Goal: Task Accomplishment & Management: Manage account settings

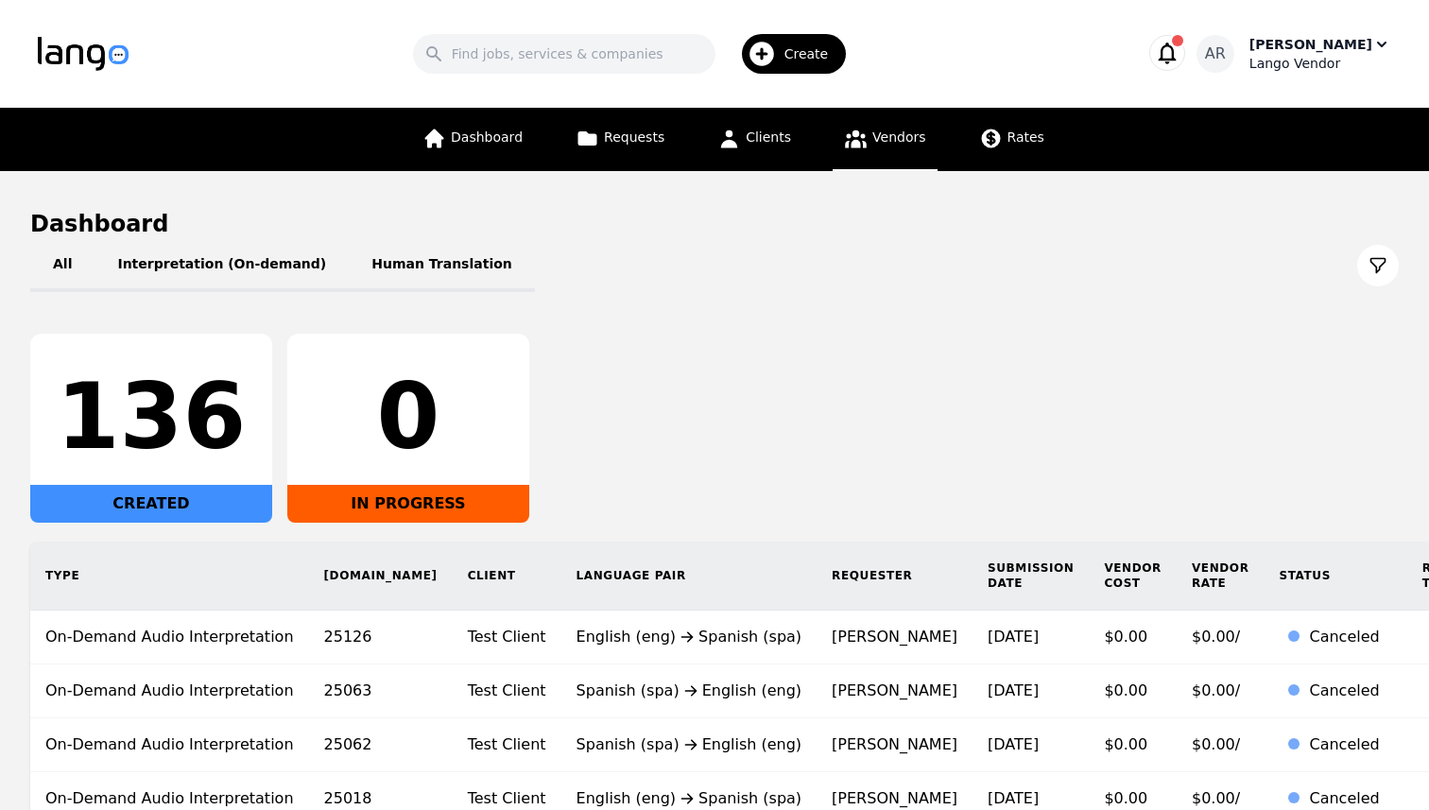
click at [905, 131] on span "Vendors" at bounding box center [898, 136] width 53 height 15
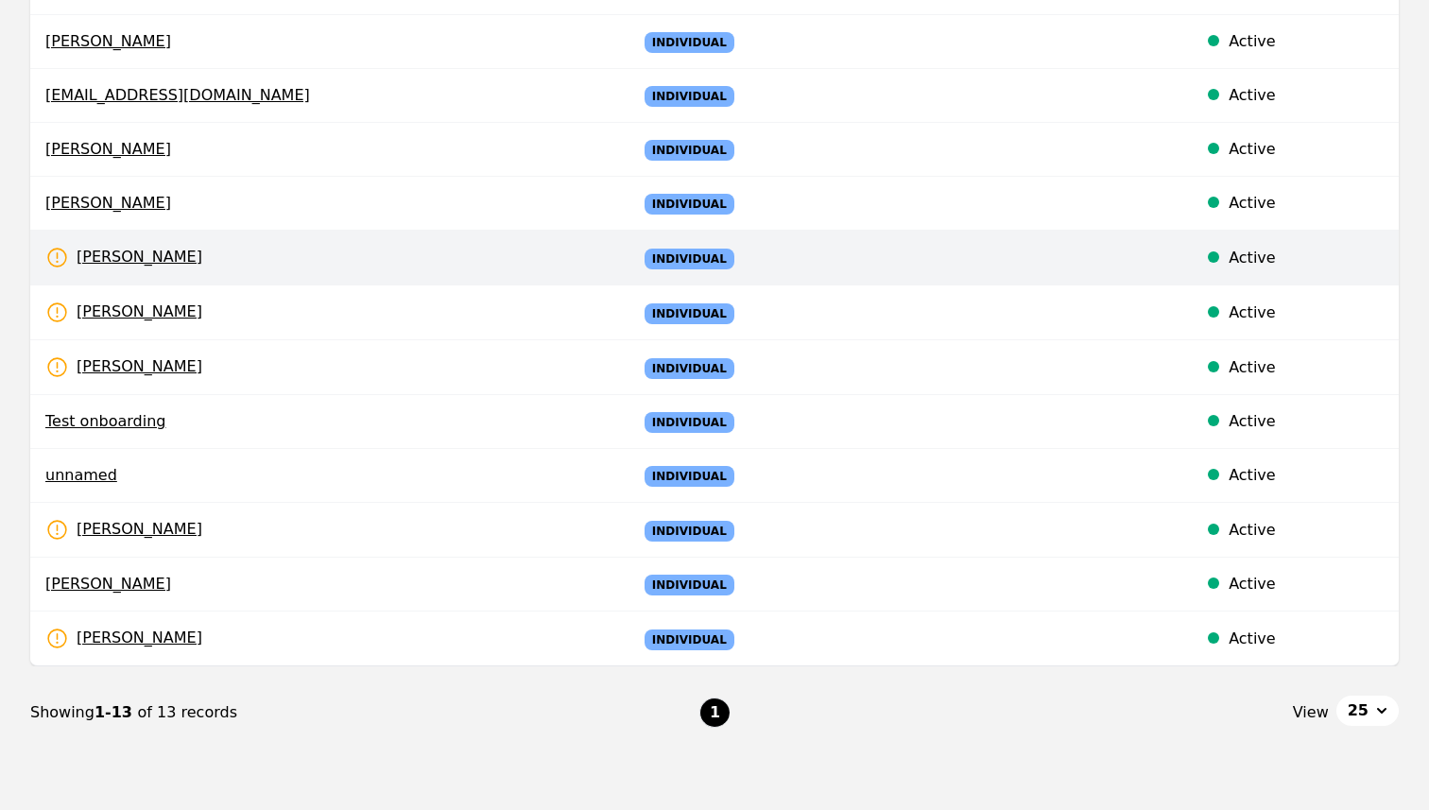
scroll to position [436, 0]
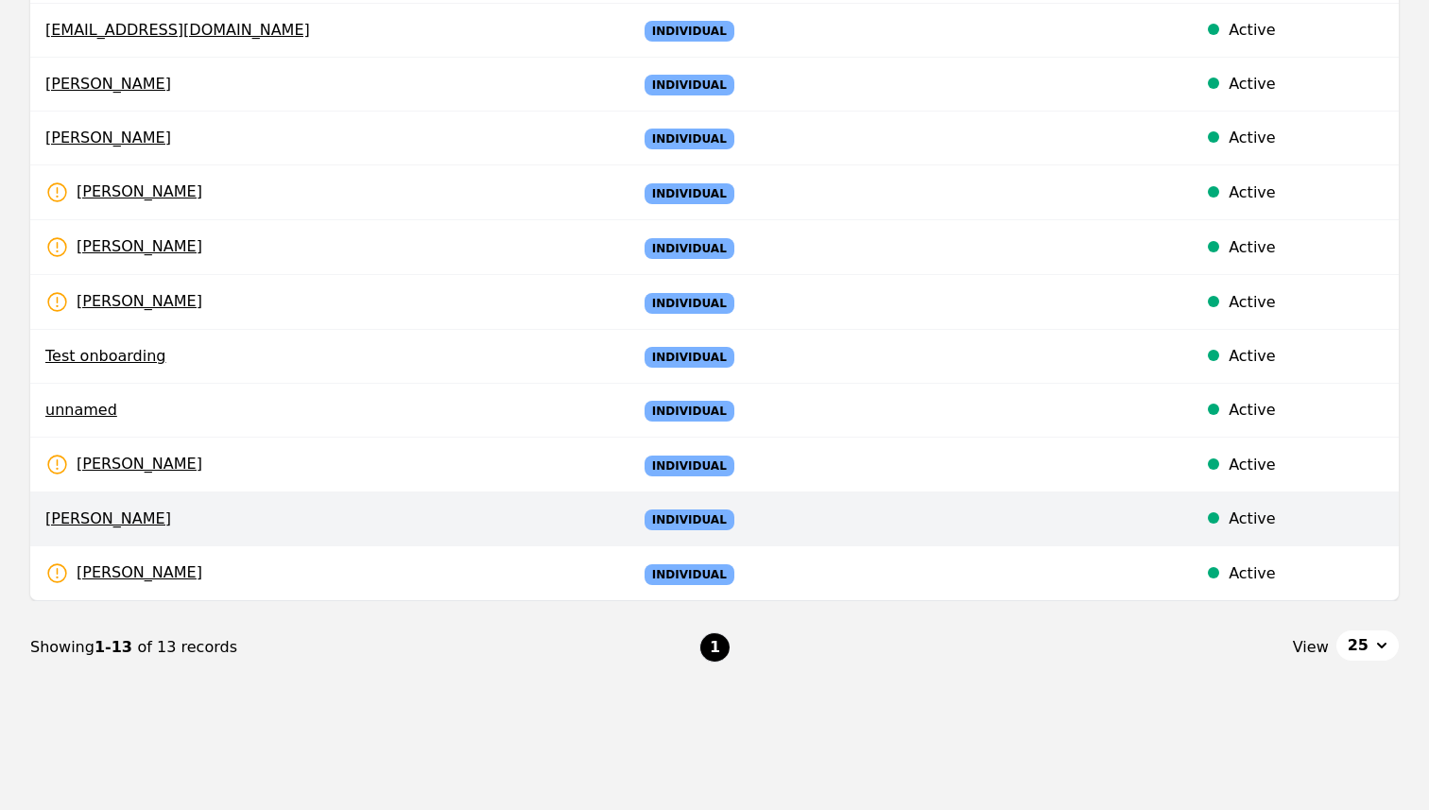
click at [429, 525] on span "[PERSON_NAME]" at bounding box center [325, 519] width 561 height 23
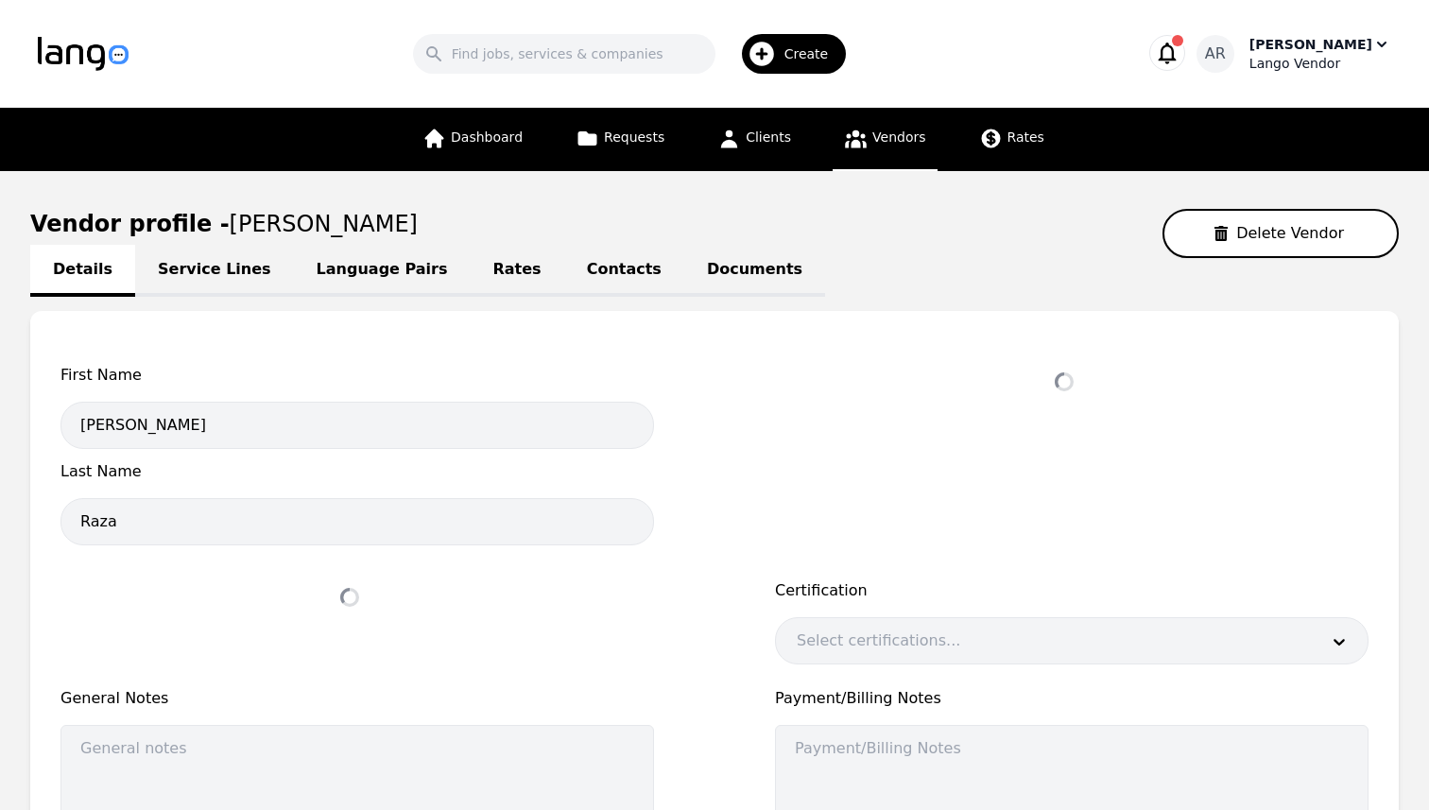
click at [383, 270] on link "Language Pairs" at bounding box center [382, 271] width 177 height 52
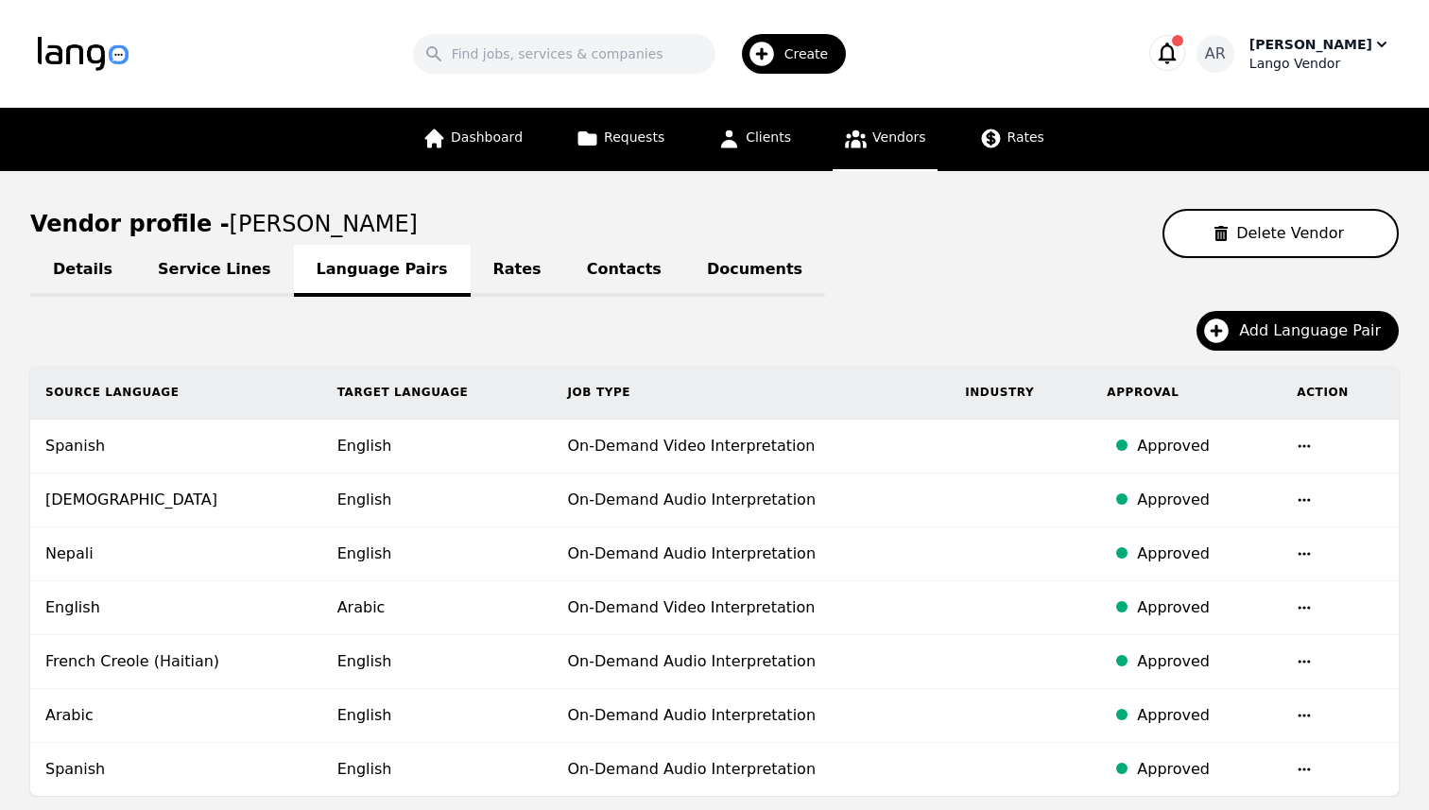
scroll to position [203, 0]
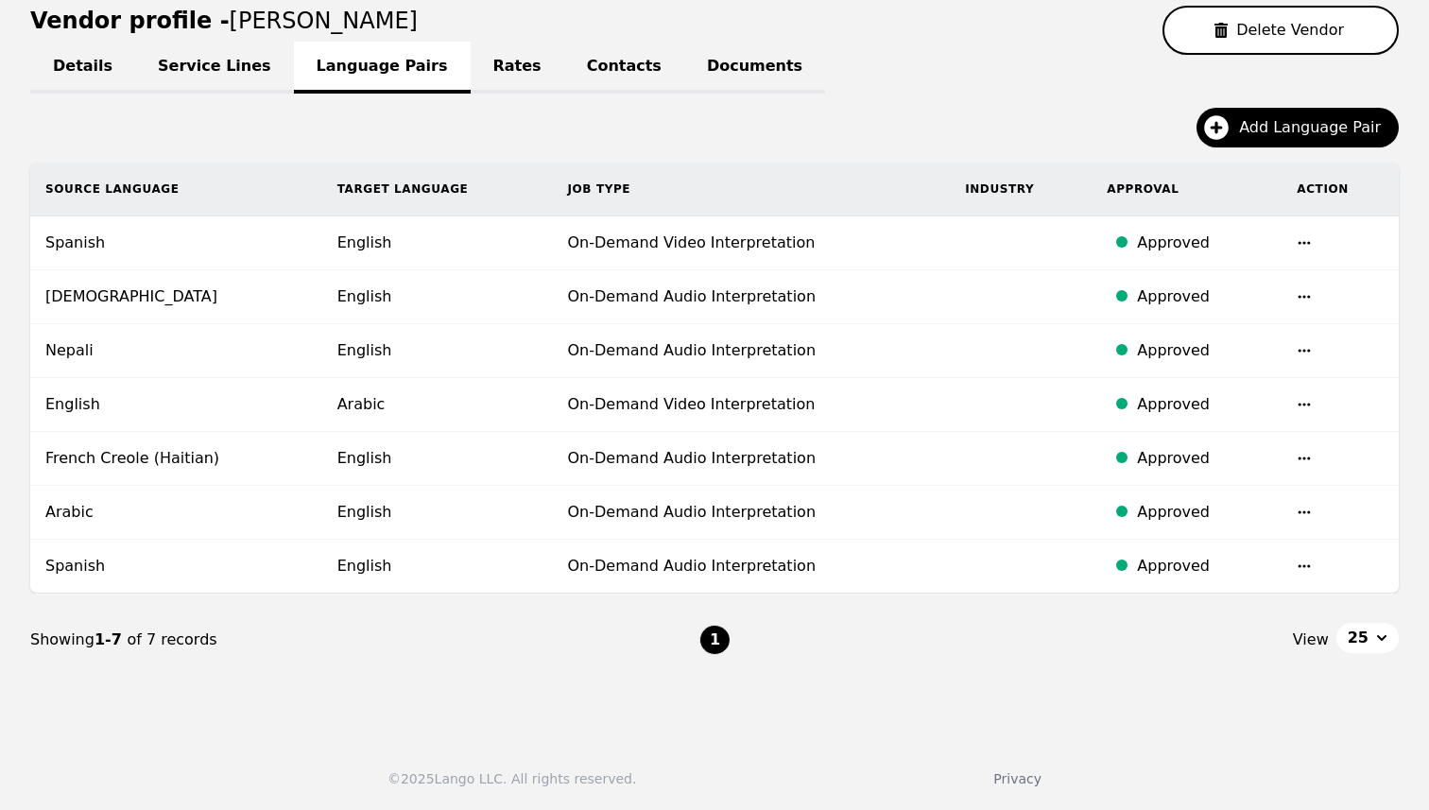
click at [363, 350] on td "English" at bounding box center [437, 351] width 231 height 54
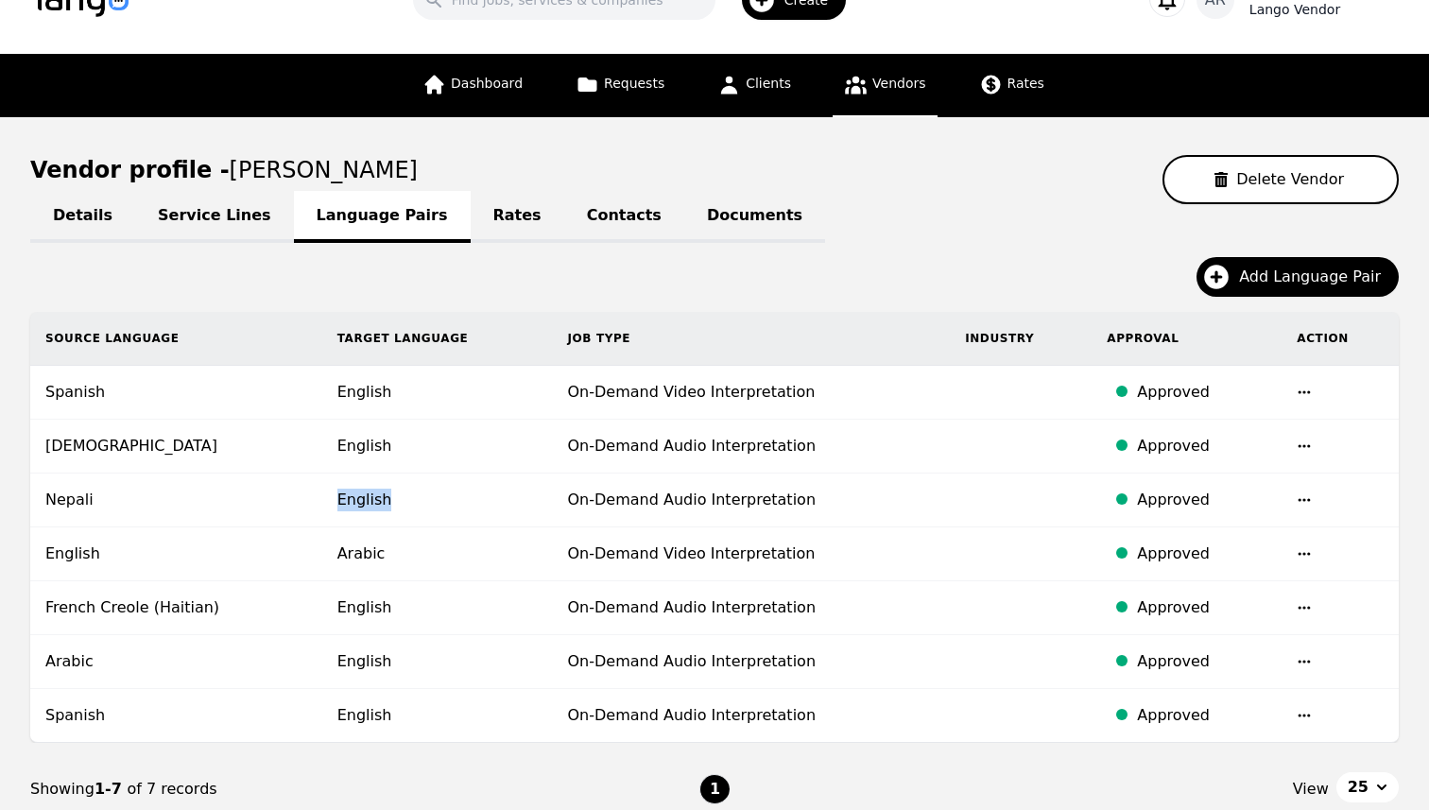
scroll to position [0, 0]
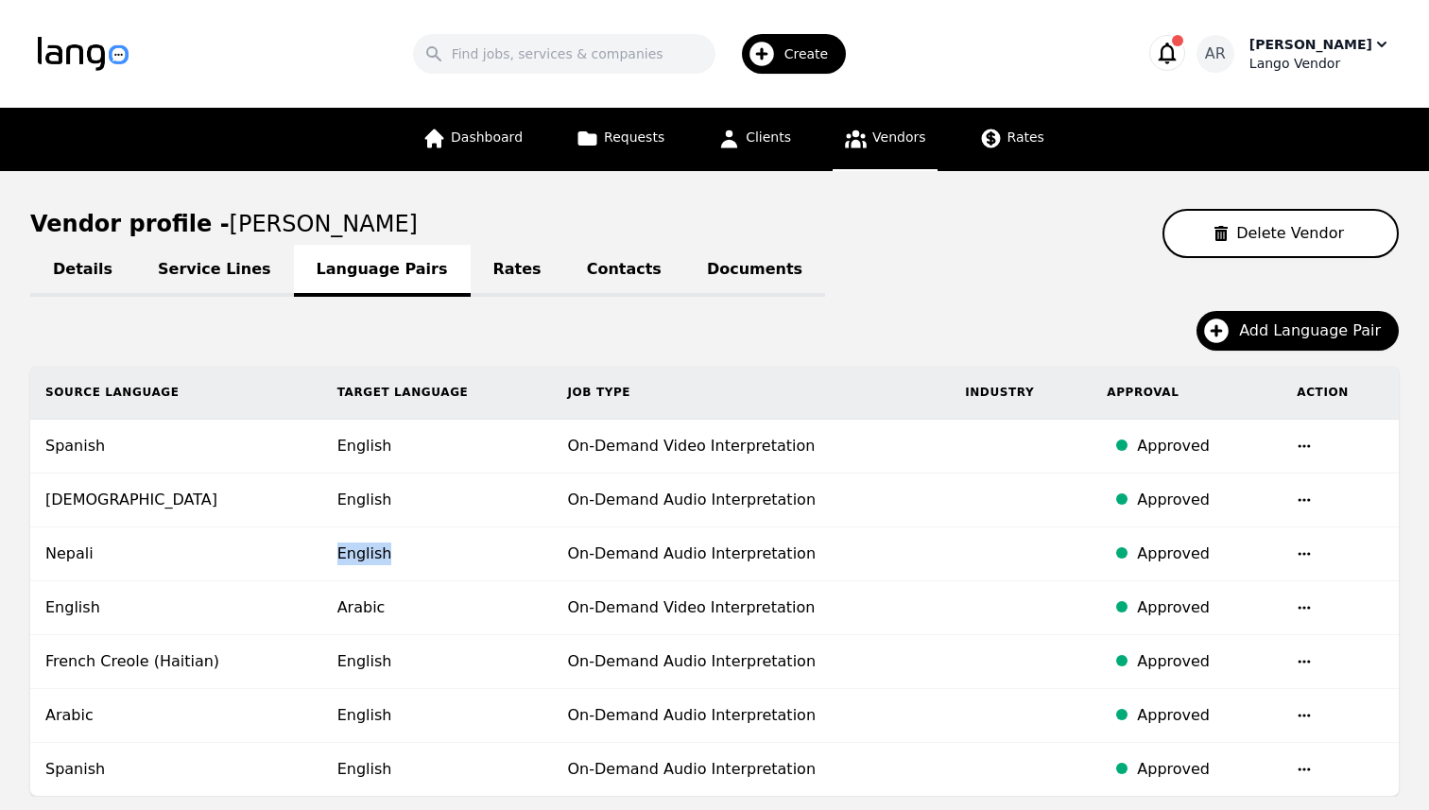
click at [1351, 58] on div "Lango Vendor" at bounding box center [1321, 63] width 142 height 19
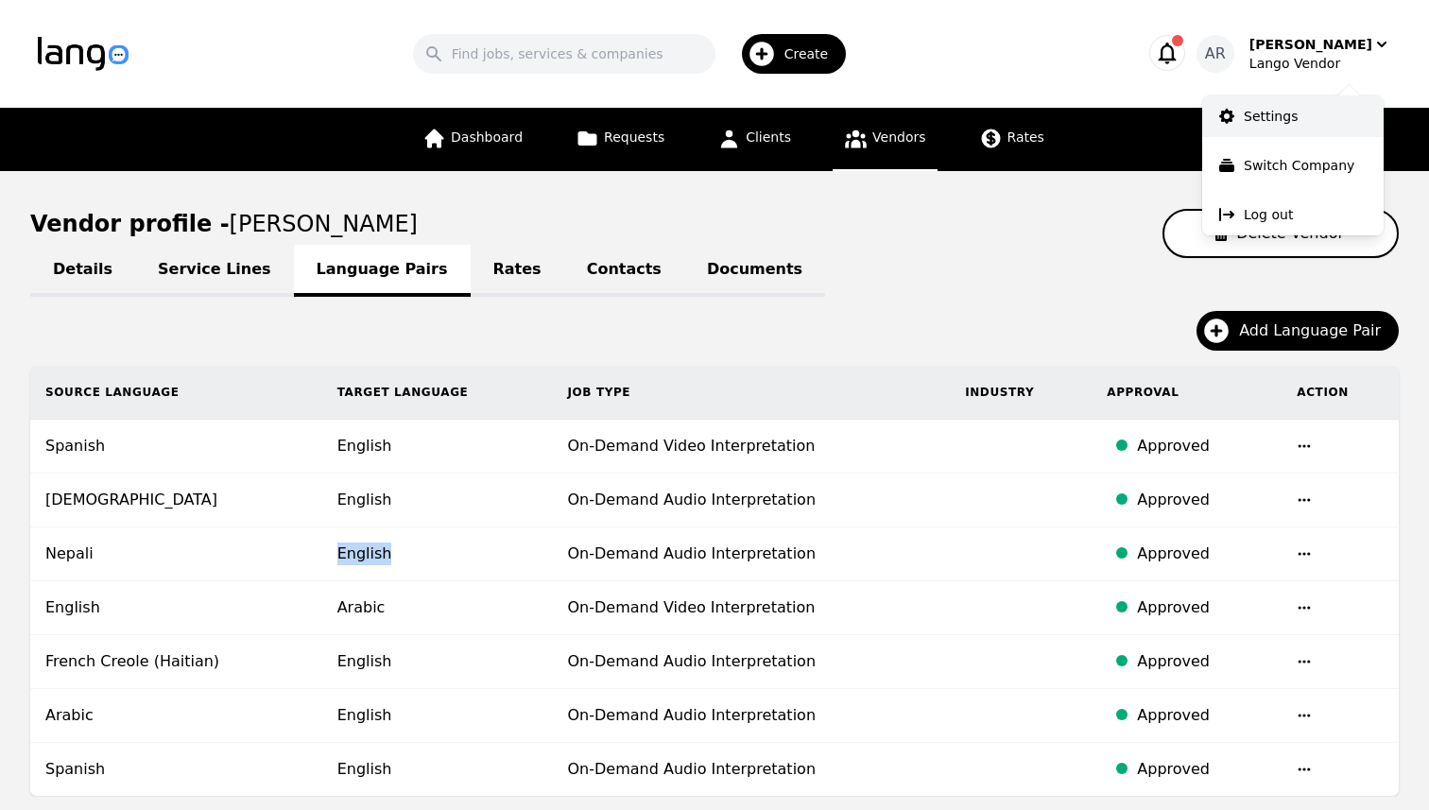
click at [1294, 113] on p "Settings" at bounding box center [1271, 116] width 54 height 19
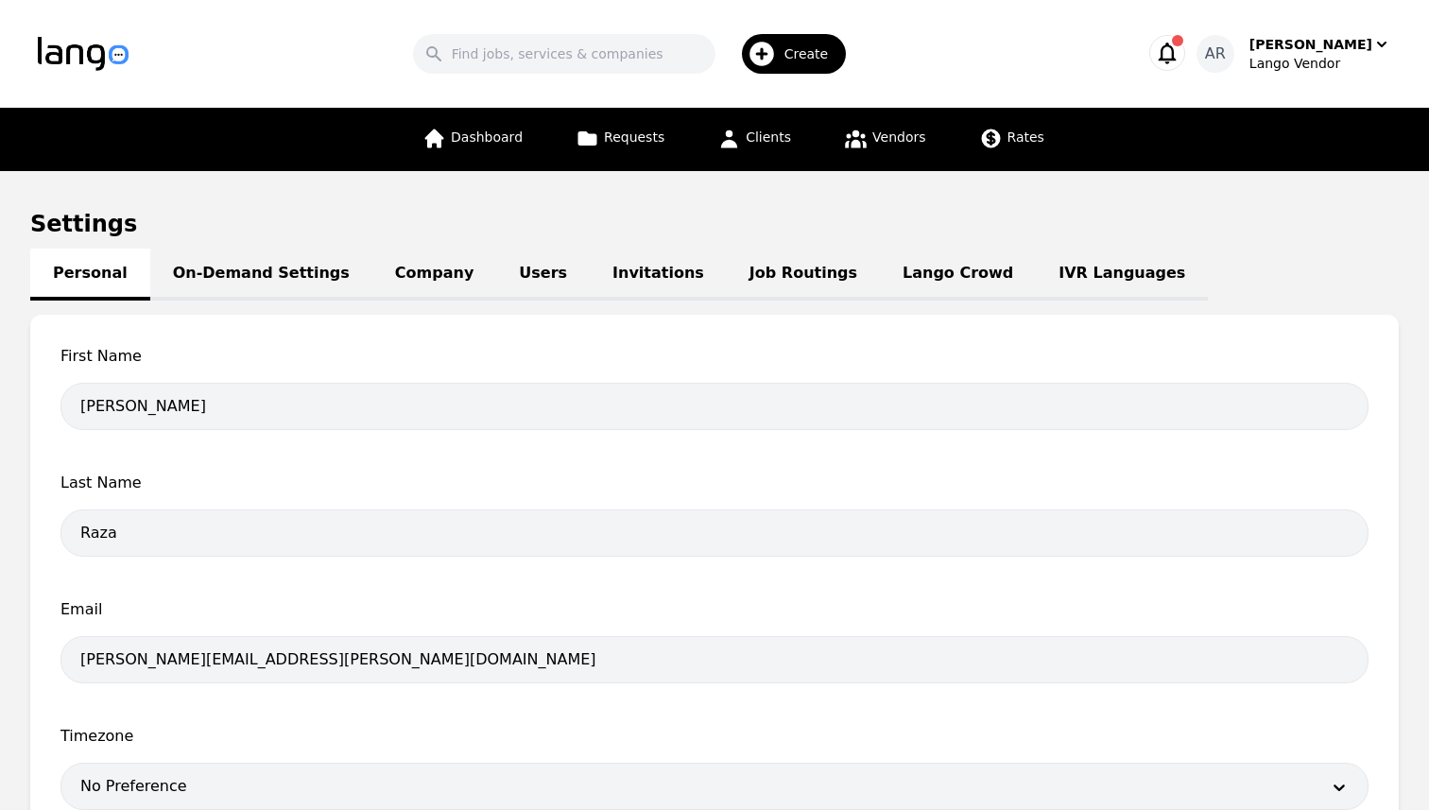
click at [741, 268] on link "Job Routings" at bounding box center [803, 275] width 153 height 52
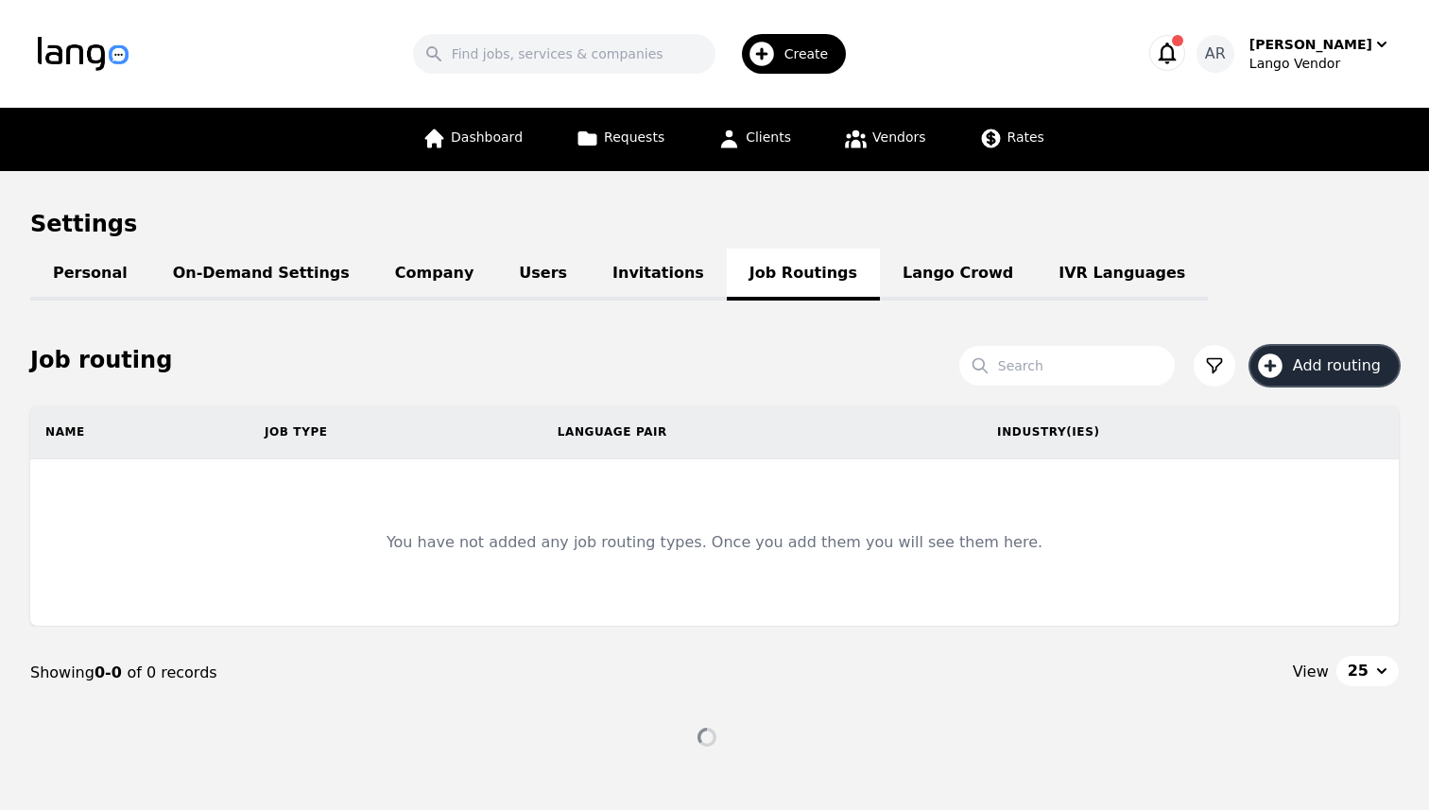
click at [1348, 359] on span "Add routing" at bounding box center [1343, 365] width 101 height 23
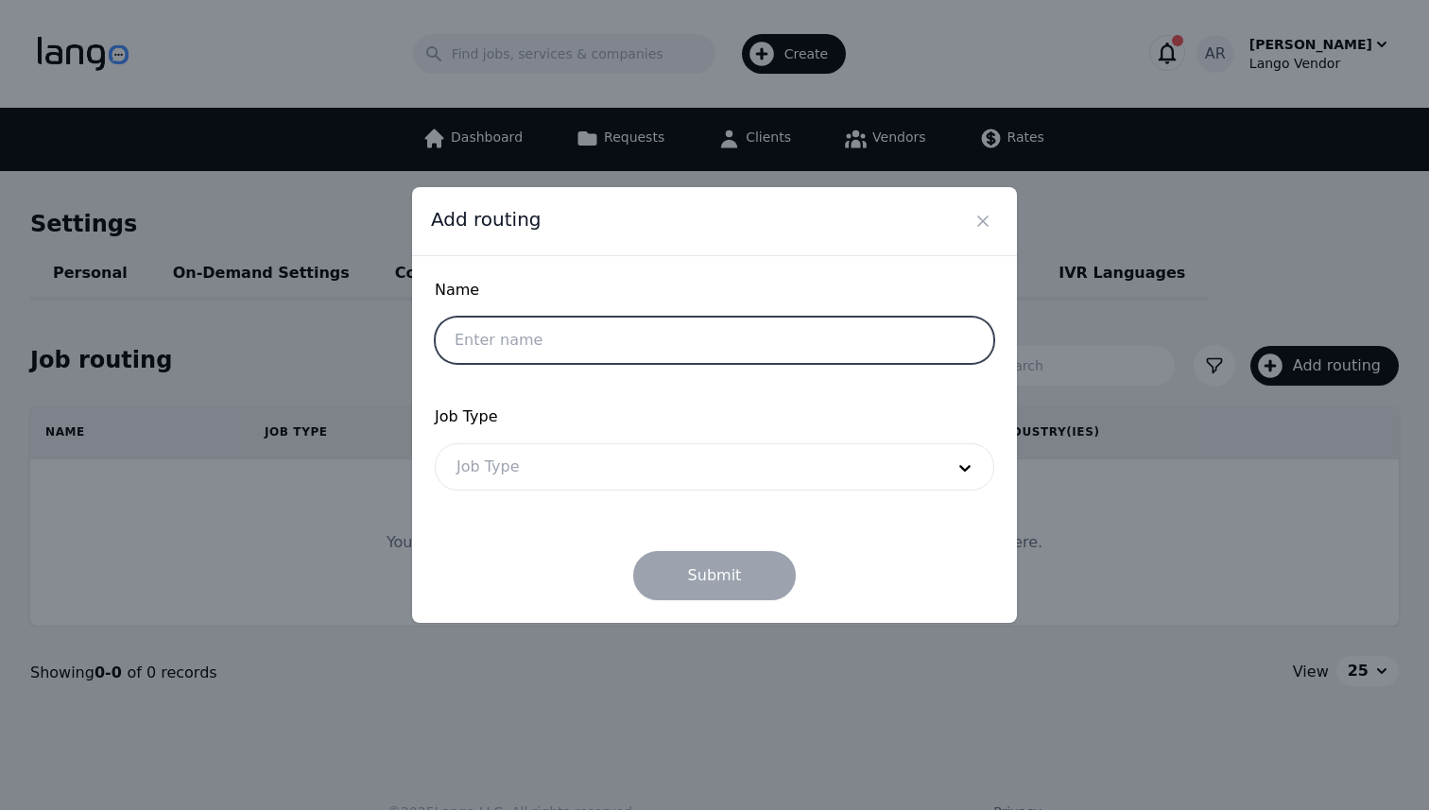
click at [634, 340] on input "text" at bounding box center [715, 340] width 560 height 47
type input "Job Routing 1"
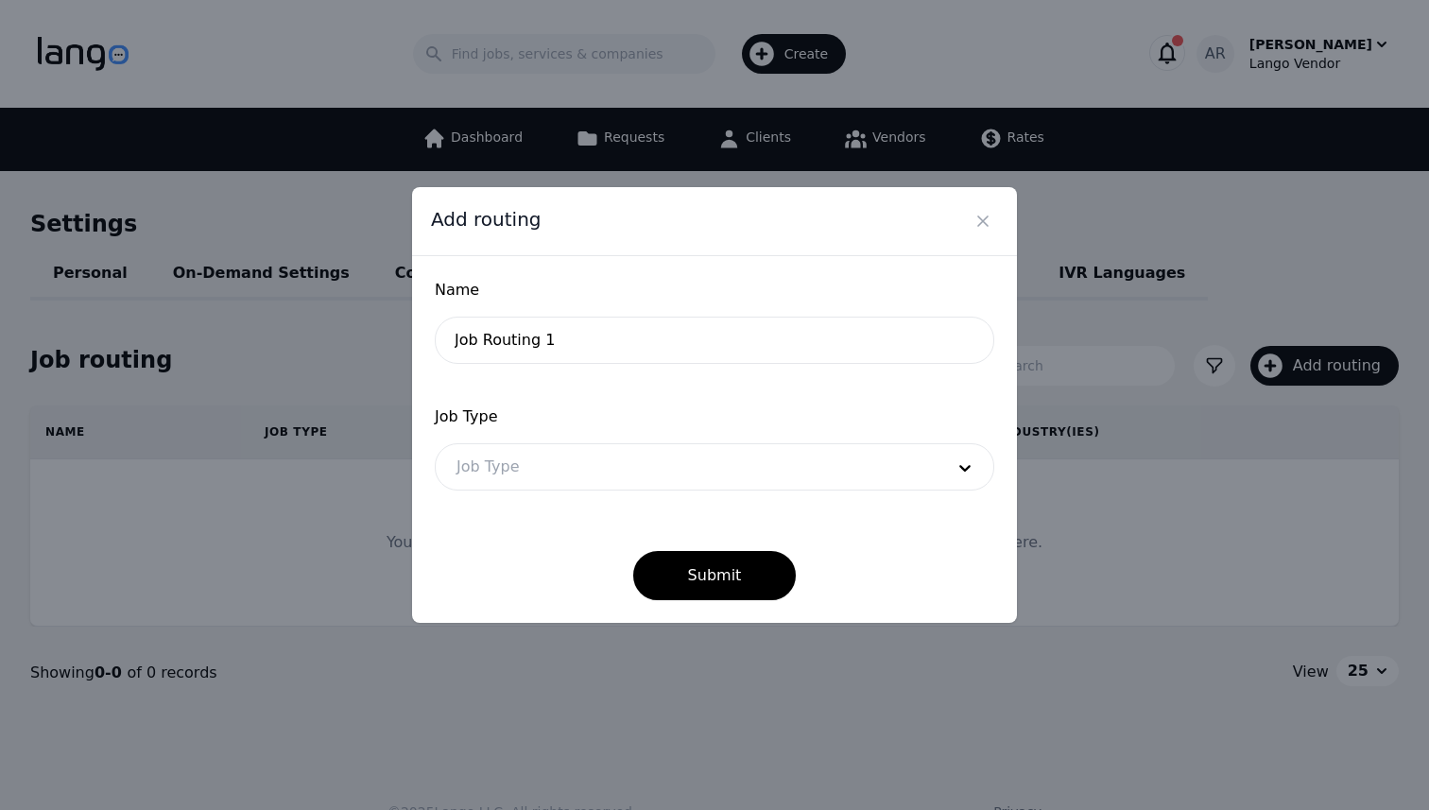
click at [674, 475] on div at bounding box center [686, 466] width 501 height 45
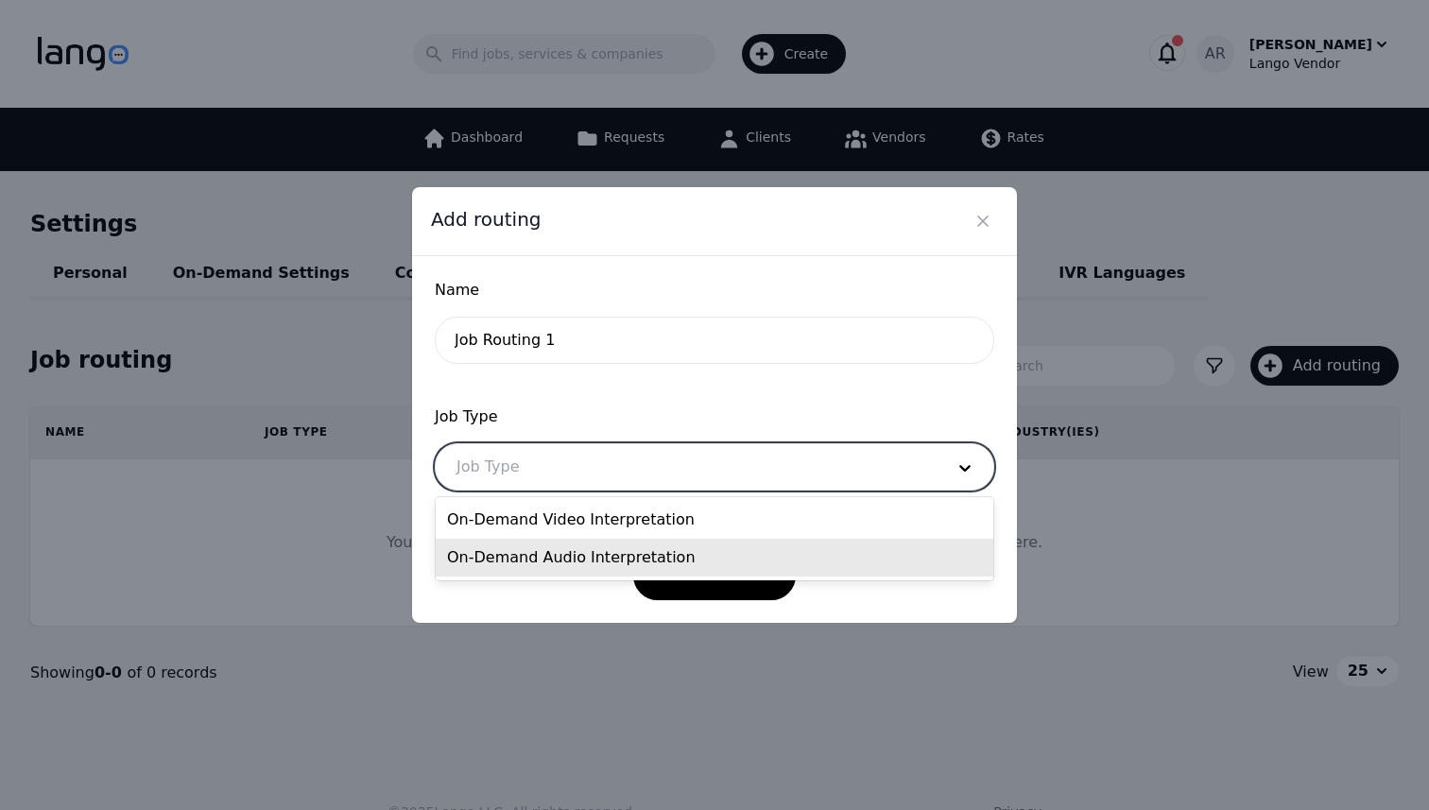
click at [589, 560] on div "On-Demand Audio Interpretation" at bounding box center [715, 558] width 558 height 38
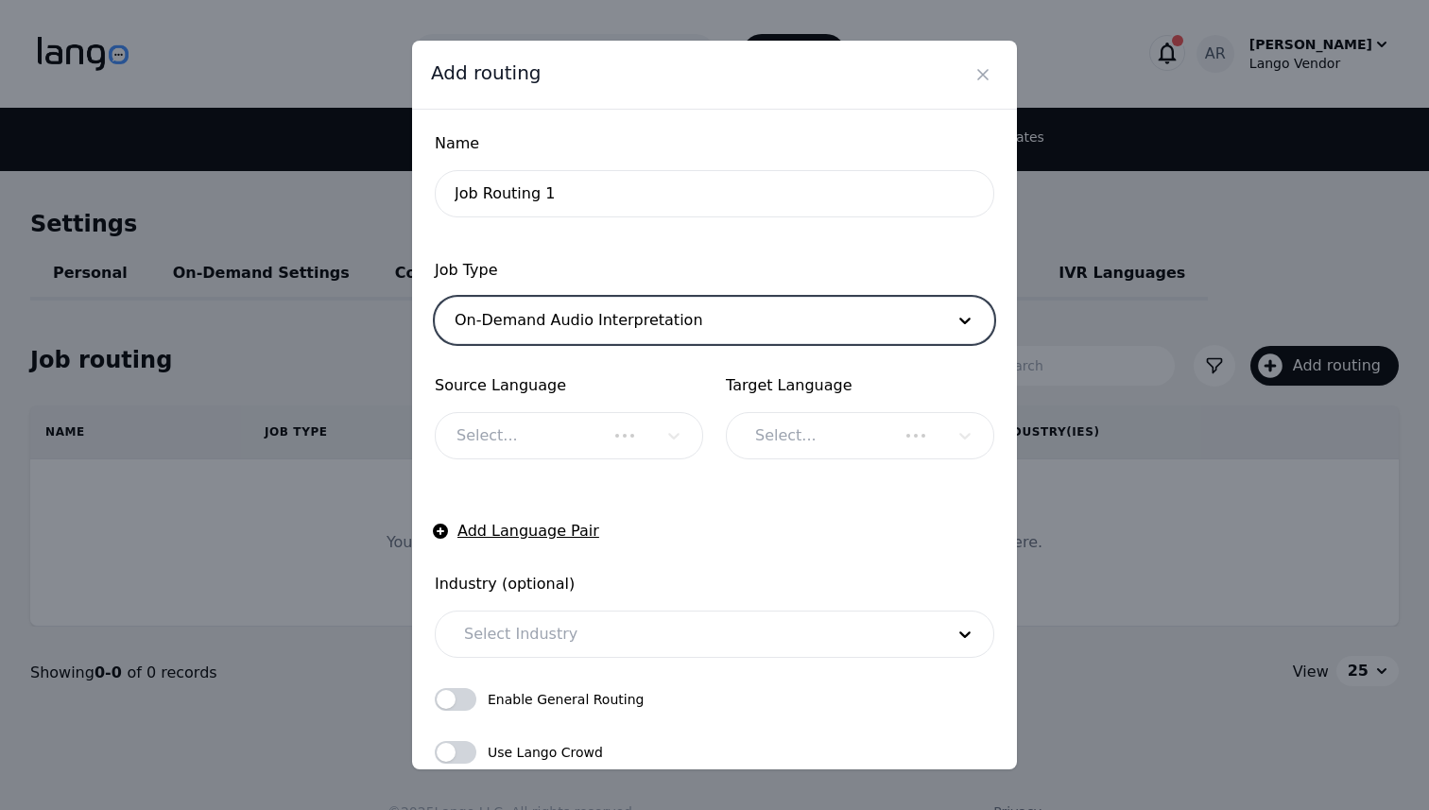
click at [604, 430] on div "Select..." at bounding box center [569, 435] width 268 height 47
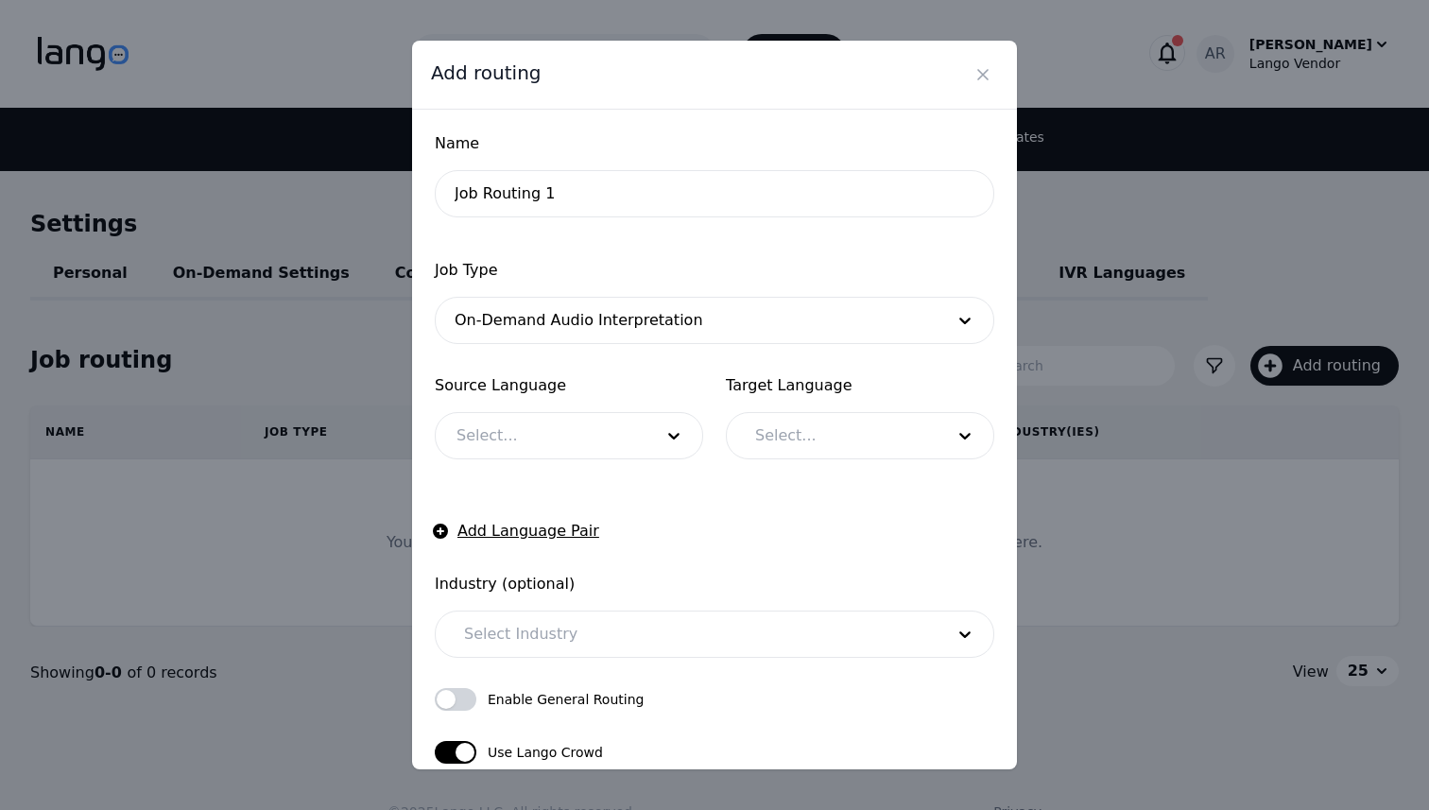
checkbox input "true"
click at [670, 436] on icon at bounding box center [673, 437] width 11 height 7
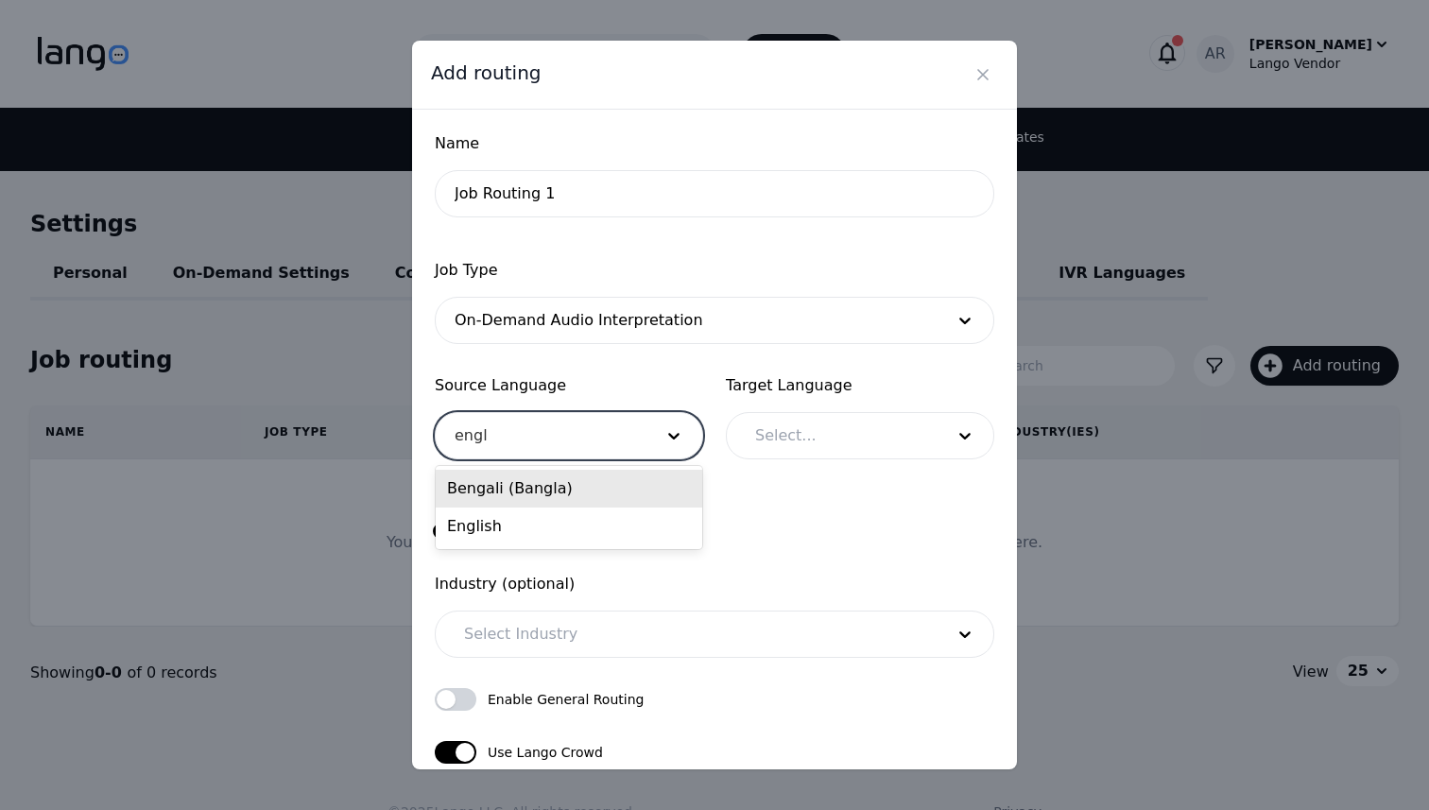
type input "engli"
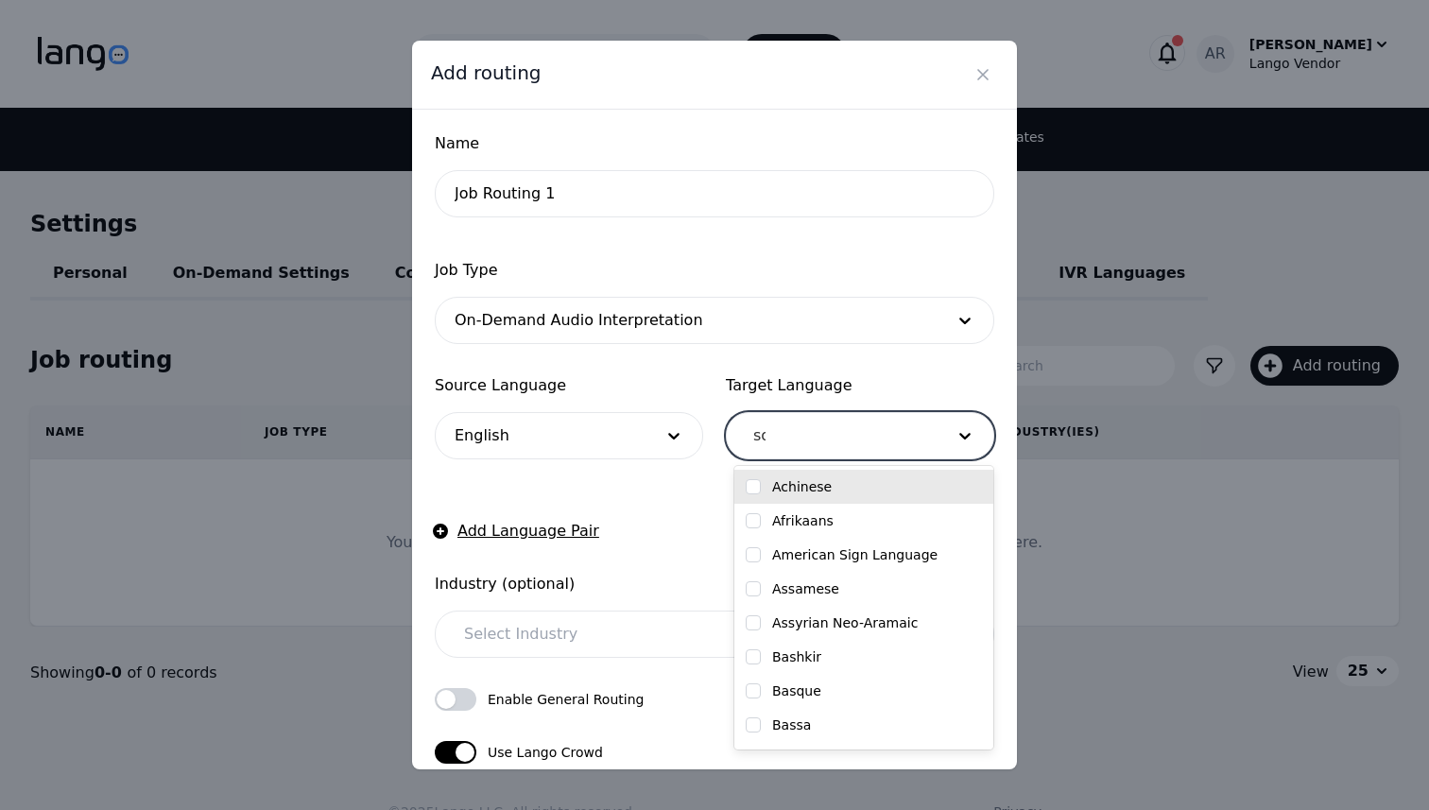
type input "som"
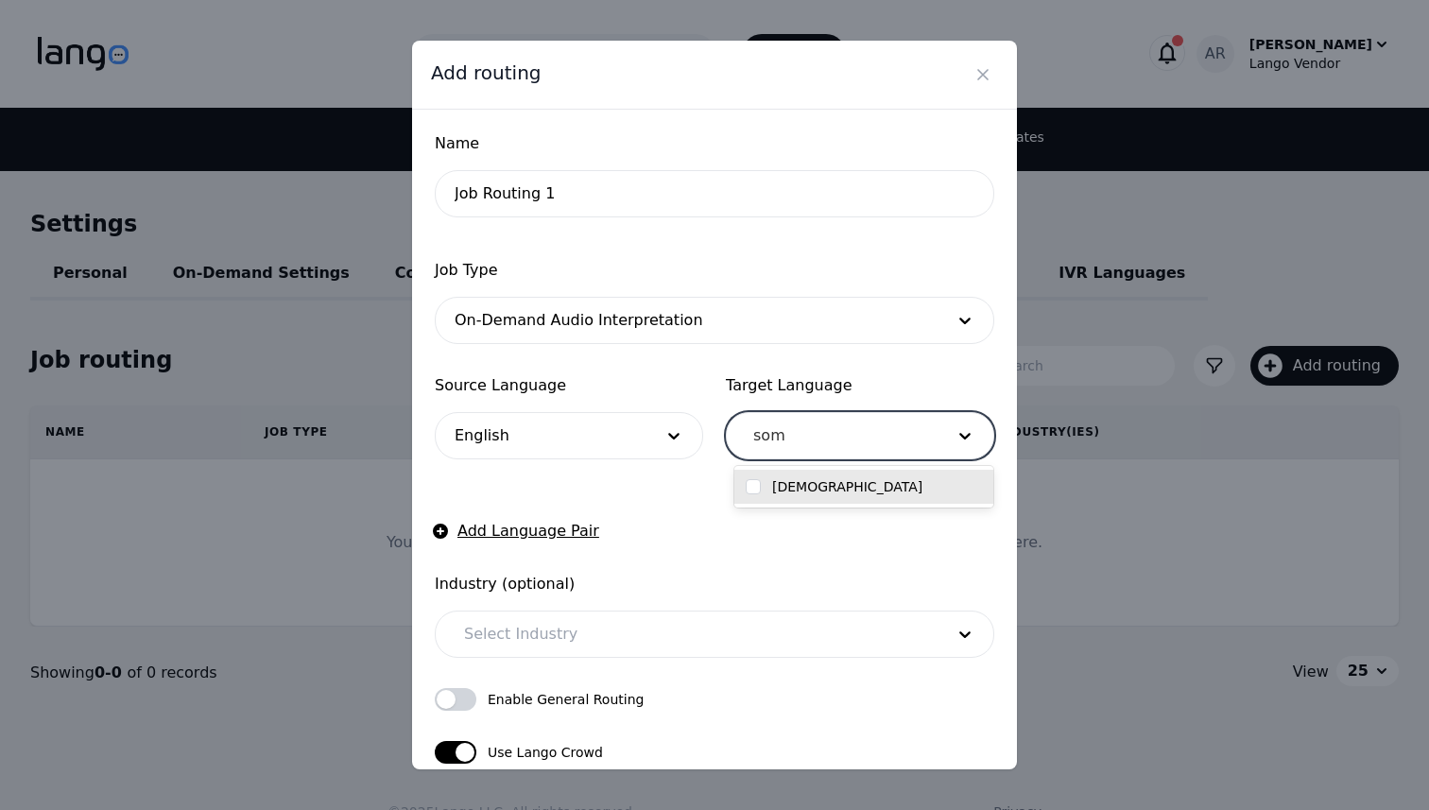
click at [752, 487] on input "checkbox" at bounding box center [753, 486] width 15 height 15
checkbox input "true"
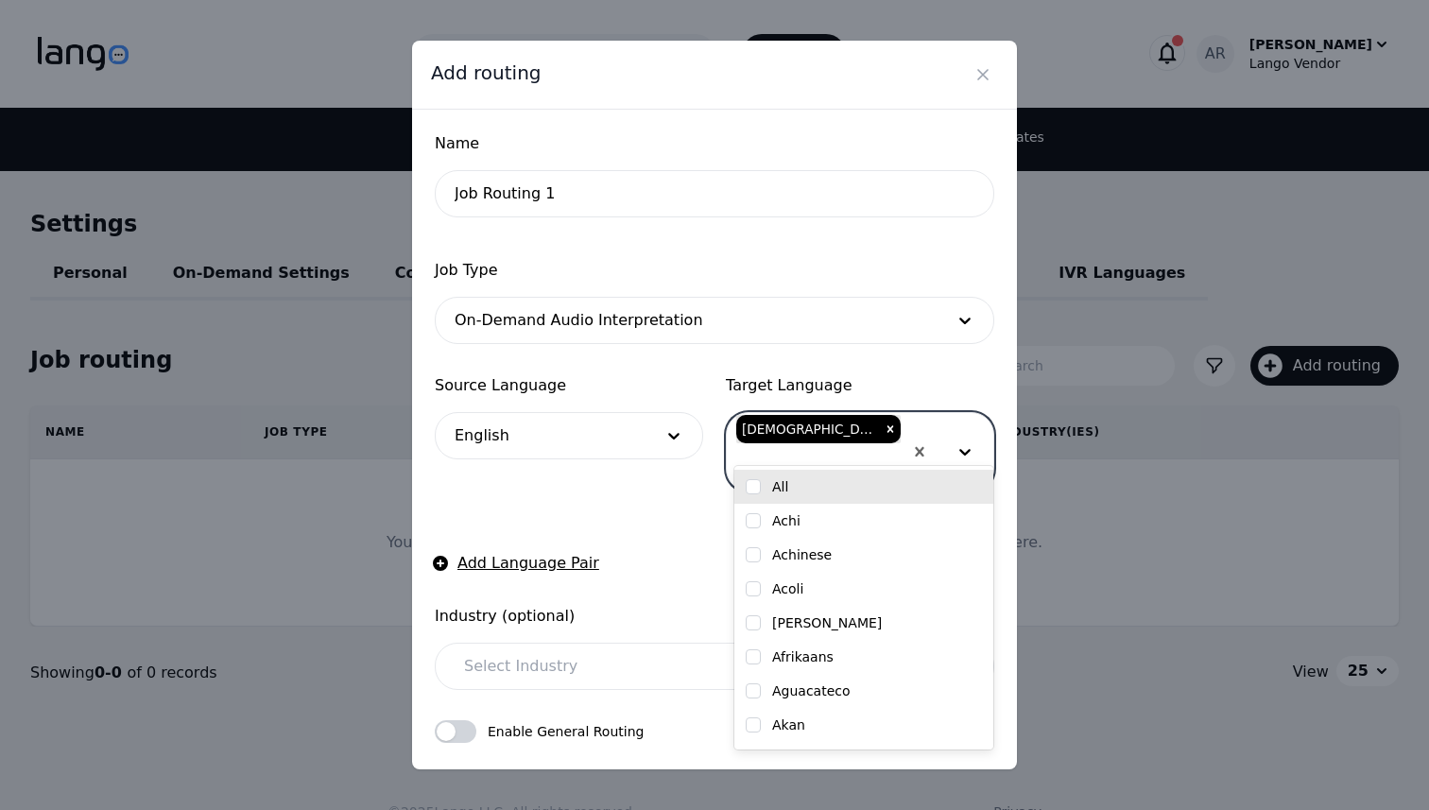
click at [663, 509] on form "Name Job Routing 1 Job Type On-Demand Audio Interpretation Source Language Engl…" at bounding box center [715, 518] width 560 height 773
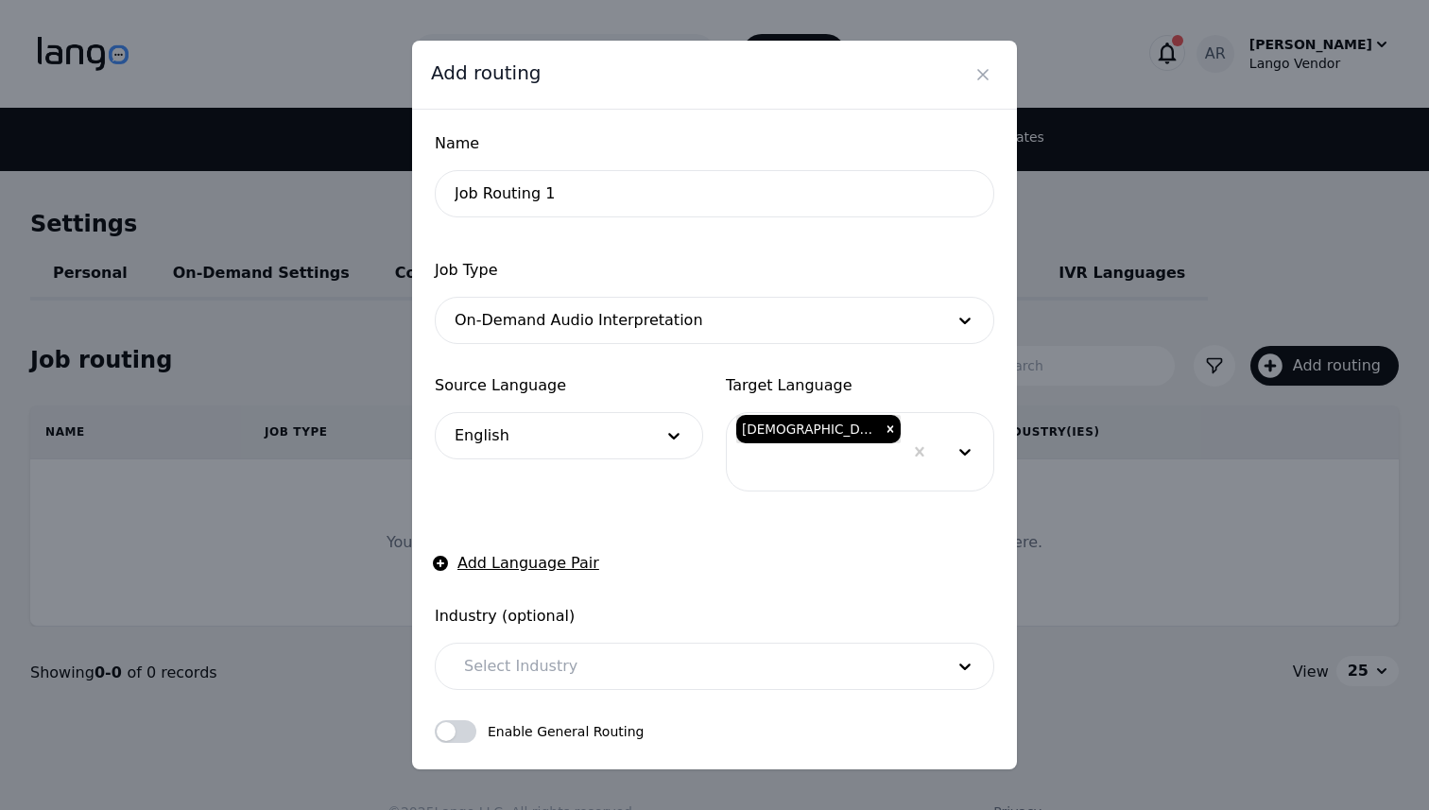
scroll to position [126, 0]
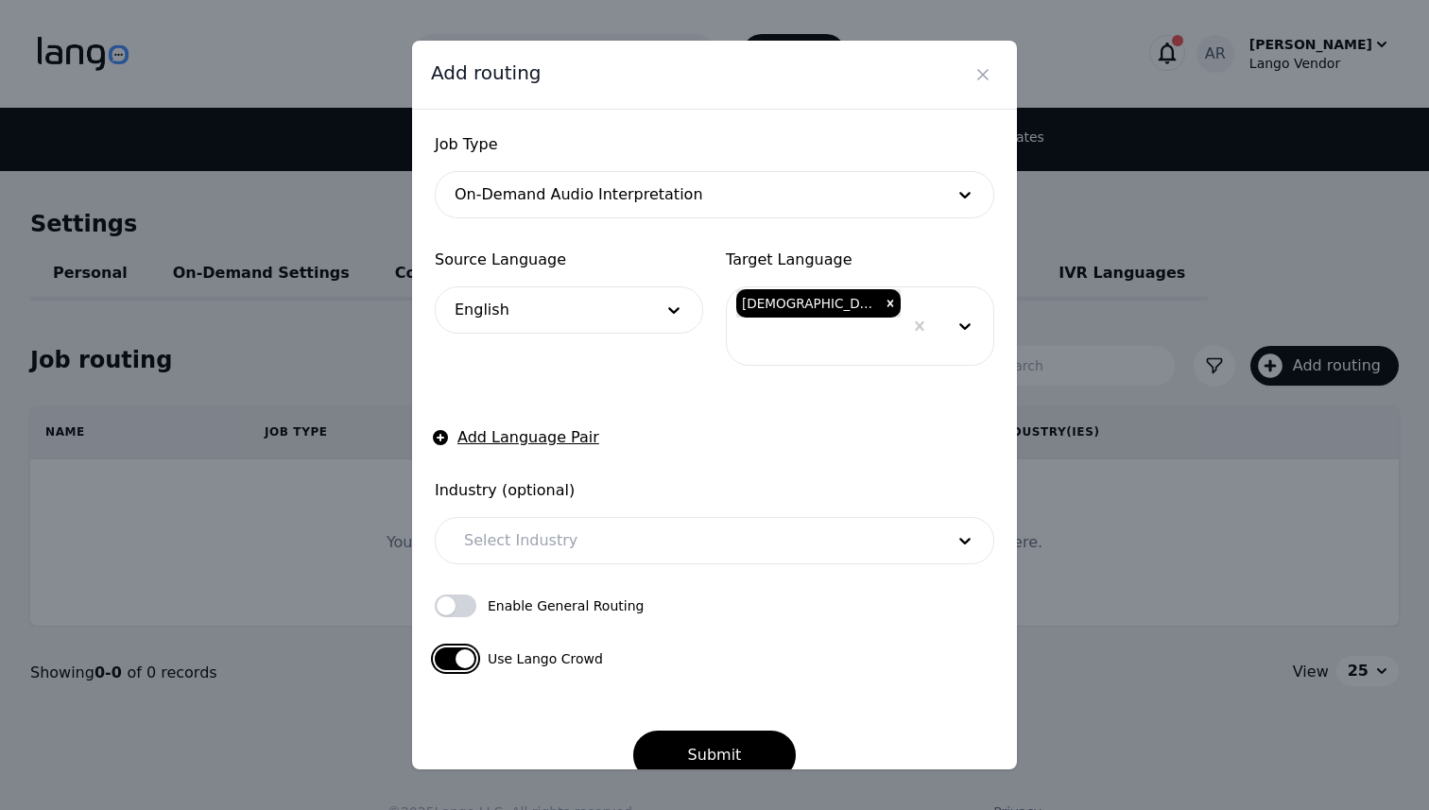
click at [446, 647] on button "button" at bounding box center [456, 658] width 42 height 23
checkbox input "false"
click at [665, 731] on button "Submit" at bounding box center [715, 755] width 164 height 49
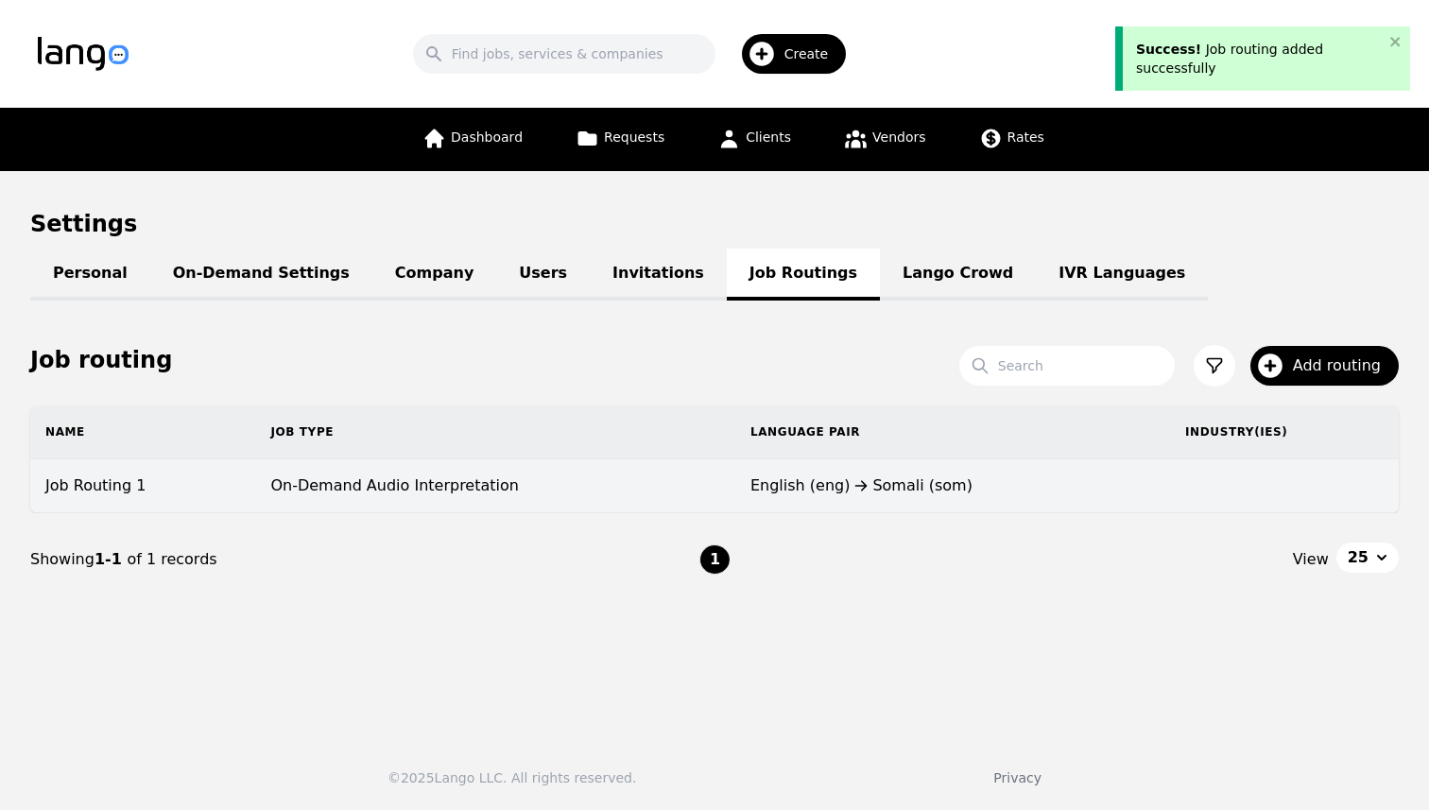
click at [582, 500] on td "On-Demand Audio Interpretation" at bounding box center [495, 486] width 480 height 54
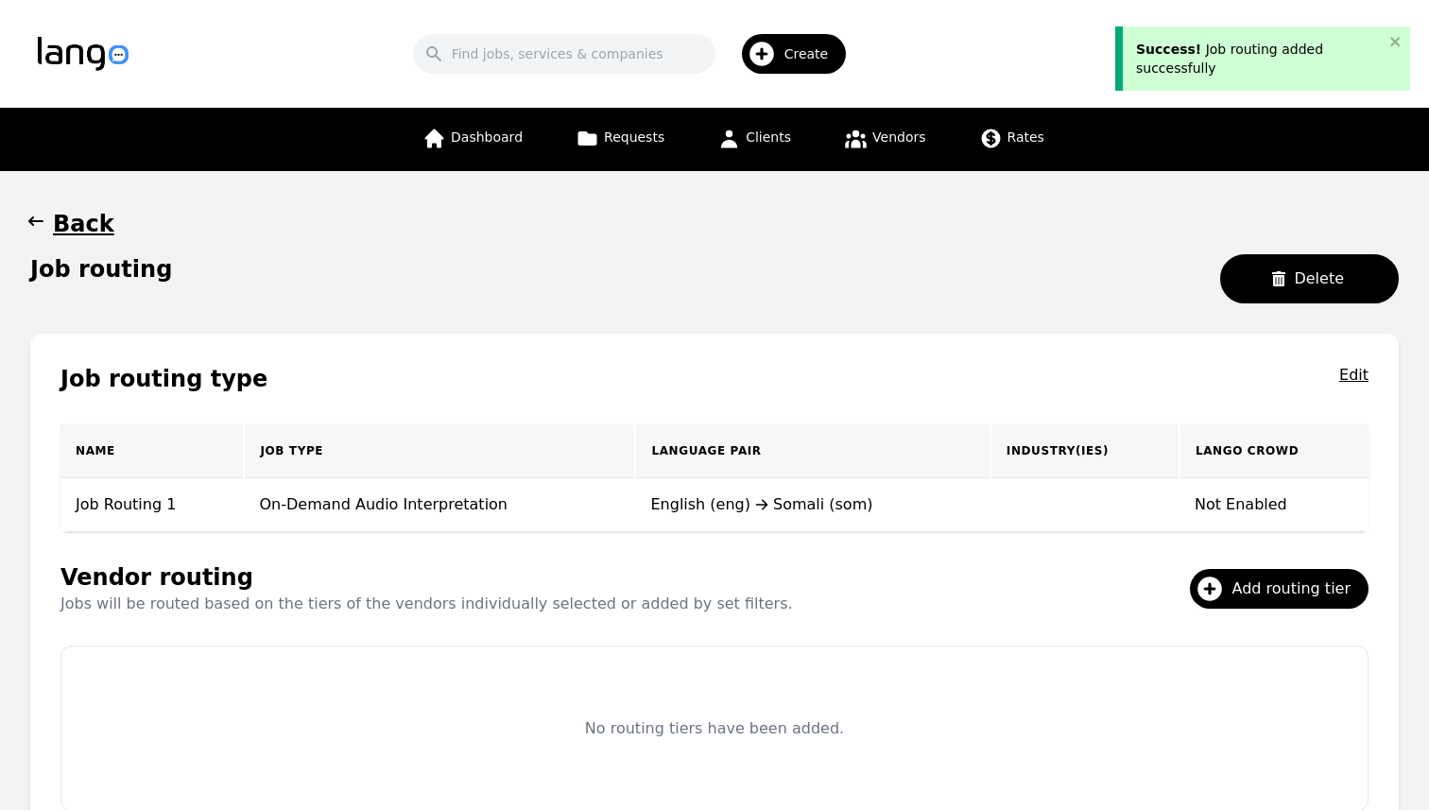
scroll to position [157, 0]
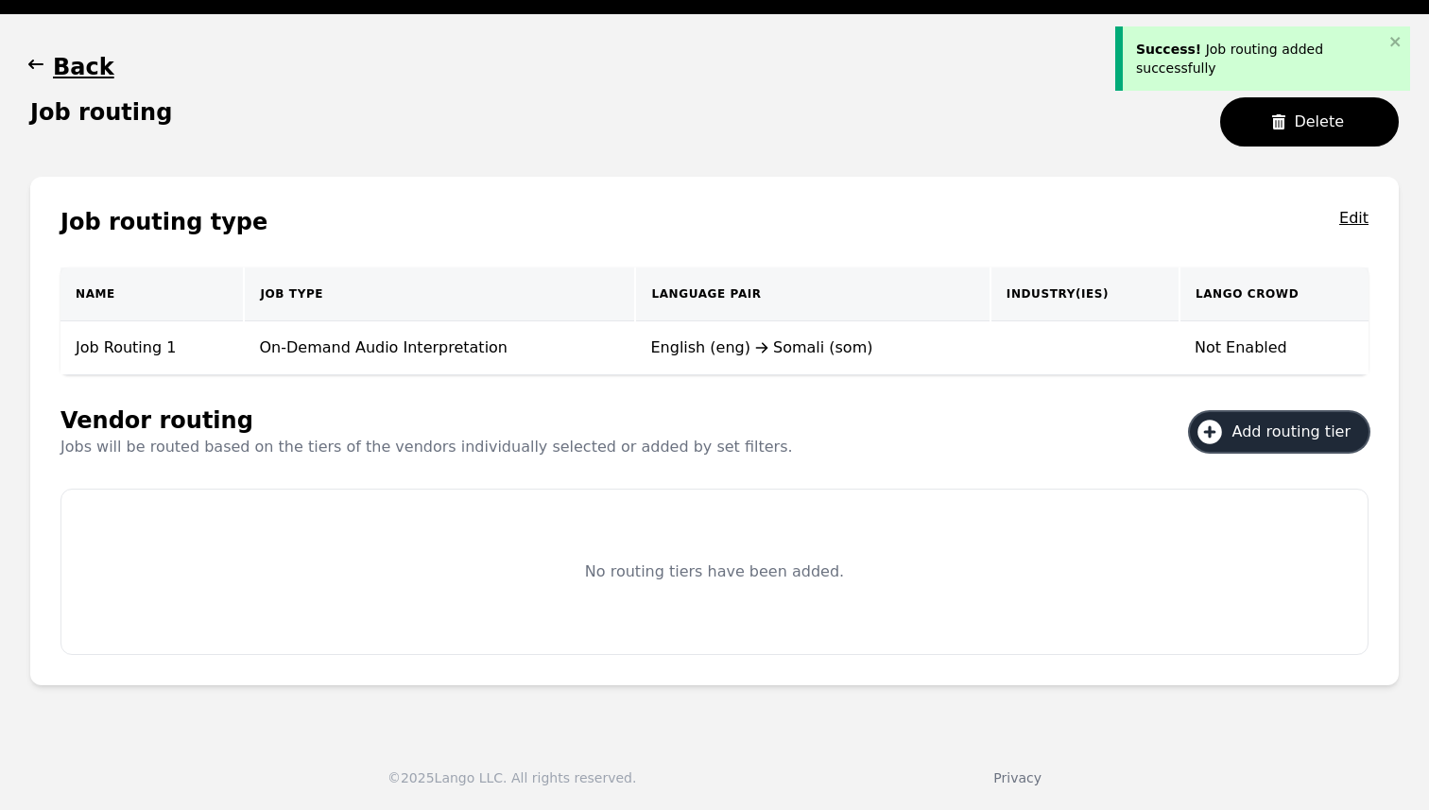
click at [1251, 428] on span "Add routing tier" at bounding box center [1298, 432] width 131 height 23
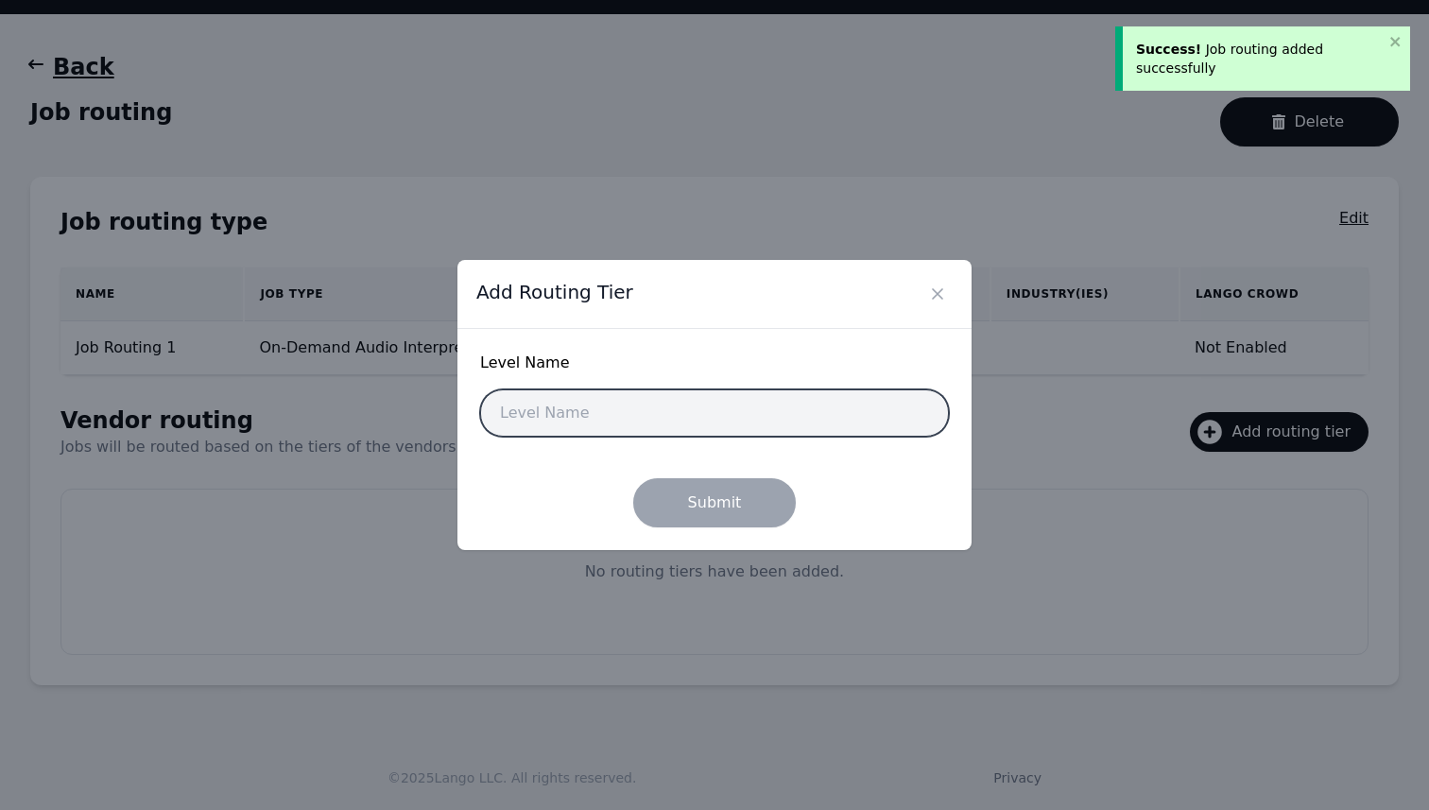
click at [608, 413] on input "text" at bounding box center [714, 412] width 469 height 47
type input "Basic"
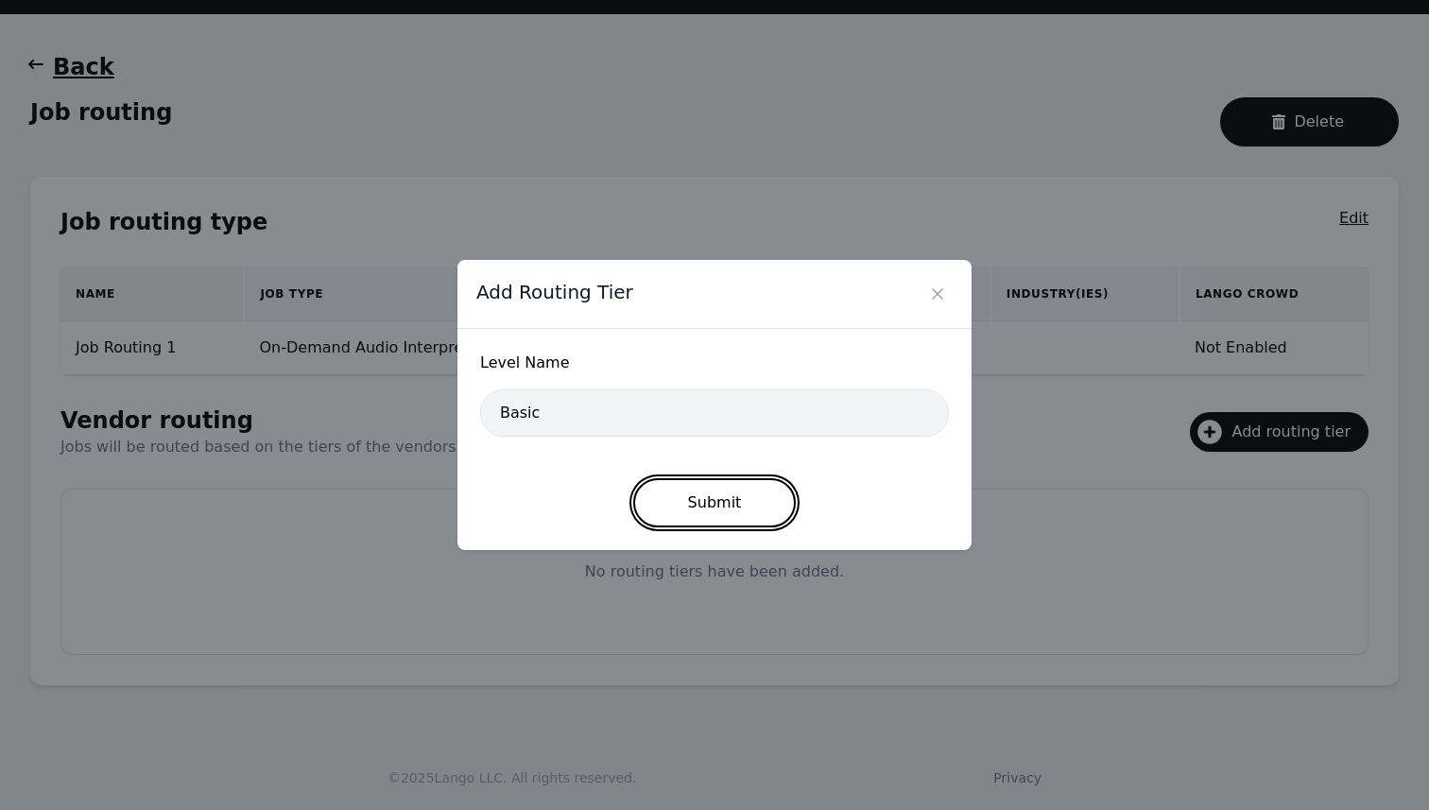
click at [692, 497] on button "Submit" at bounding box center [715, 502] width 164 height 49
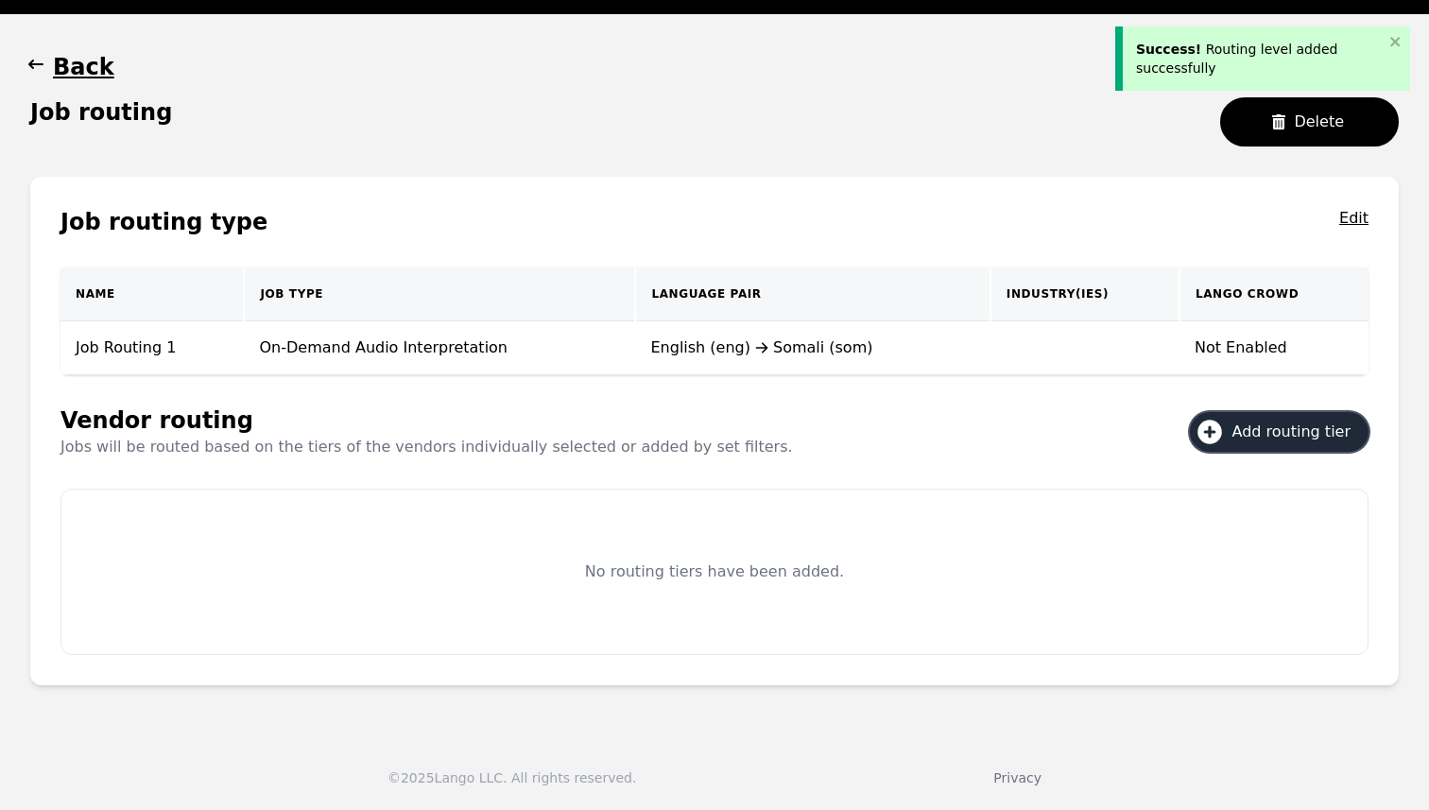
scroll to position [53, 0]
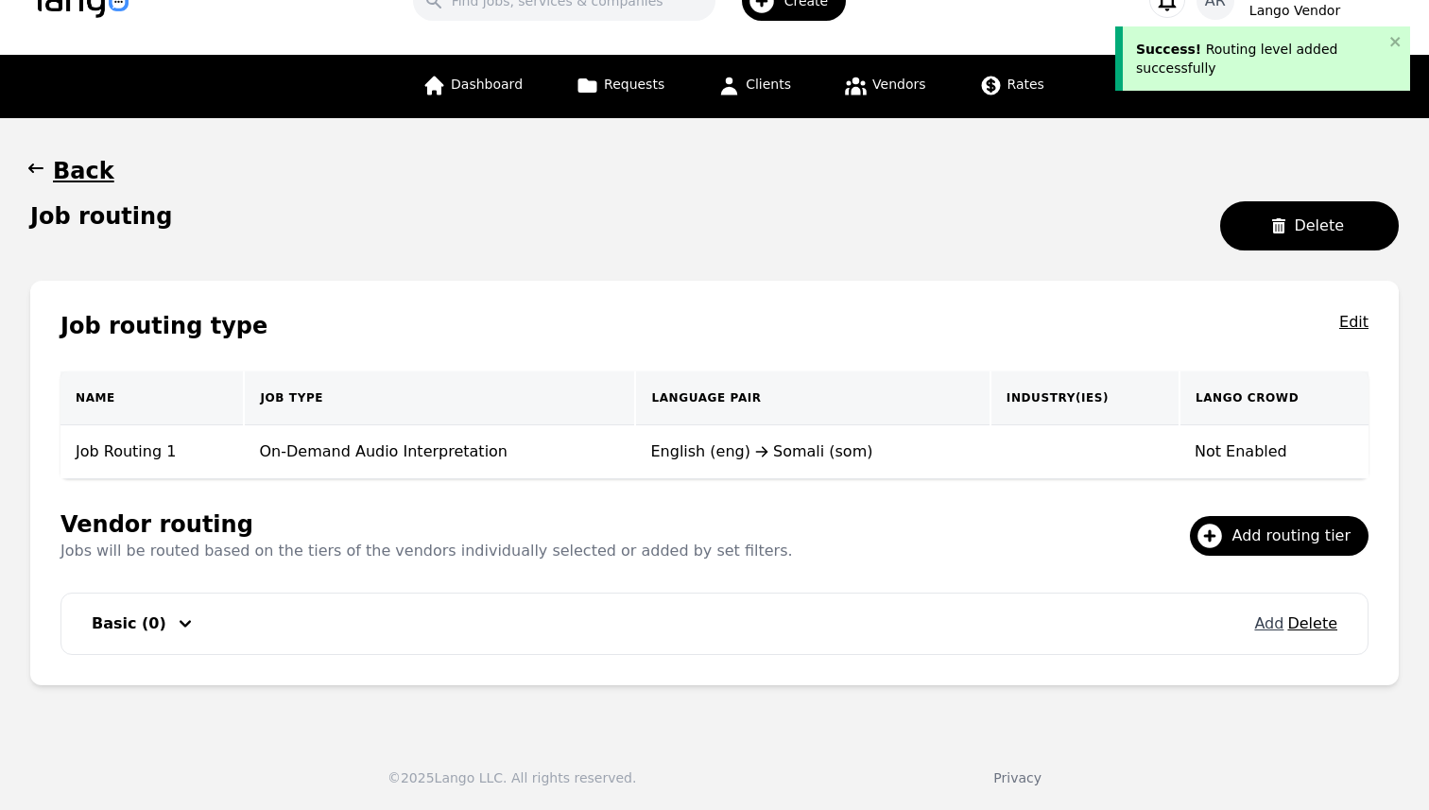
click at [1270, 626] on button "Add" at bounding box center [1268, 624] width 29 height 23
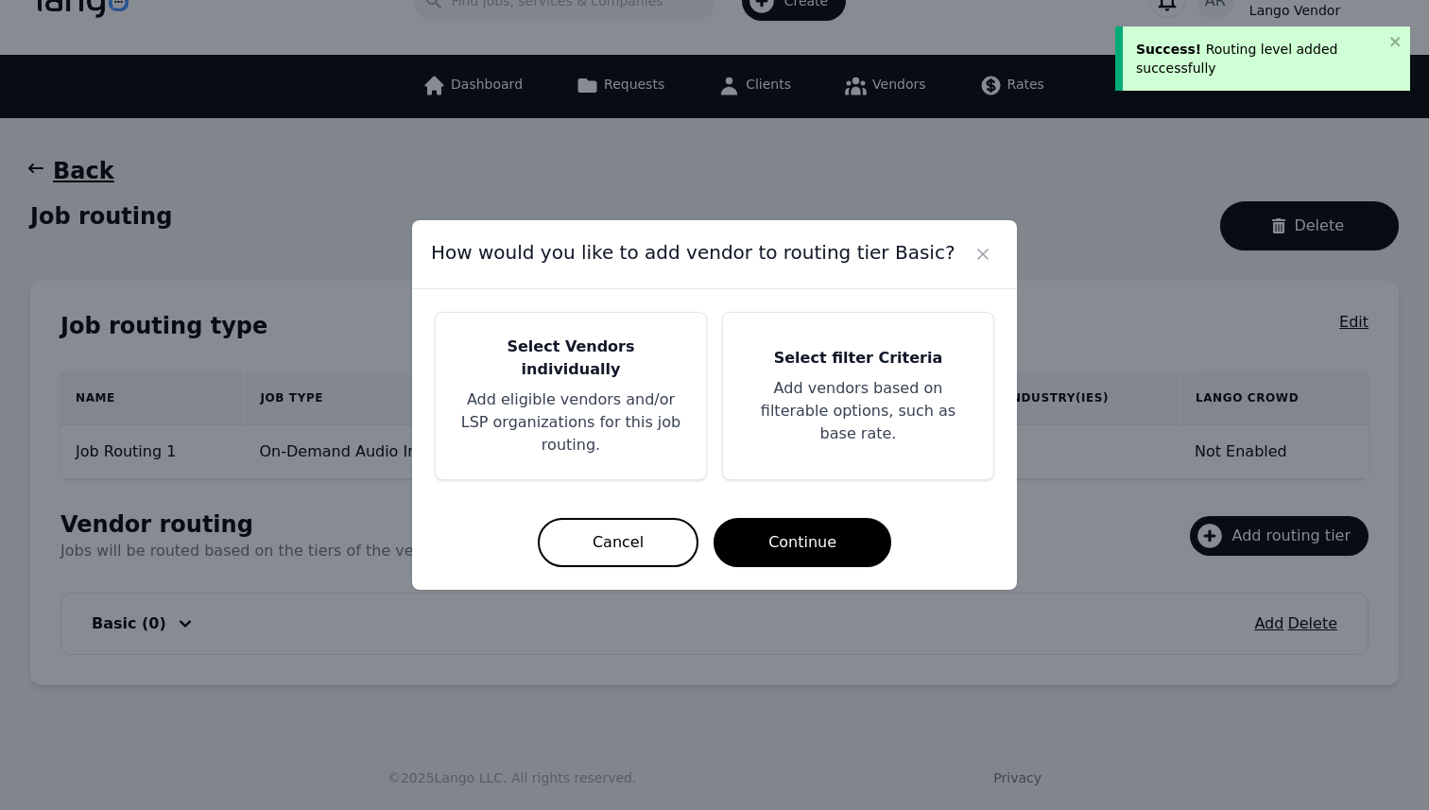
click at [599, 388] on p "Add eligible vendors and/or LSP organizations for this job routing." at bounding box center [570, 422] width 225 height 68
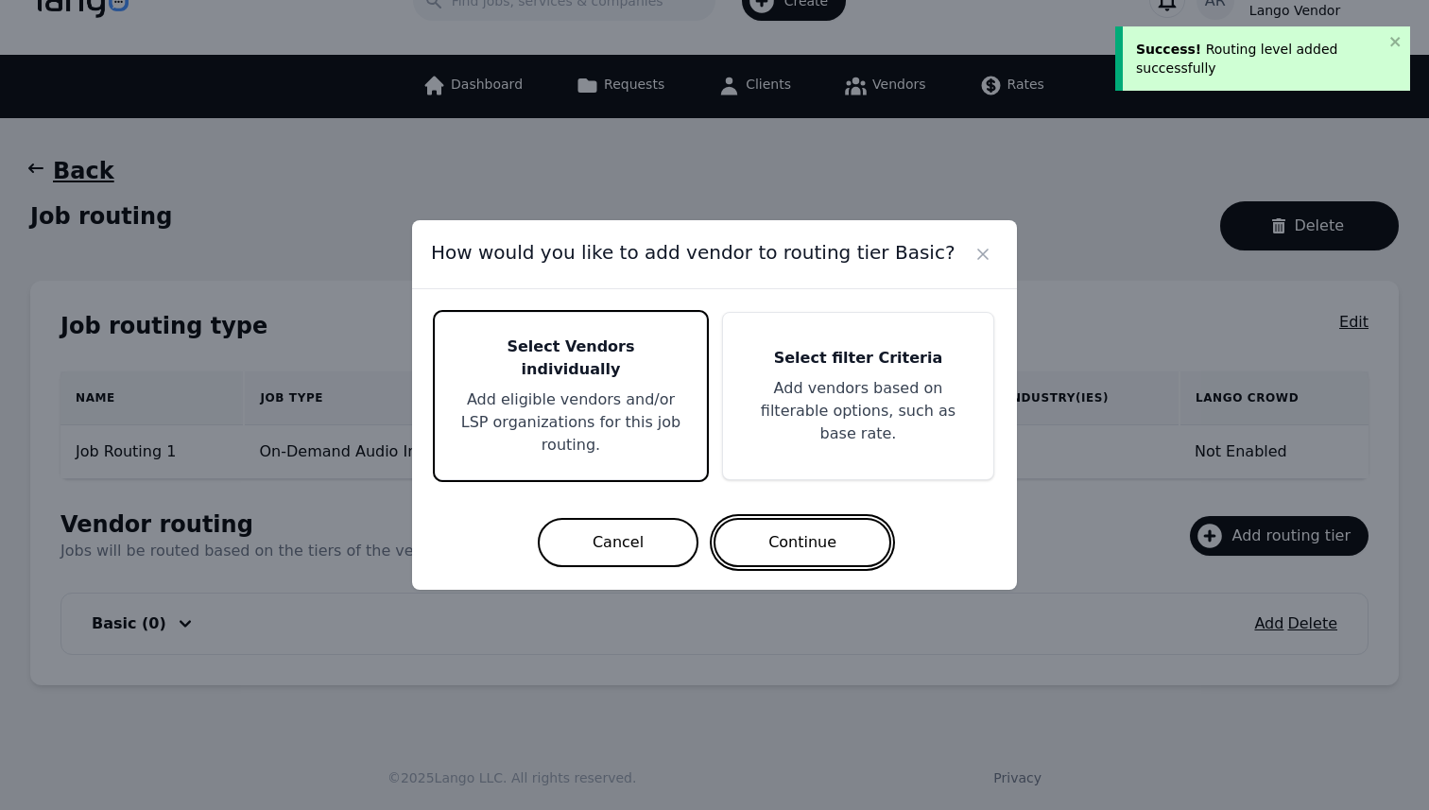
click at [768, 529] on button "Continue" at bounding box center [803, 542] width 178 height 49
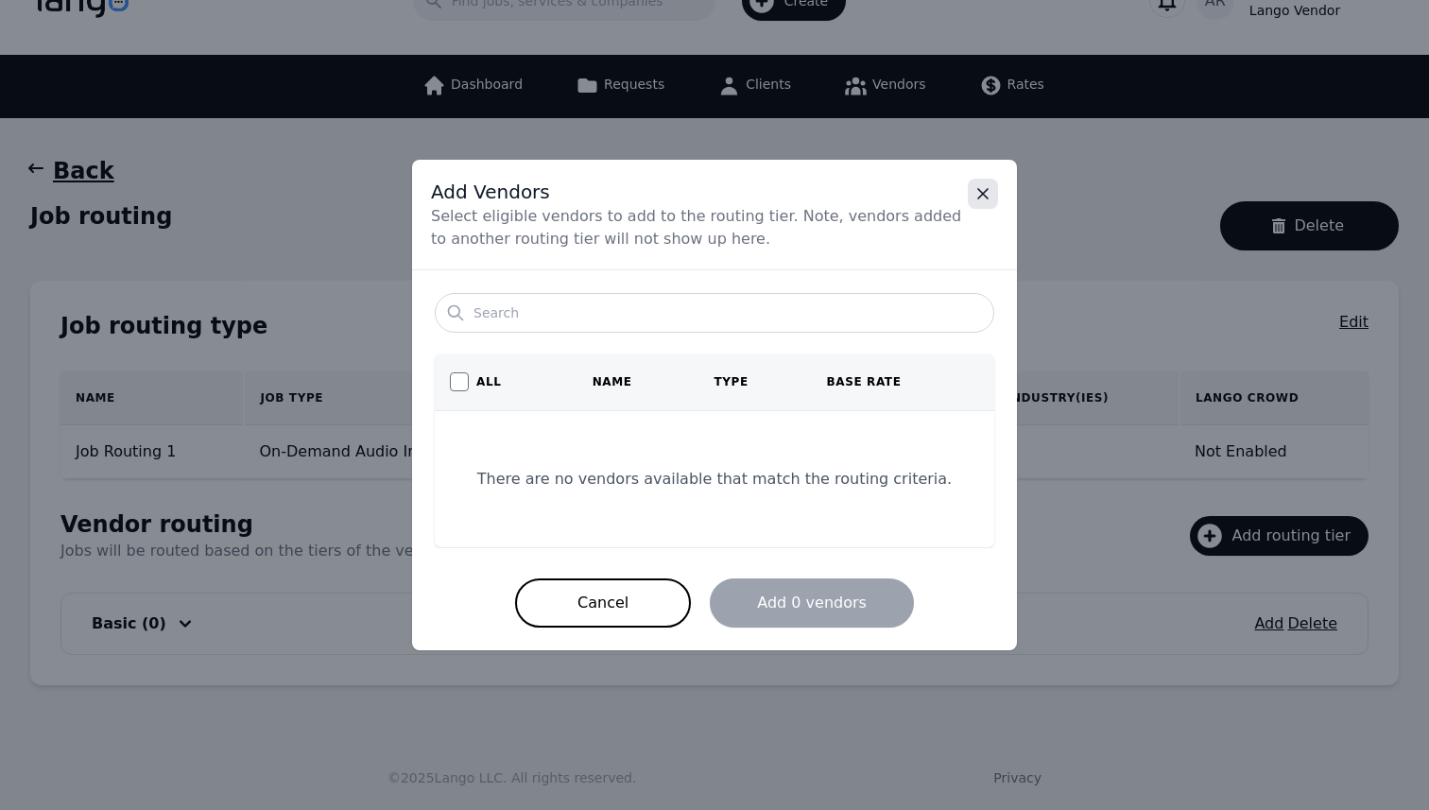
click at [986, 189] on icon "Close" at bounding box center [982, 193] width 9 height 9
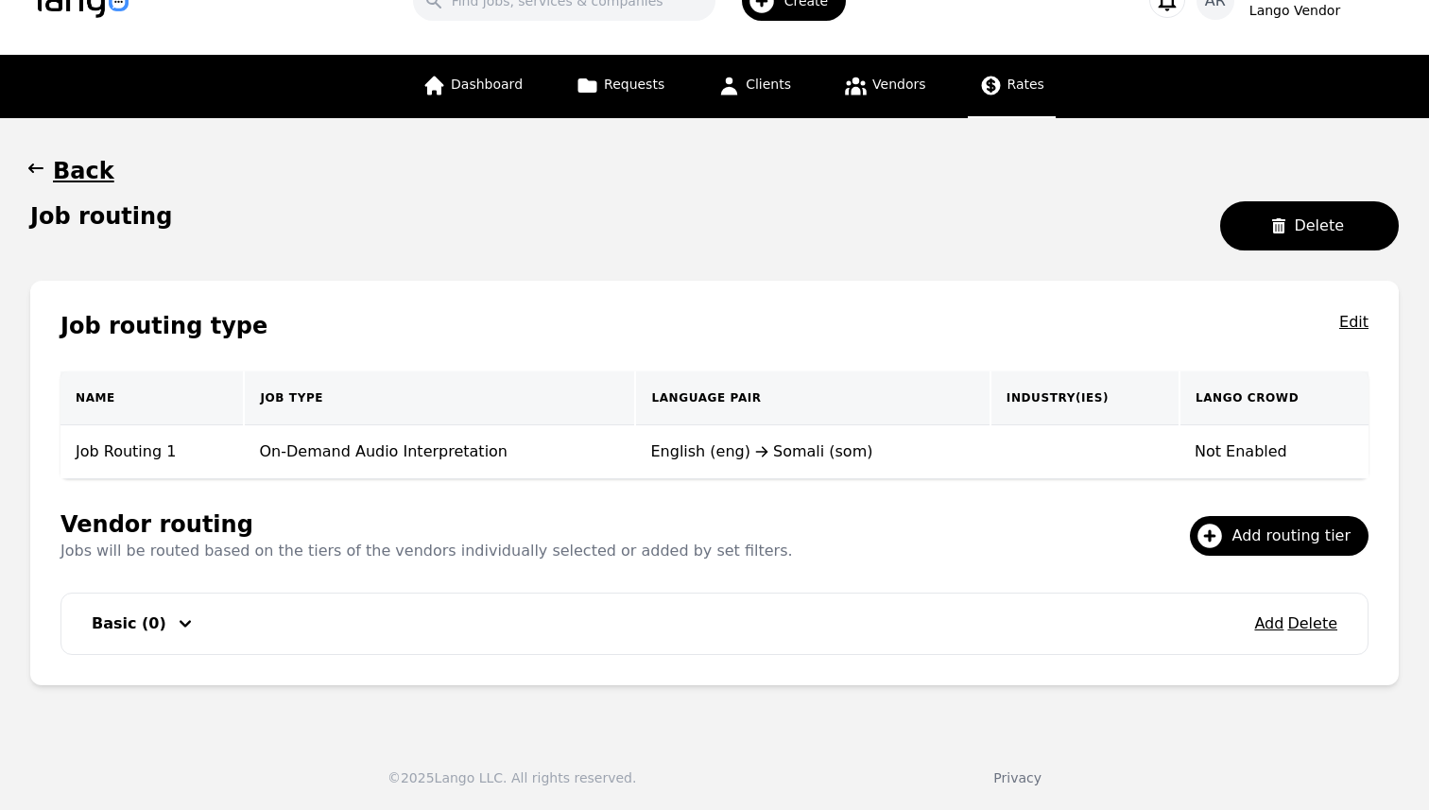
click at [1011, 95] on link "Rates" at bounding box center [1012, 86] width 88 height 63
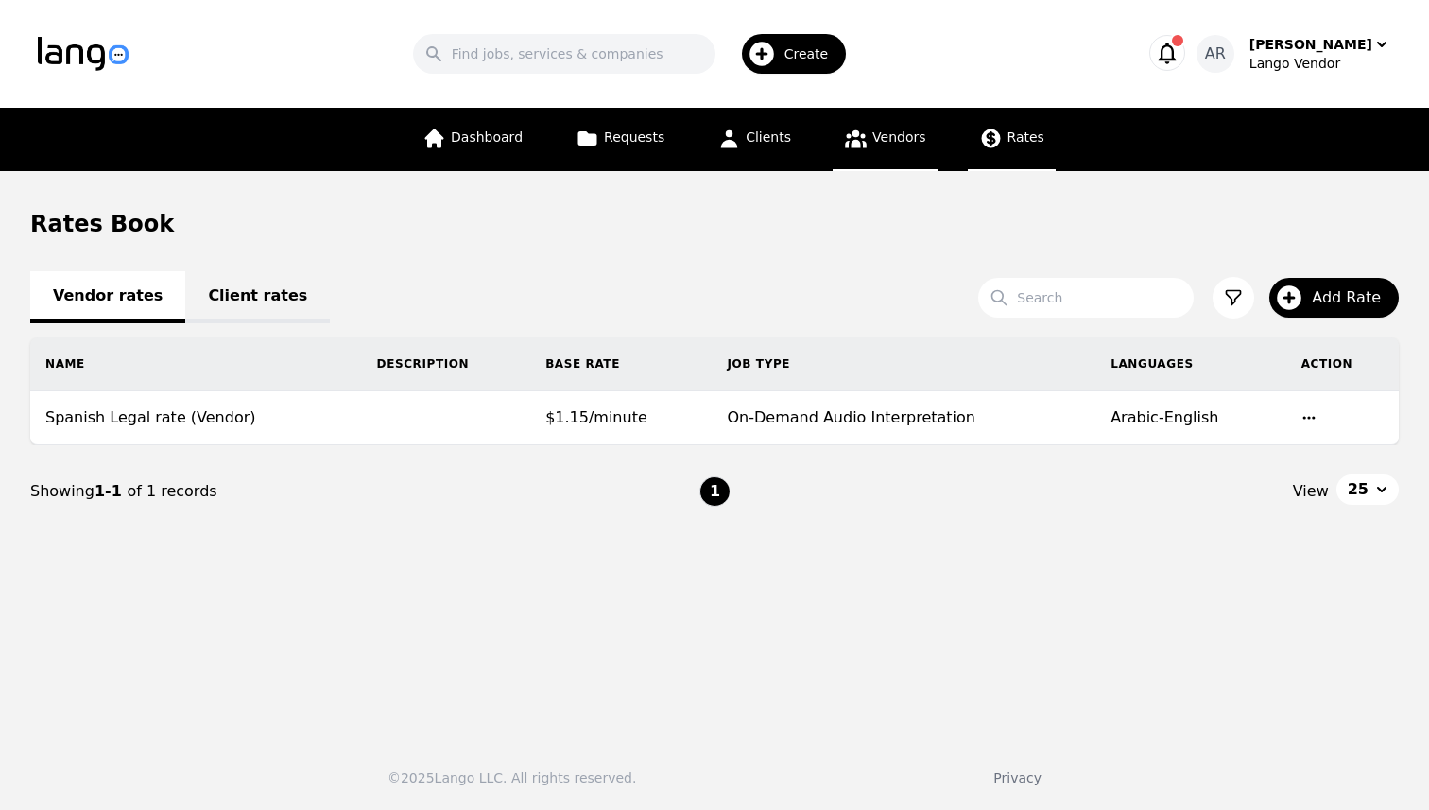
click at [864, 132] on icon at bounding box center [856, 139] width 24 height 24
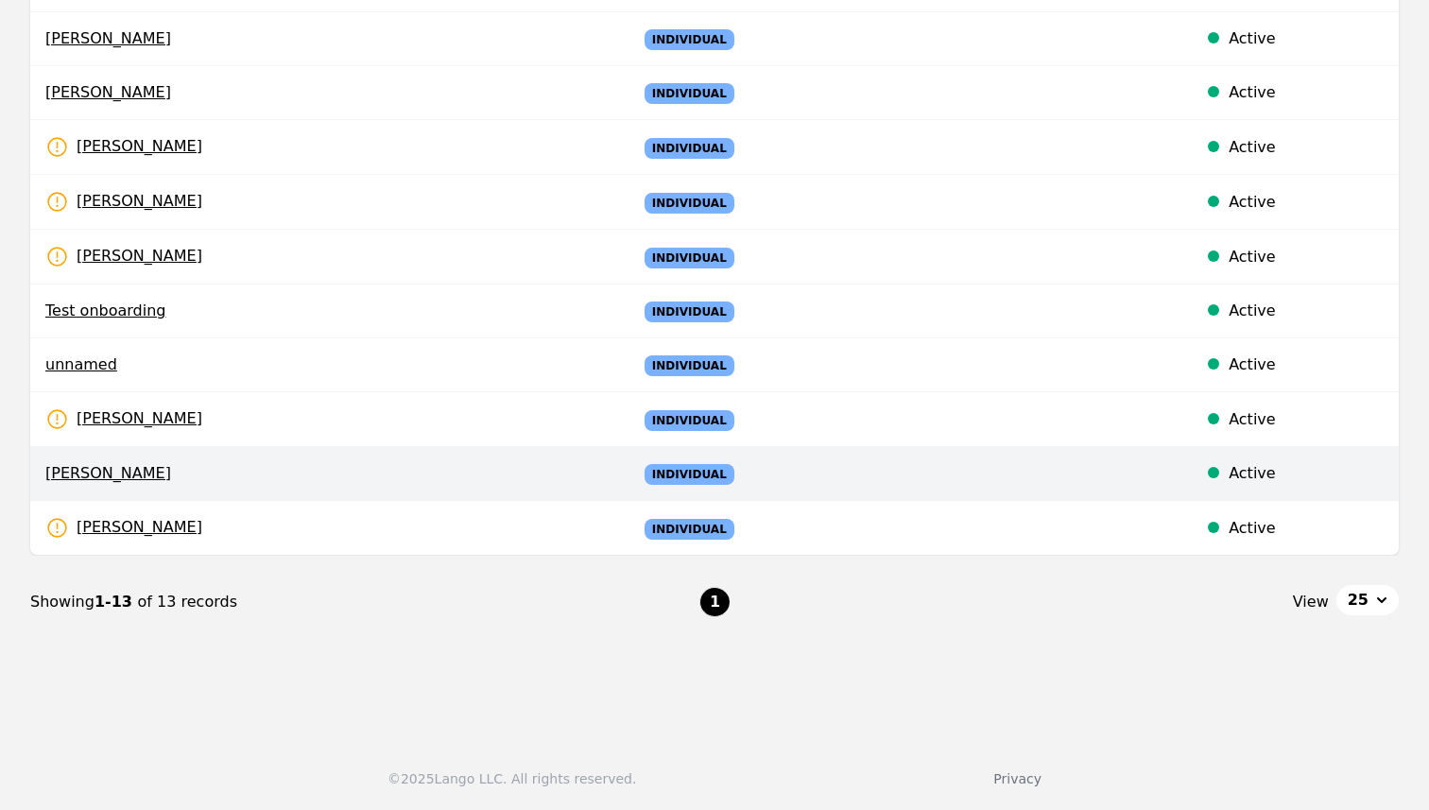
click at [295, 468] on span "[PERSON_NAME]" at bounding box center [325, 473] width 561 height 23
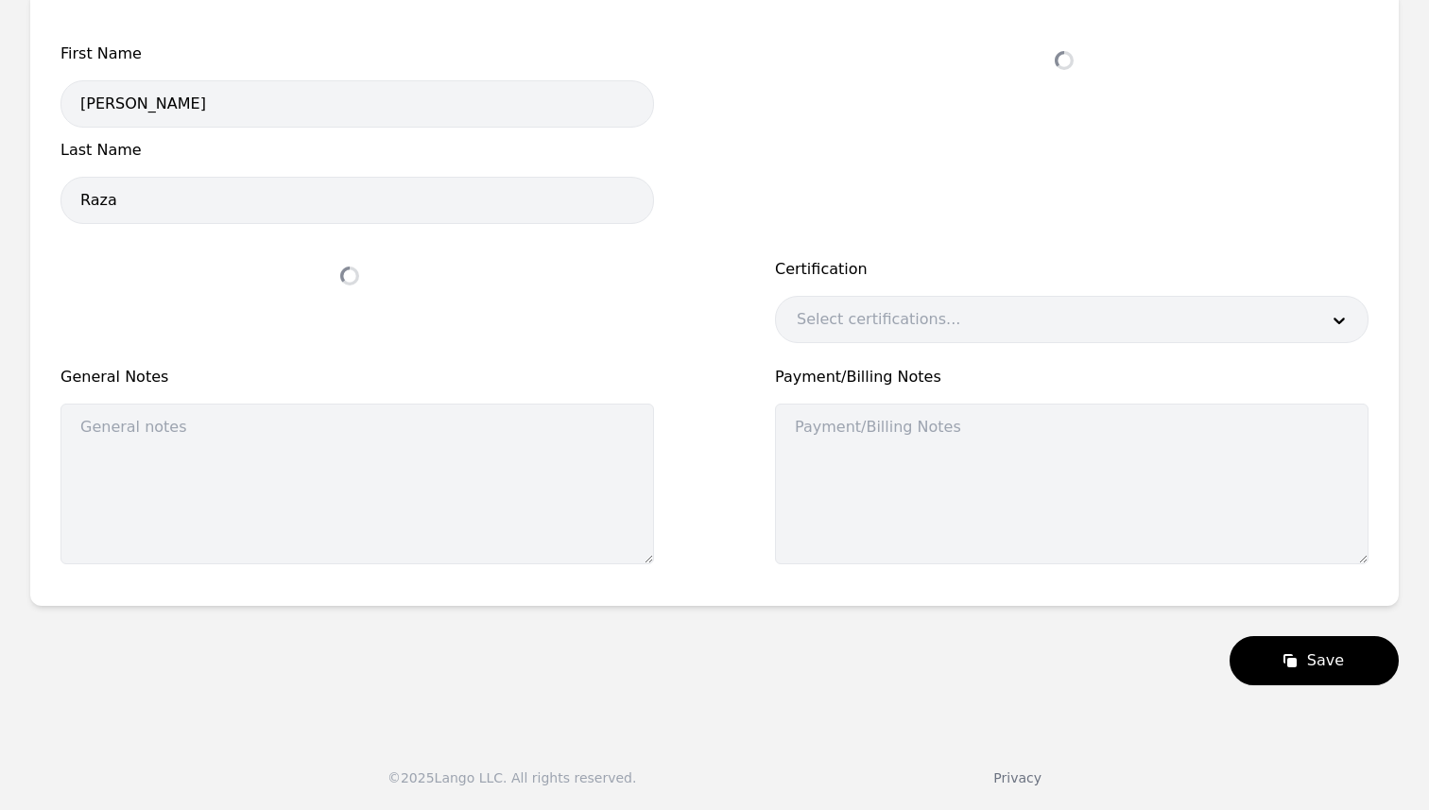
select select "active"
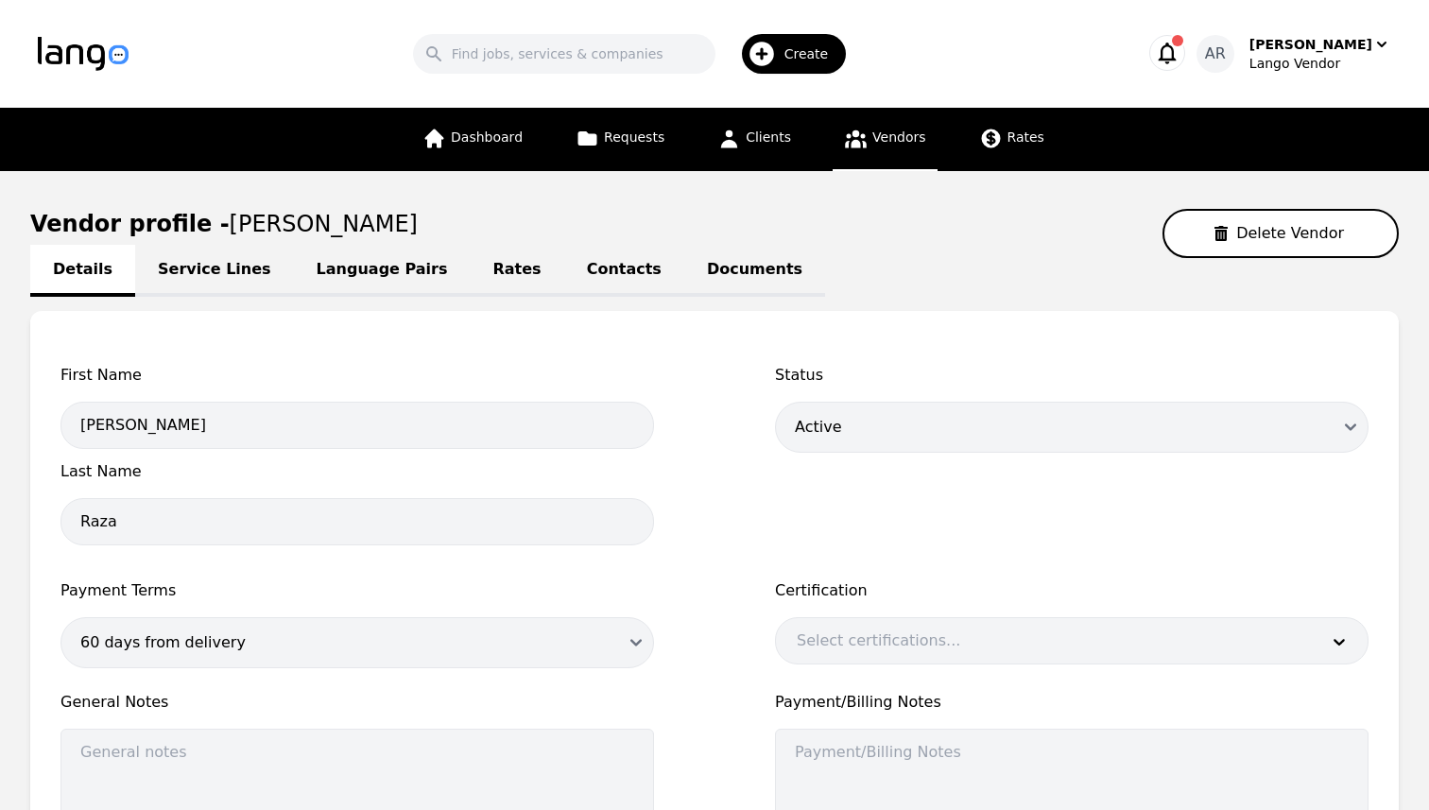
click at [350, 284] on link "Language Pairs" at bounding box center [382, 271] width 177 height 52
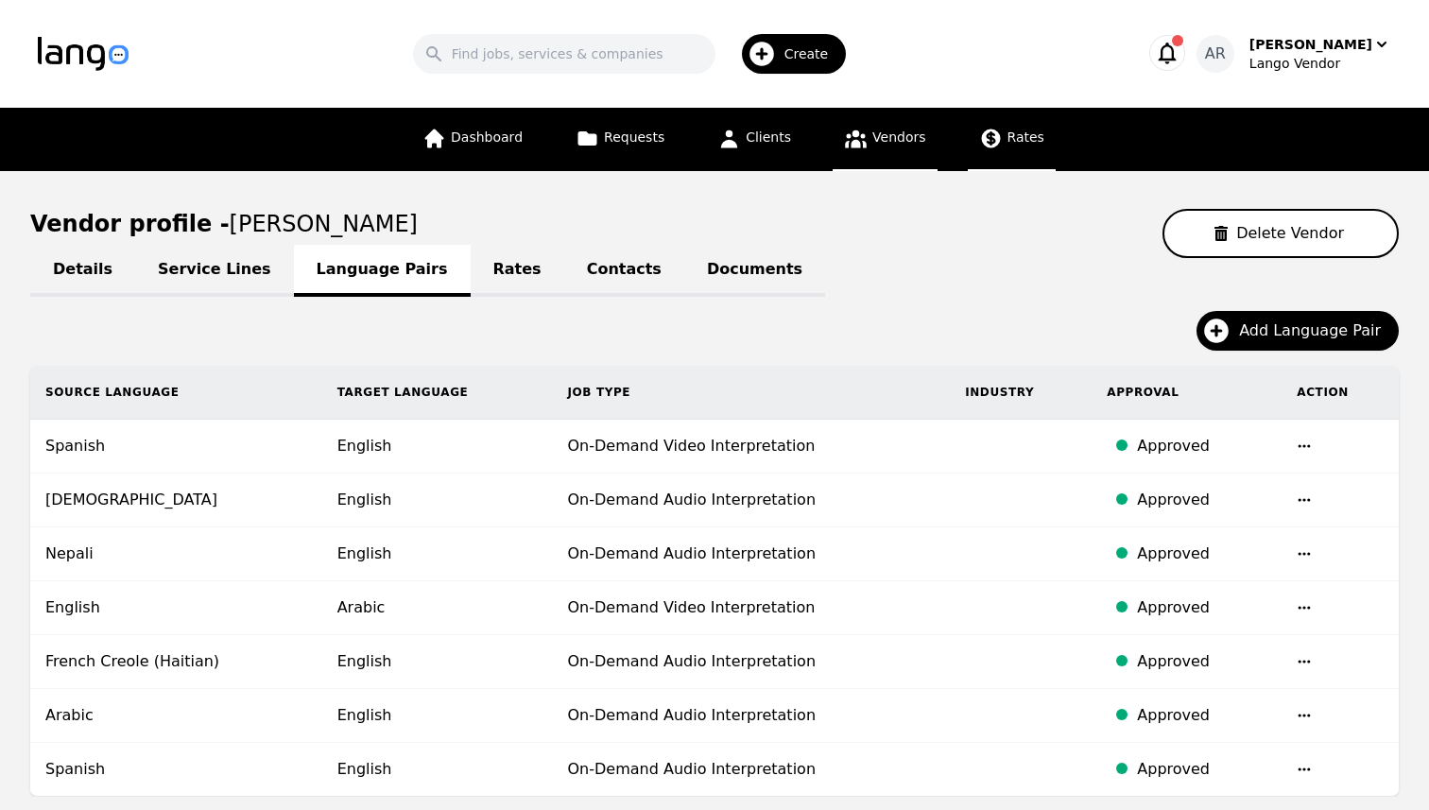
click at [1031, 137] on span "Rates" at bounding box center [1026, 136] width 37 height 15
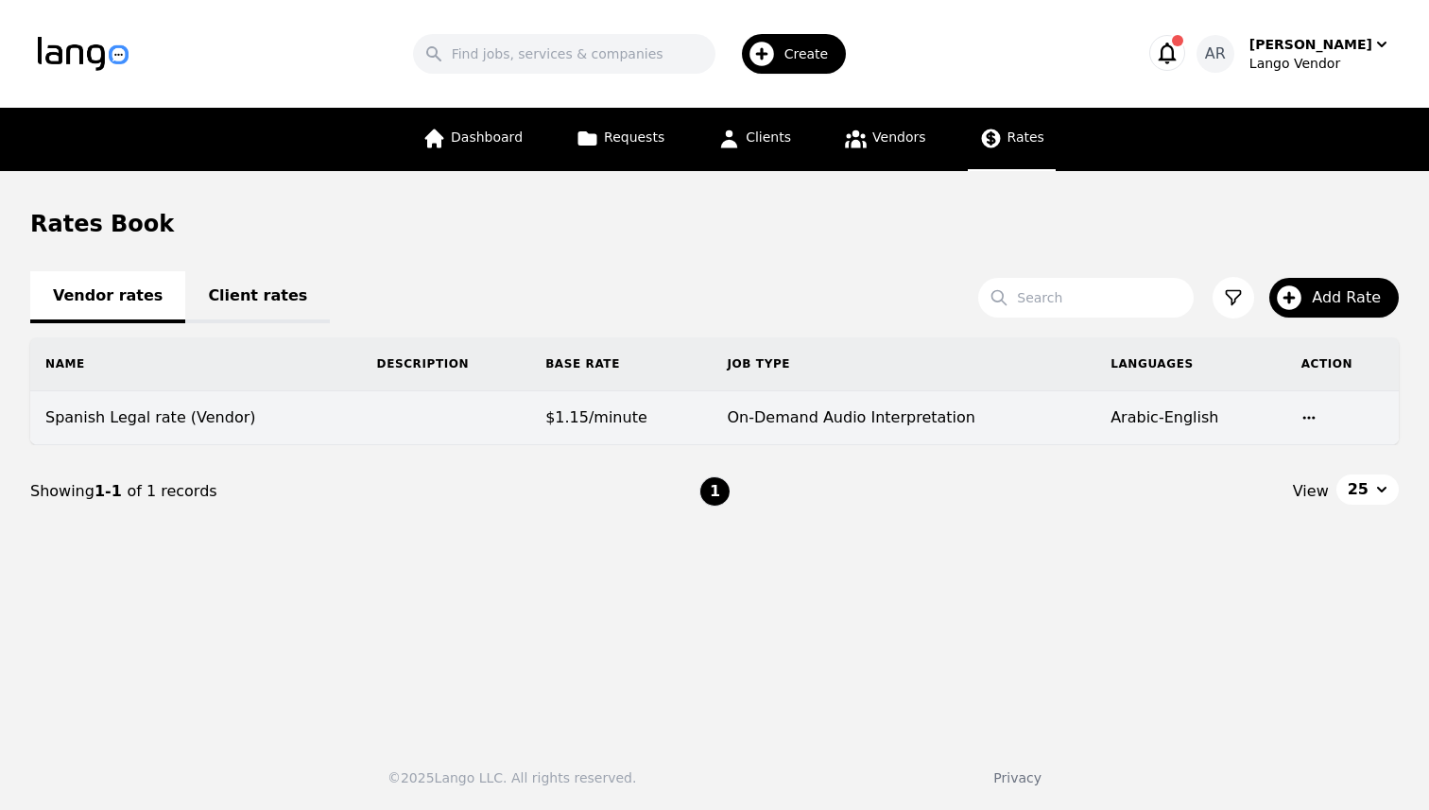
click at [538, 427] on td "$1.15/minute" at bounding box center [620, 418] width 181 height 54
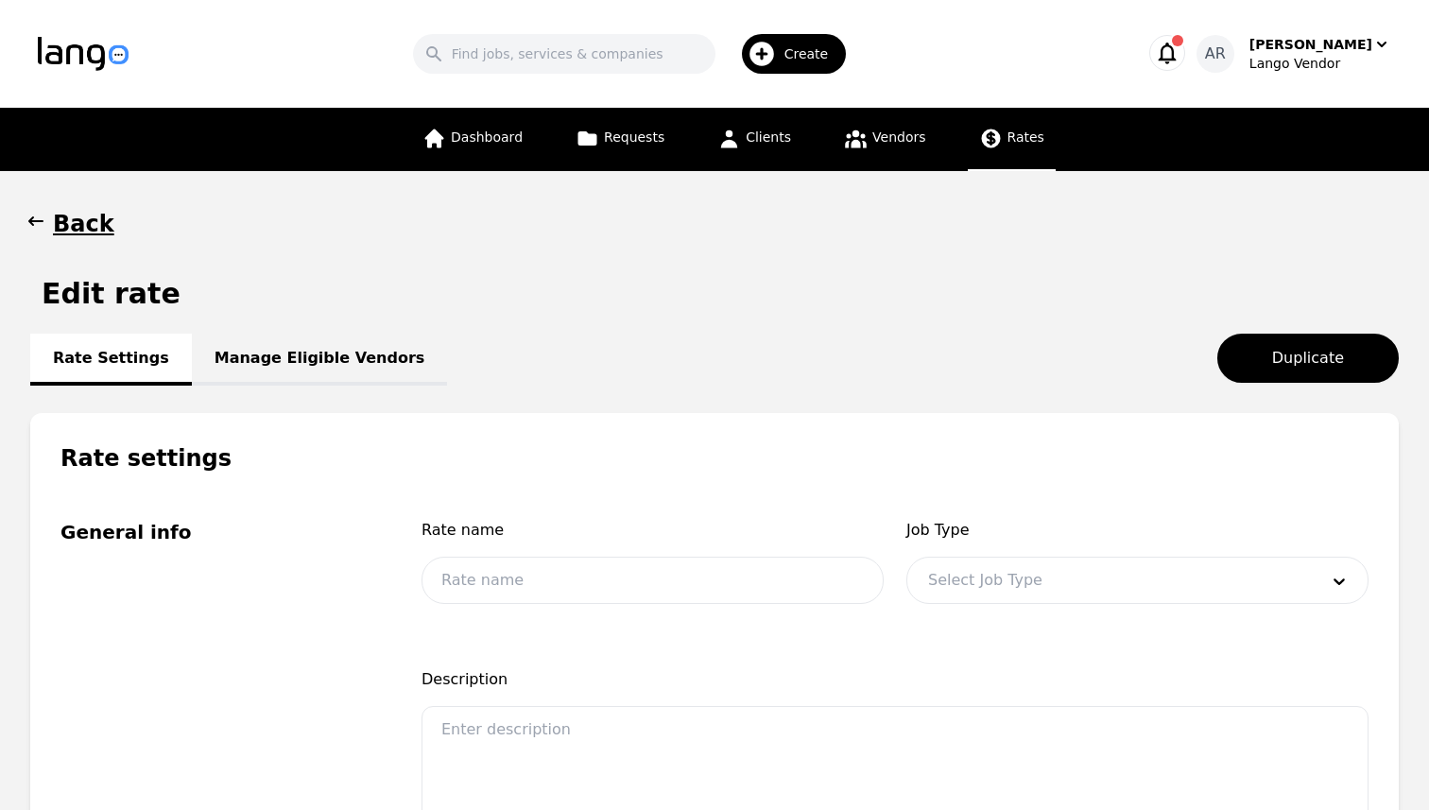
type input "Spanish Legal rate (Vendor)"
type input "1.15"
click at [280, 363] on link "Manage Eligible Vendors" at bounding box center [320, 360] width 256 height 52
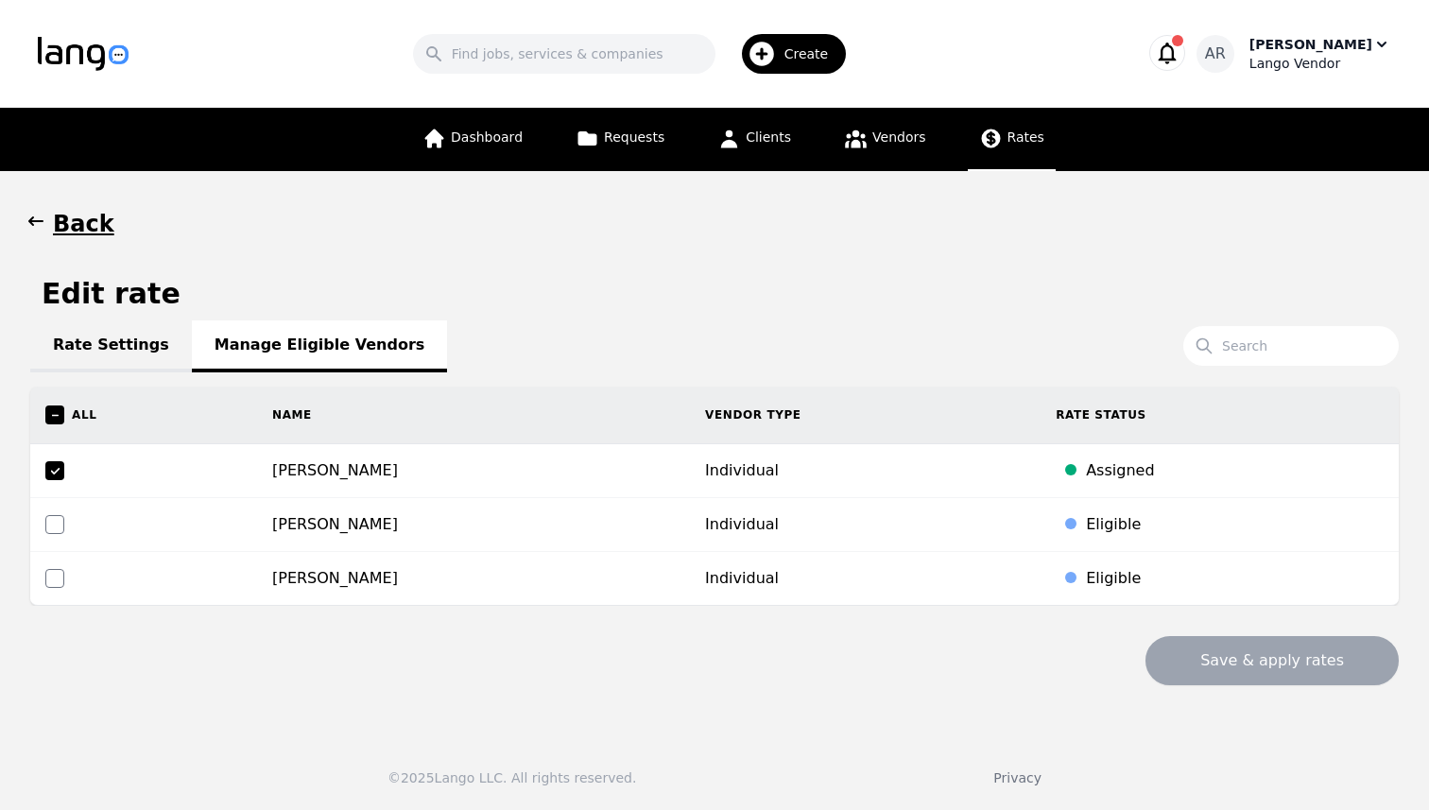
click at [1372, 42] on icon "button" at bounding box center [1381, 44] width 19 height 19
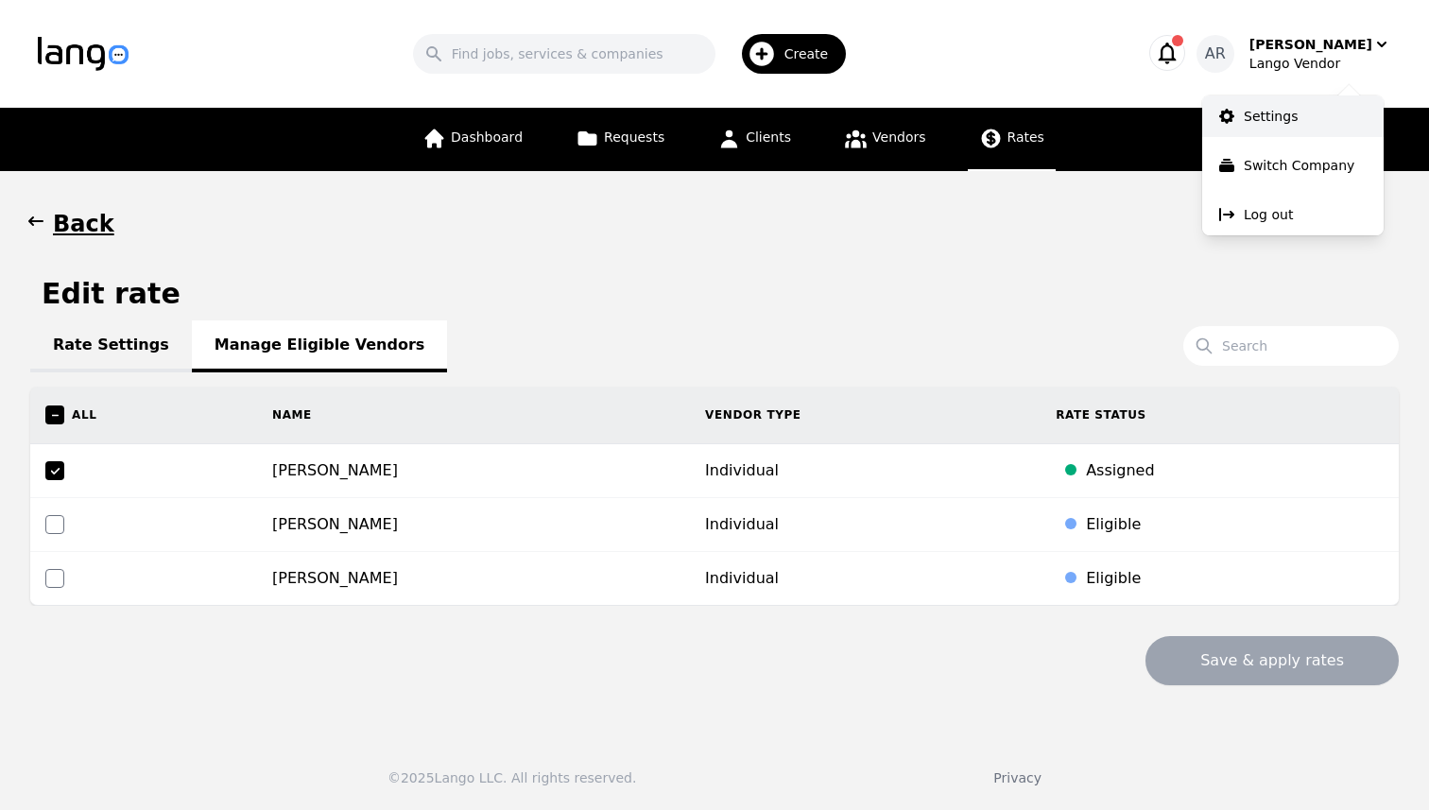
click at [1298, 102] on link "Settings" at bounding box center [1292, 116] width 181 height 42
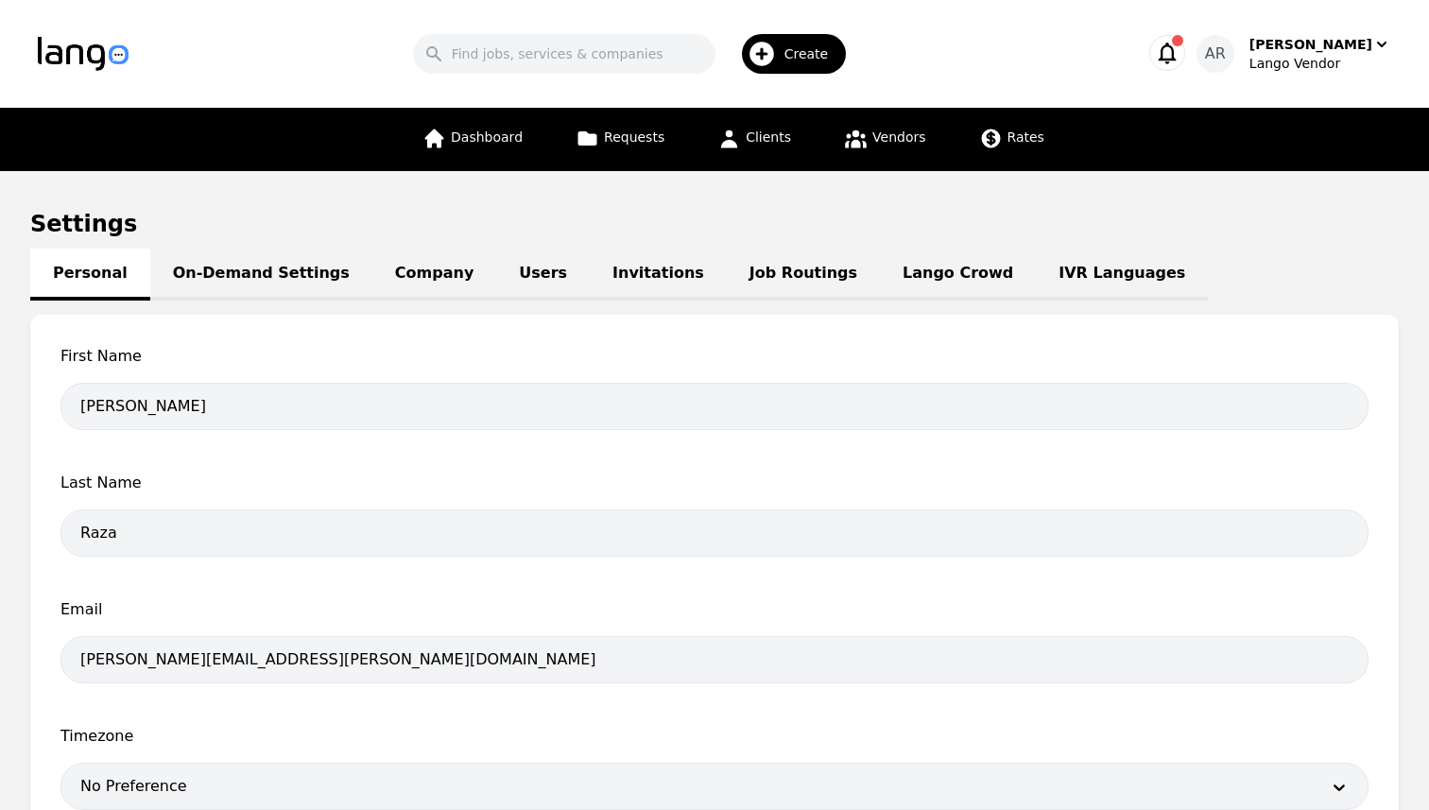
click at [780, 268] on link "Job Routings" at bounding box center [803, 275] width 153 height 52
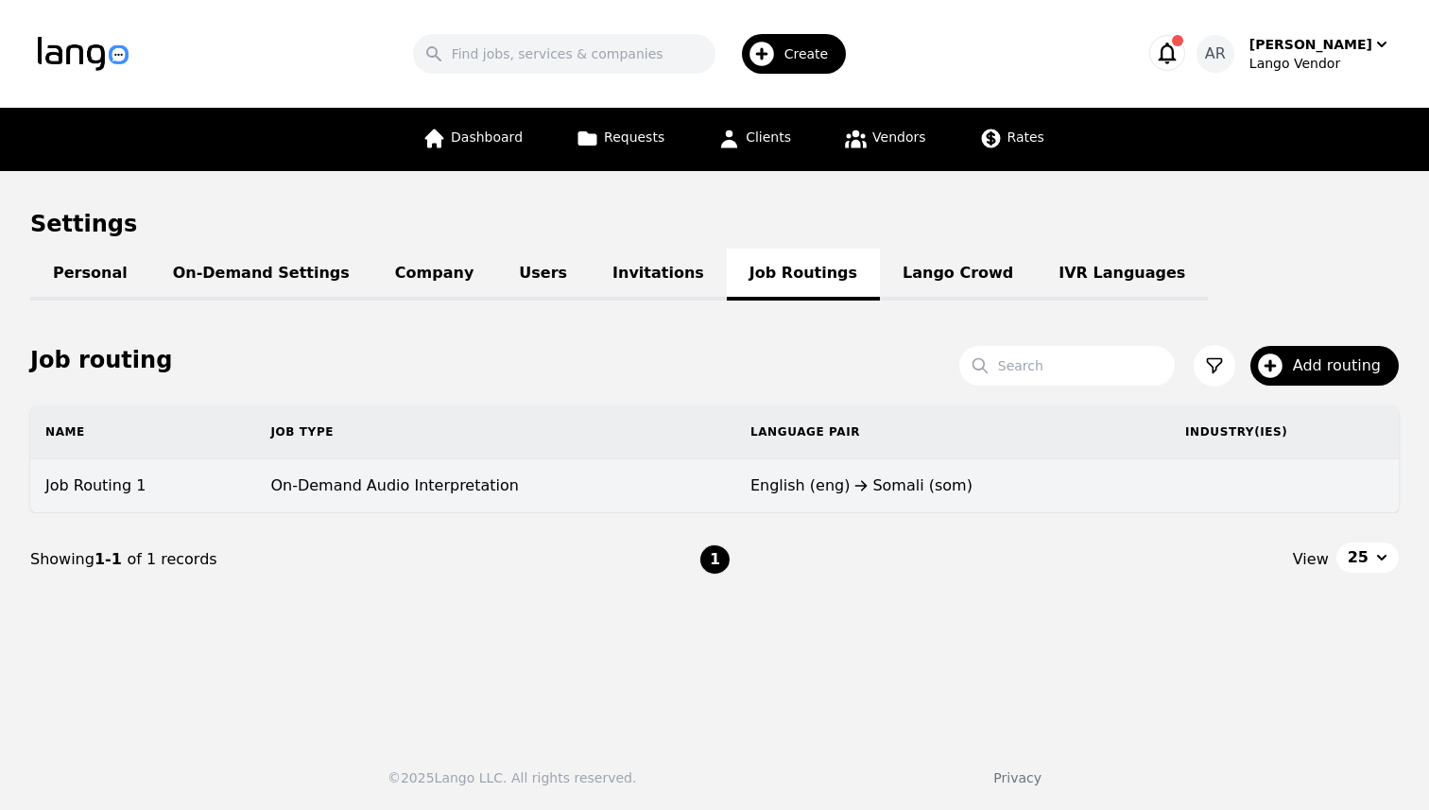
click at [949, 481] on div "English (eng) [DEMOGRAPHIC_DATA] (som)" at bounding box center [953, 486] width 405 height 23
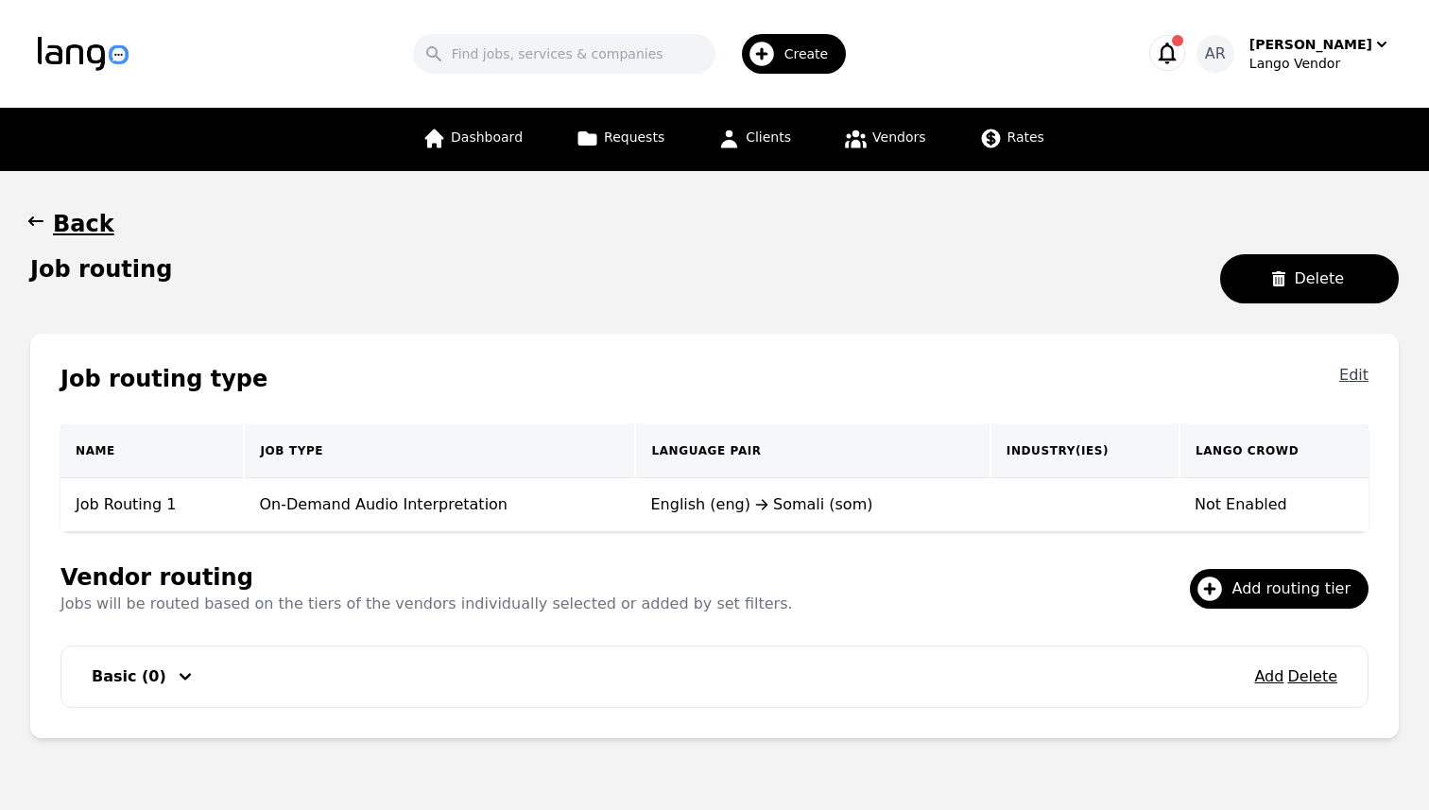
click at [1357, 380] on button "Edit" at bounding box center [1353, 379] width 29 height 30
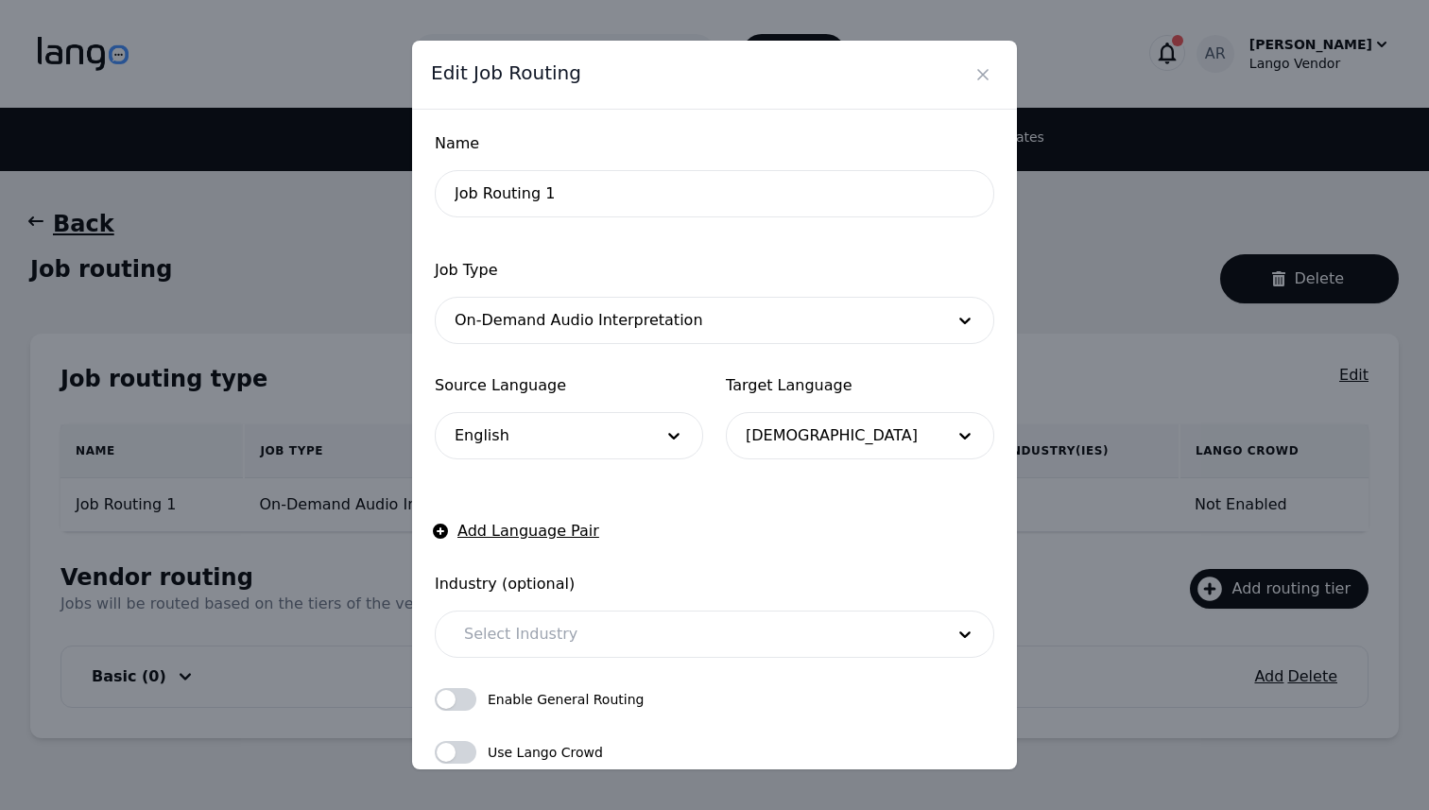
click at [829, 440] on div at bounding box center [832, 435] width 210 height 45
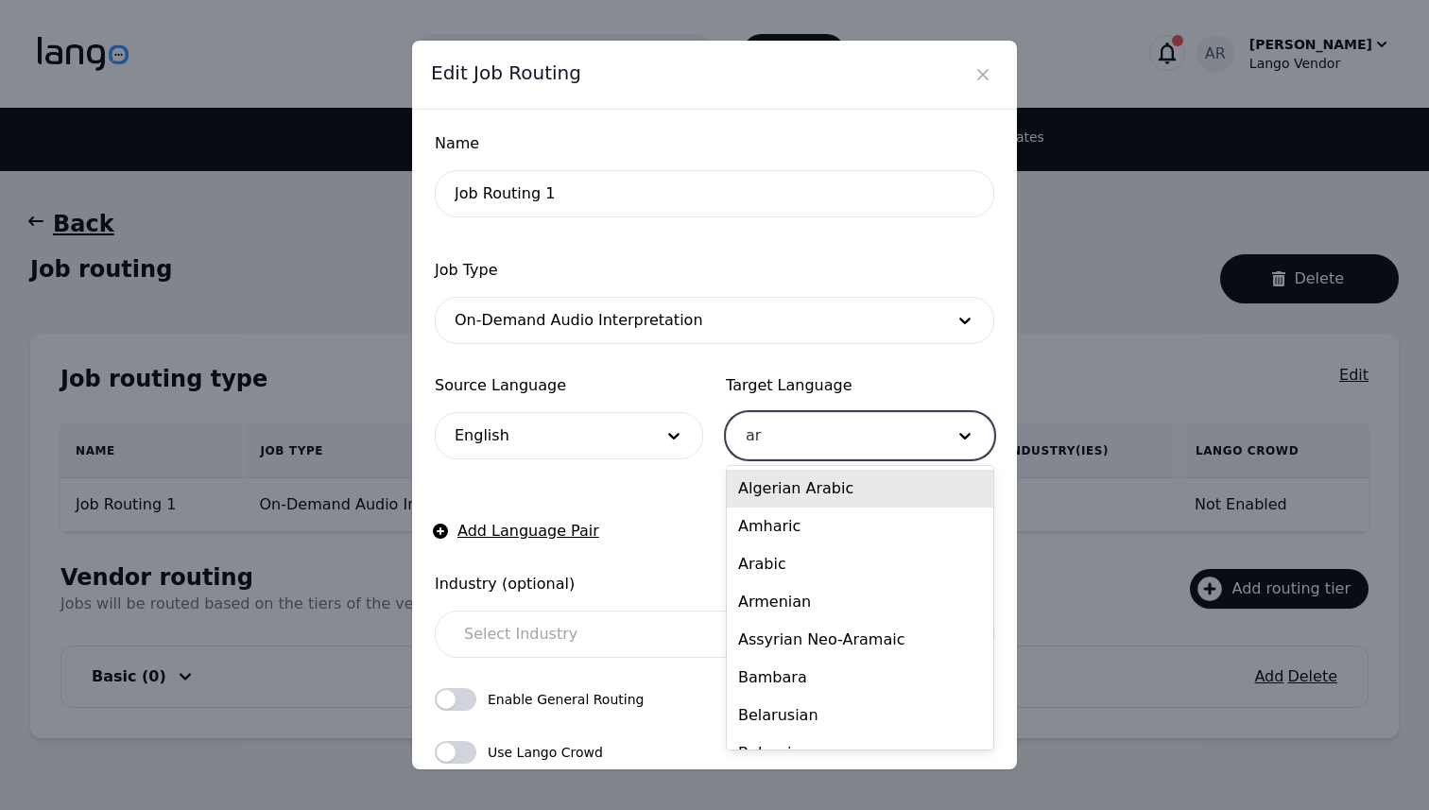
type input "ara"
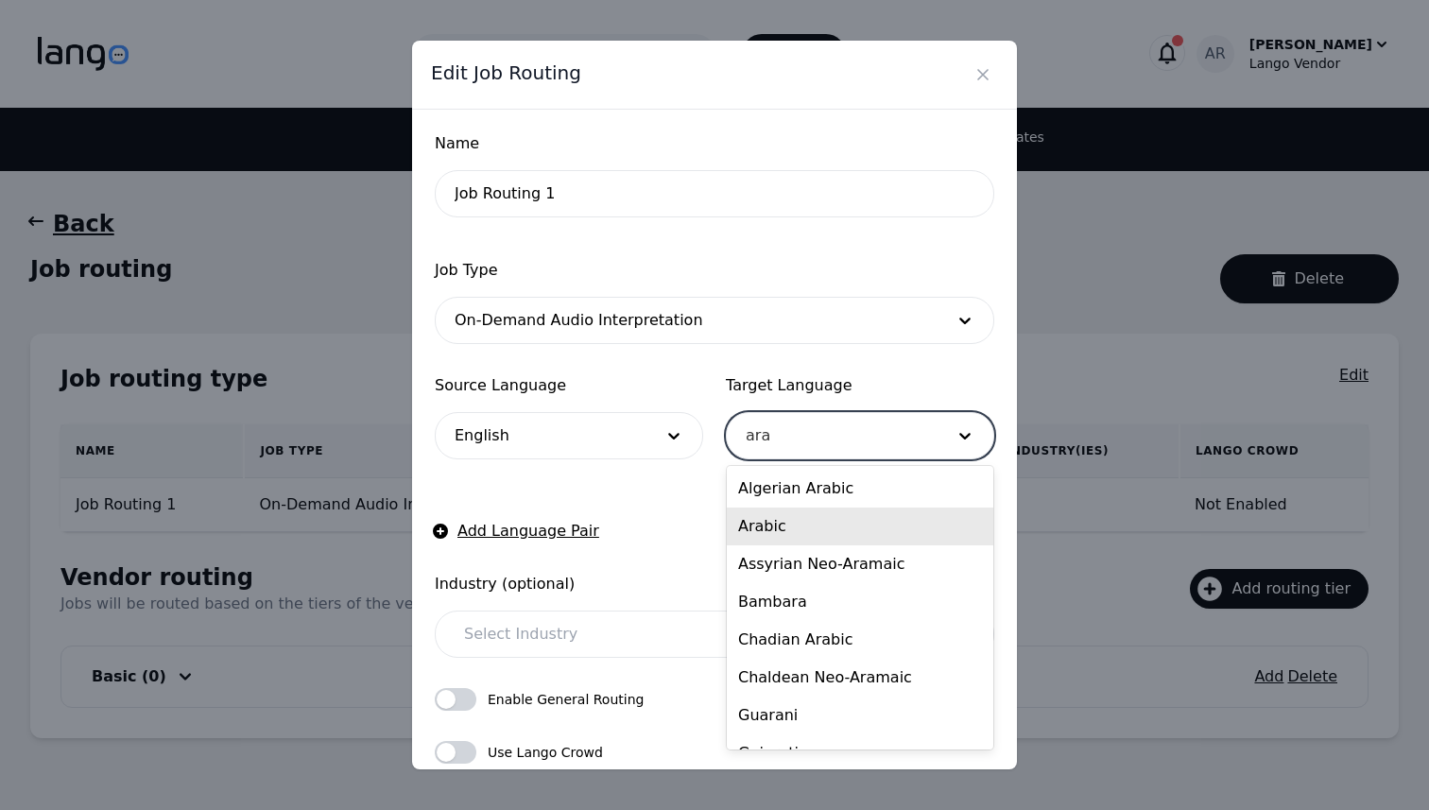
click at [767, 529] on div "Arabic" at bounding box center [860, 527] width 267 height 38
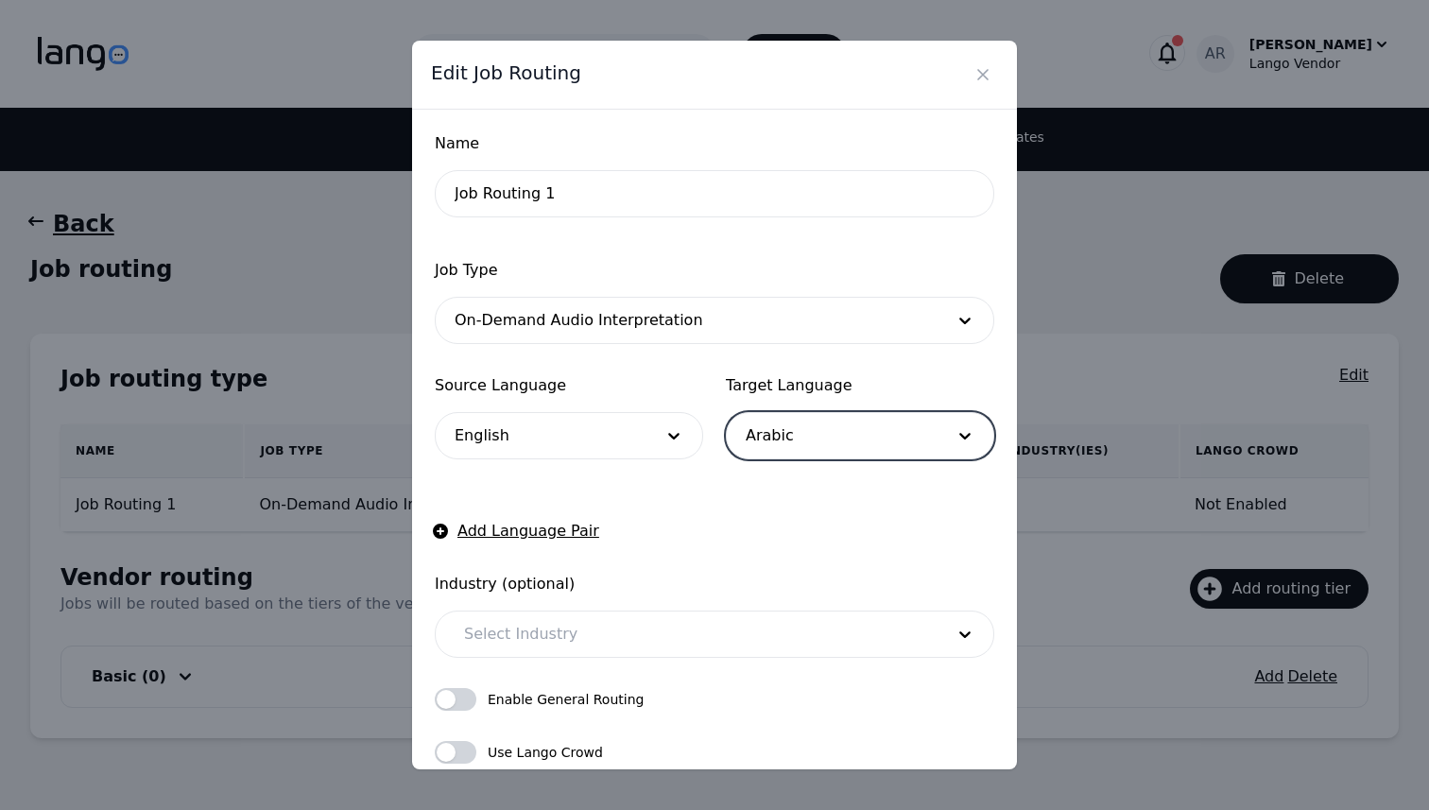
click at [639, 461] on form "Name Job Routing 1 Job Type On-Demand Audio Interpretation Source Language Engl…" at bounding box center [715, 502] width 560 height 741
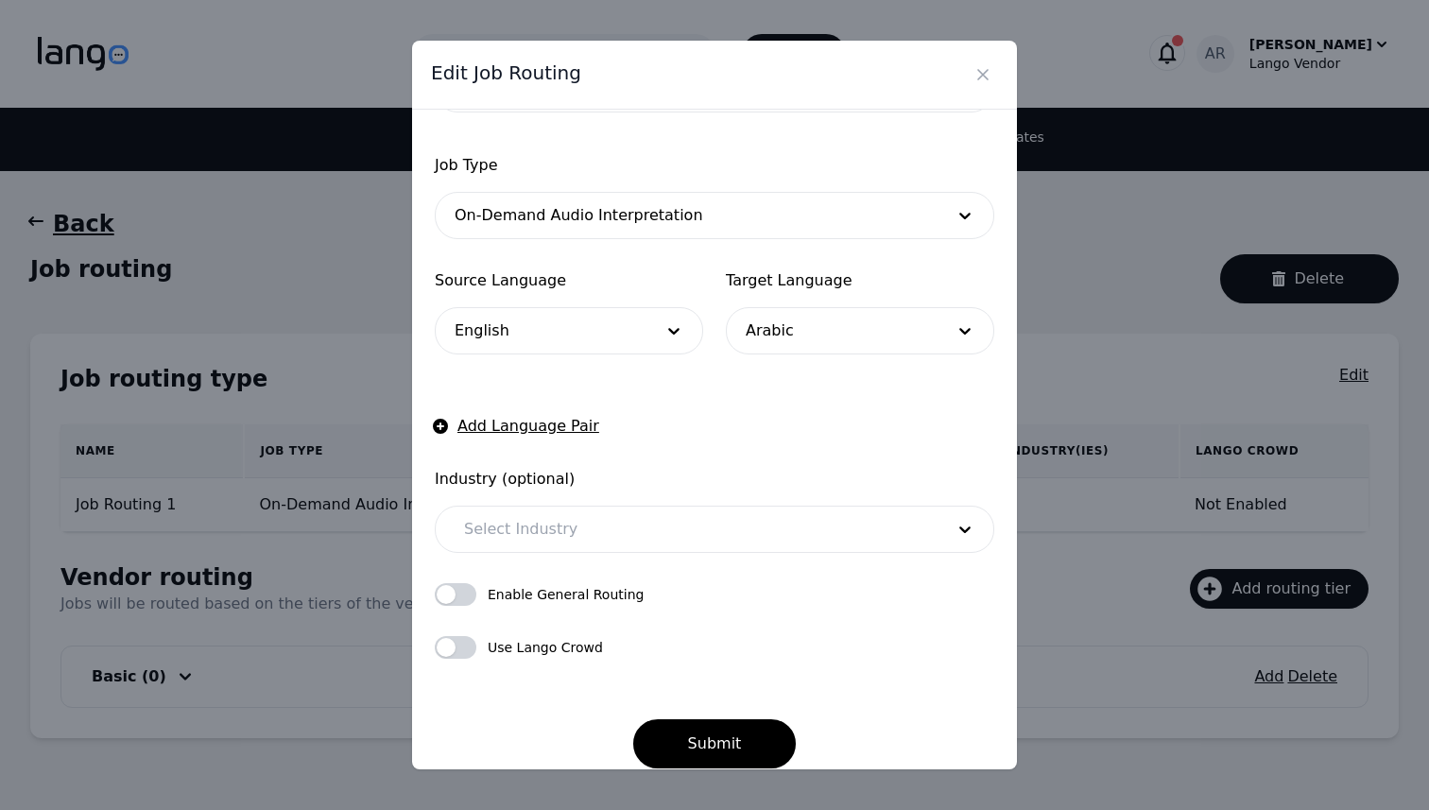
scroll to position [126, 0]
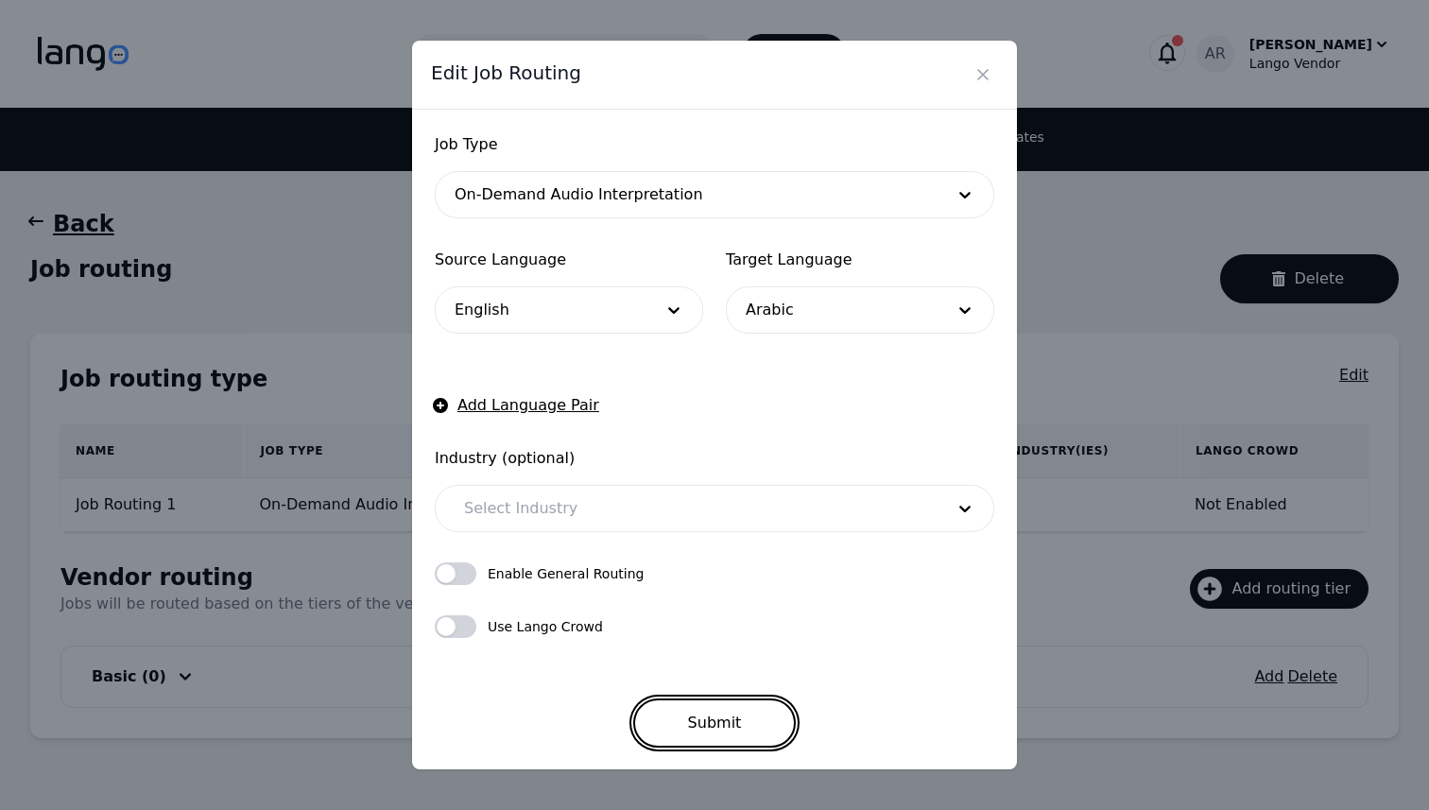
click at [746, 716] on button "Submit" at bounding box center [715, 723] width 164 height 49
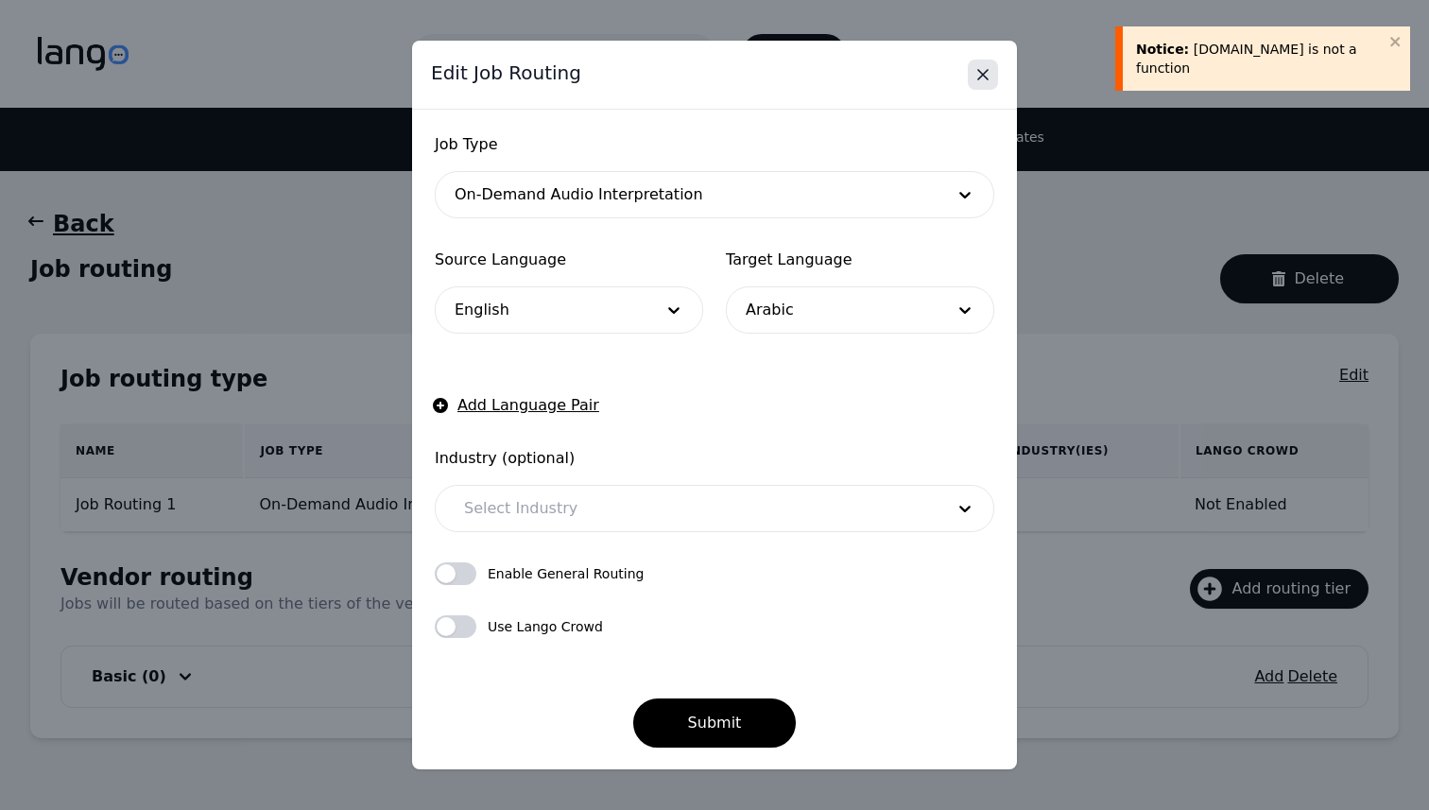
click at [978, 78] on icon "Close" at bounding box center [983, 74] width 19 height 19
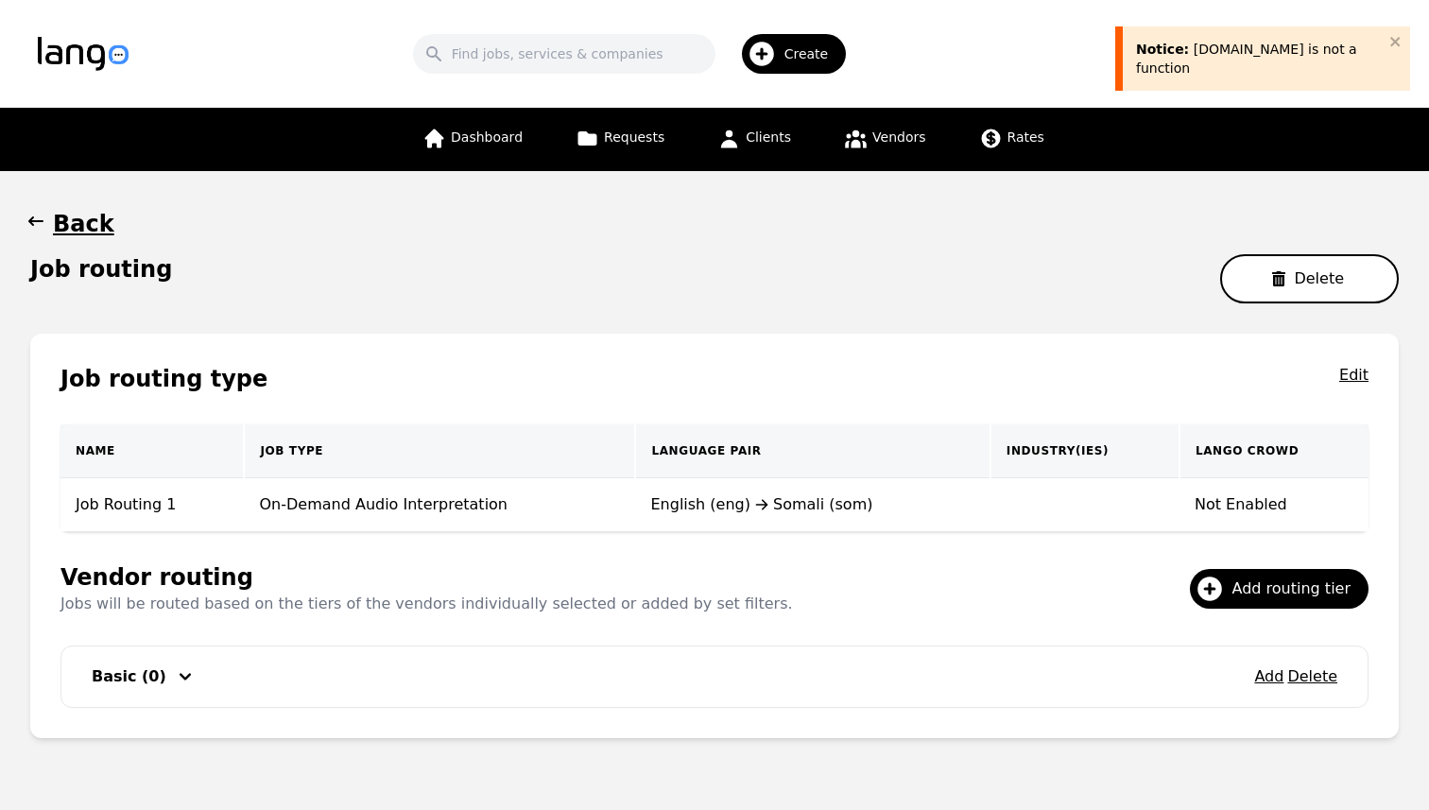
click at [1286, 283] on icon "button" at bounding box center [1278, 278] width 13 height 15
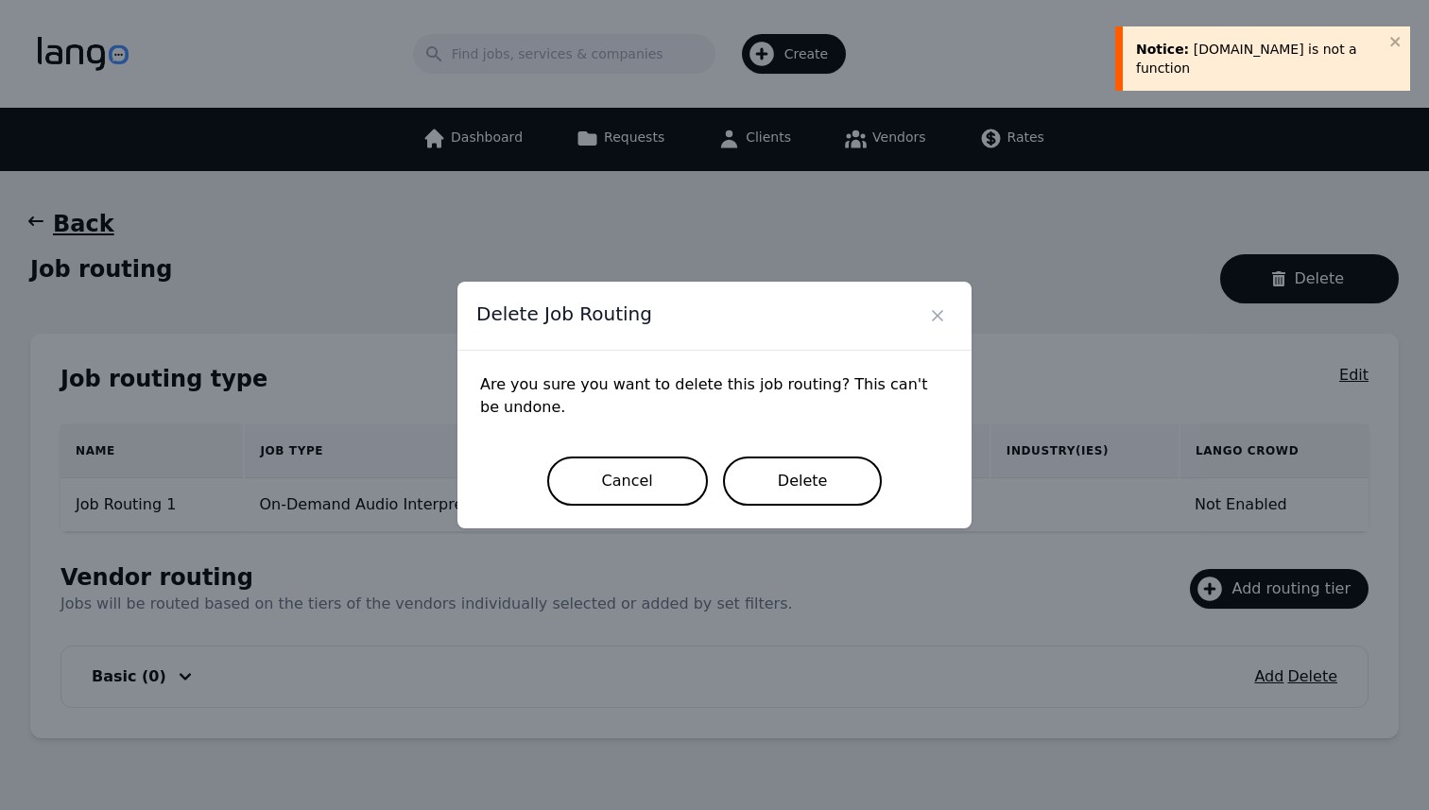
click at [792, 494] on button "Delete" at bounding box center [803, 481] width 160 height 49
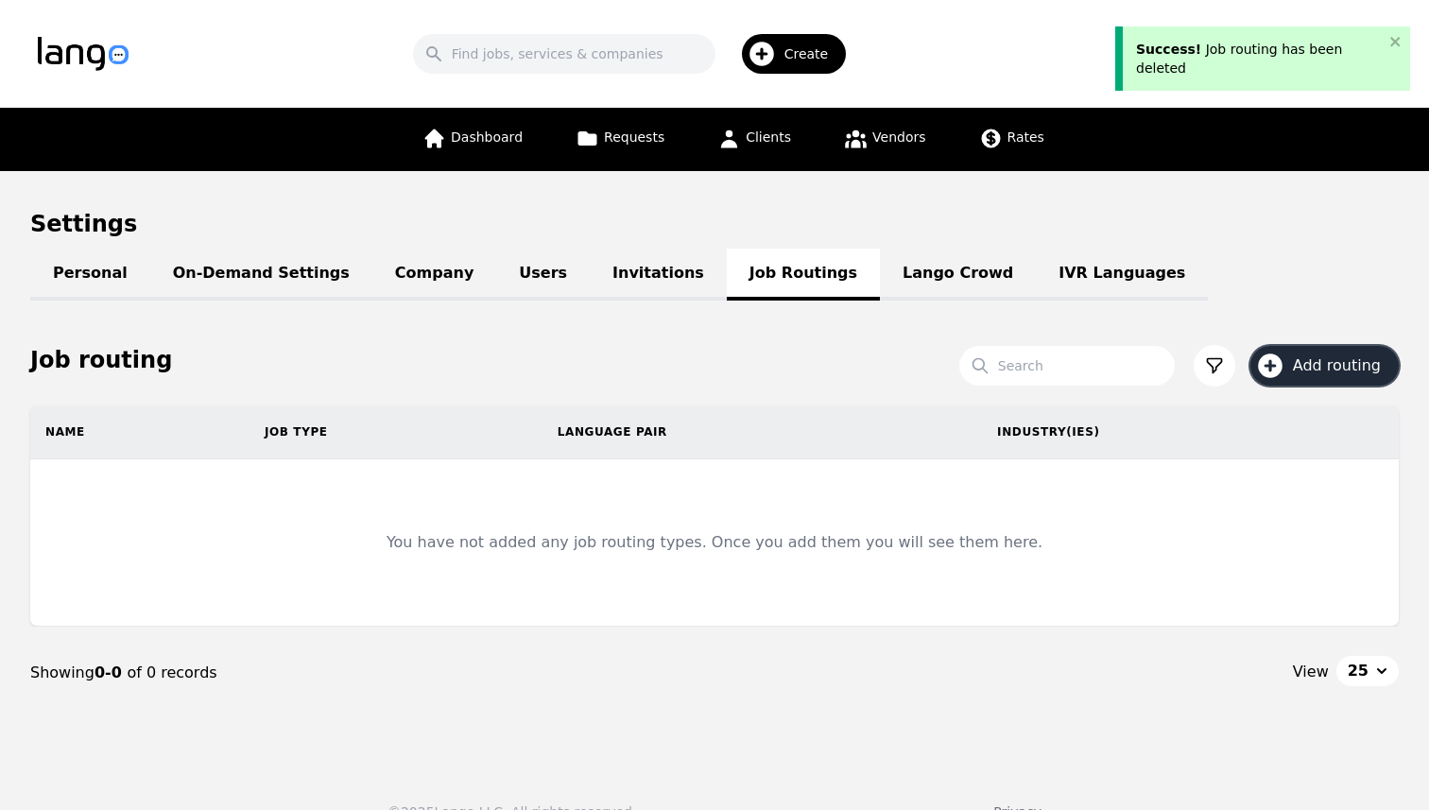
click at [1286, 373] on icon "button" at bounding box center [1270, 366] width 30 height 30
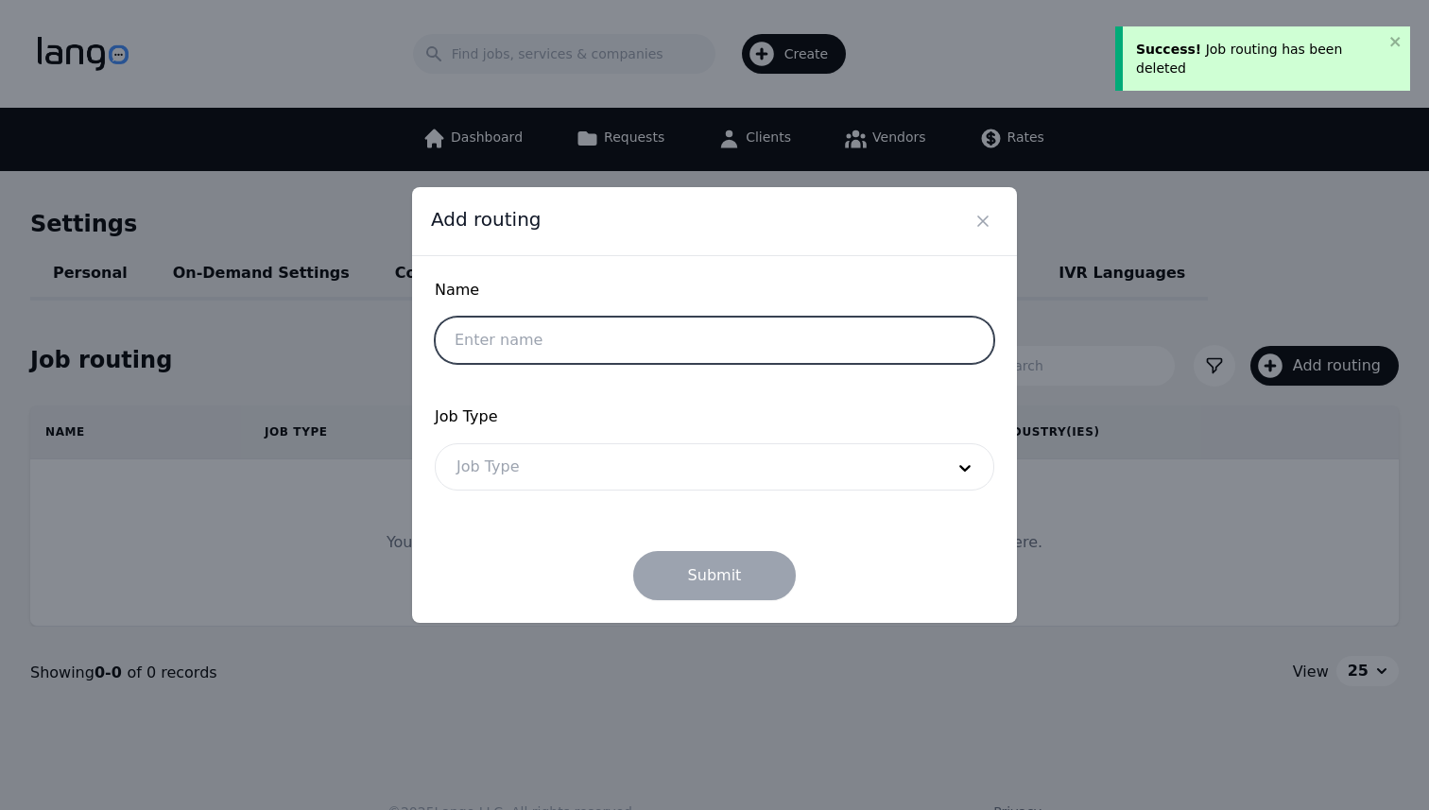
click at [650, 341] on input "text" at bounding box center [715, 340] width 560 height 47
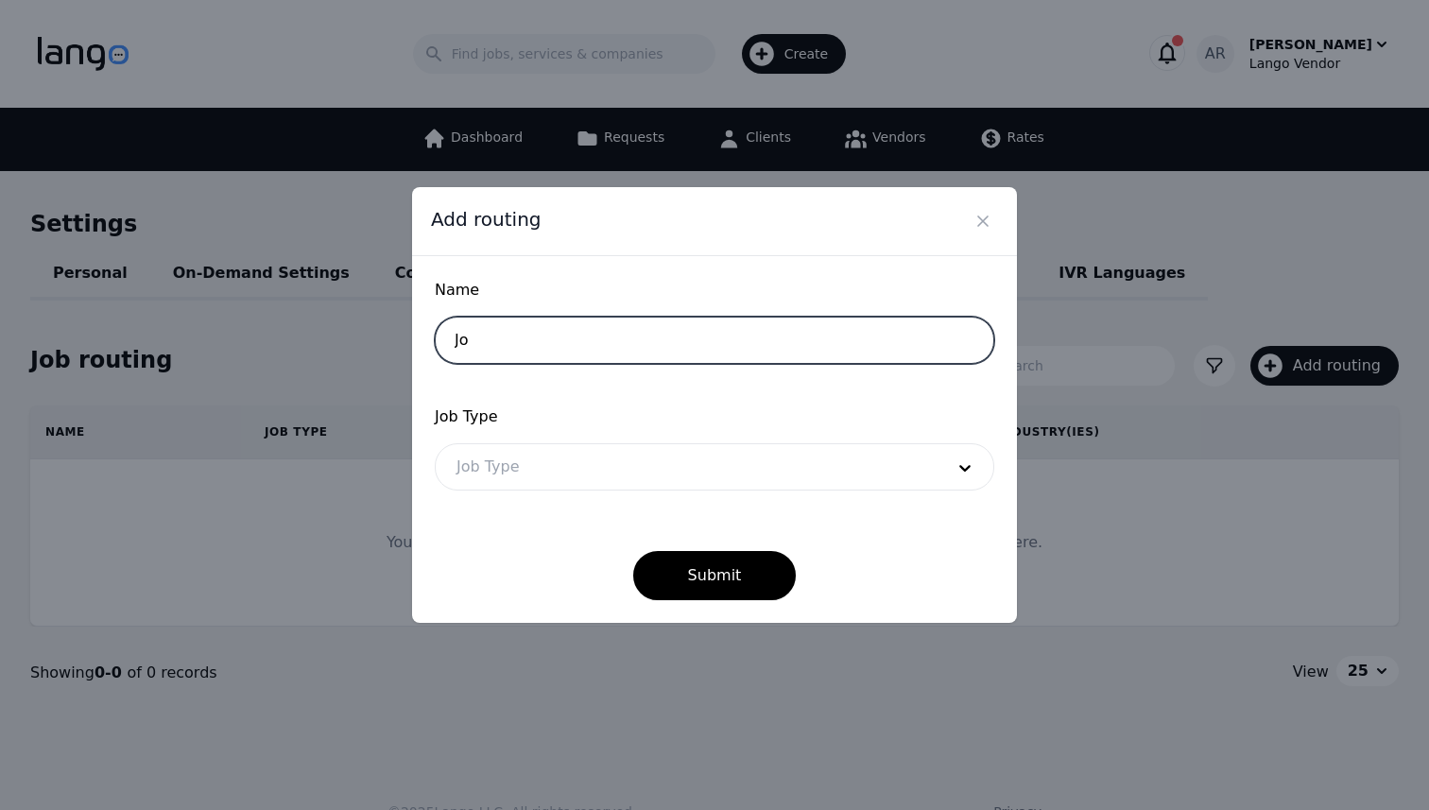
type input "Job Routing 1"
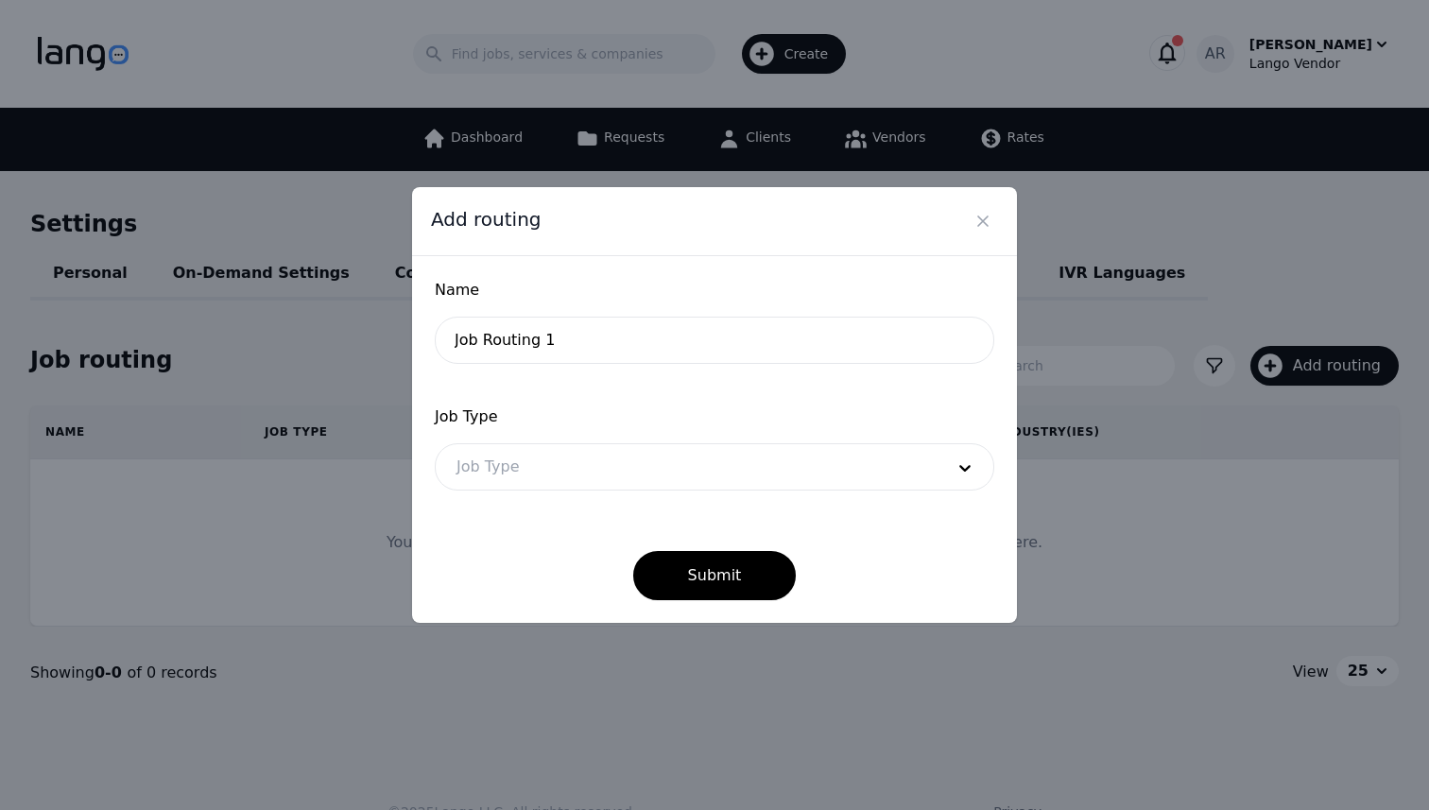
click at [601, 469] on div at bounding box center [686, 466] width 501 height 45
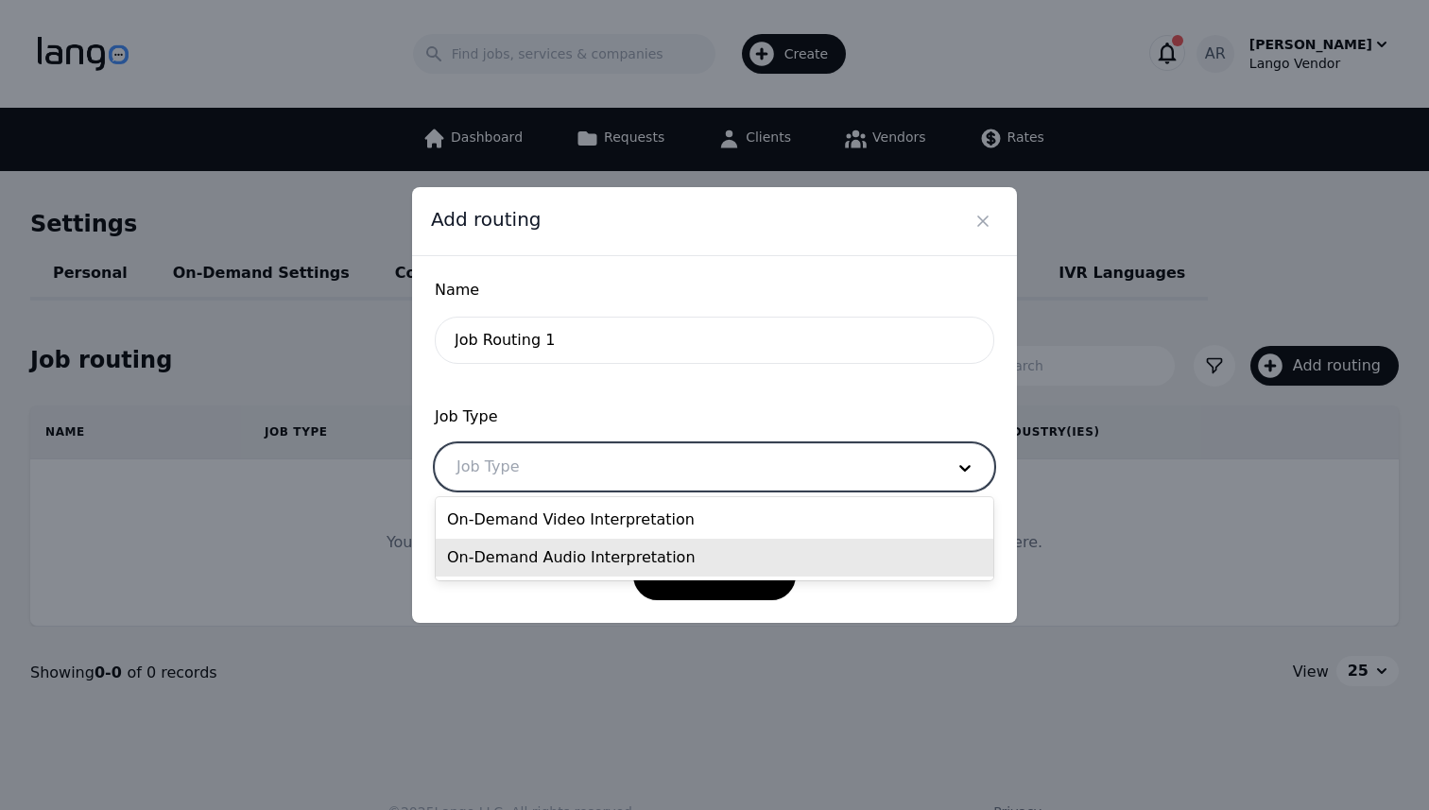
click at [565, 554] on div "On-Demand Audio Interpretation" at bounding box center [715, 558] width 558 height 38
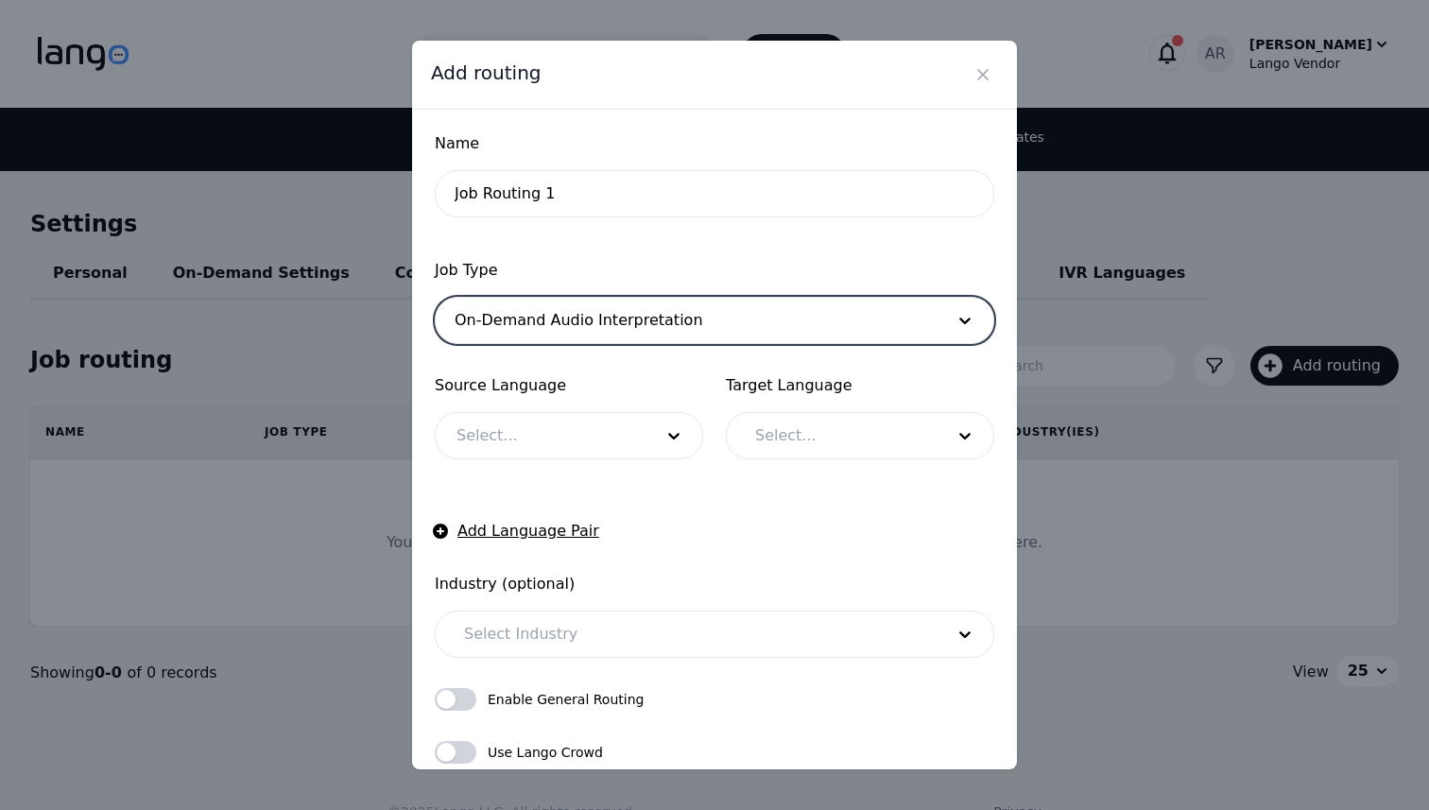
click at [620, 432] on div at bounding box center [541, 435] width 210 height 45
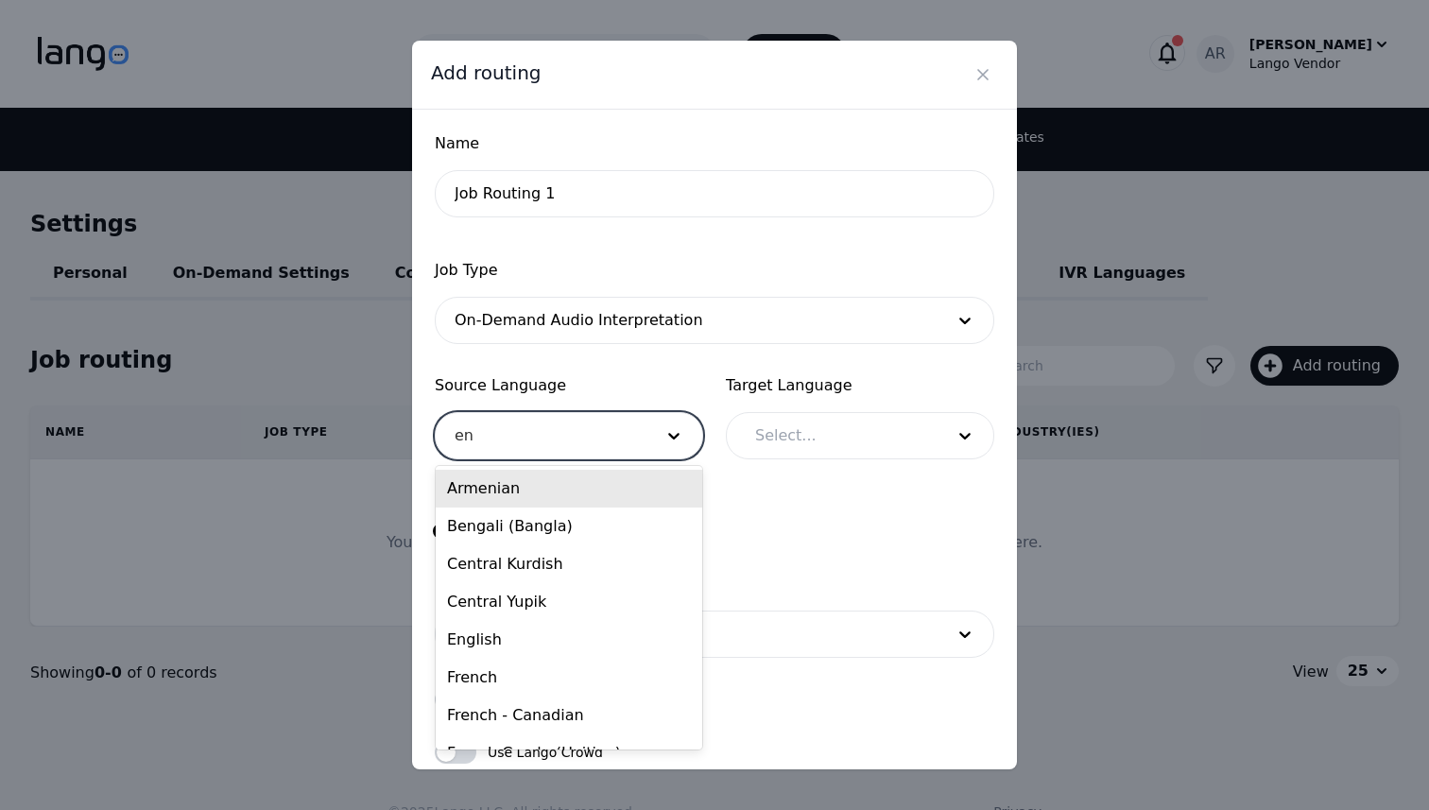
type input "eng"
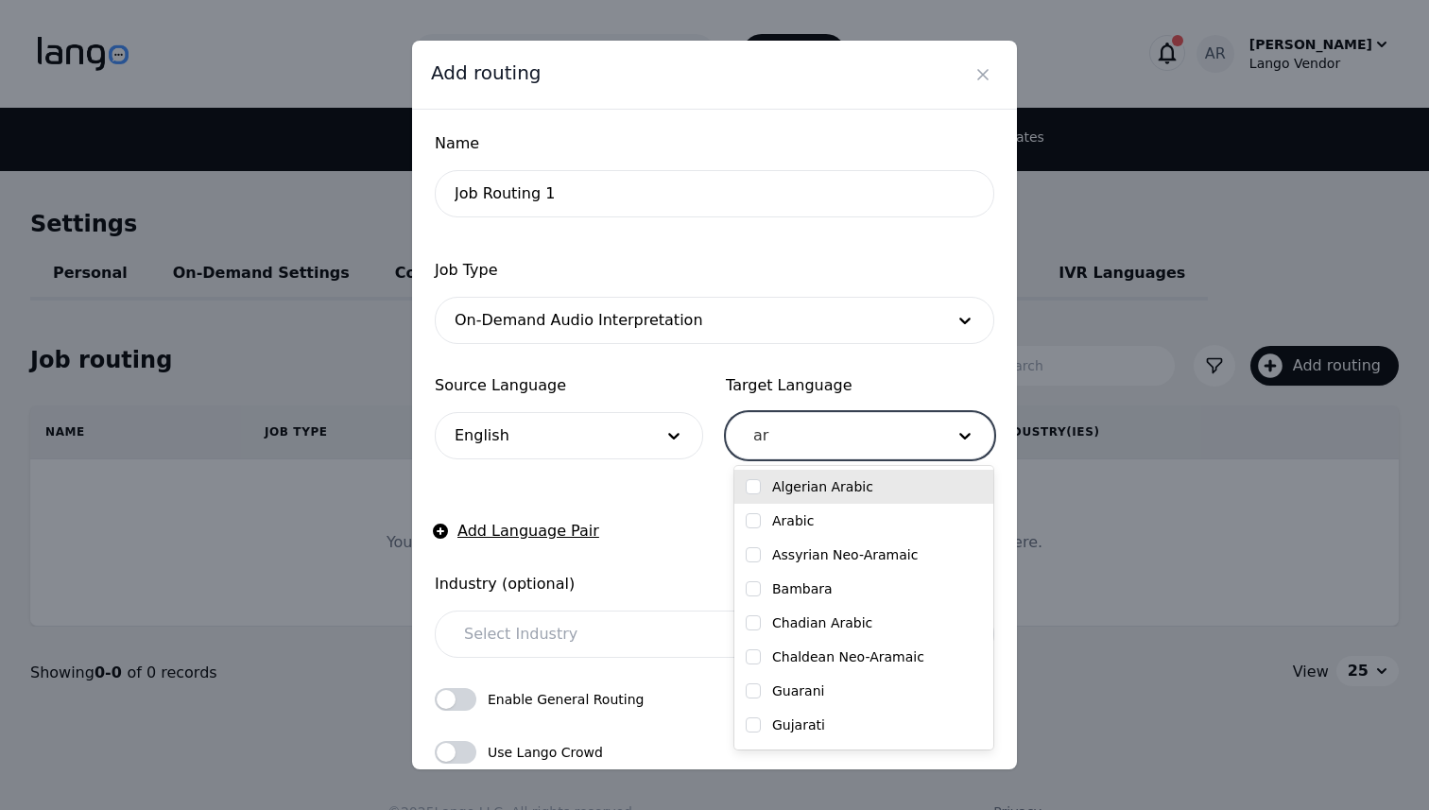
type input "ara"
click at [749, 524] on input "checkbox" at bounding box center [753, 520] width 15 height 15
checkbox input "true"
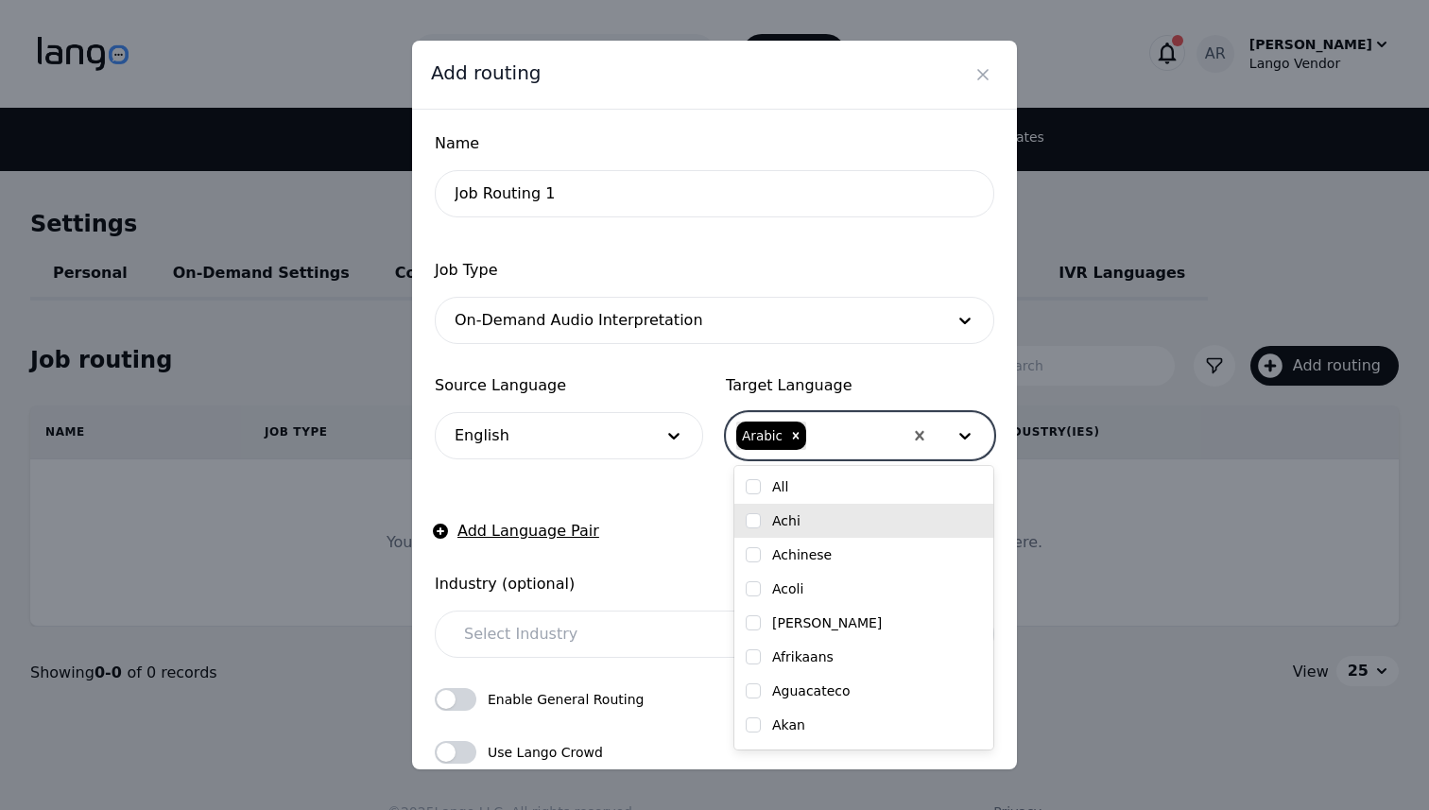
click at [681, 508] on form "Name Job Routing 1 Job Type On-Demand Audio Interpretation Source Language Engl…" at bounding box center [715, 502] width 560 height 741
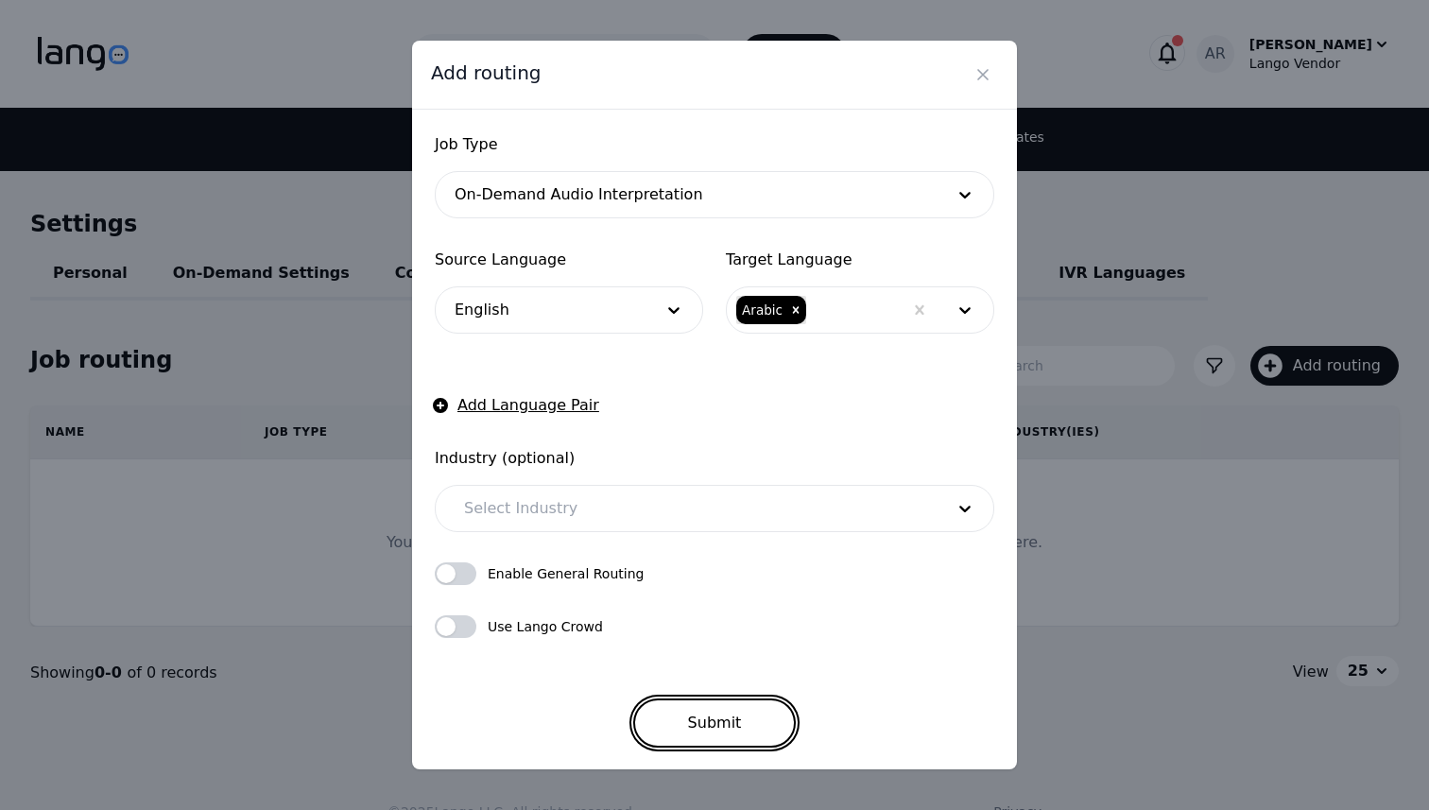
click at [710, 728] on button "Submit" at bounding box center [715, 723] width 164 height 49
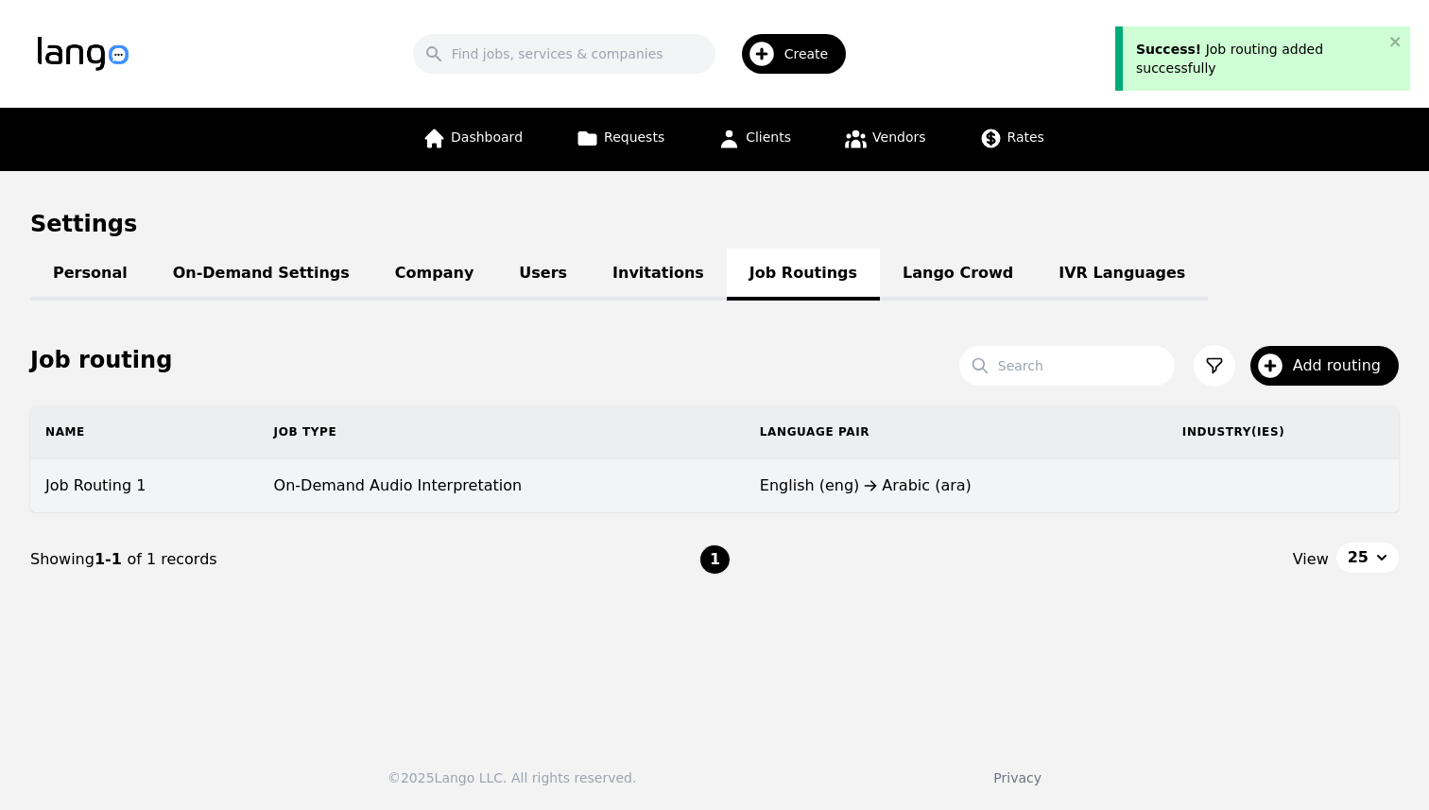
click at [993, 484] on div "English (eng) Arabic (ara)" at bounding box center [956, 486] width 392 height 23
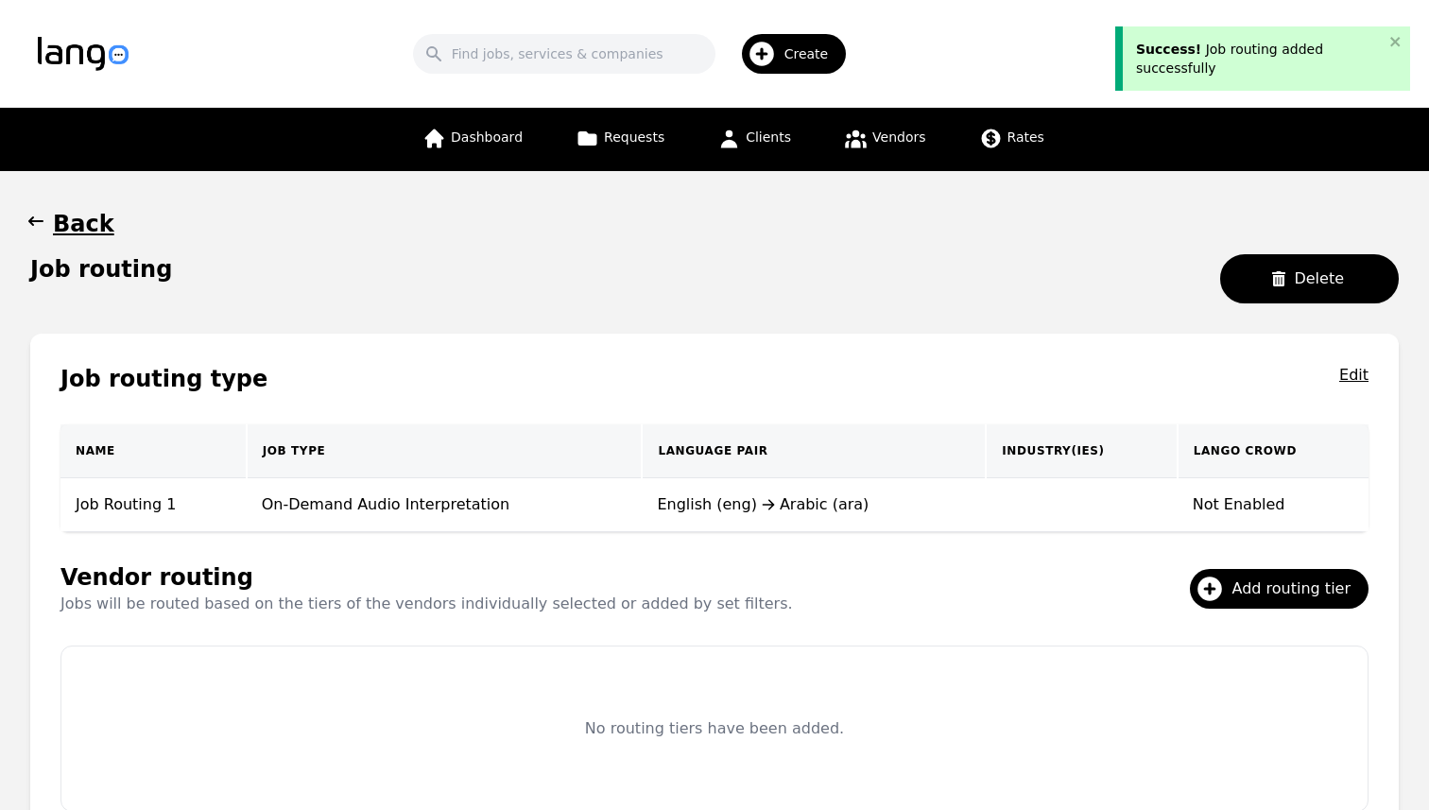
scroll to position [157, 0]
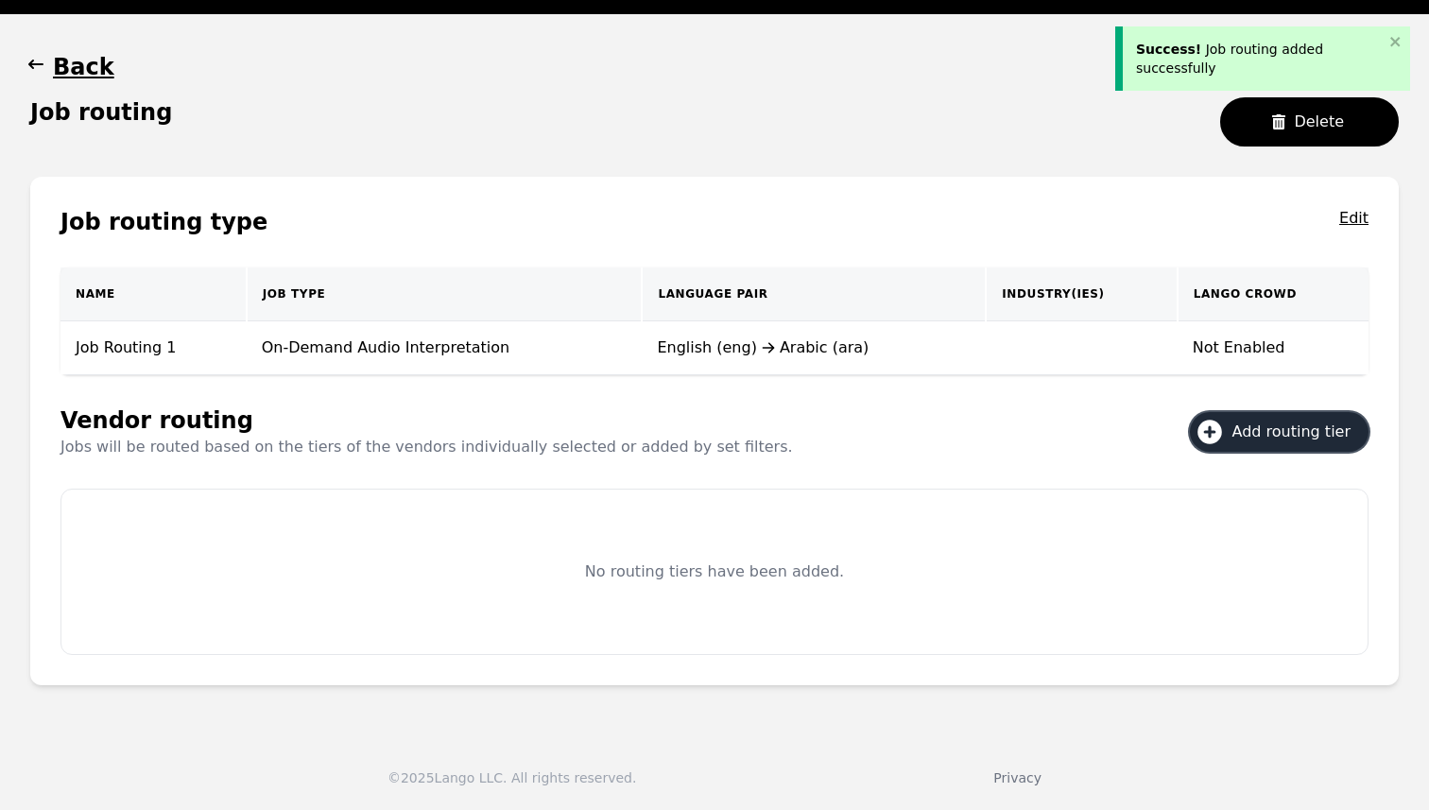
click at [1294, 415] on button "Add routing tier" at bounding box center [1279, 432] width 179 height 40
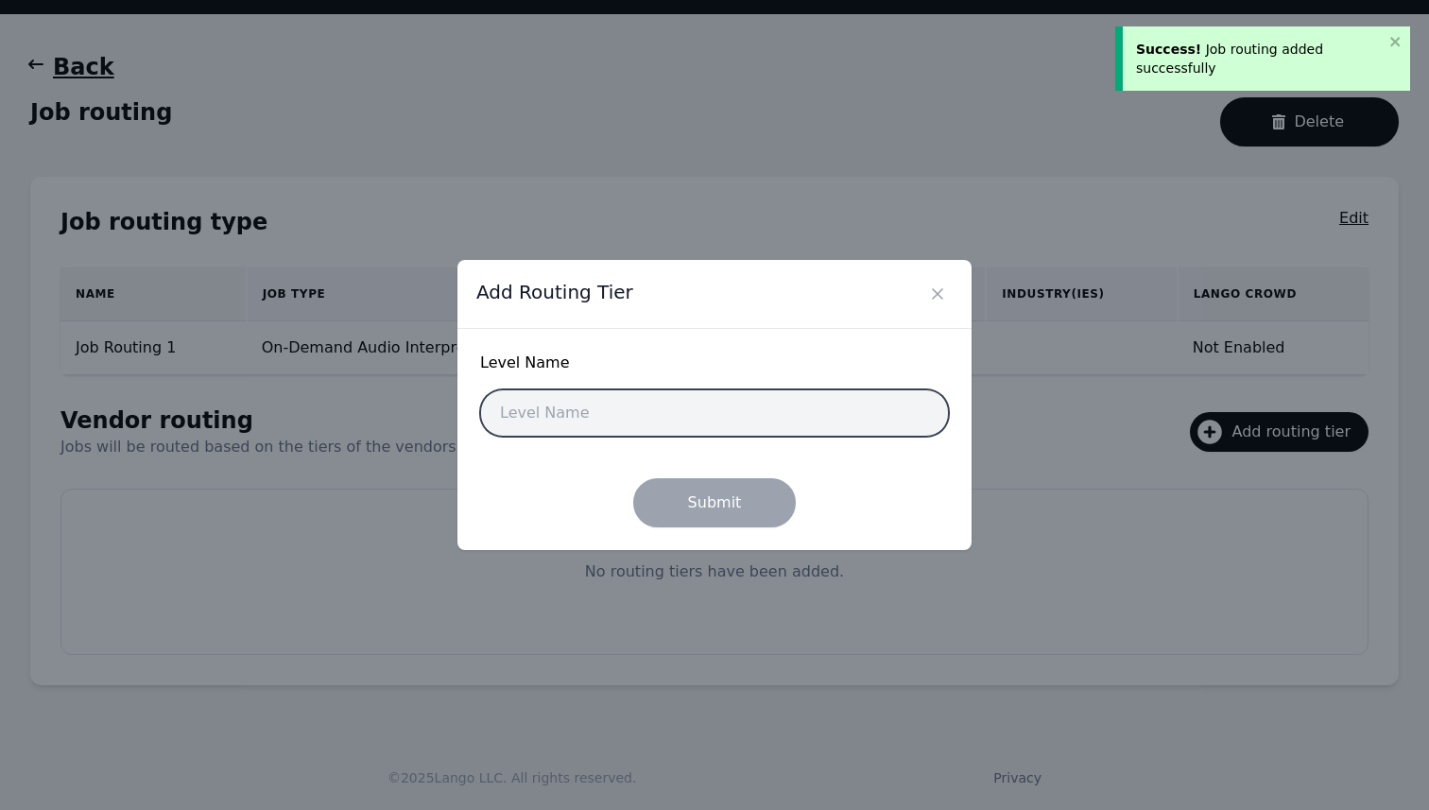
click at [668, 423] on input "text" at bounding box center [714, 412] width 469 height 47
type input "Basic"
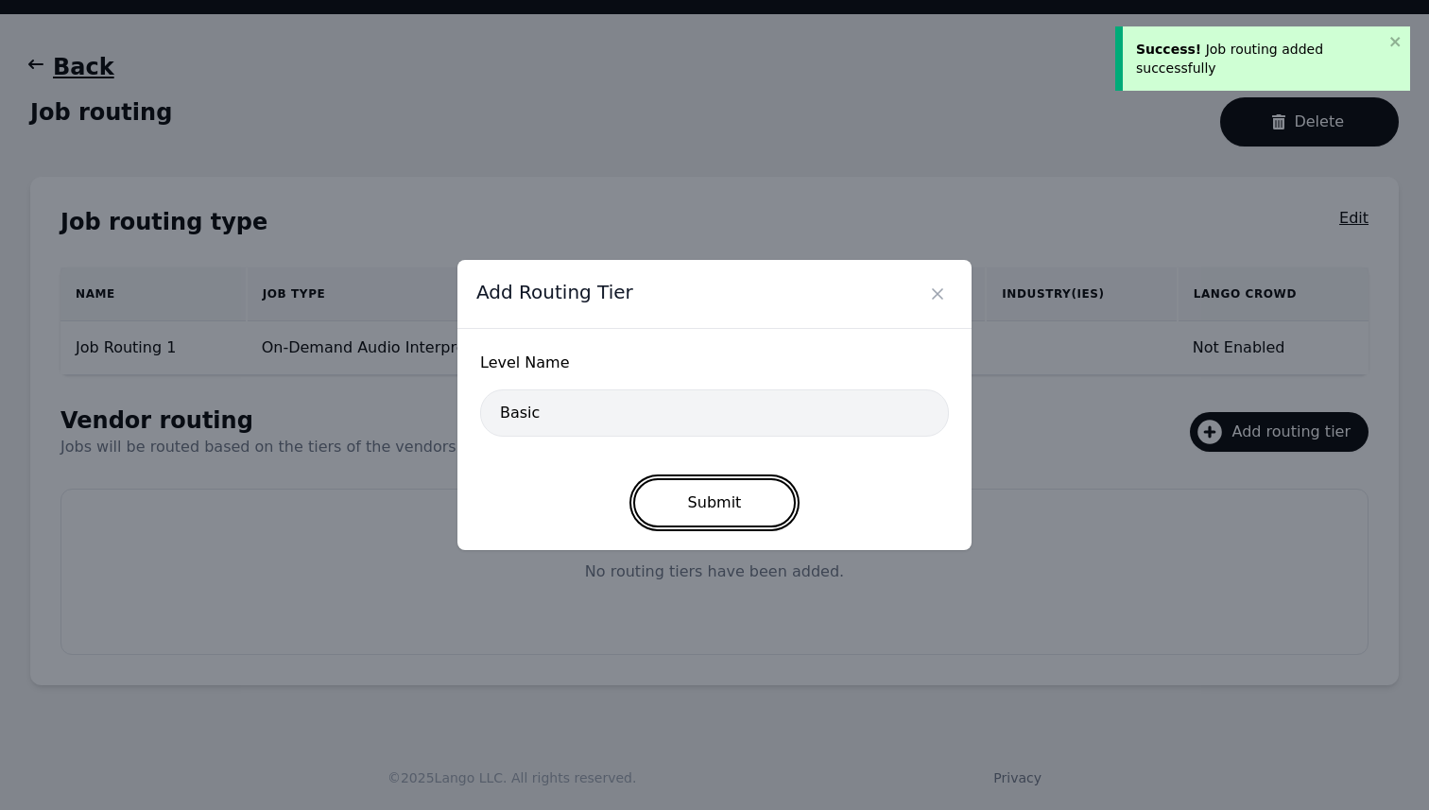
click at [728, 506] on button "Submit" at bounding box center [715, 502] width 164 height 49
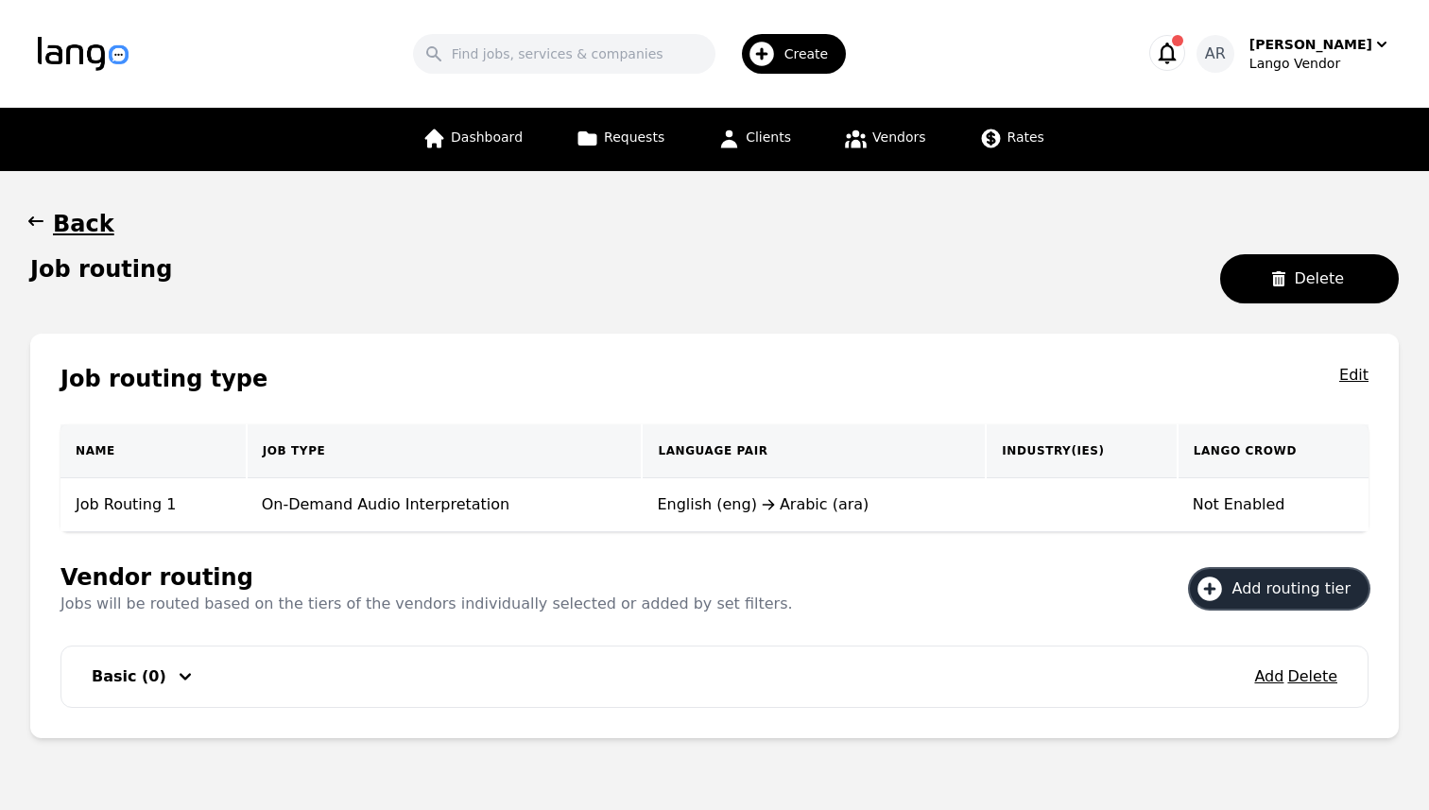
scroll to position [53, 0]
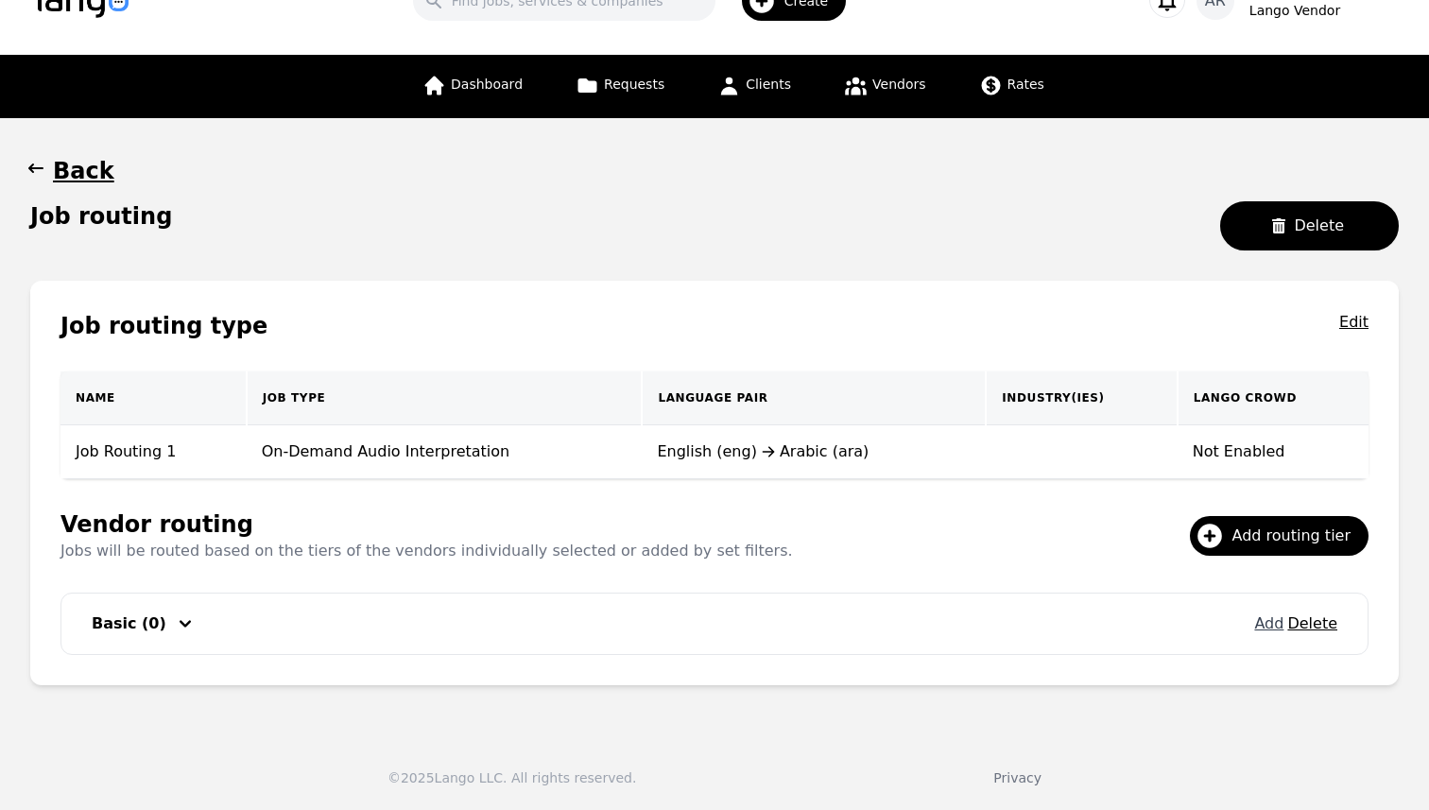
click at [1269, 626] on button "Add" at bounding box center [1268, 624] width 29 height 23
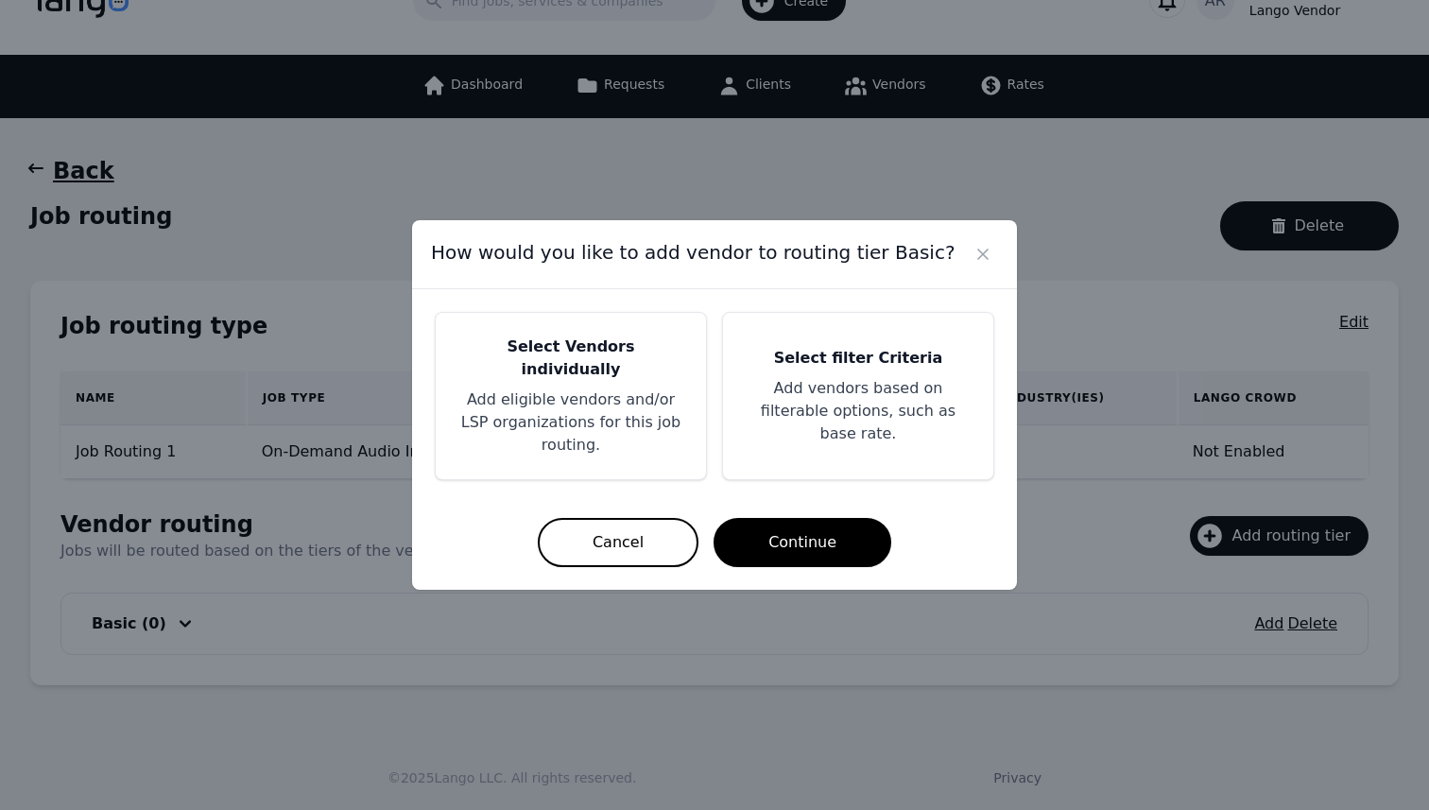
click at [621, 394] on p "Add eligible vendors and/or LSP organizations for this job routing." at bounding box center [570, 422] width 225 height 68
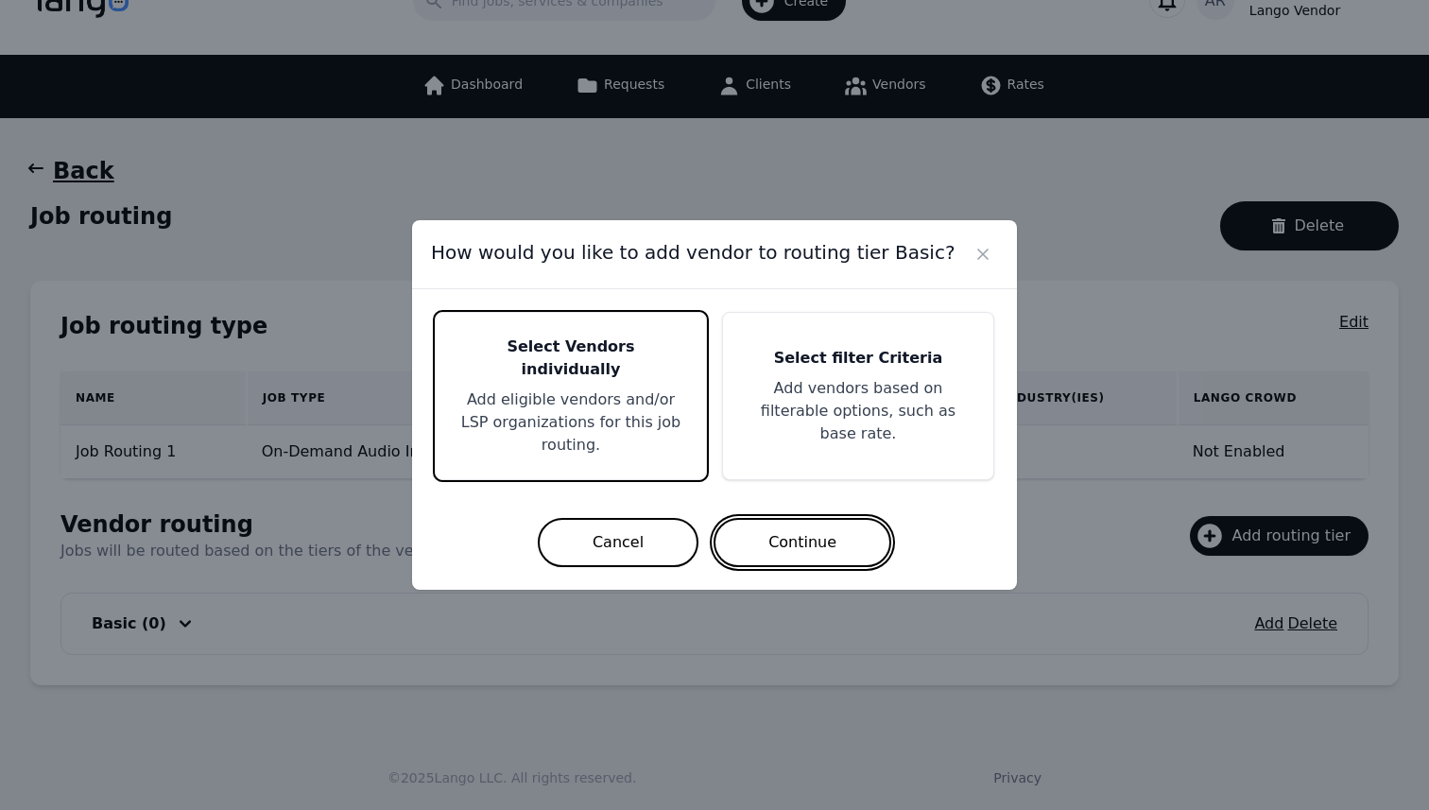
click at [779, 530] on button "Continue" at bounding box center [803, 542] width 178 height 49
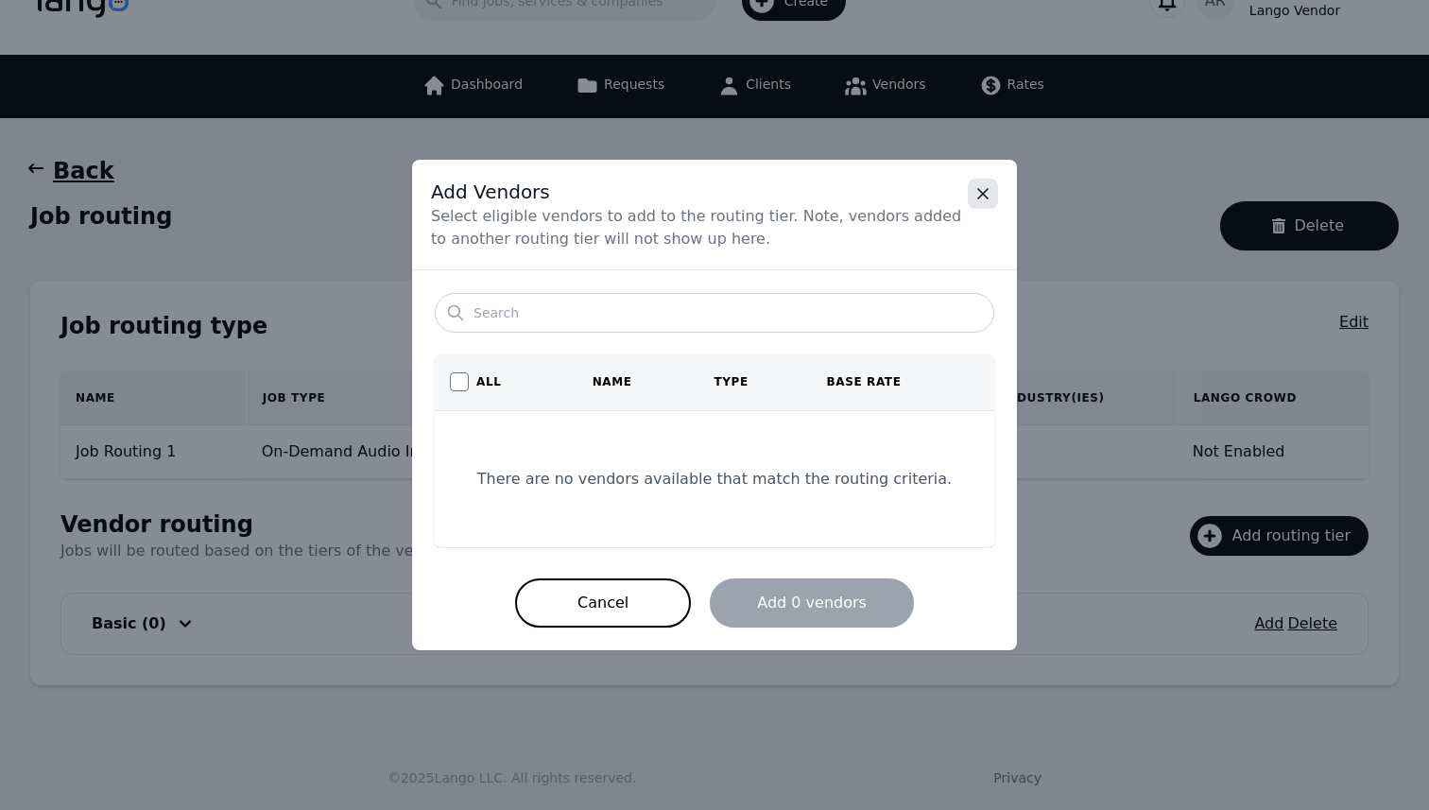
click at [985, 190] on icon "Close" at bounding box center [983, 193] width 19 height 19
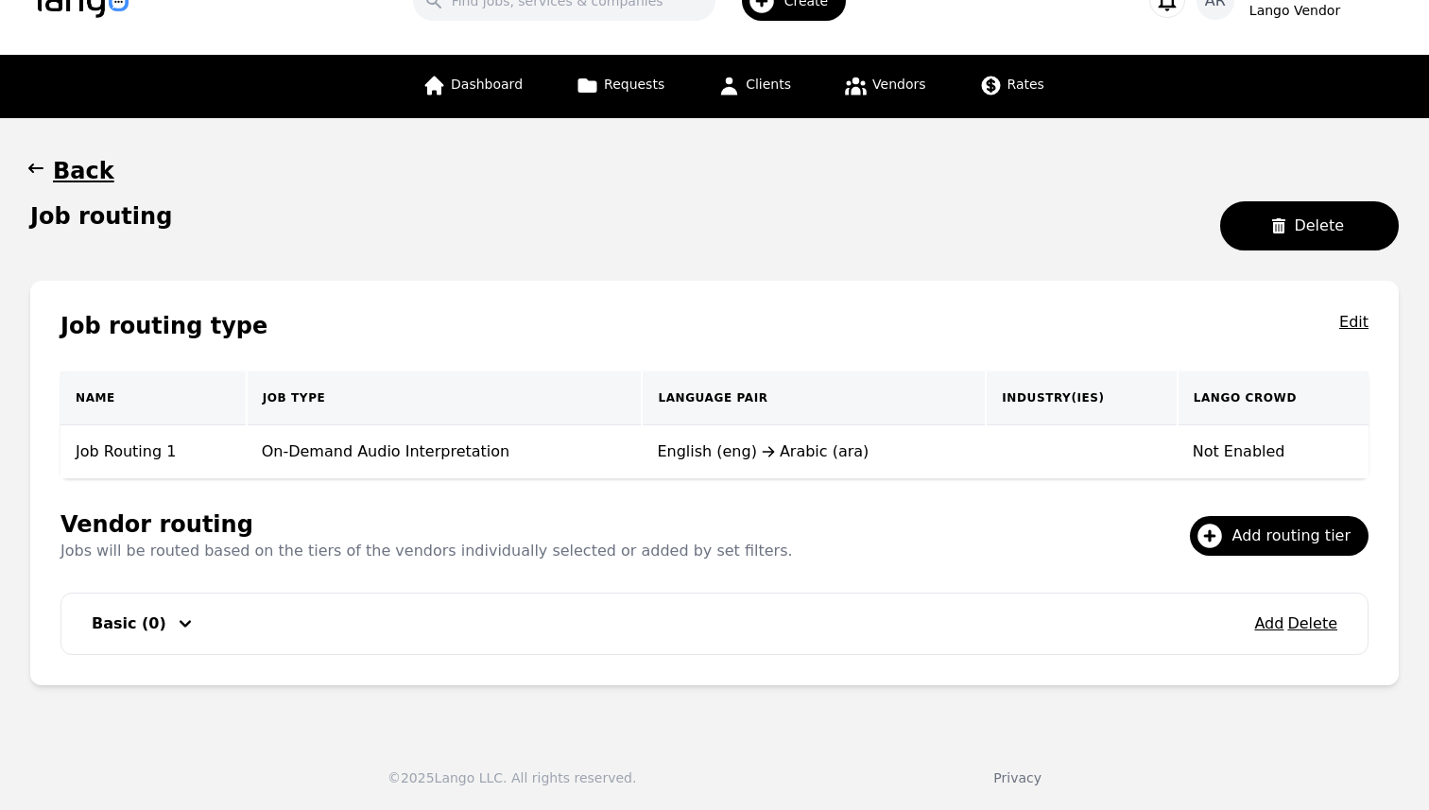
click at [682, 457] on div "English (eng) Arabic (ara)" at bounding box center [814, 451] width 314 height 23
click at [810, 460] on div "English (eng) Arabic (ara)" at bounding box center [814, 451] width 314 height 23
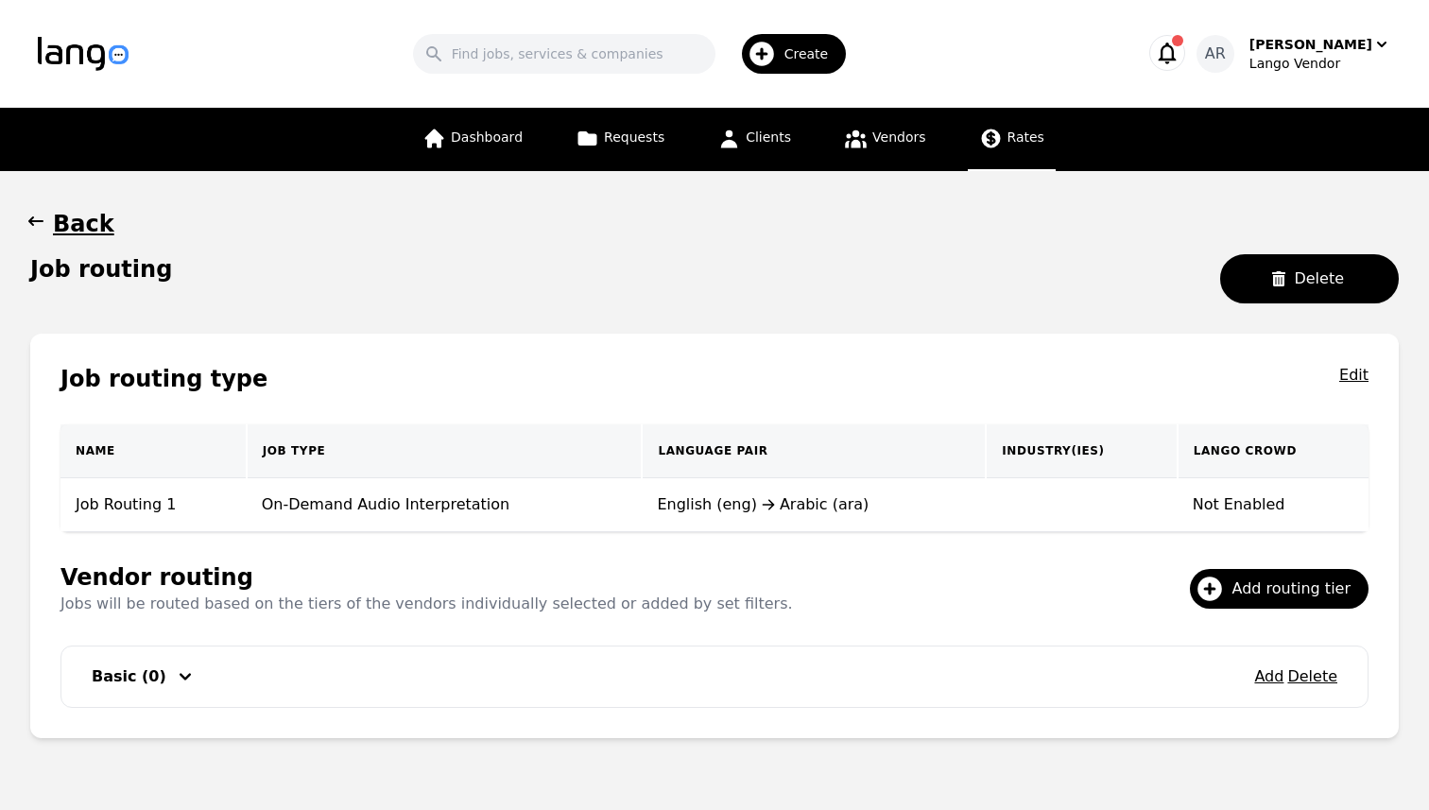
click at [1013, 137] on span "Rates" at bounding box center [1026, 136] width 37 height 15
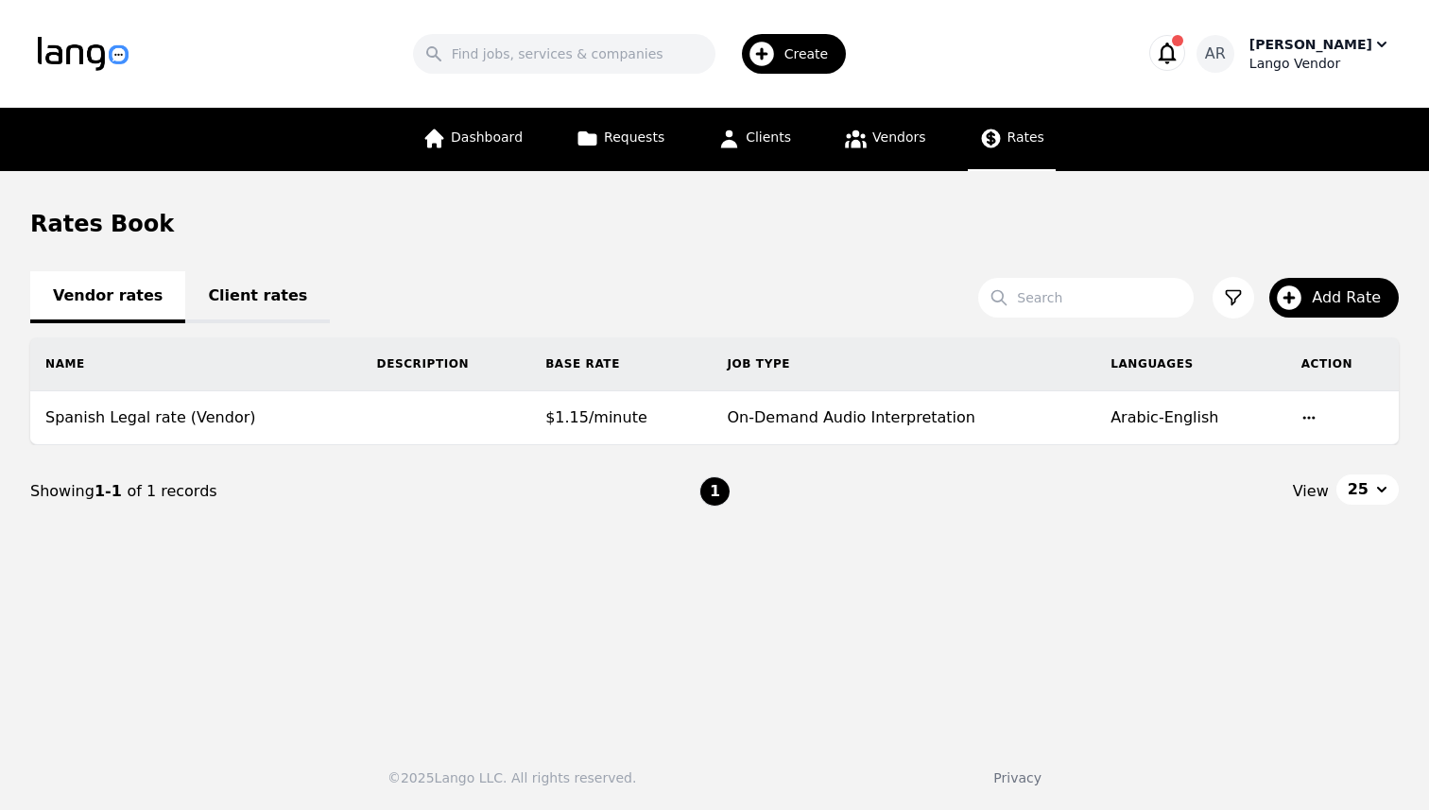
click at [1352, 47] on div "[PERSON_NAME]" at bounding box center [1311, 44] width 123 height 19
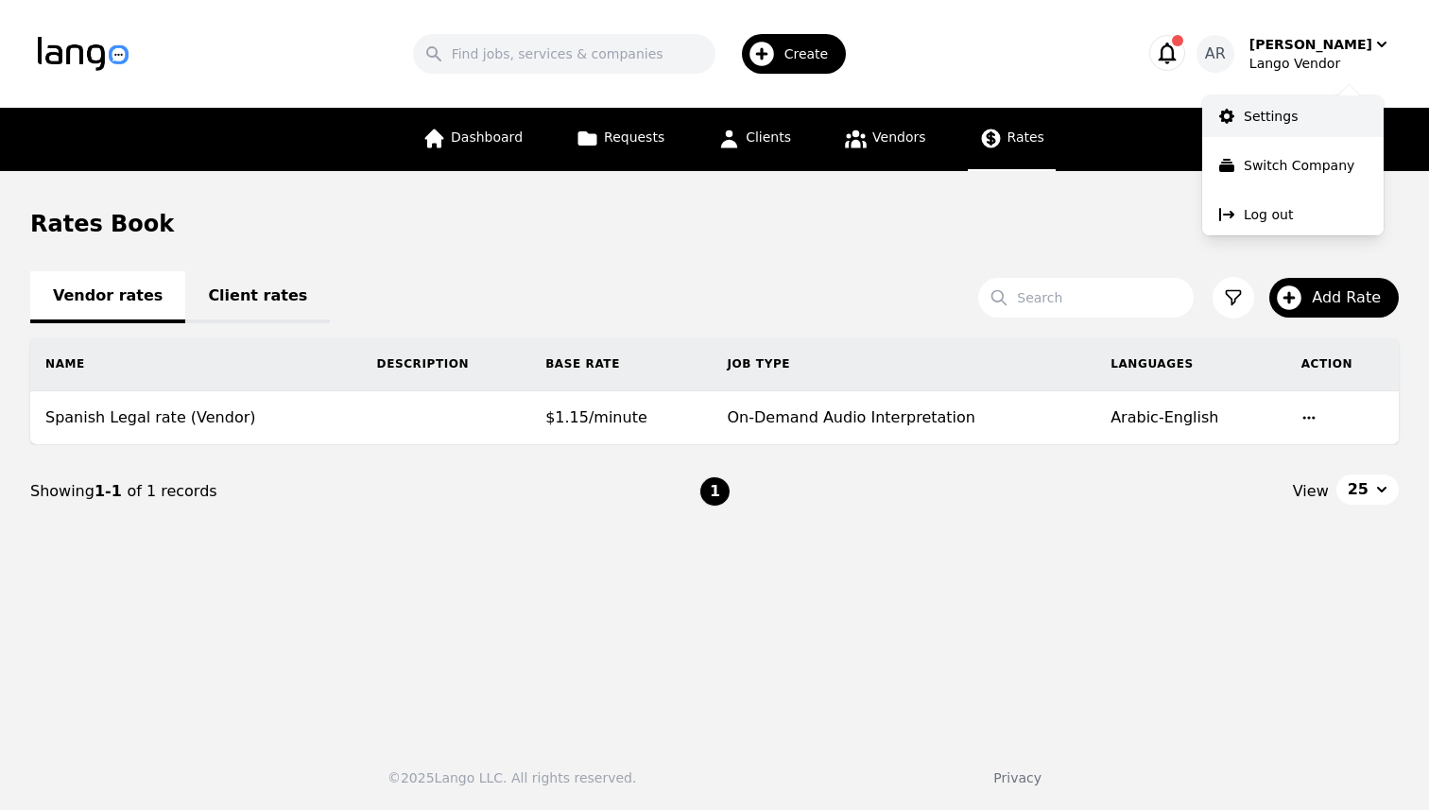
click at [1286, 110] on p "Settings" at bounding box center [1271, 116] width 54 height 19
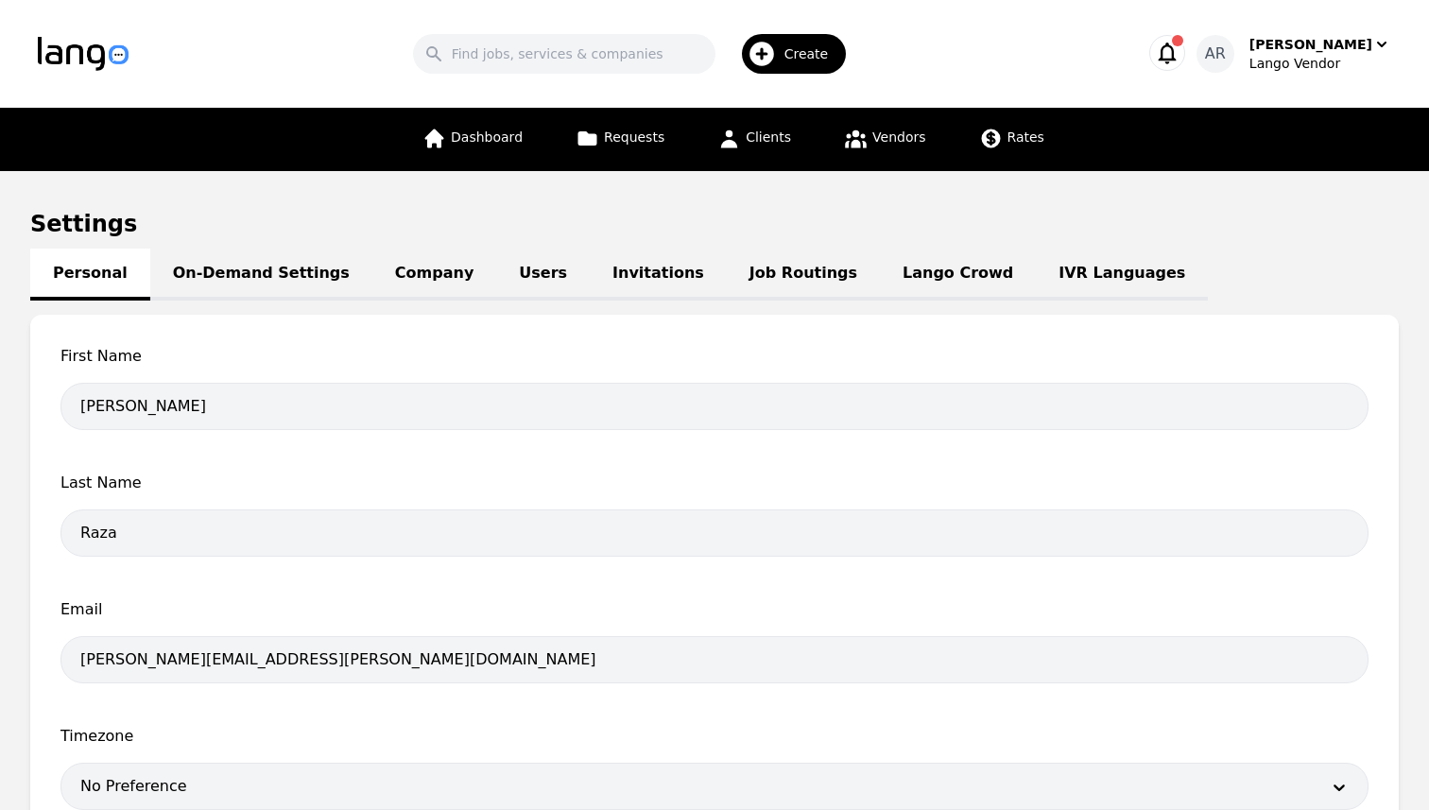
click at [758, 271] on link "Job Routings" at bounding box center [803, 275] width 153 height 52
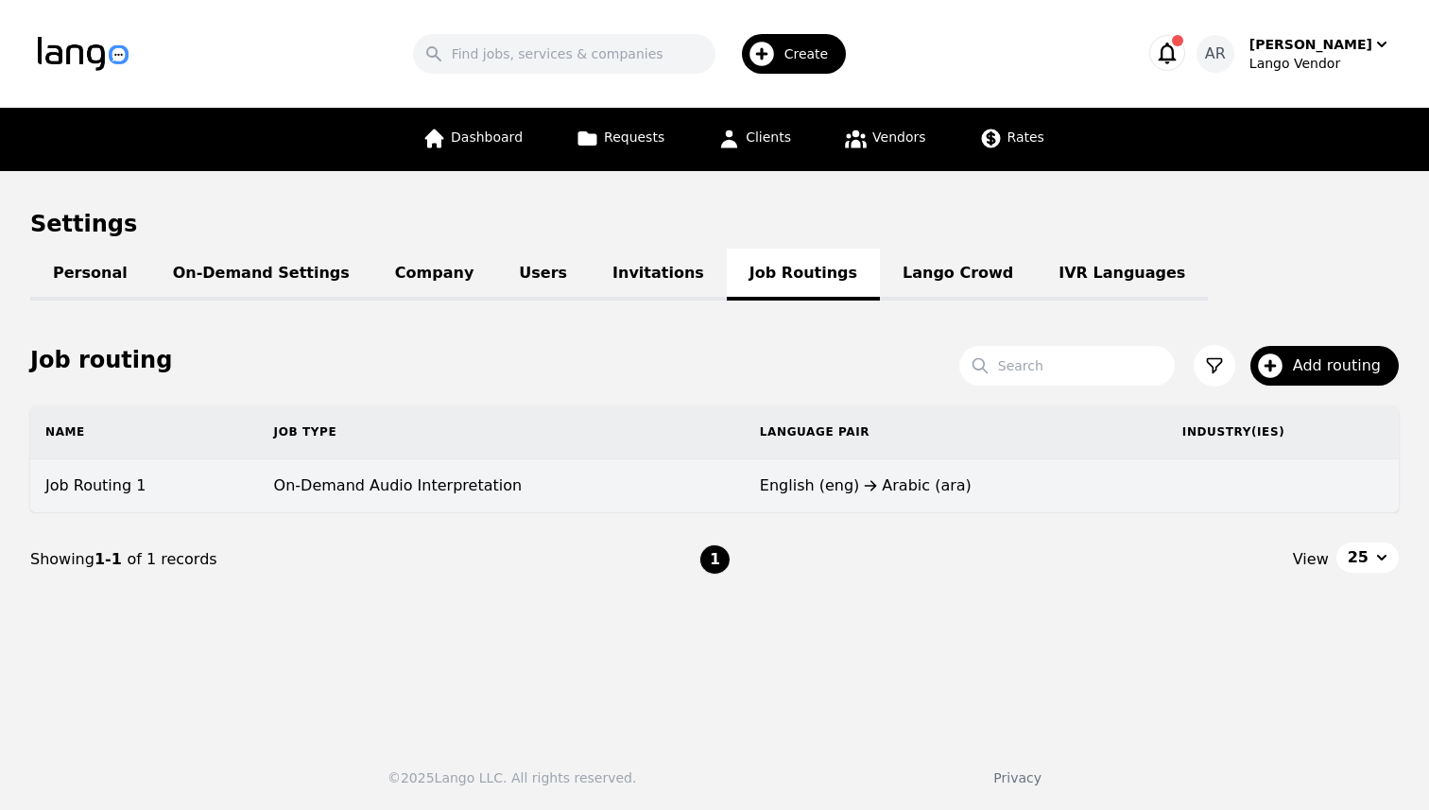
click at [1186, 480] on td at bounding box center [1283, 486] width 232 height 54
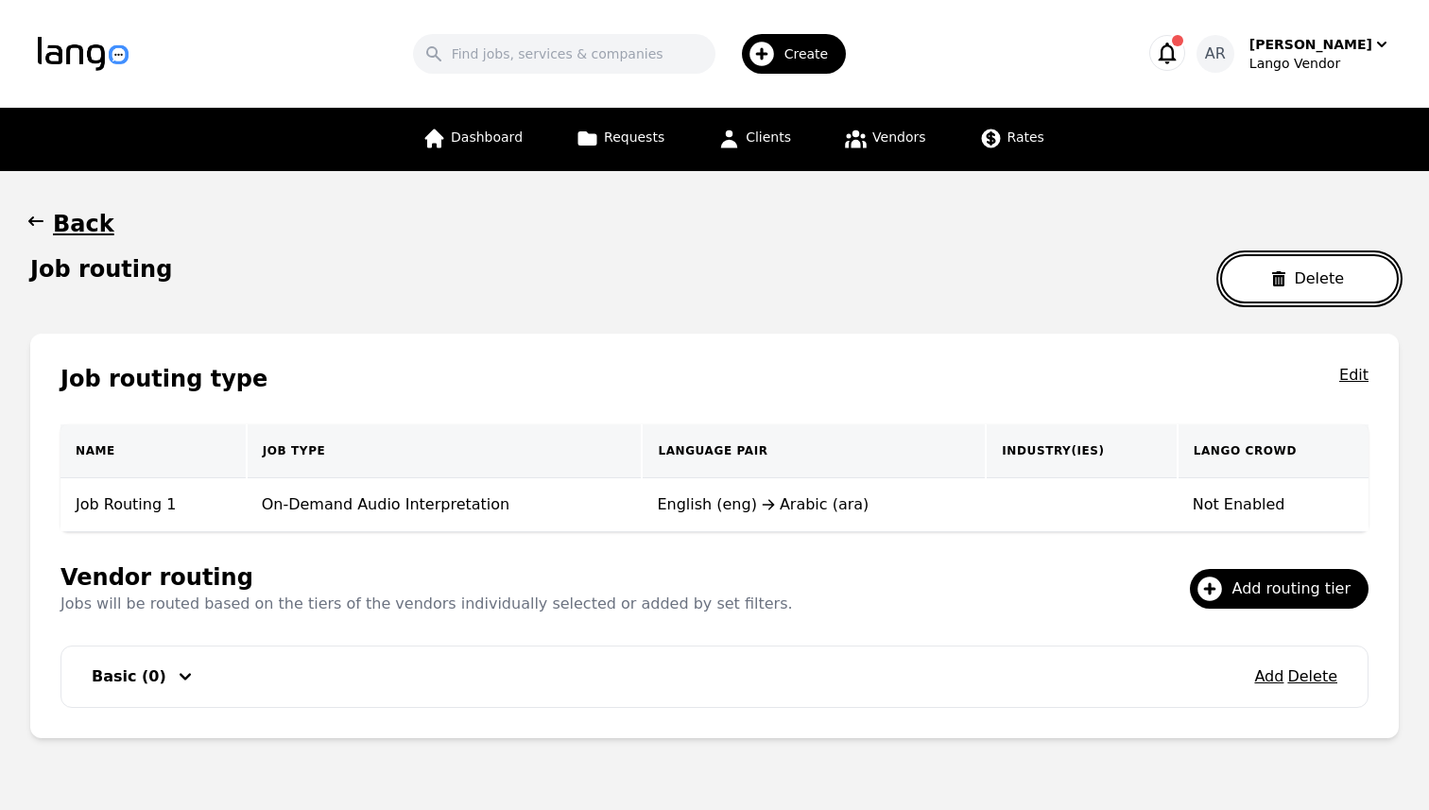
click at [1274, 286] on button "Delete" at bounding box center [1309, 278] width 179 height 49
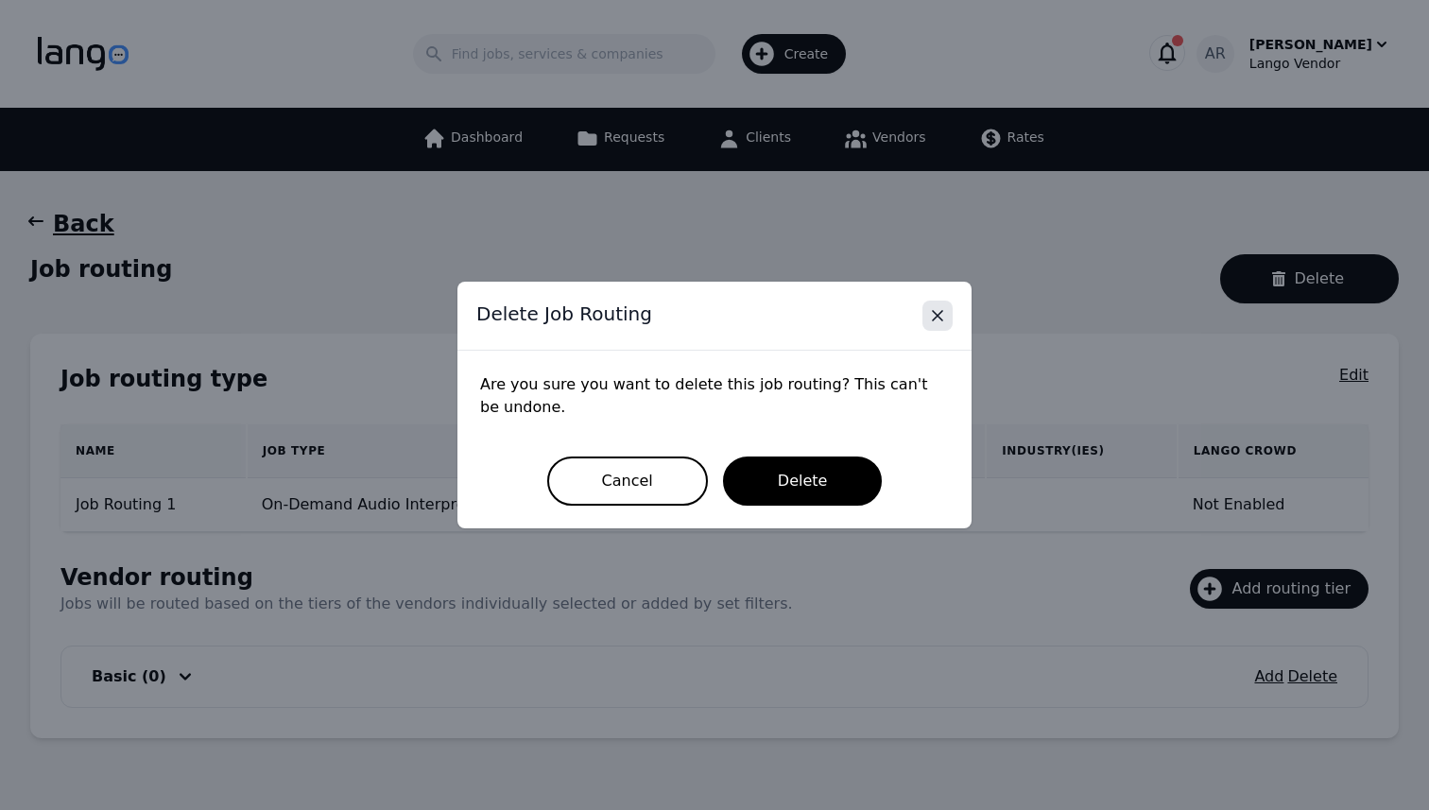
click at [948, 315] on button "Close" at bounding box center [938, 316] width 30 height 30
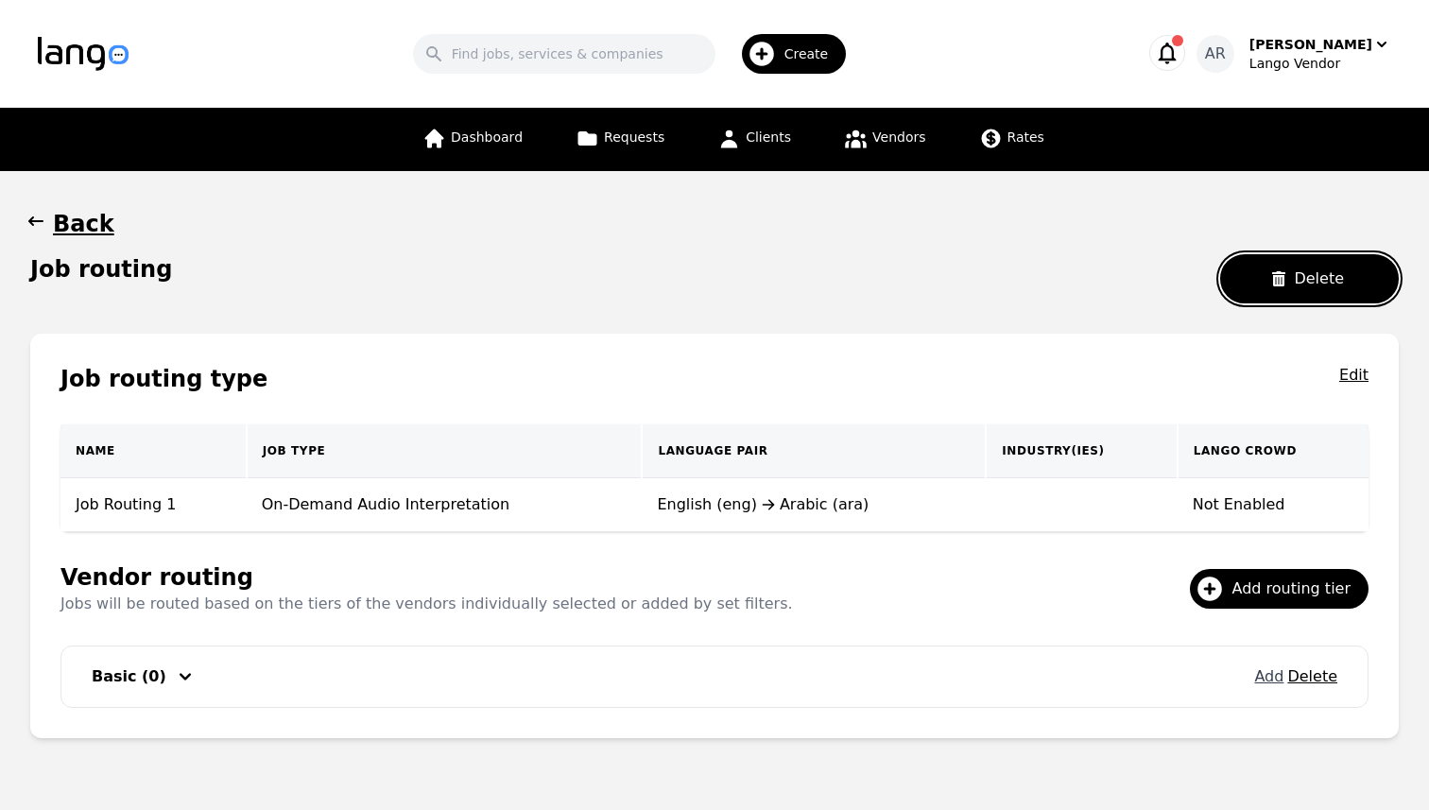
click at [1278, 681] on button "Add" at bounding box center [1268, 676] width 29 height 23
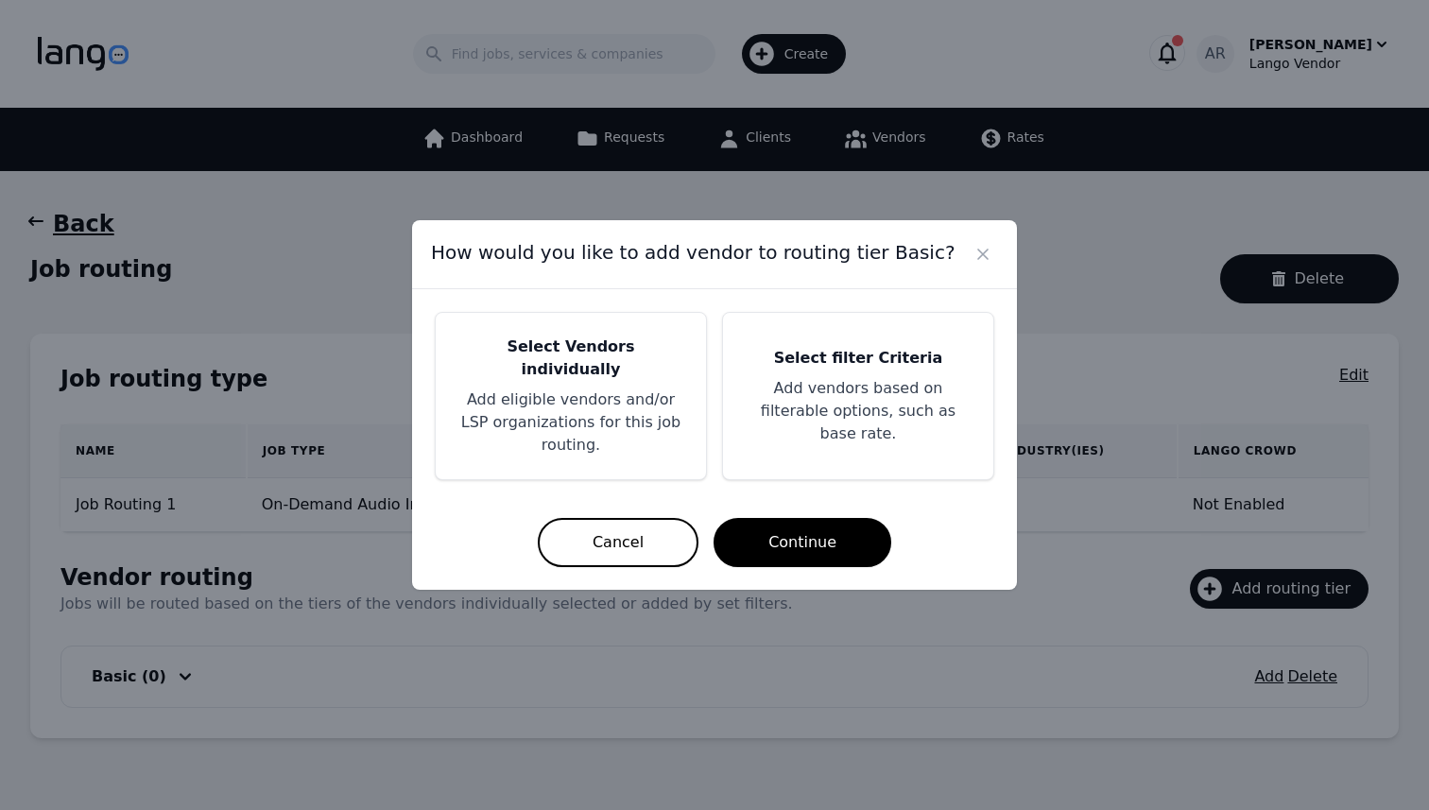
click at [620, 445] on div "Select Vendors individually Add eligible vendors and/or LSP organizations for t…" at bounding box center [571, 396] width 270 height 166
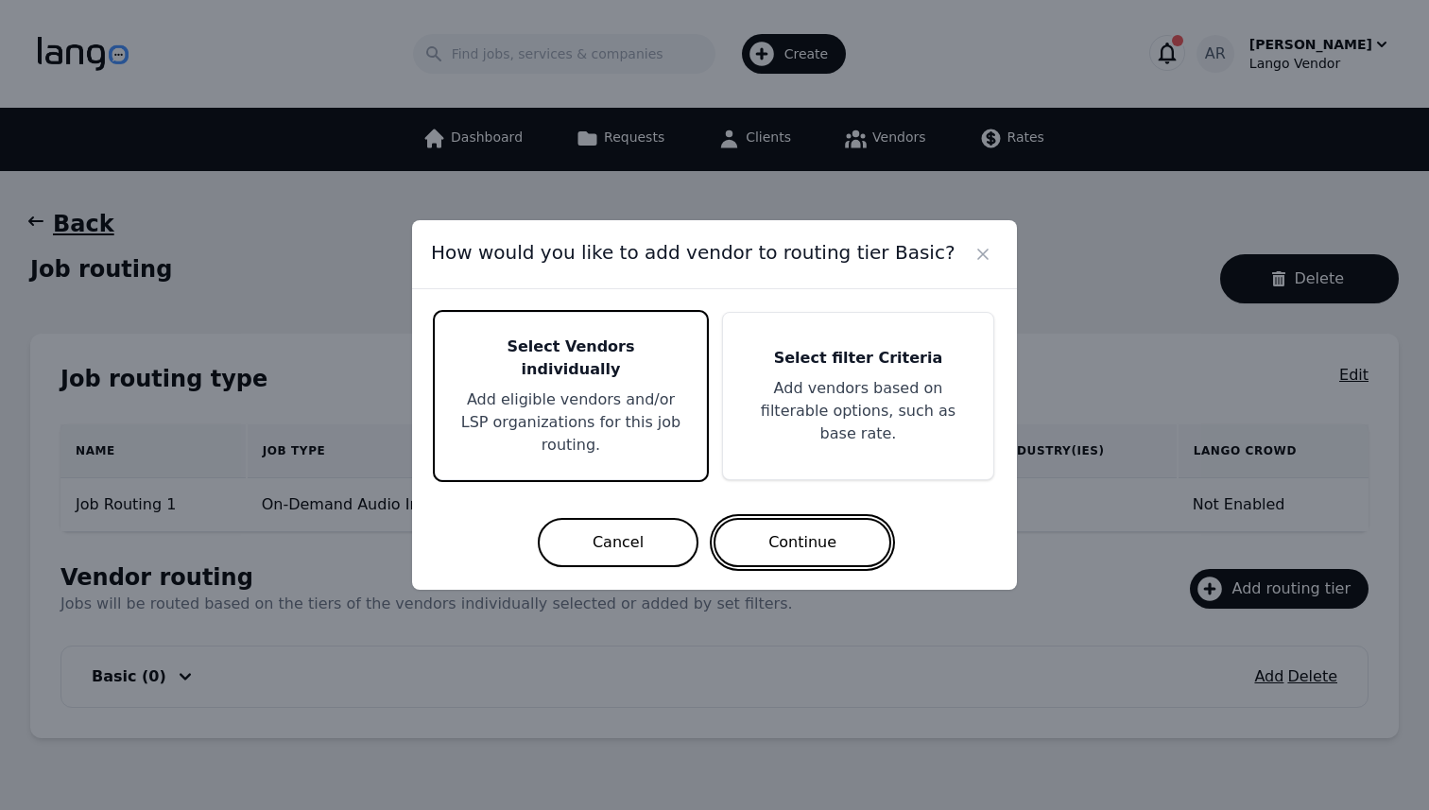
click at [803, 524] on button "Continue" at bounding box center [803, 542] width 178 height 49
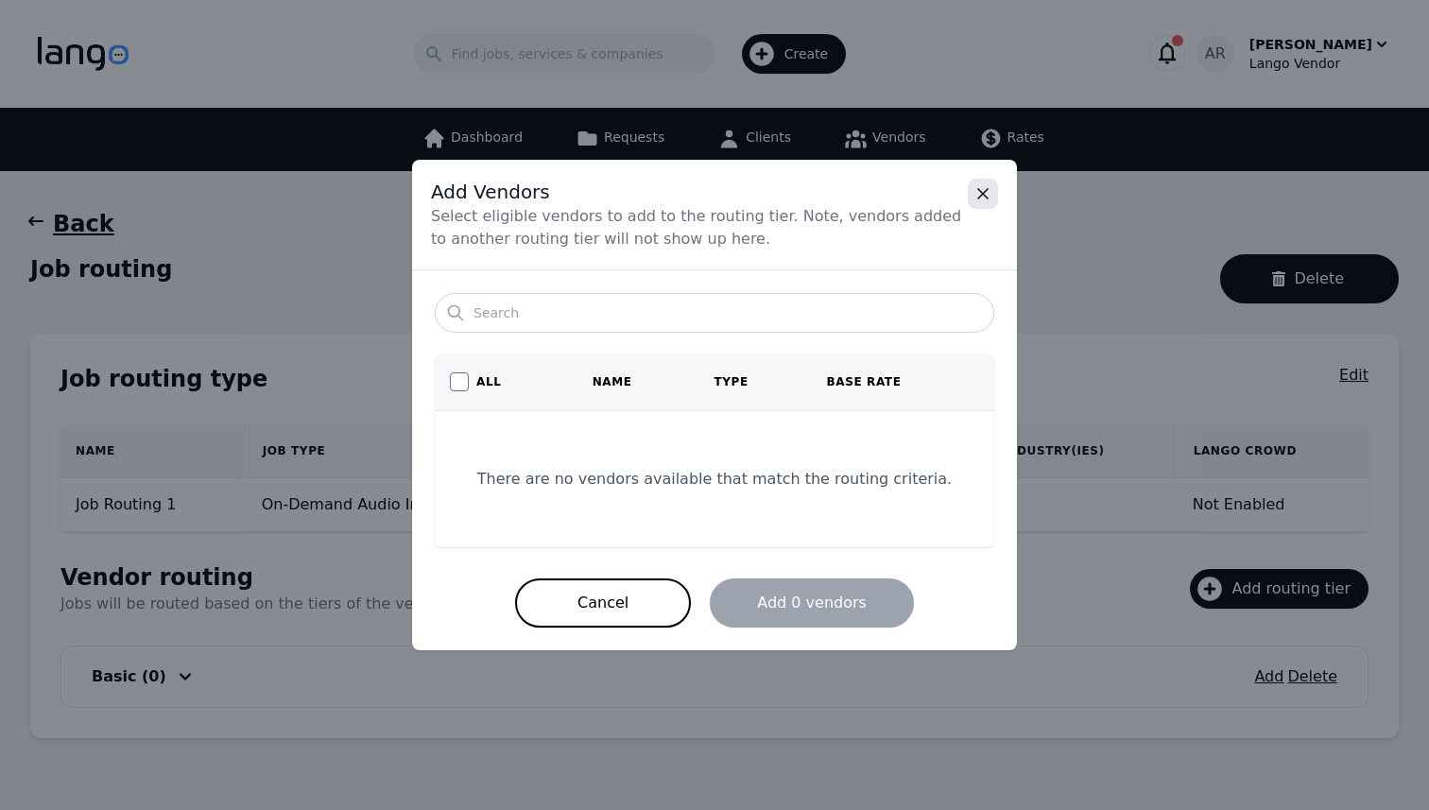
click at [986, 197] on icon "Close" at bounding box center [982, 193] width 9 height 9
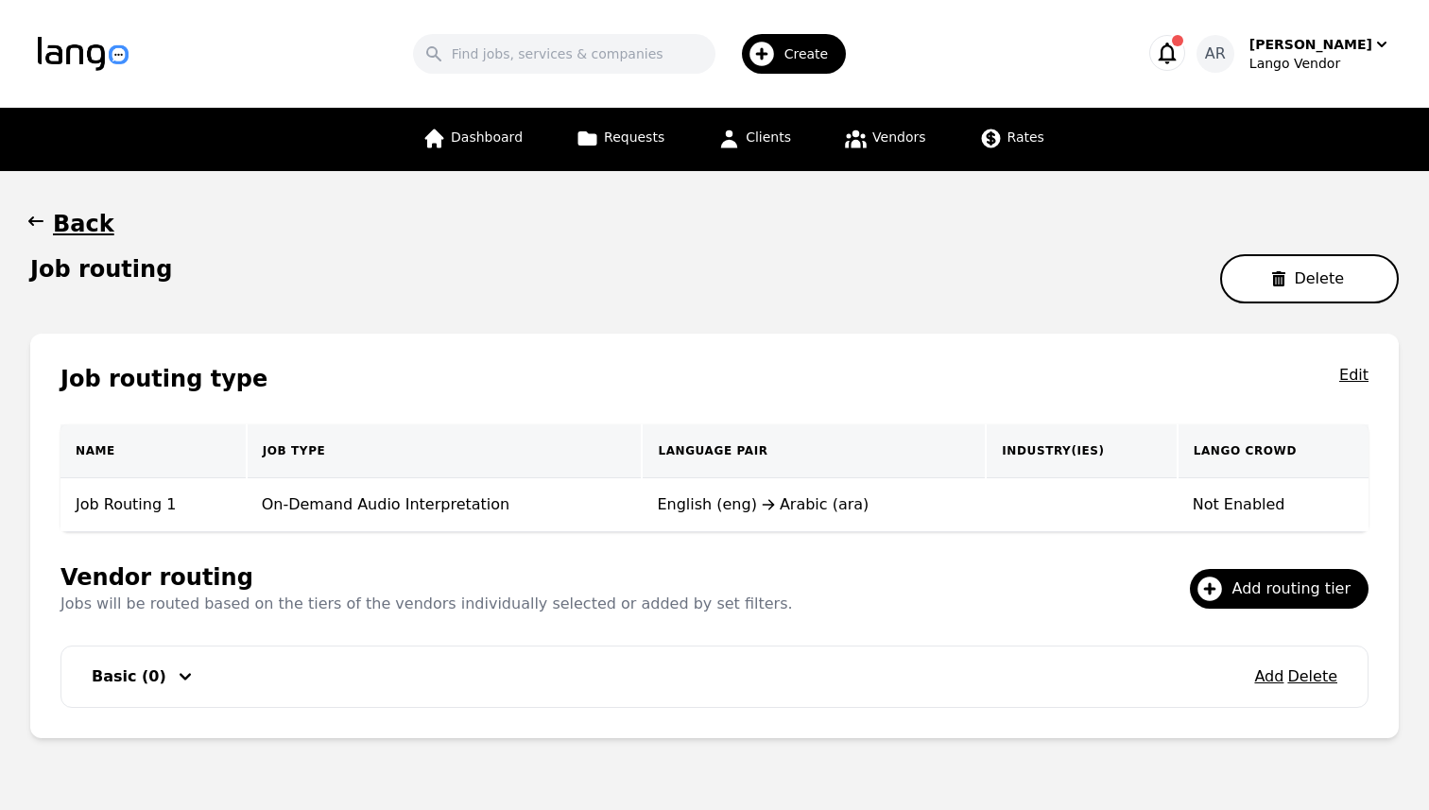
click at [1296, 267] on button "Delete" at bounding box center [1309, 278] width 179 height 49
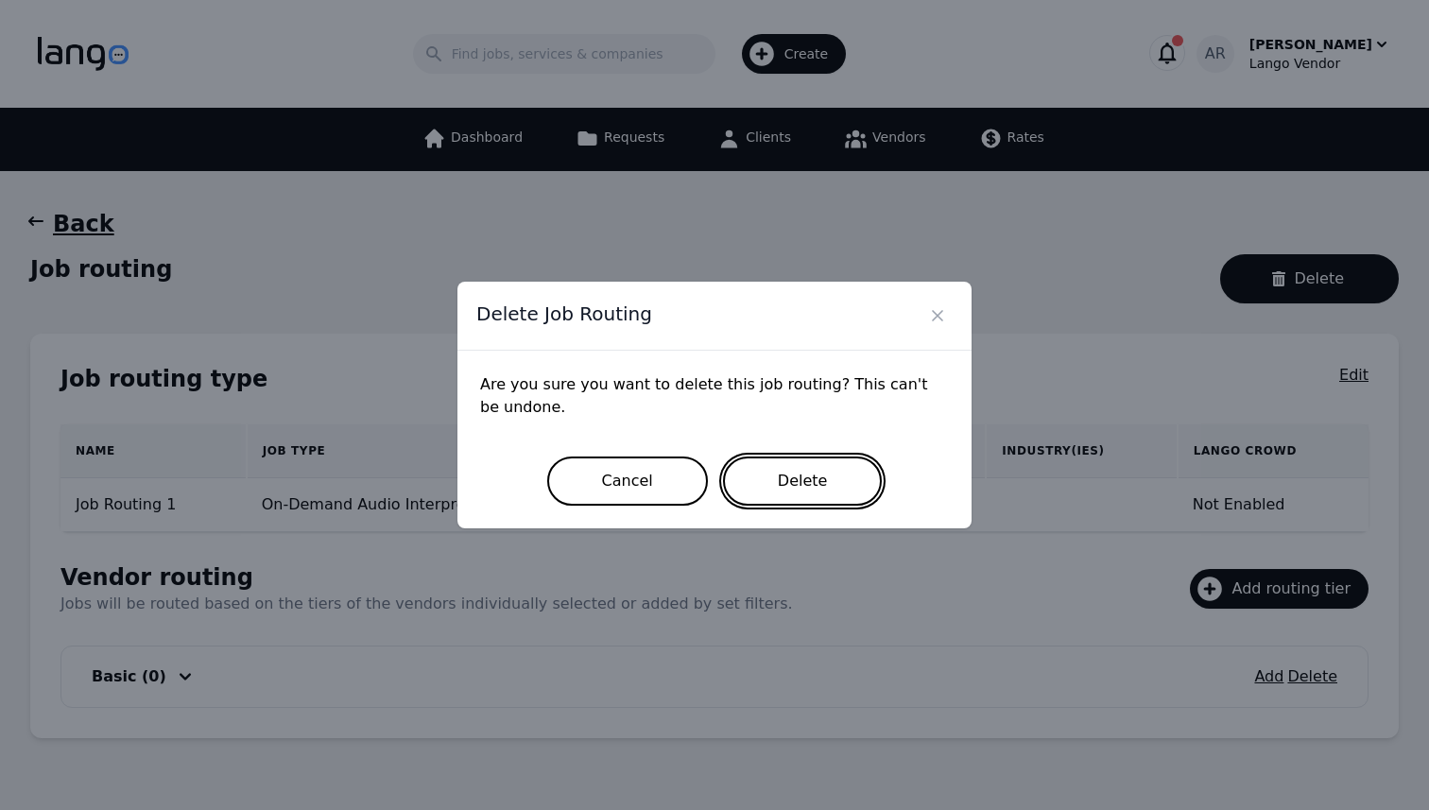
click at [819, 478] on button "Delete" at bounding box center [803, 481] width 160 height 49
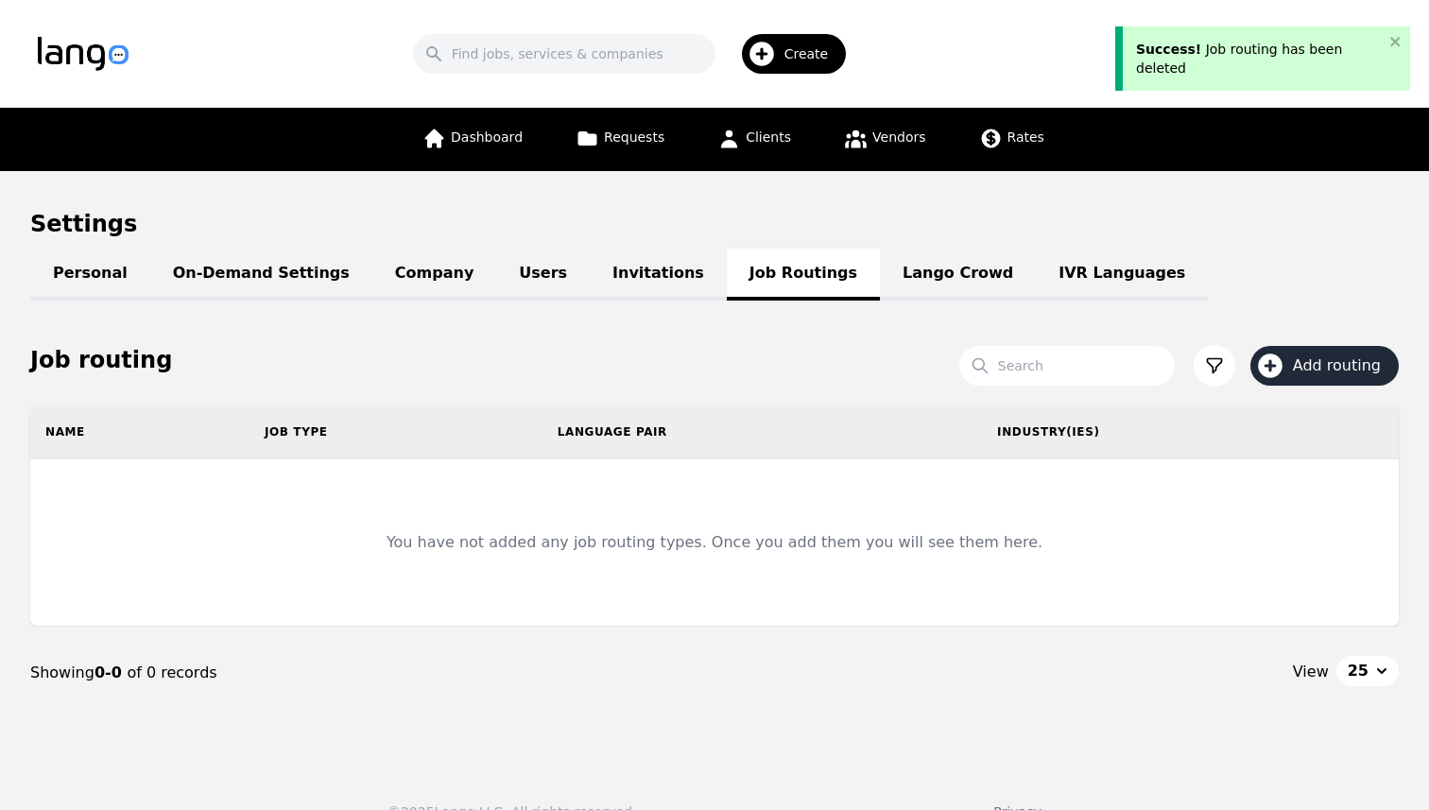
click at [1333, 365] on span "Add routing" at bounding box center [1343, 365] width 101 height 23
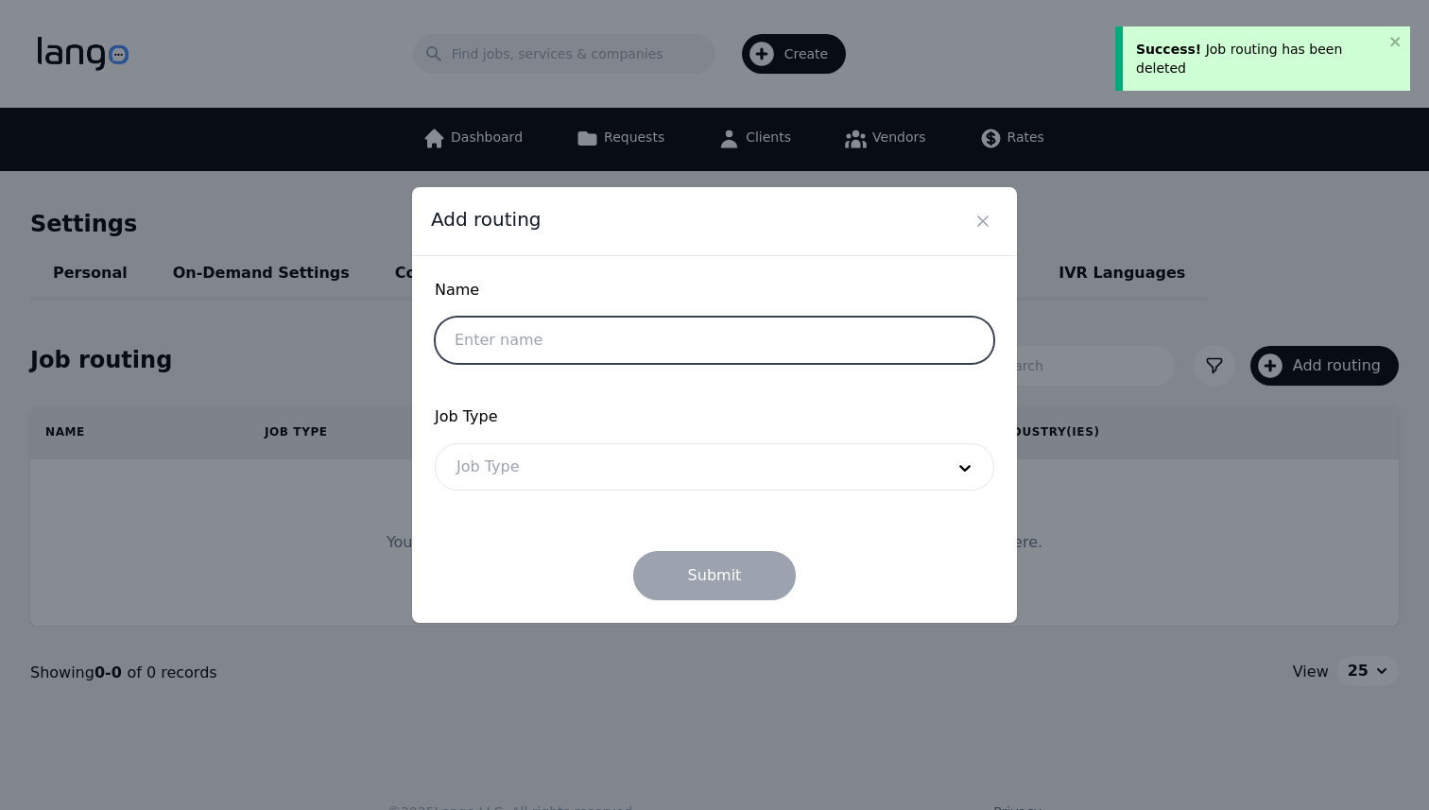
click at [620, 321] on input "text" at bounding box center [715, 340] width 560 height 47
type input "Job Routing 1"
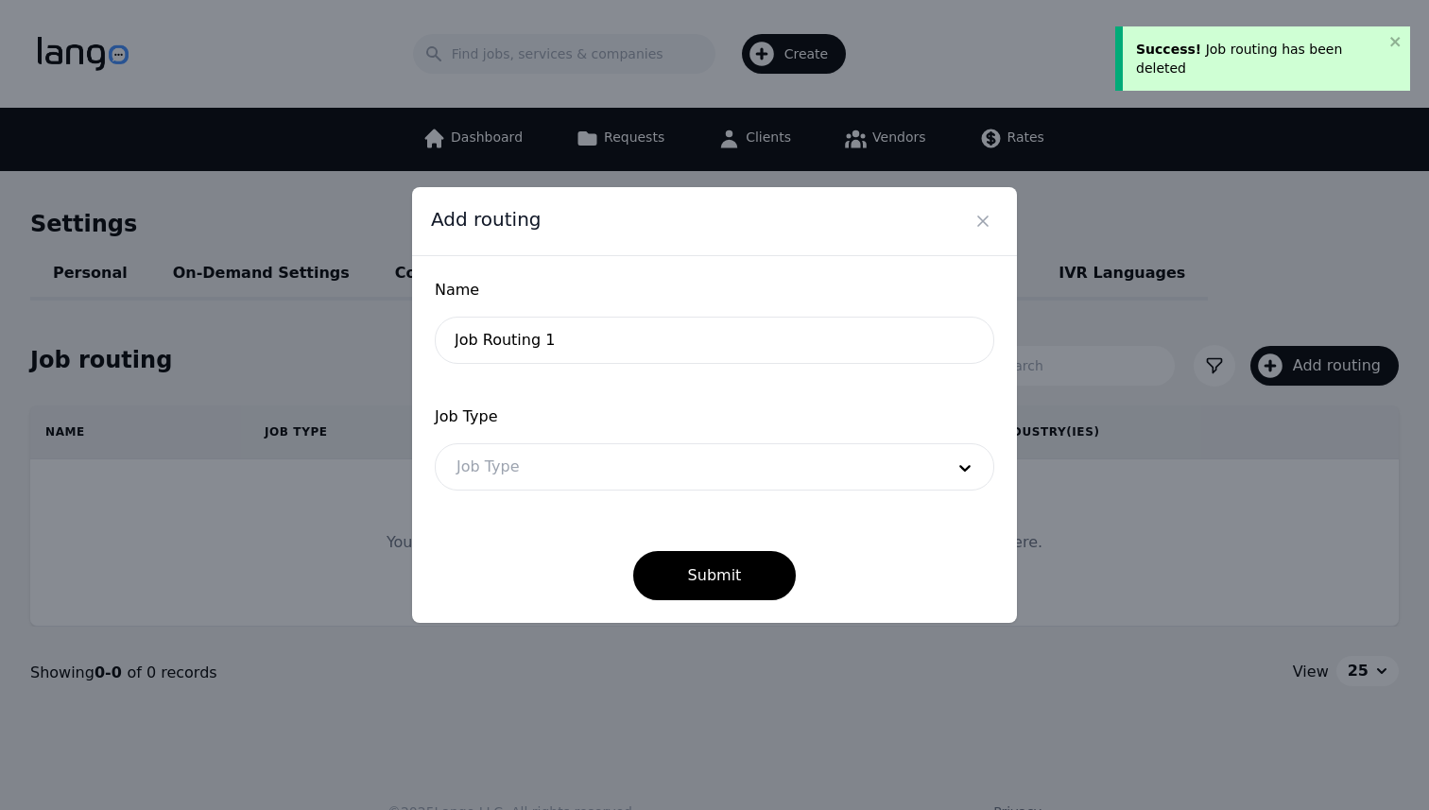
click at [581, 459] on div at bounding box center [686, 466] width 501 height 45
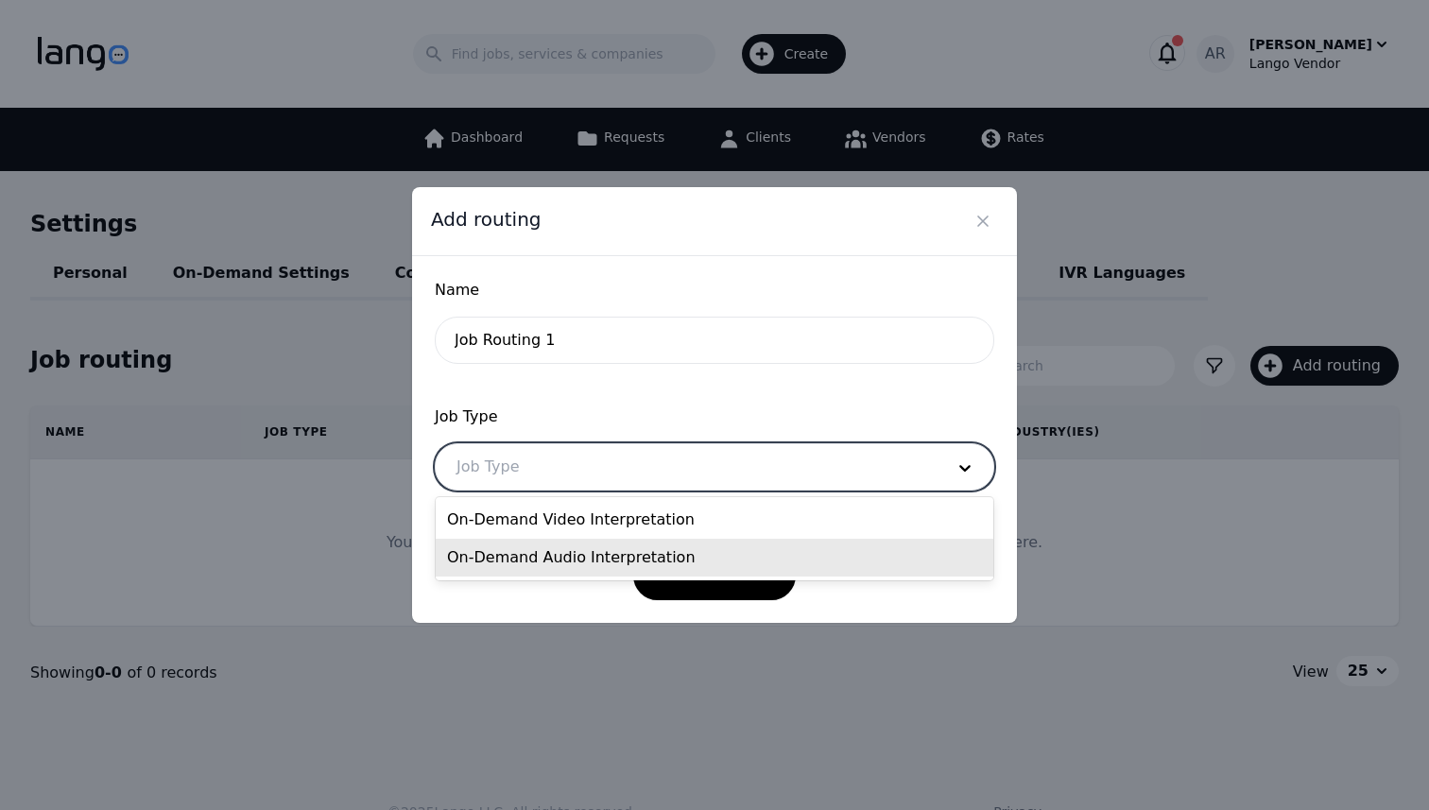
click at [548, 554] on div "On-Demand Audio Interpretation" at bounding box center [715, 558] width 558 height 38
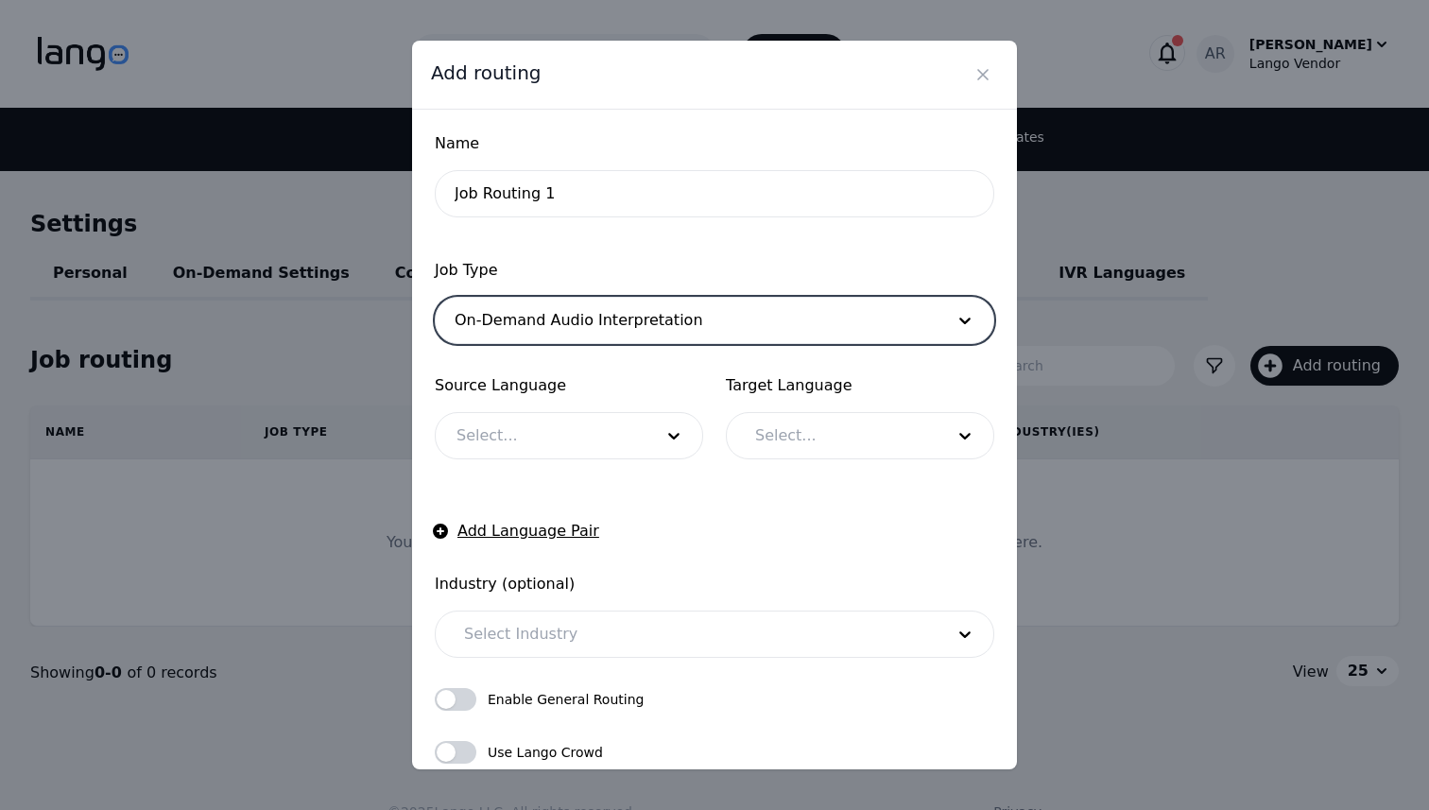
click at [588, 436] on div at bounding box center [541, 435] width 210 height 45
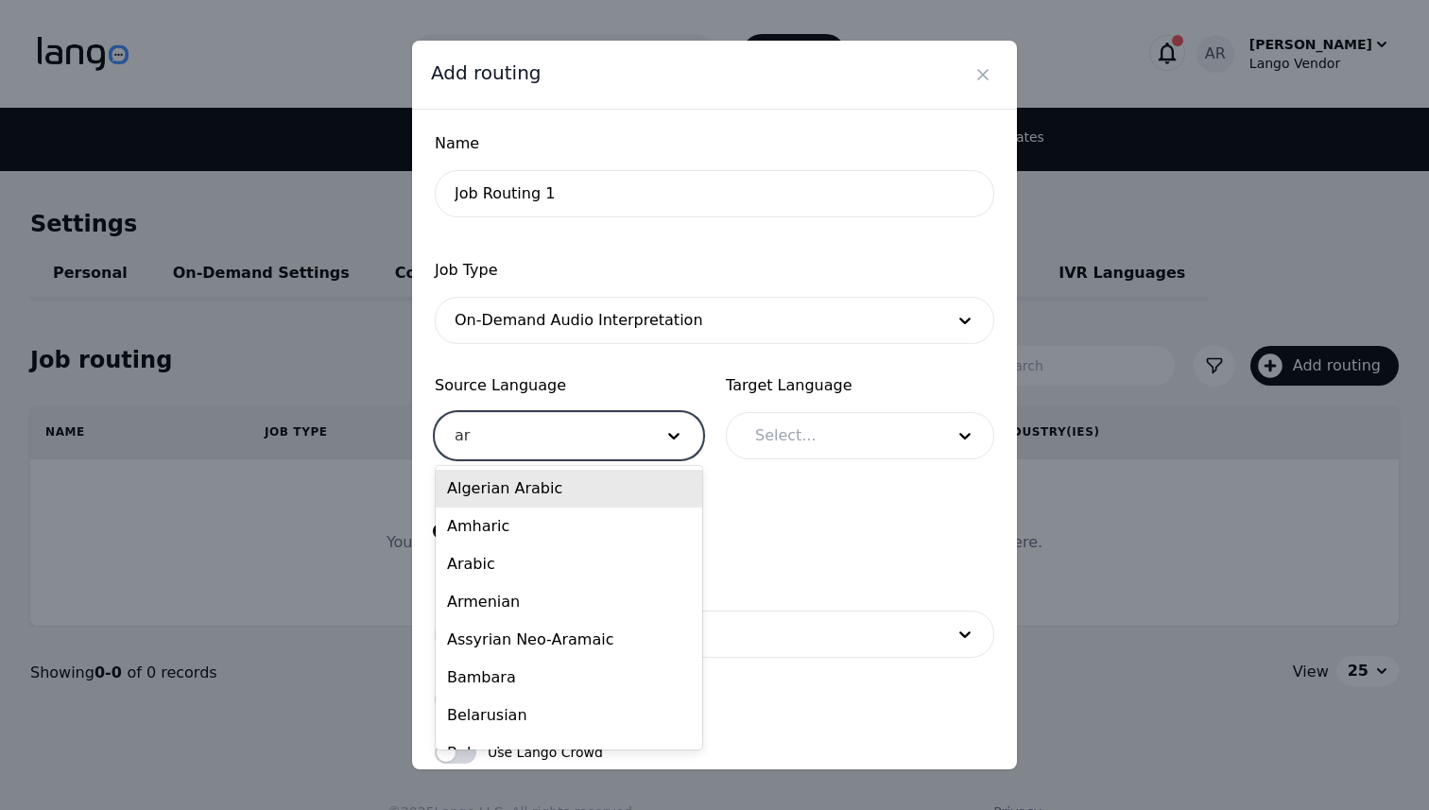
type input "ara"
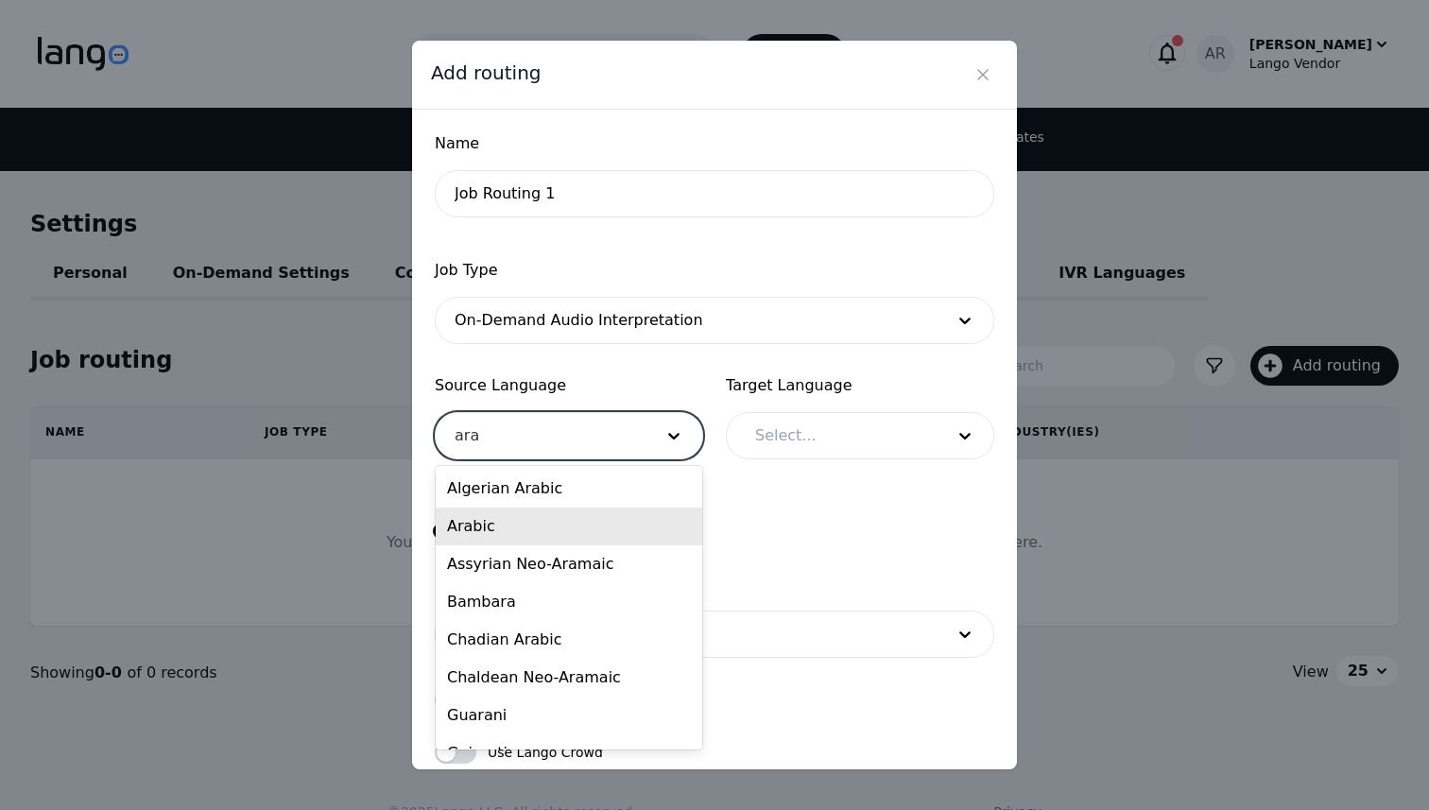
click at [571, 522] on div "Arabic" at bounding box center [569, 527] width 267 height 38
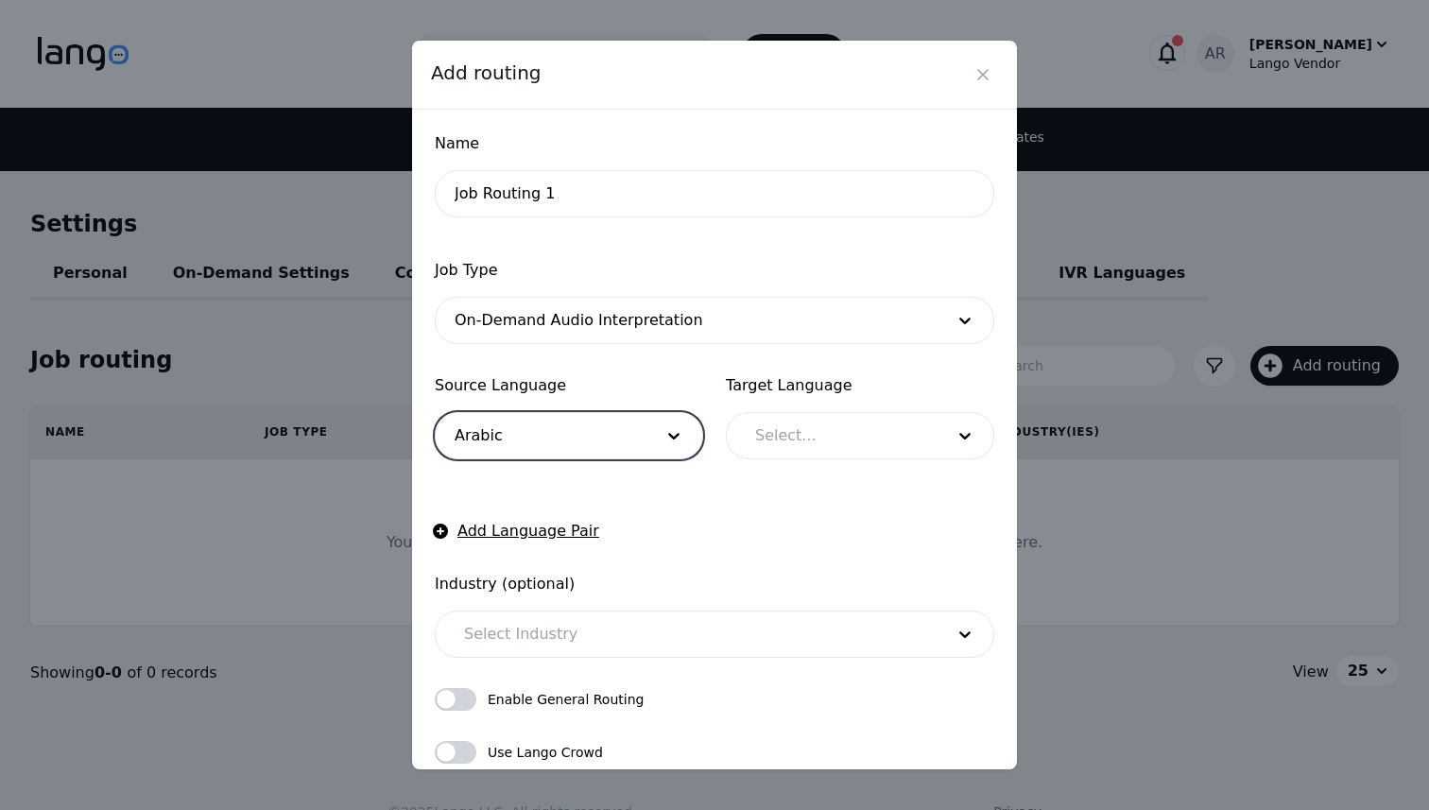
click at [768, 450] on div at bounding box center [835, 435] width 202 height 45
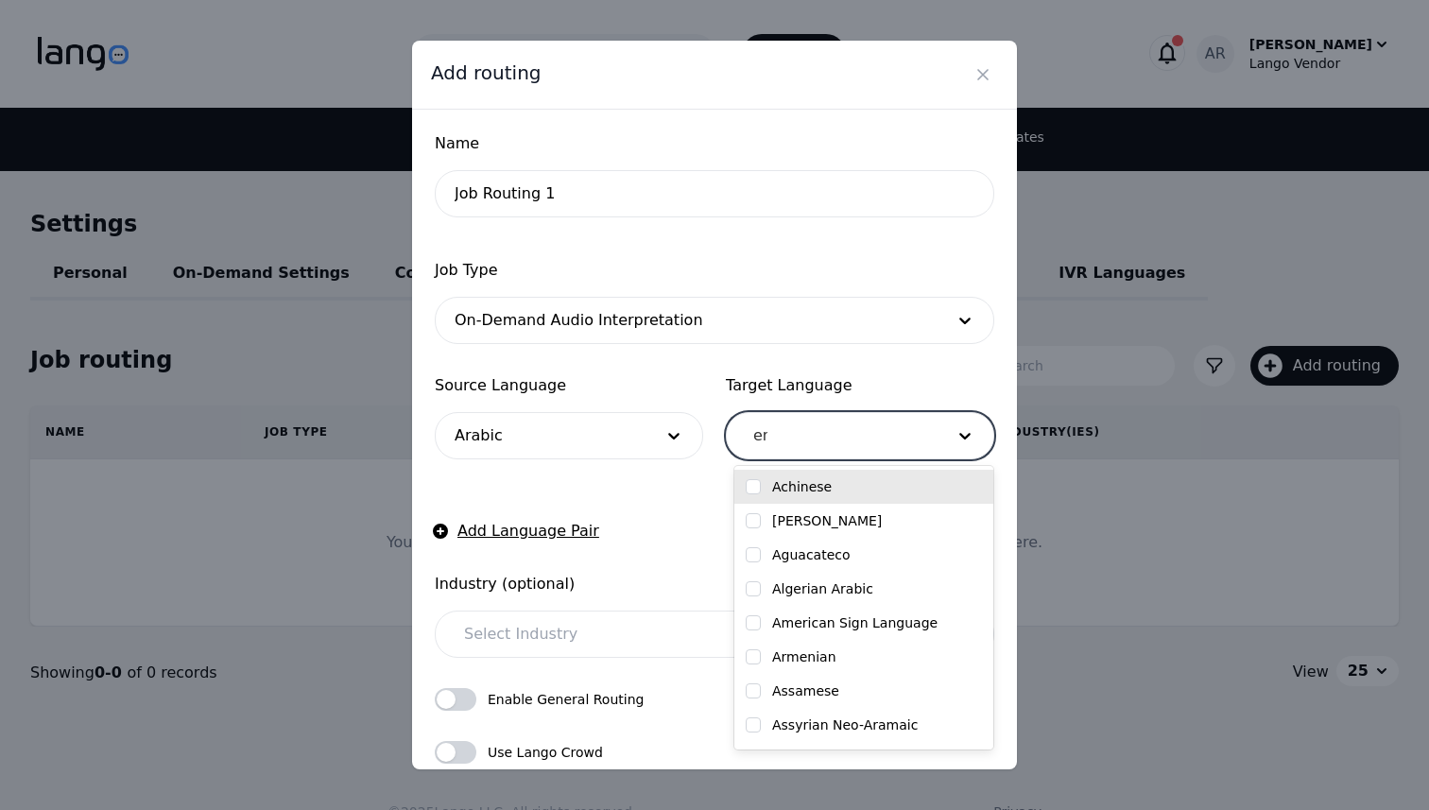
type input "eng"
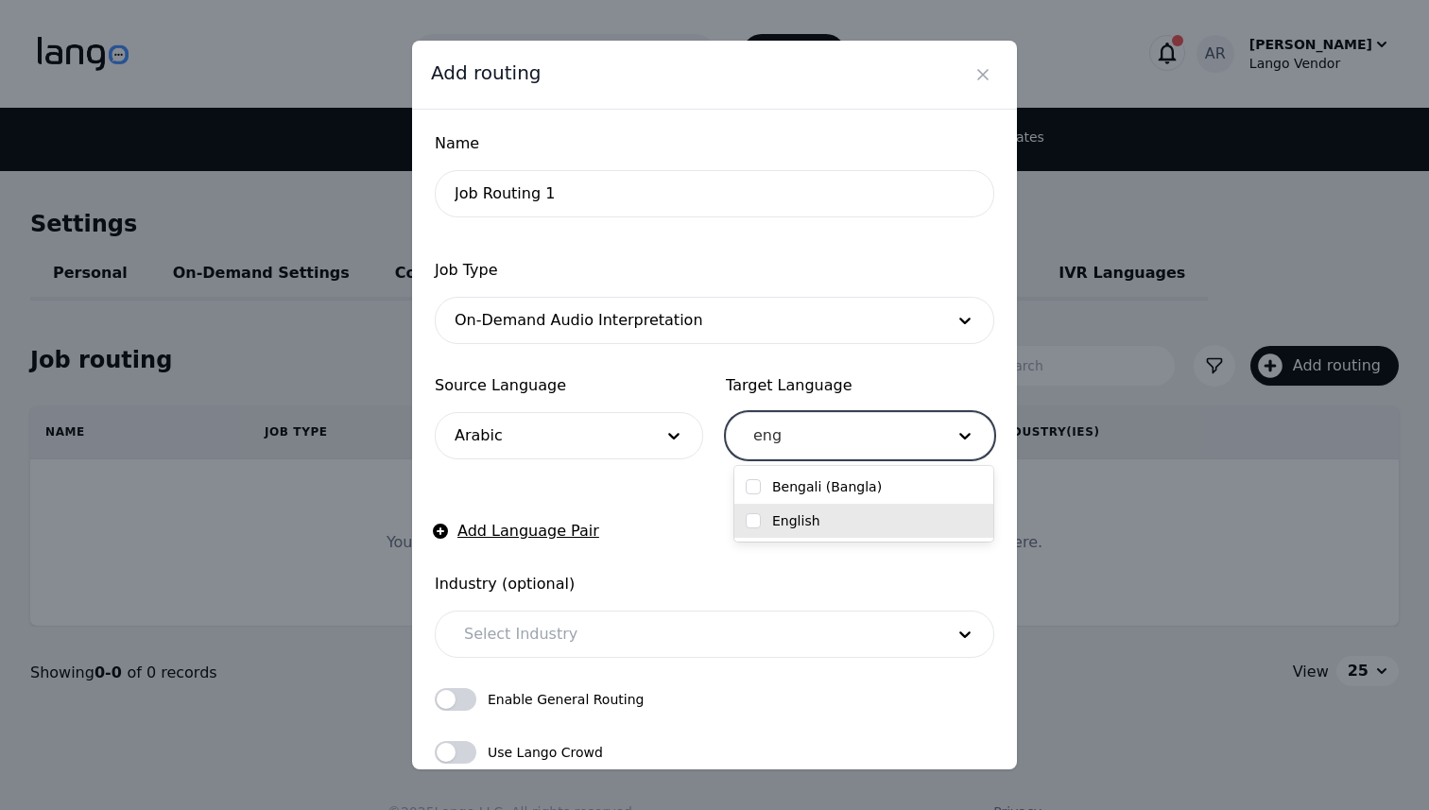
click at [756, 525] on input "checkbox" at bounding box center [753, 520] width 15 height 15
checkbox input "true"
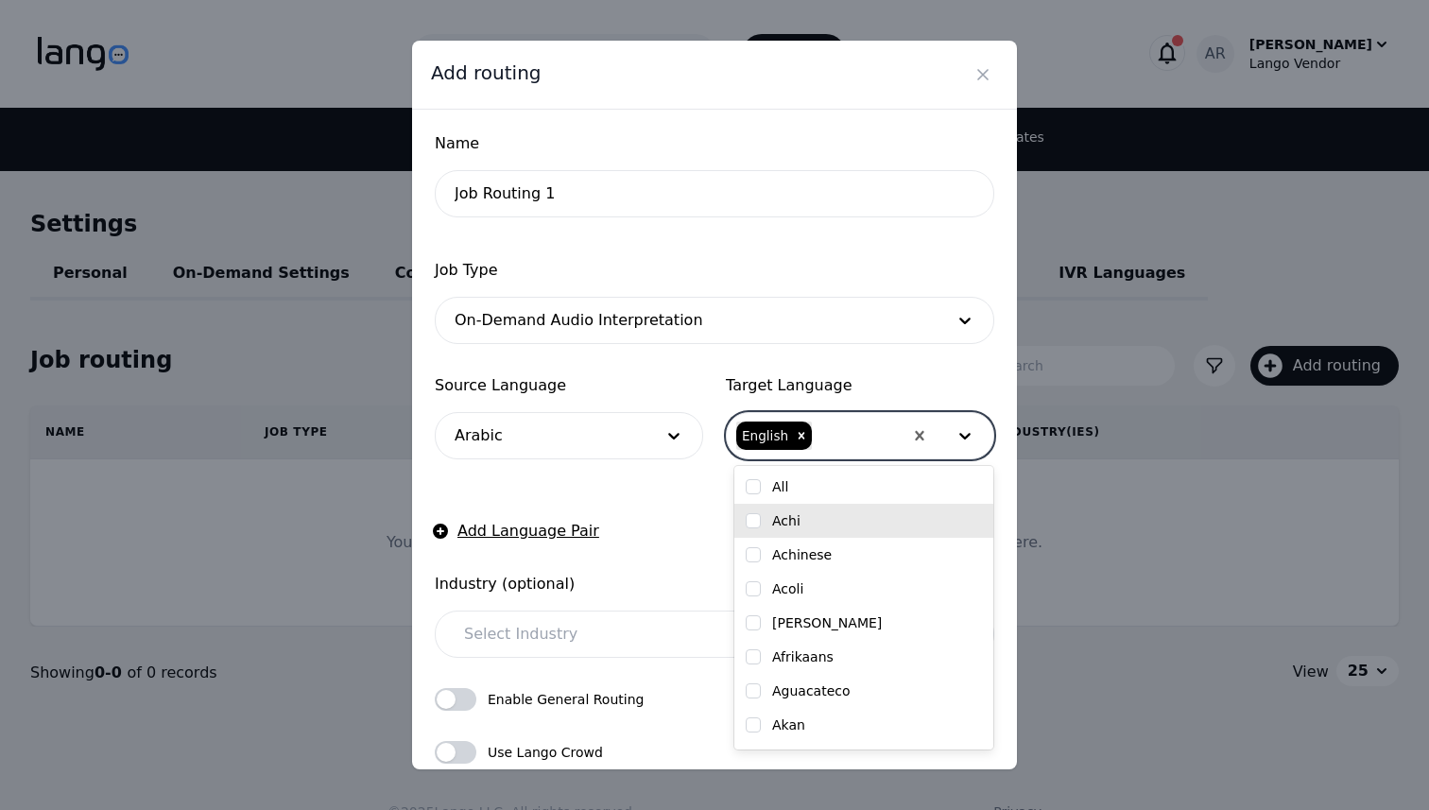
click at [653, 530] on form "Name Job Routing 1 Job Type On-Demand Audio Interpretation Source Language Arab…" at bounding box center [715, 502] width 560 height 741
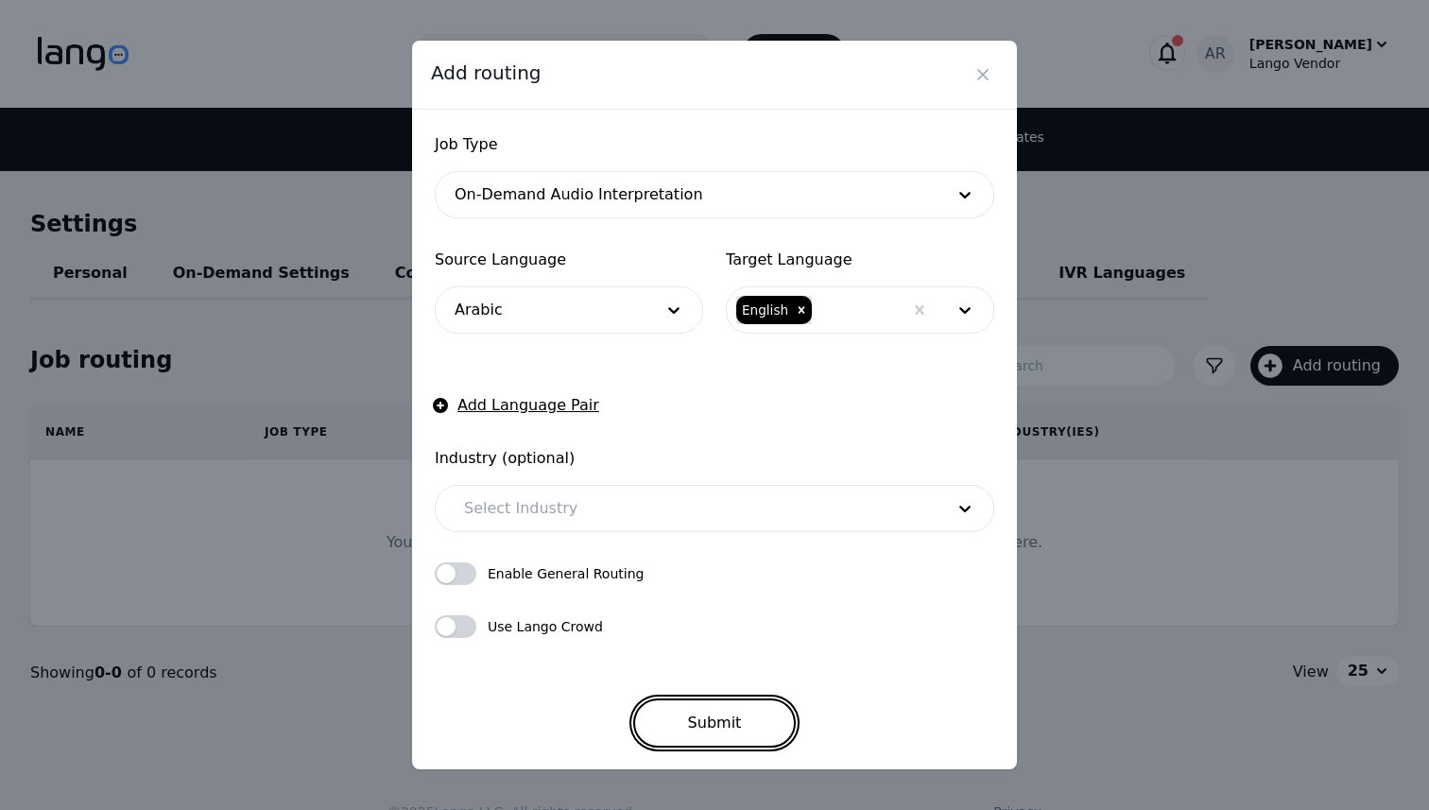
click at [726, 731] on button "Submit" at bounding box center [715, 723] width 164 height 49
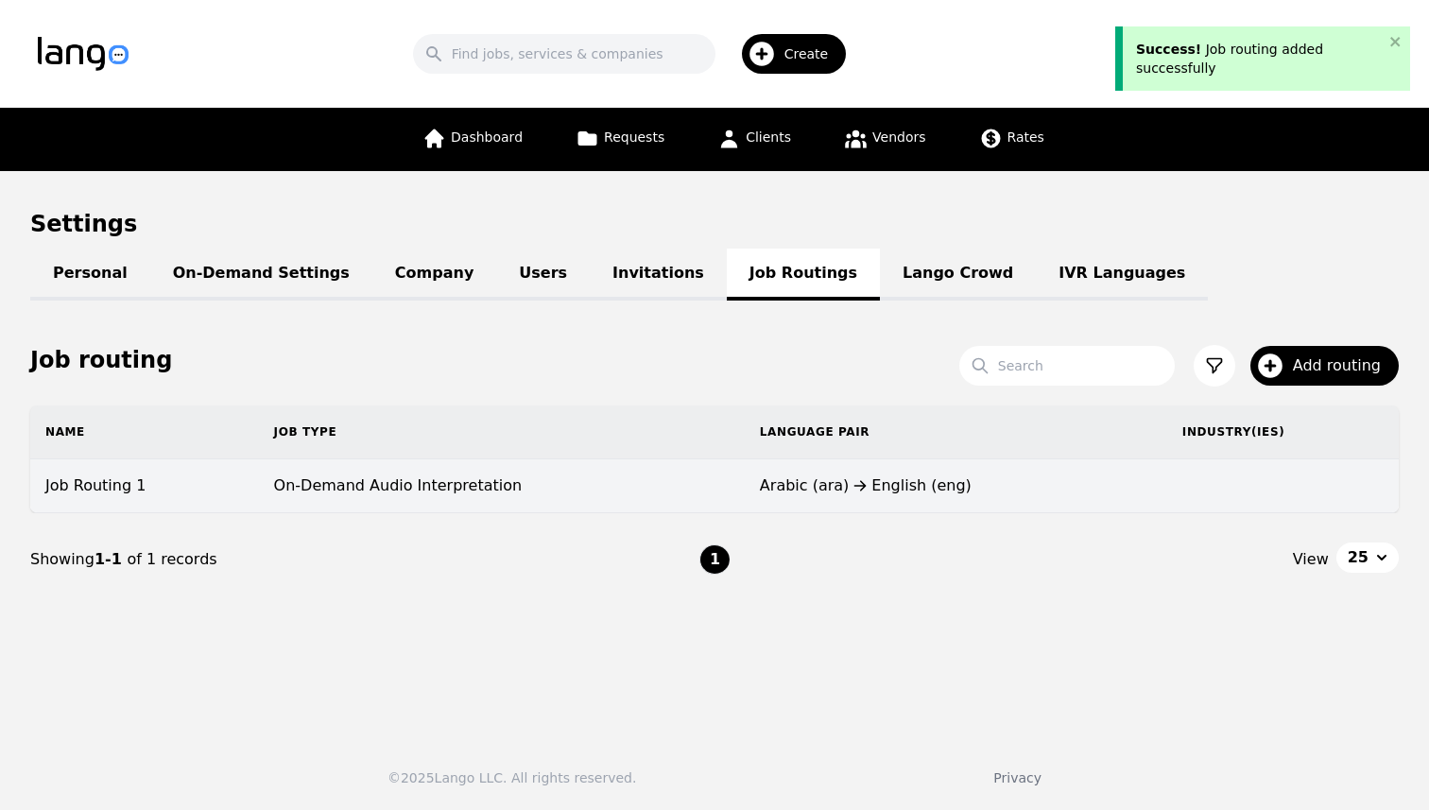
click at [780, 493] on div "Arabic (ara) English (eng)" at bounding box center [956, 486] width 392 height 23
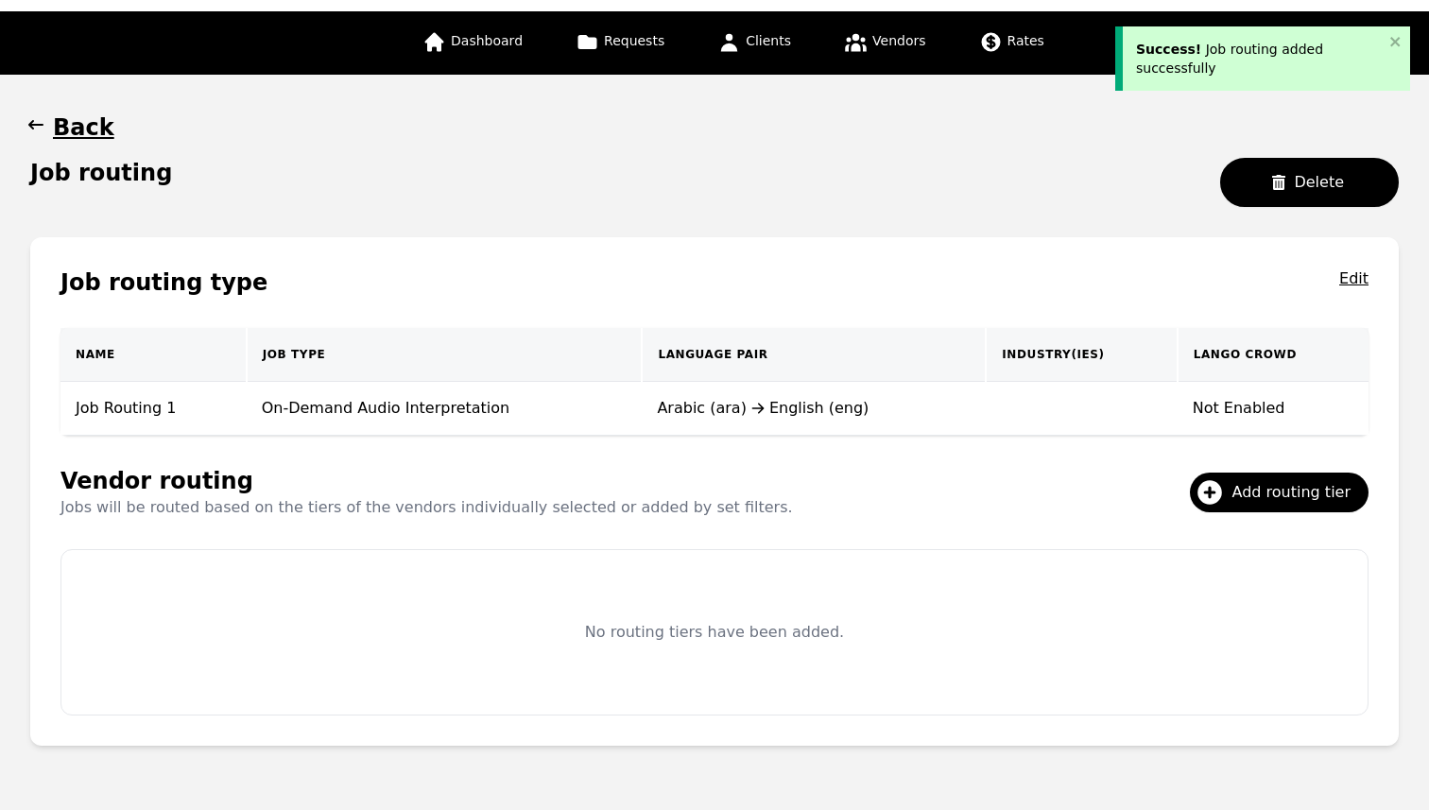
scroll to position [157, 0]
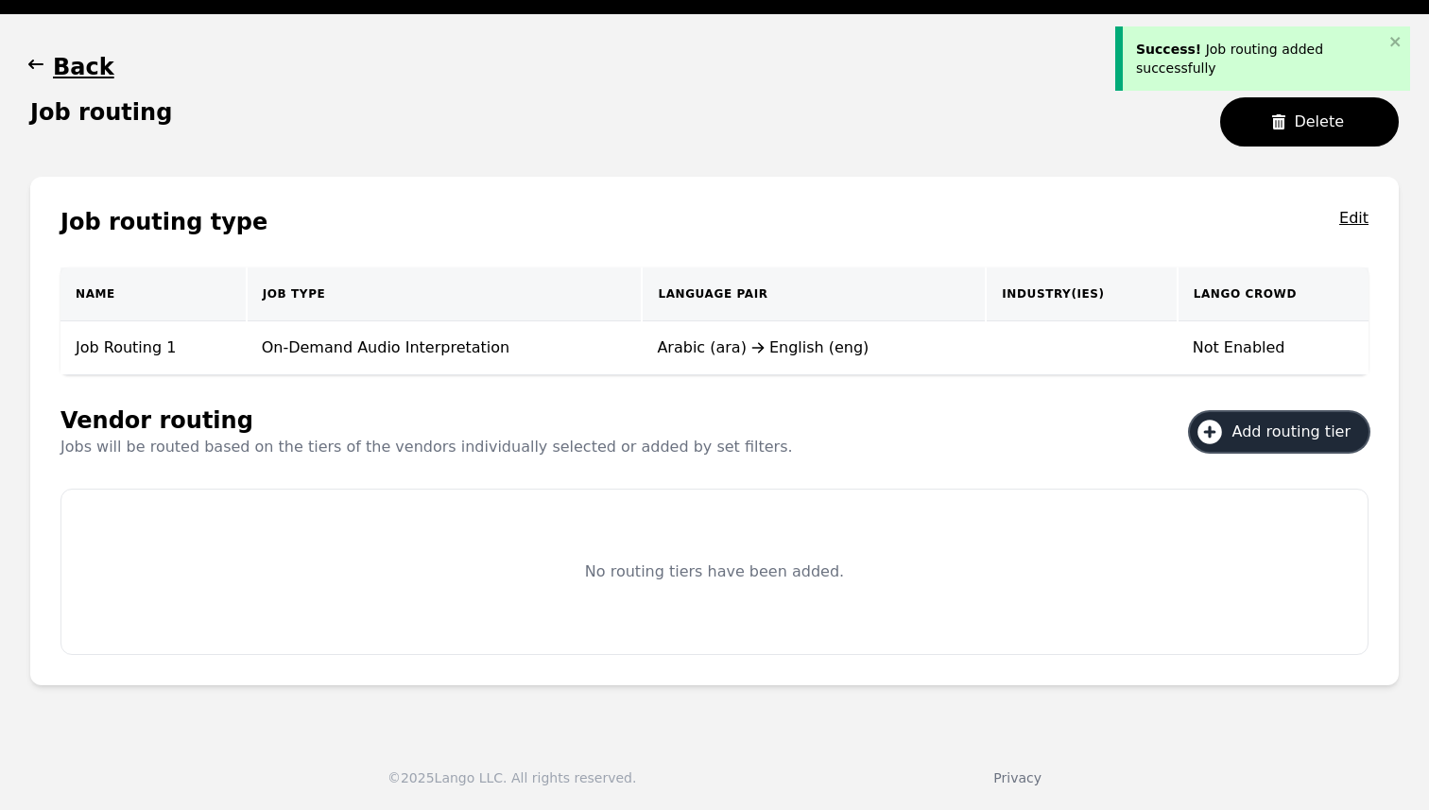
click at [1279, 432] on span "Add routing tier" at bounding box center [1298, 432] width 131 height 23
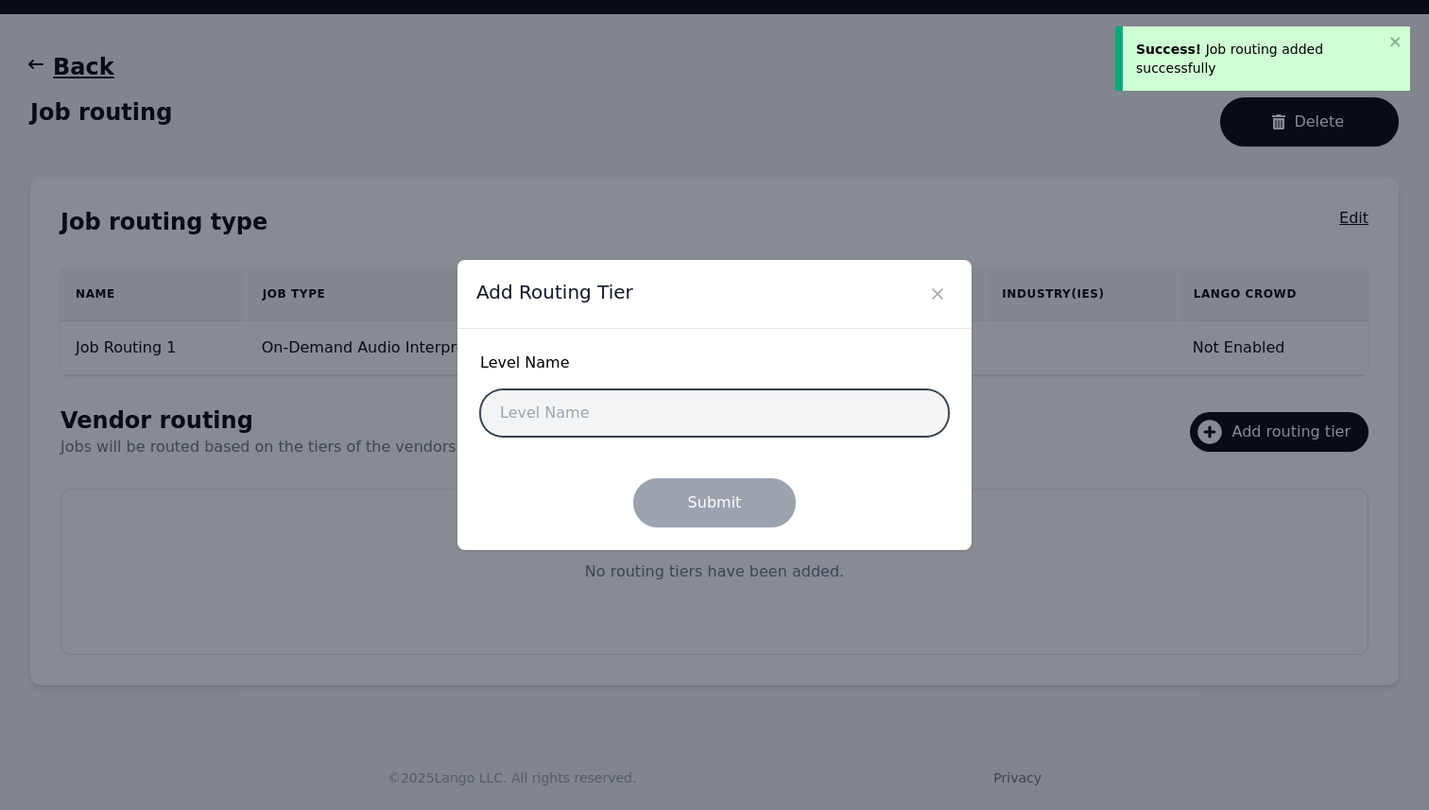
click at [639, 412] on input "text" at bounding box center [714, 412] width 469 height 47
type input "Basic"
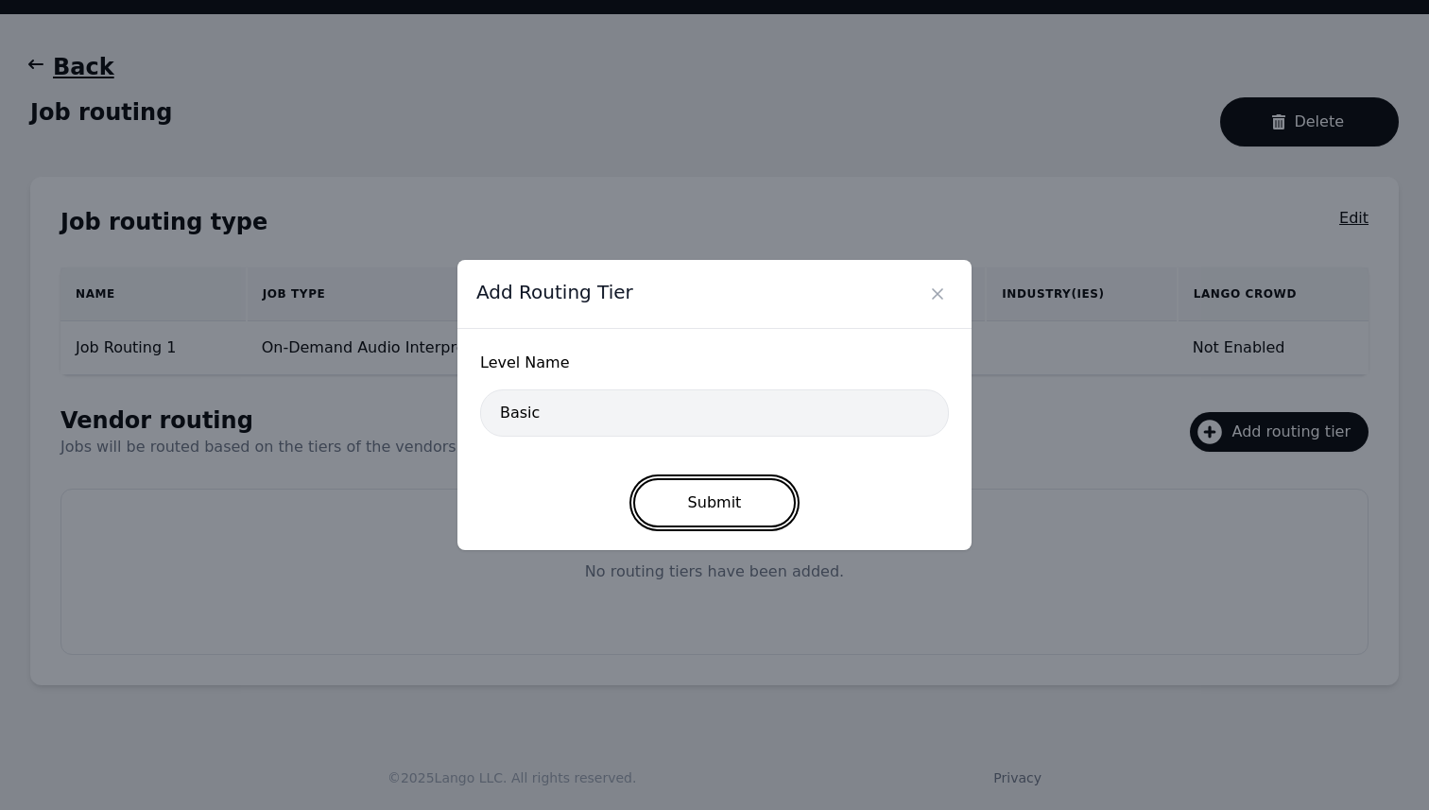
click at [721, 504] on button "Submit" at bounding box center [715, 502] width 164 height 49
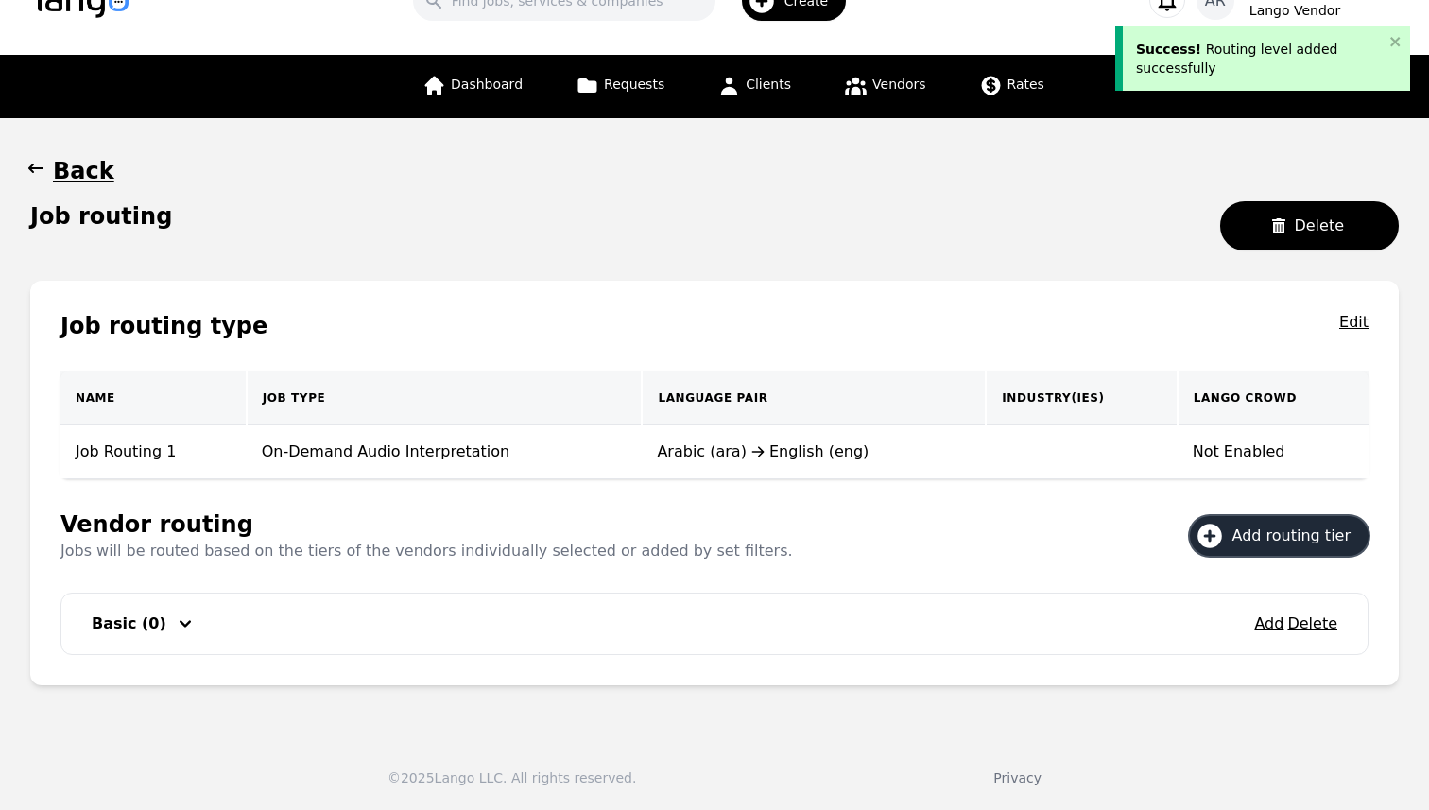
scroll to position [53, 0]
click at [1271, 625] on button "Add" at bounding box center [1268, 624] width 29 height 23
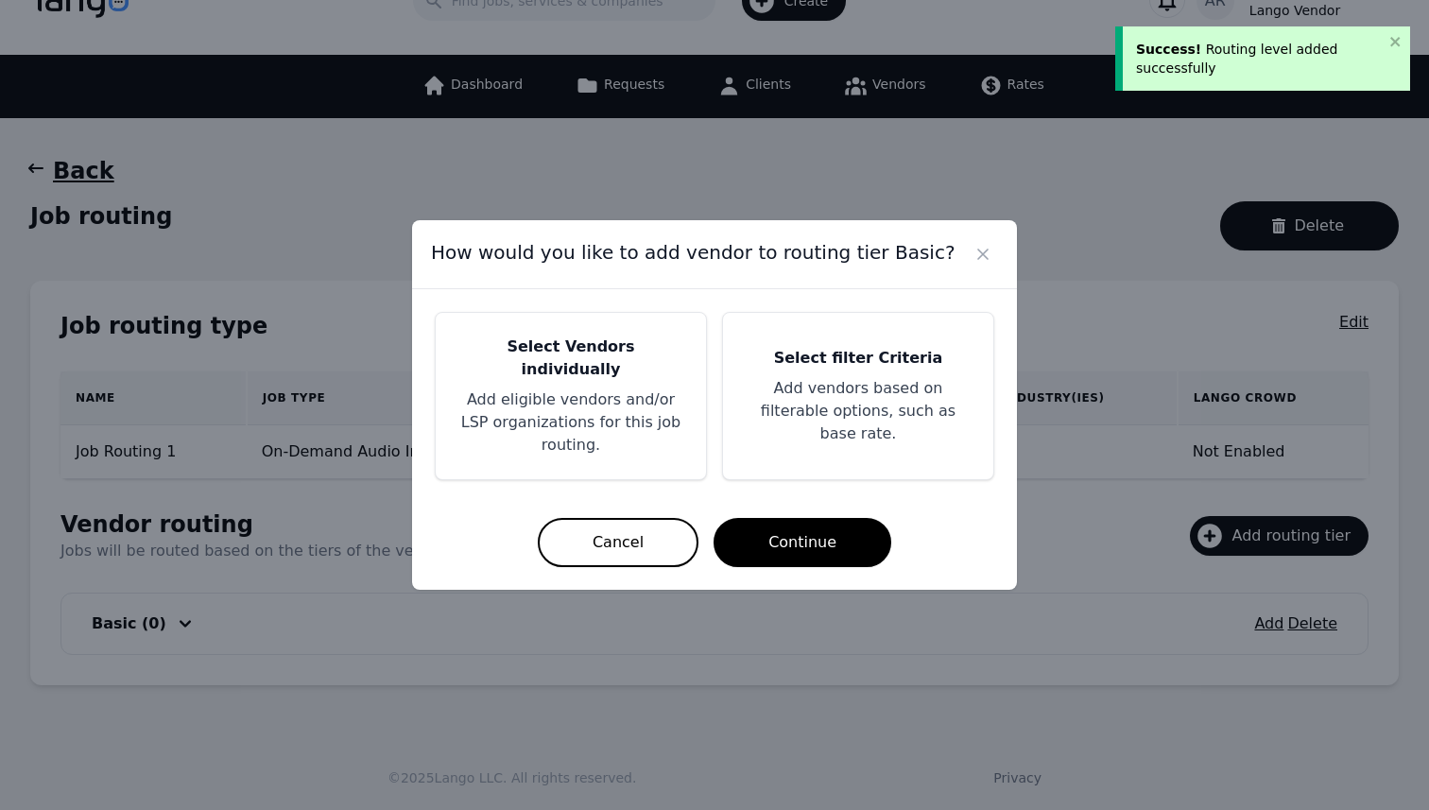
click at [593, 366] on h5 "Select Vendors individually" at bounding box center [570, 358] width 225 height 45
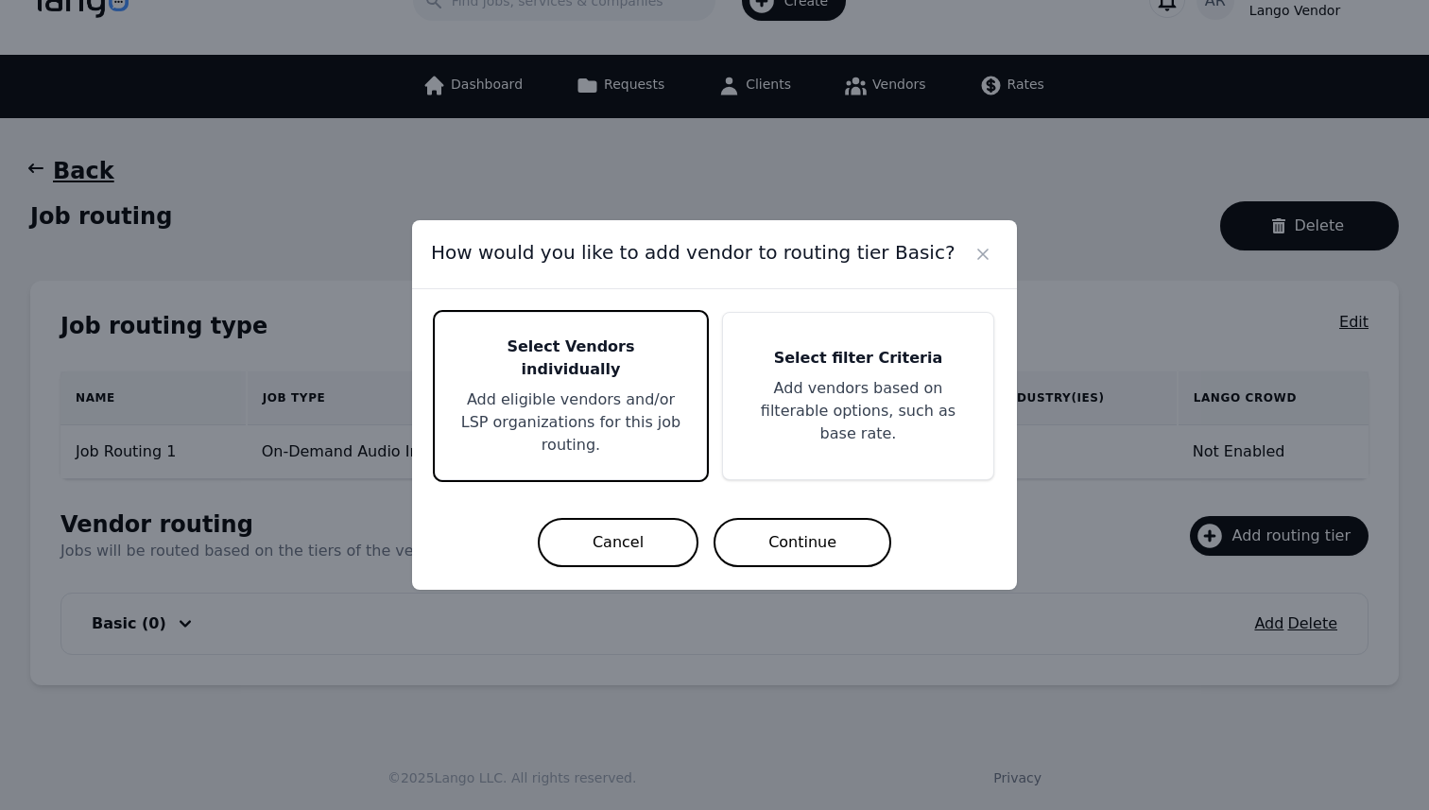
click at [770, 525] on button "Continue" at bounding box center [803, 542] width 178 height 49
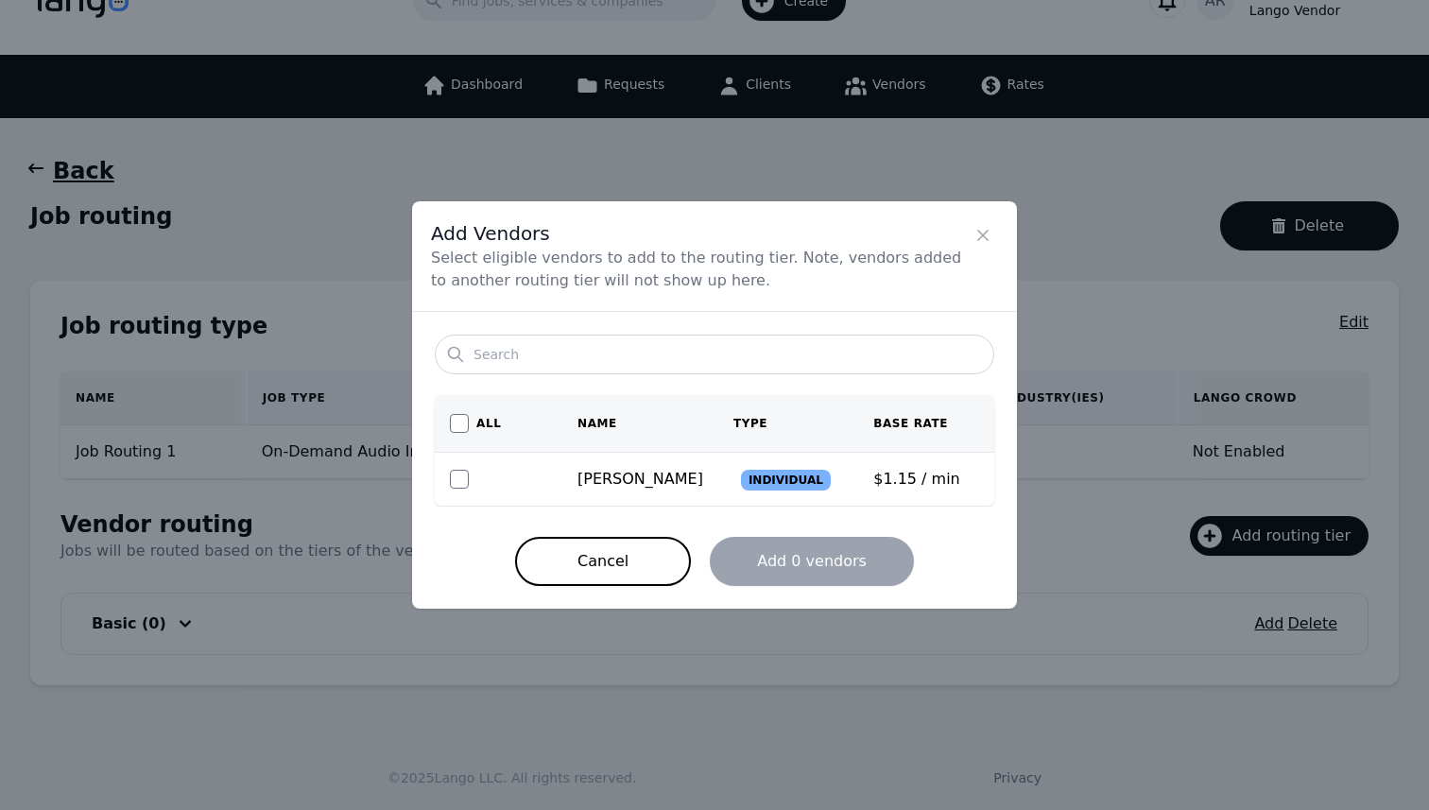
click at [891, 478] on td "$1.15 / min" at bounding box center [926, 480] width 136 height 54
click at [760, 319] on div "Search All Name Type Base Rate [PERSON_NAME] Individual $1.15 / min Cancel Add …" at bounding box center [714, 460] width 605 height 297
click at [984, 236] on icon "Close" at bounding box center [982, 235] width 9 height 9
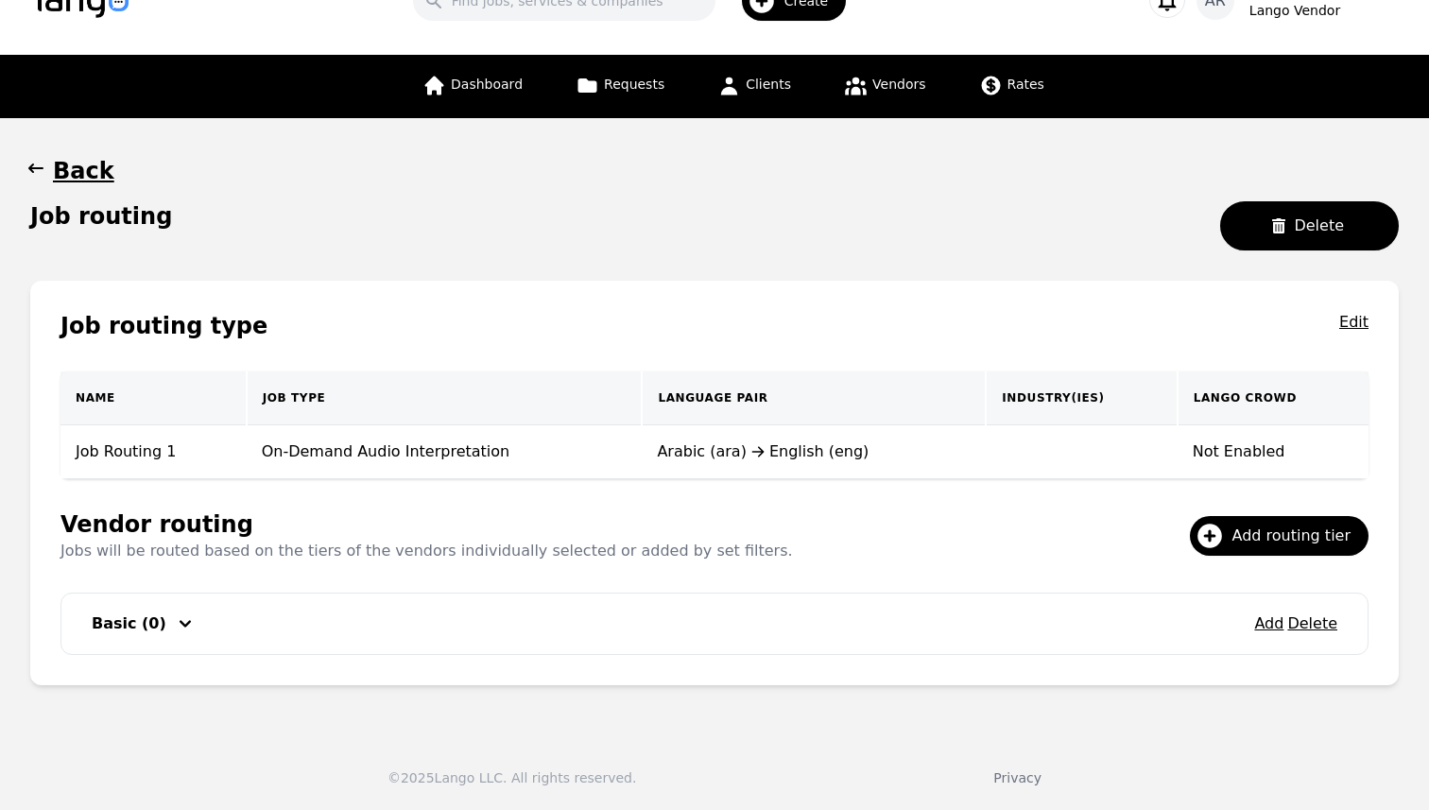
click at [710, 454] on div "Arabic (ara) English (eng)" at bounding box center [814, 451] width 314 height 23
click at [657, 450] on div "Arabic (ara) English (eng)" at bounding box center [814, 451] width 314 height 23
drag, startPoint x: 653, startPoint y: 450, endPoint x: 848, endPoint y: 448, distance: 194.7
click at [848, 448] on div "Arabic (ara) English (eng)" at bounding box center [814, 451] width 314 height 23
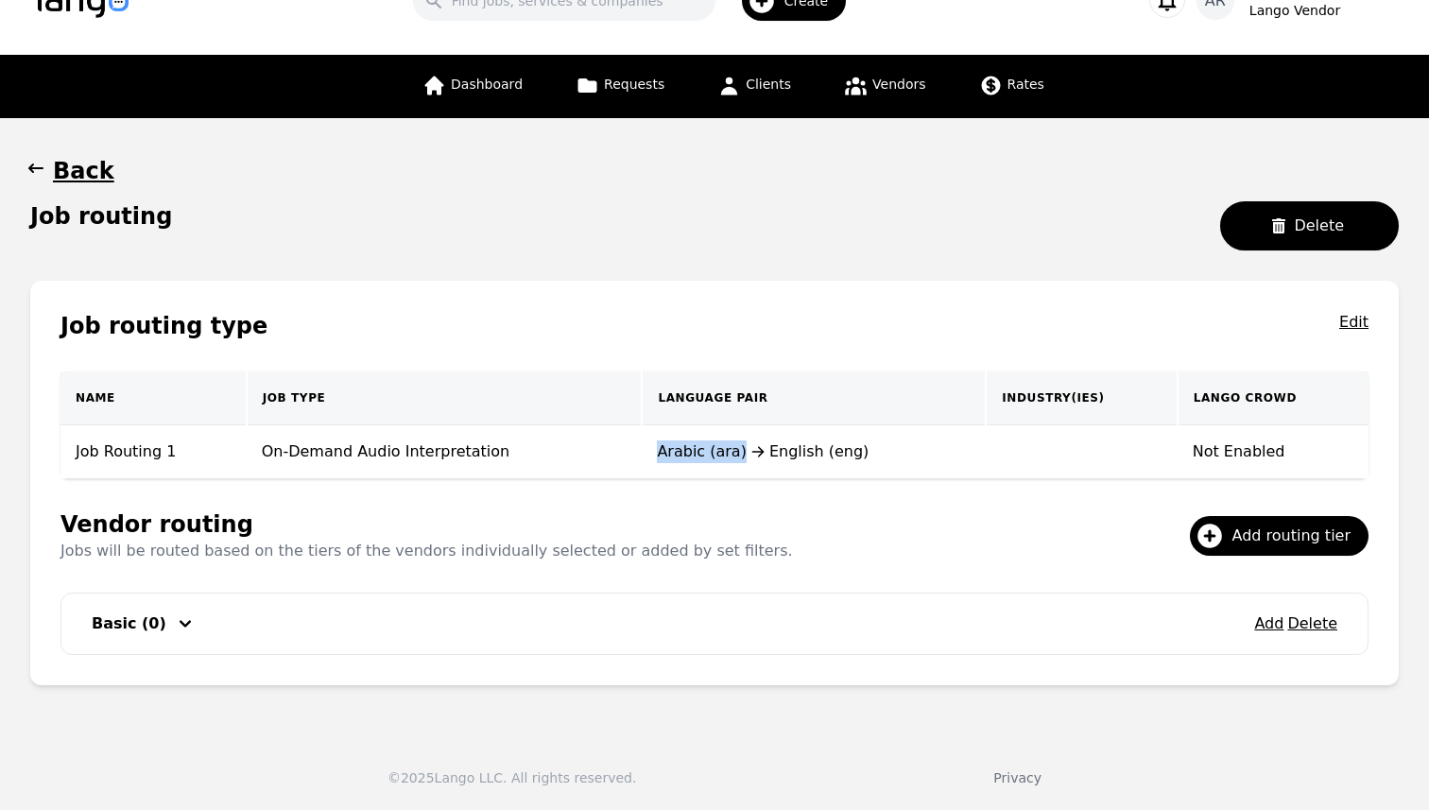
click at [848, 448] on div "Arabic (ara) English (eng)" at bounding box center [814, 451] width 314 height 23
click at [675, 397] on th "Language Pair" at bounding box center [814, 398] width 344 height 54
click at [688, 440] on td "Arabic (ara) English (eng)" at bounding box center [814, 452] width 344 height 54
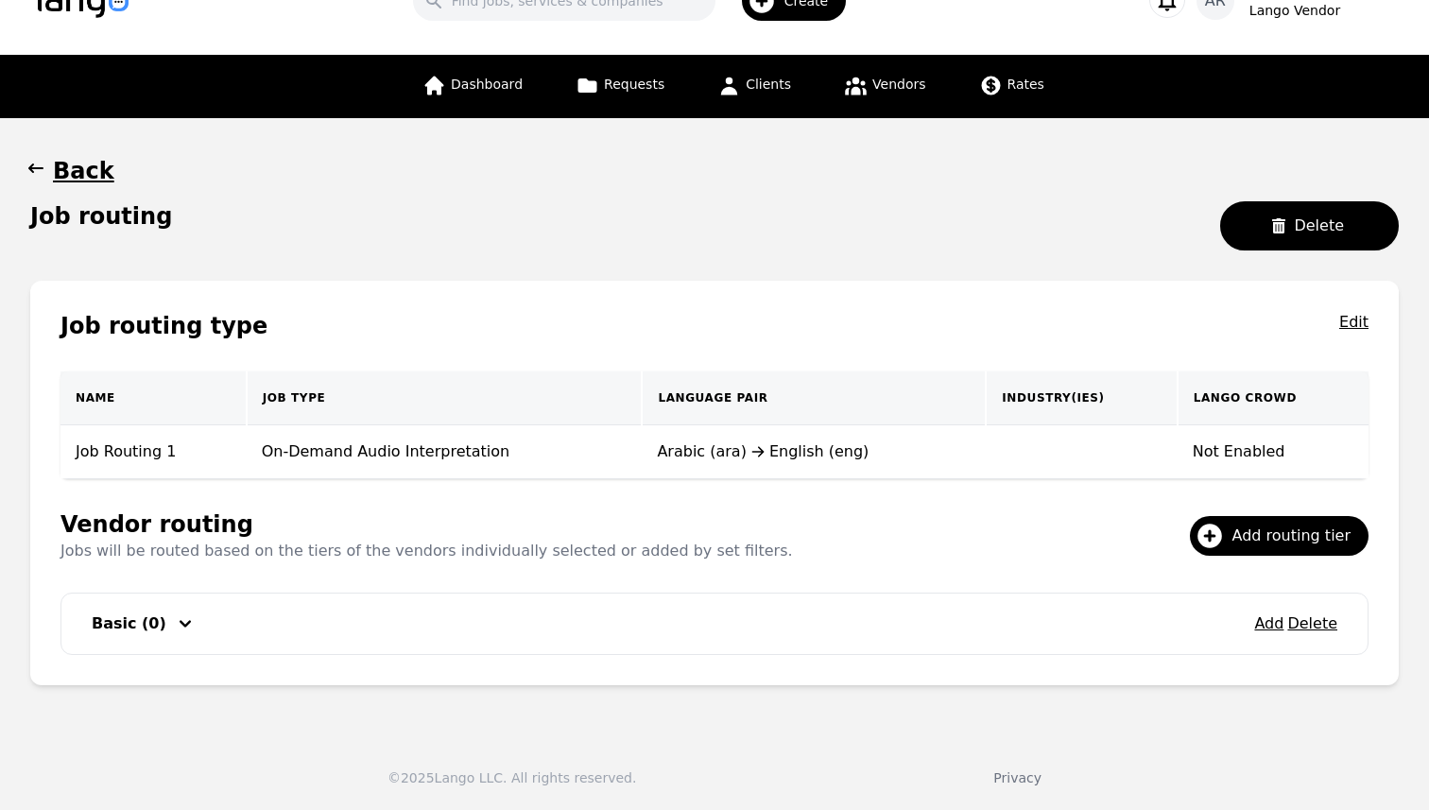
click at [688, 440] on td "Arabic (ara) English (eng)" at bounding box center [814, 452] width 344 height 54
click at [818, 448] on div "Arabic (ara) English (eng)" at bounding box center [814, 451] width 314 height 23
click at [717, 451] on div "Arabic (ara) English (eng)" at bounding box center [814, 451] width 314 height 23
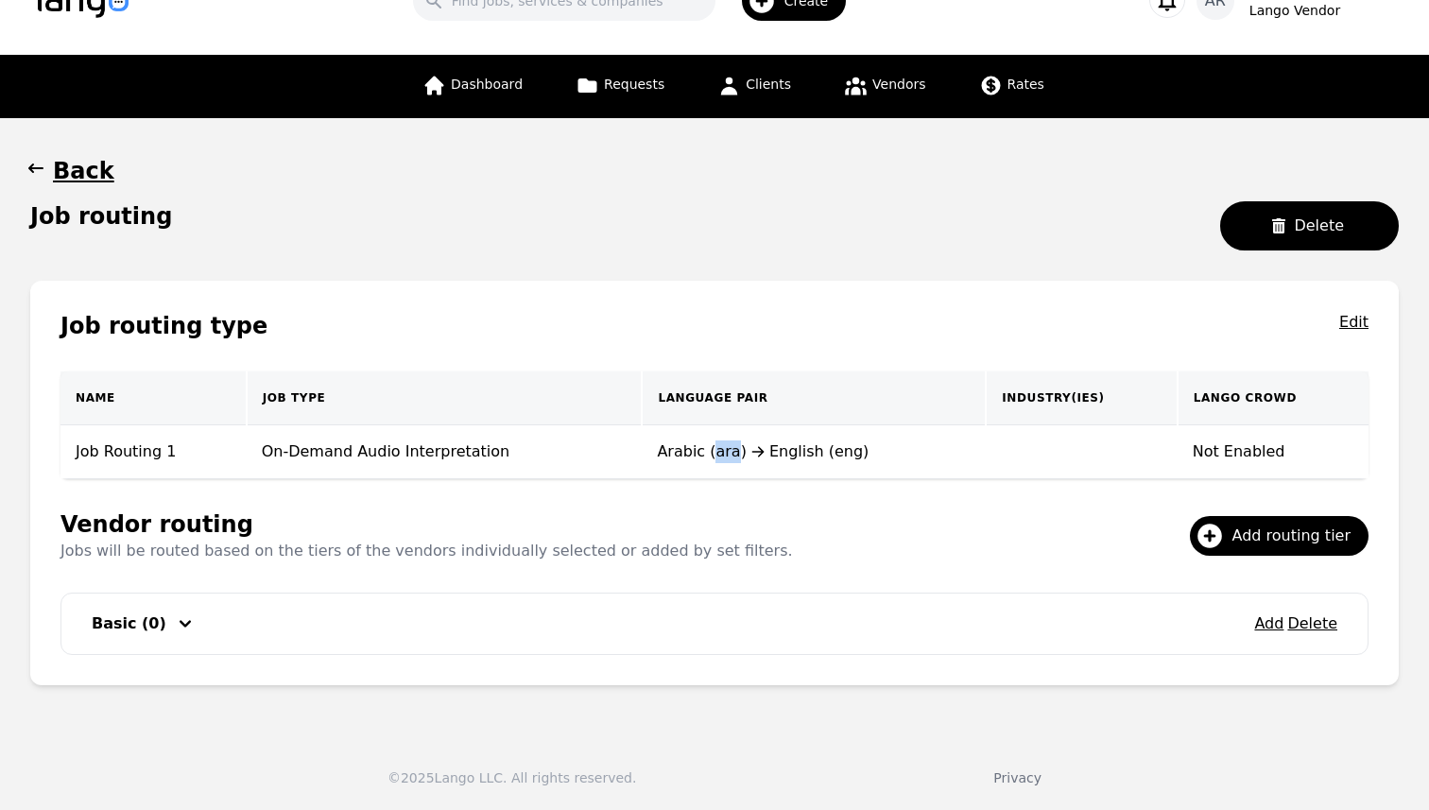
click at [785, 455] on div "Arabic (ara) English (eng)" at bounding box center [814, 451] width 314 height 23
click at [673, 472] on td "Arabic (ara) English (eng)" at bounding box center [814, 452] width 344 height 54
click at [781, 453] on div "Arabic (ara) English (eng)" at bounding box center [814, 451] width 314 height 23
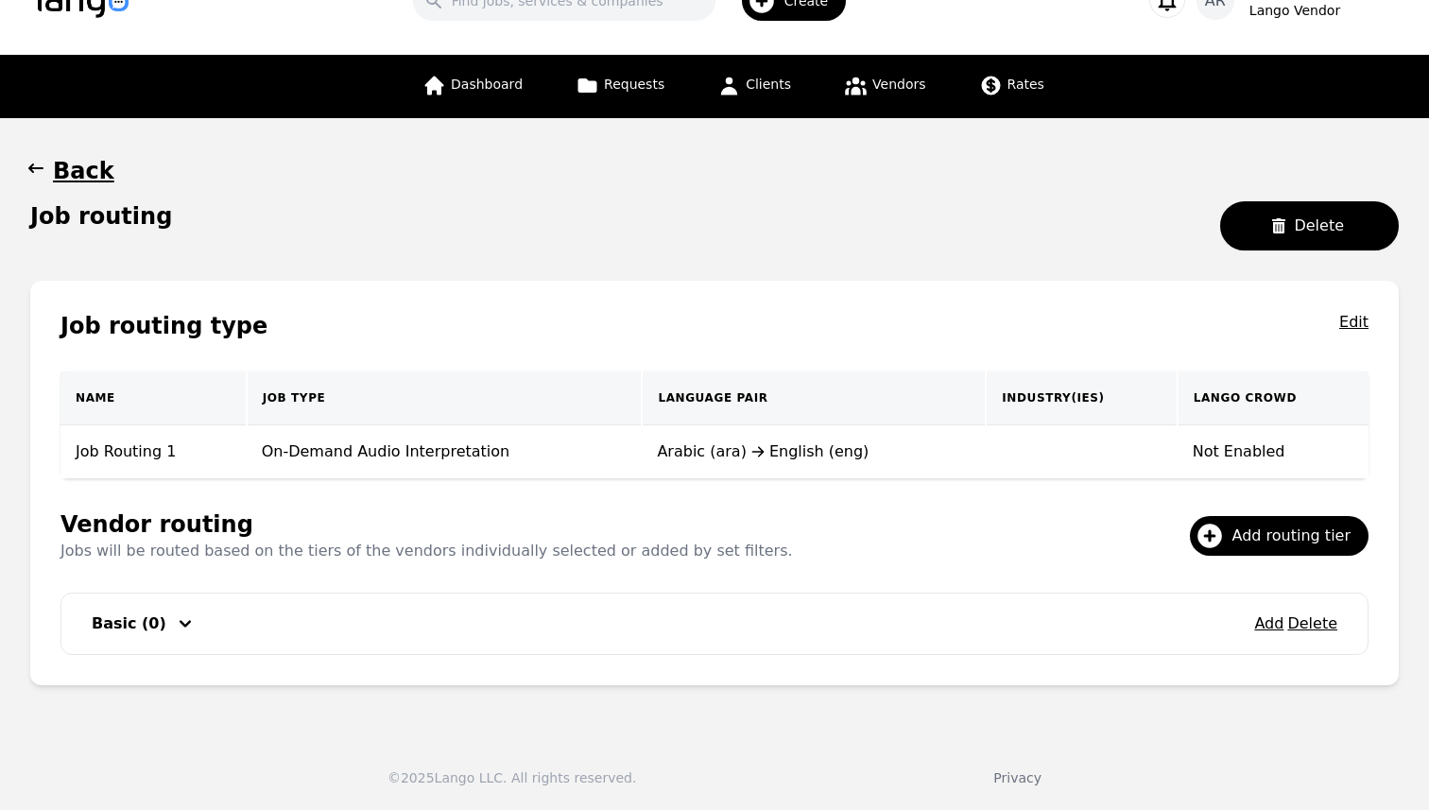
click at [781, 453] on div "Arabic (ara) English (eng)" at bounding box center [814, 451] width 314 height 23
click at [683, 452] on div "Arabic (ara) English (eng)" at bounding box center [814, 451] width 314 height 23
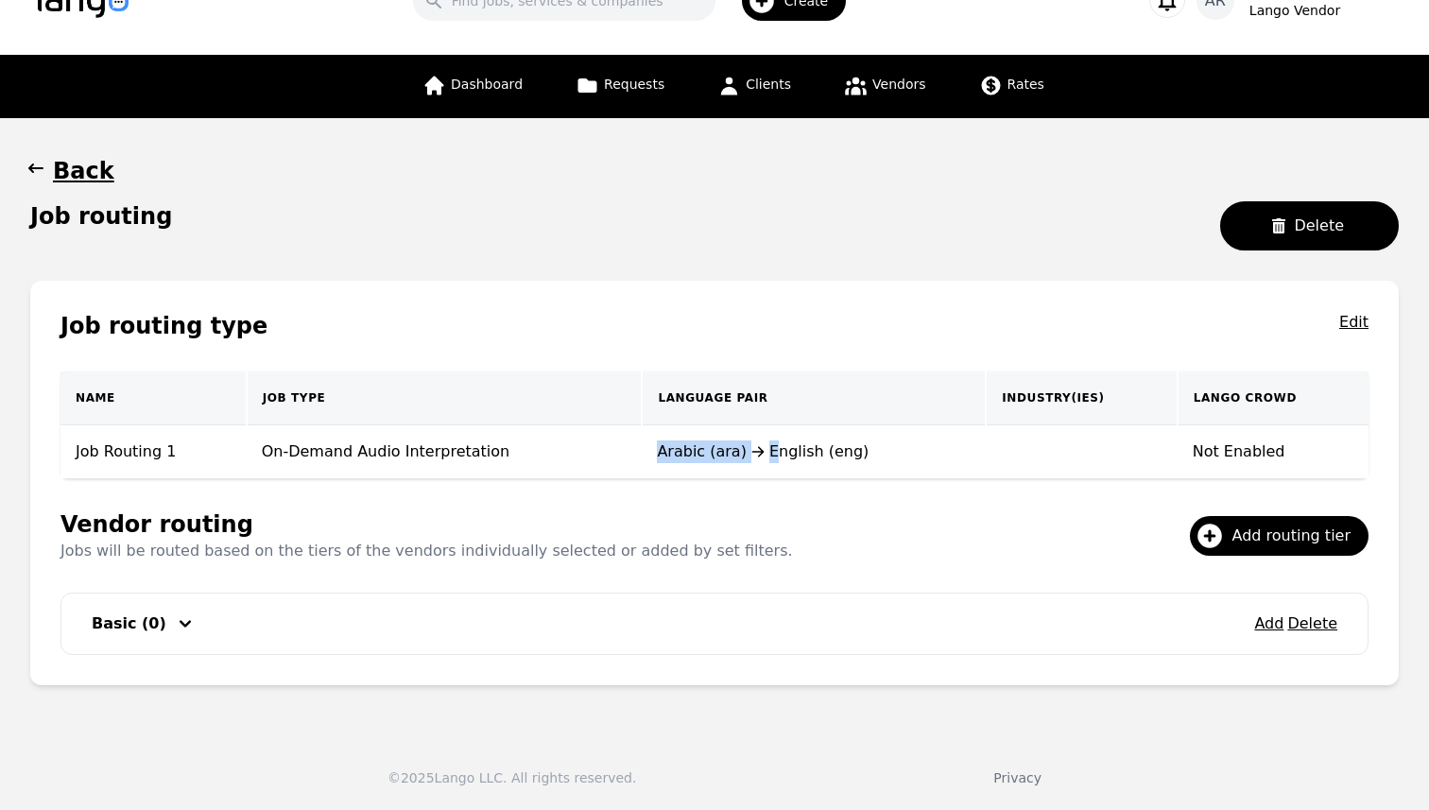
click at [899, 444] on div "Arabic (ara) English (eng)" at bounding box center [814, 451] width 314 height 23
click at [1274, 626] on button "Add" at bounding box center [1268, 624] width 29 height 23
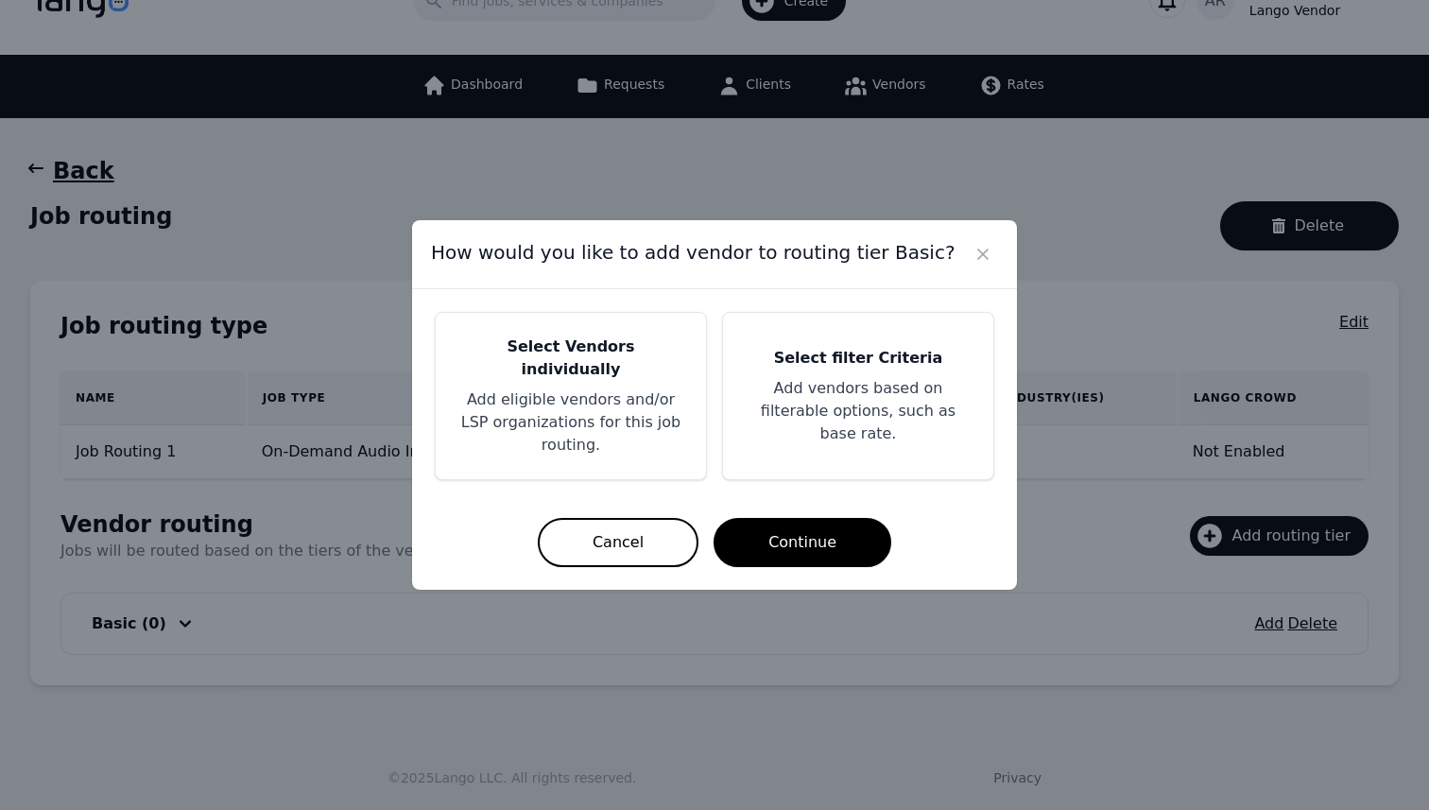
click at [645, 395] on p "Add eligible vendors and/or LSP organizations for this job routing." at bounding box center [570, 422] width 225 height 68
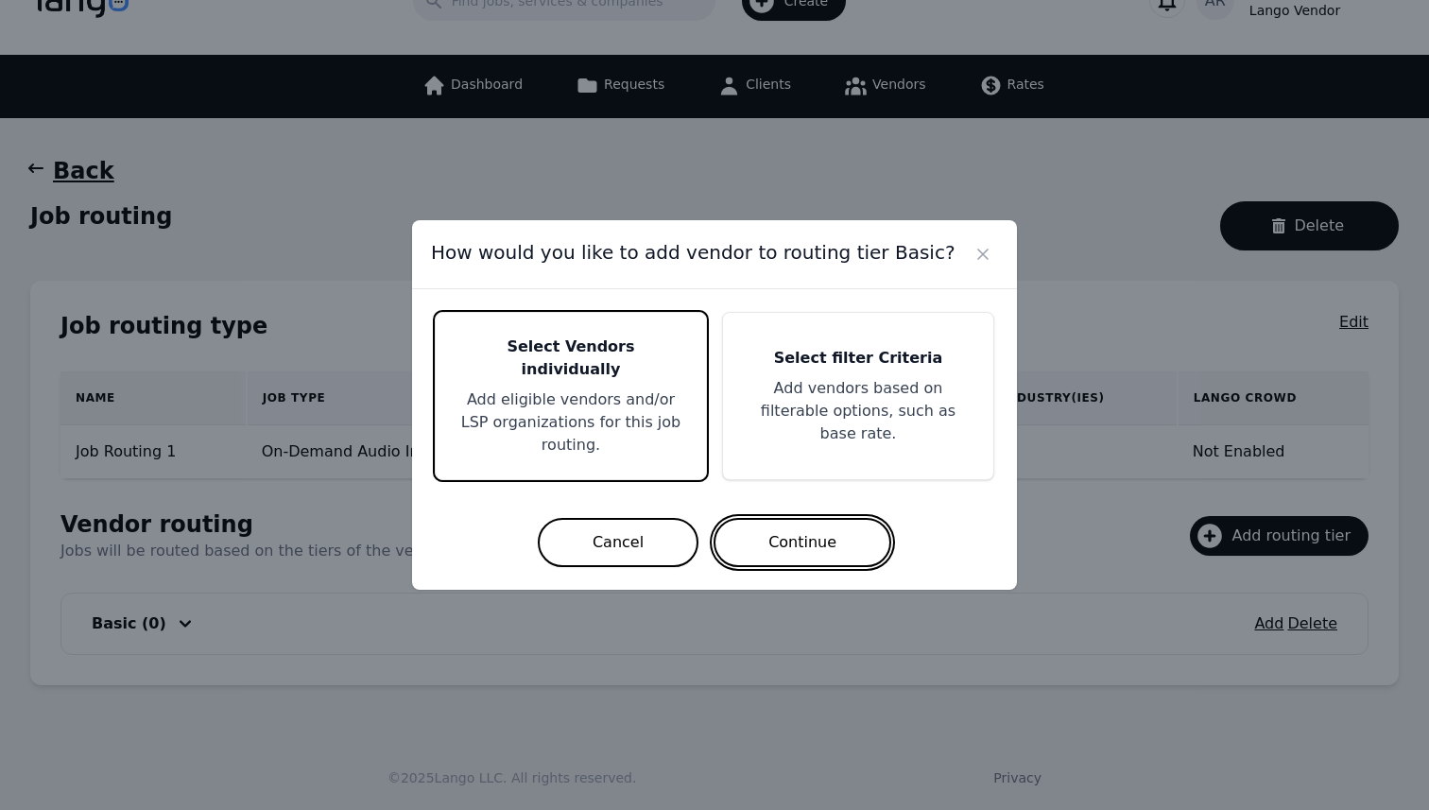
click at [794, 527] on button "Continue" at bounding box center [803, 542] width 178 height 49
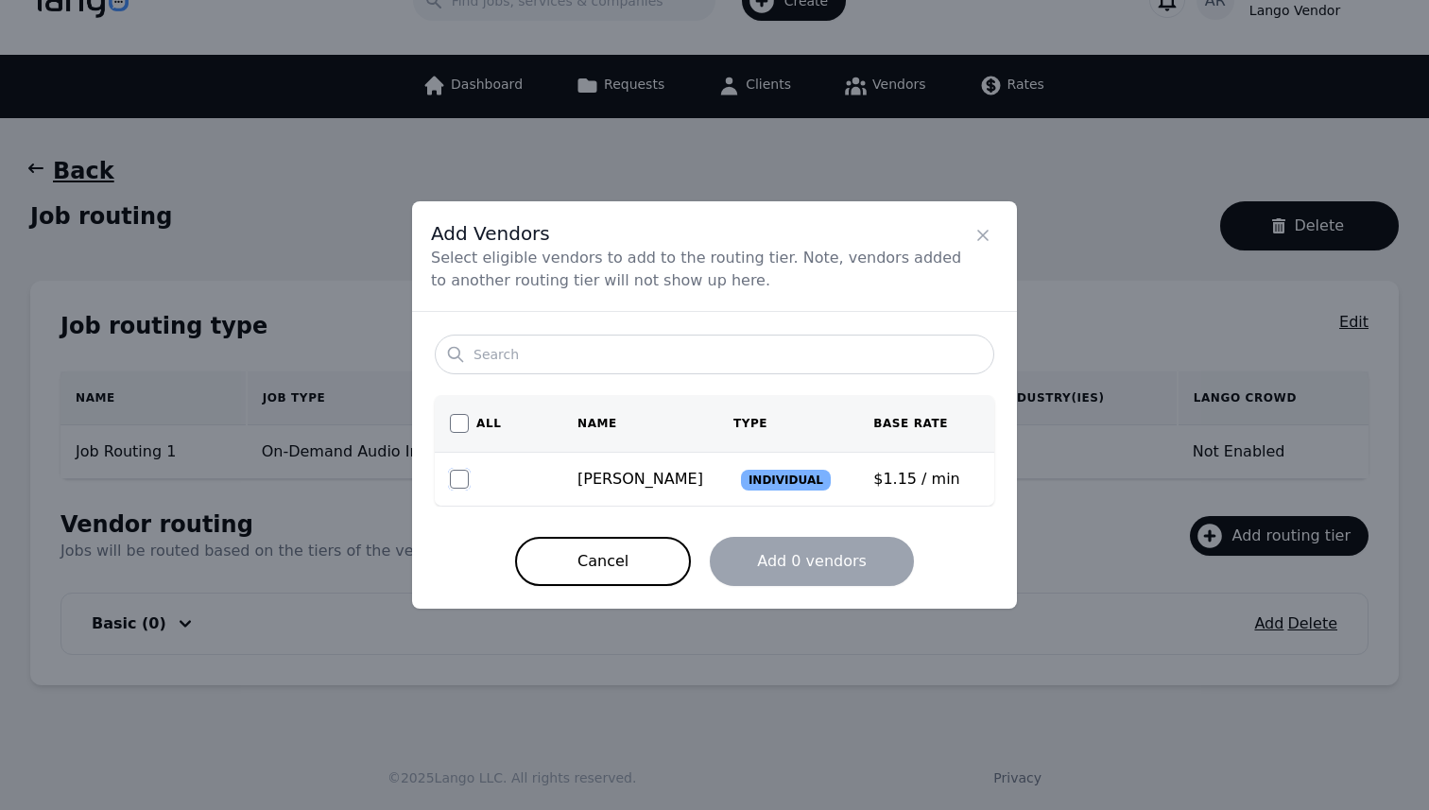
click at [457, 477] on input "checkbox" at bounding box center [459, 479] width 19 height 19
checkbox input "true"
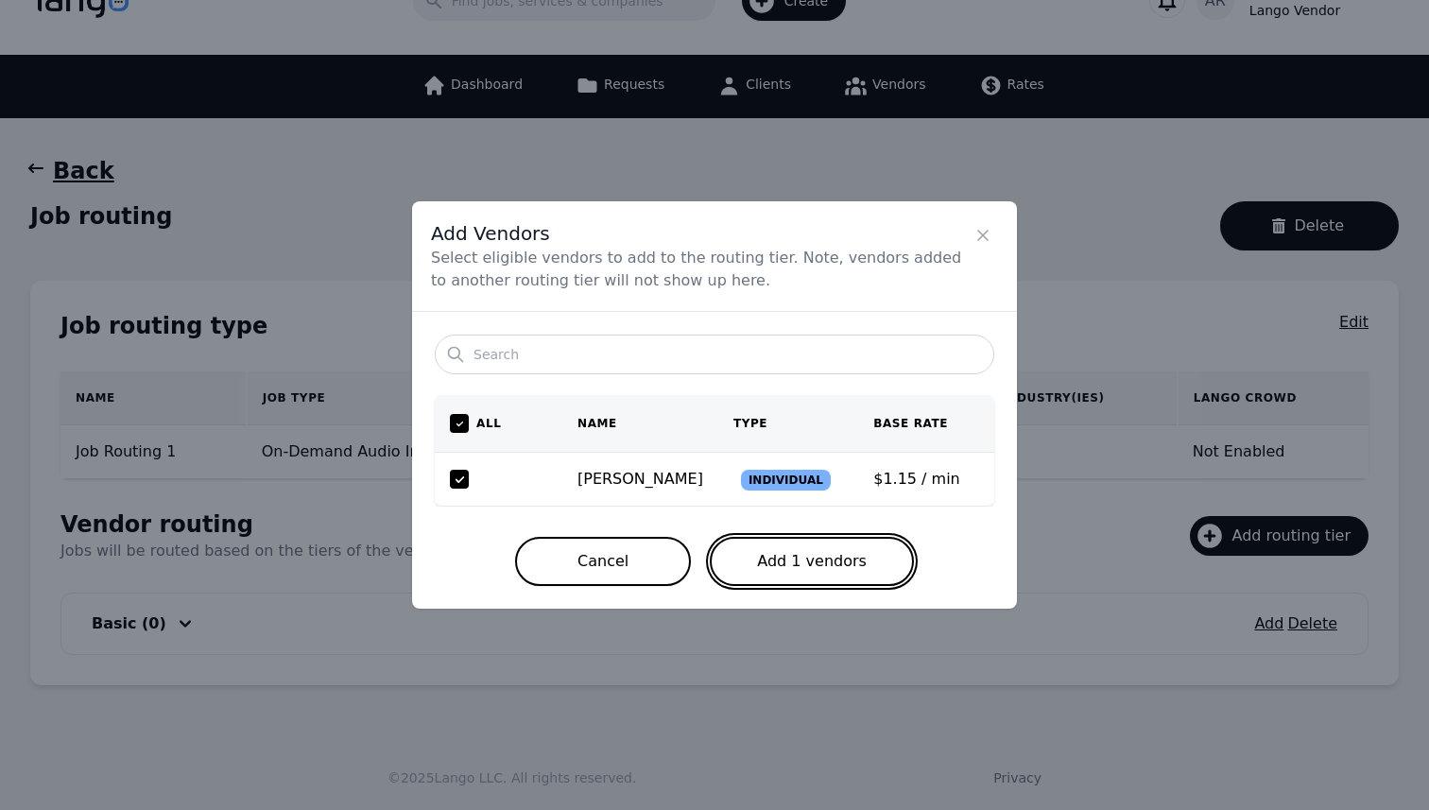
click at [815, 561] on button "Add 1 vendors" at bounding box center [812, 561] width 204 height 49
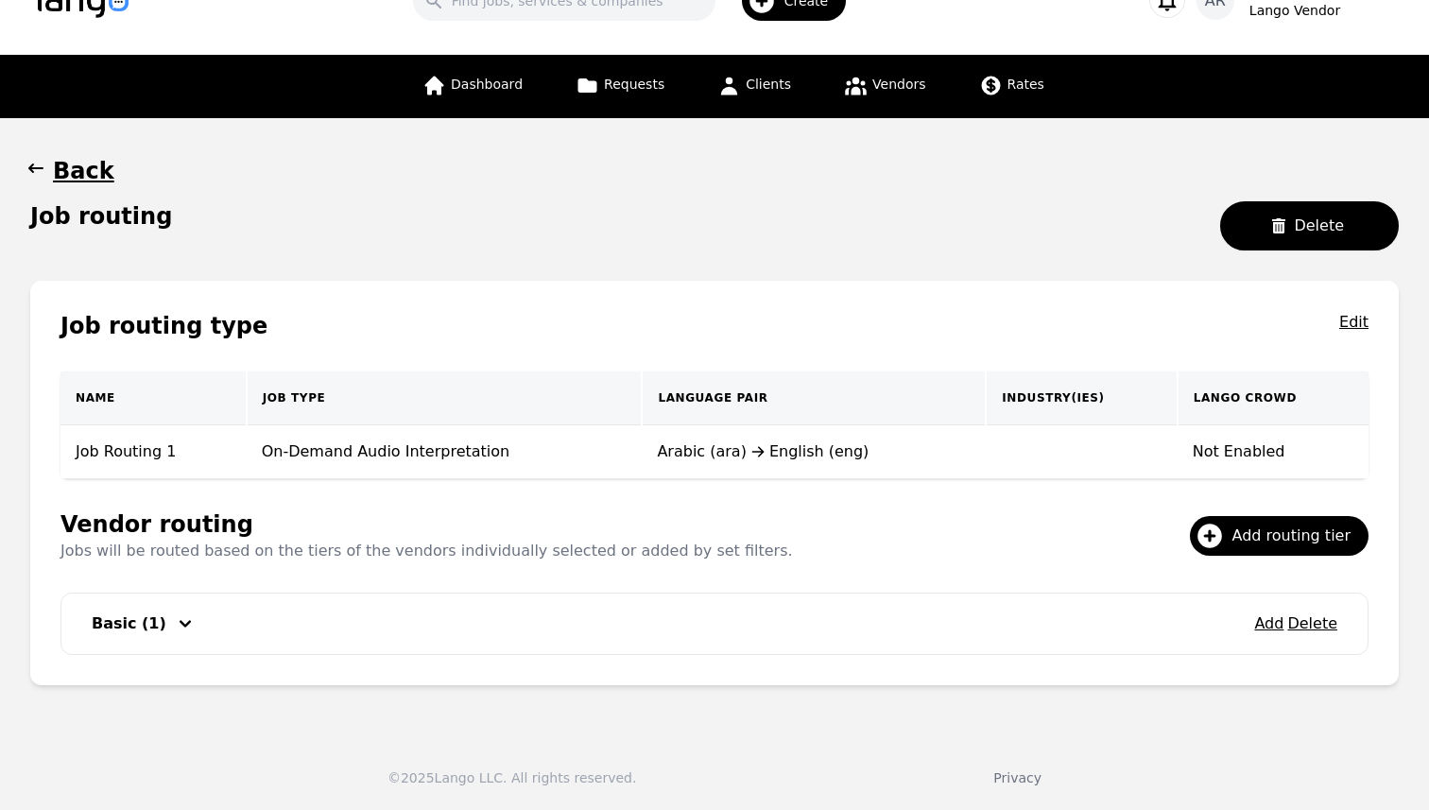
click at [176, 630] on icon "button" at bounding box center [185, 624] width 23 height 23
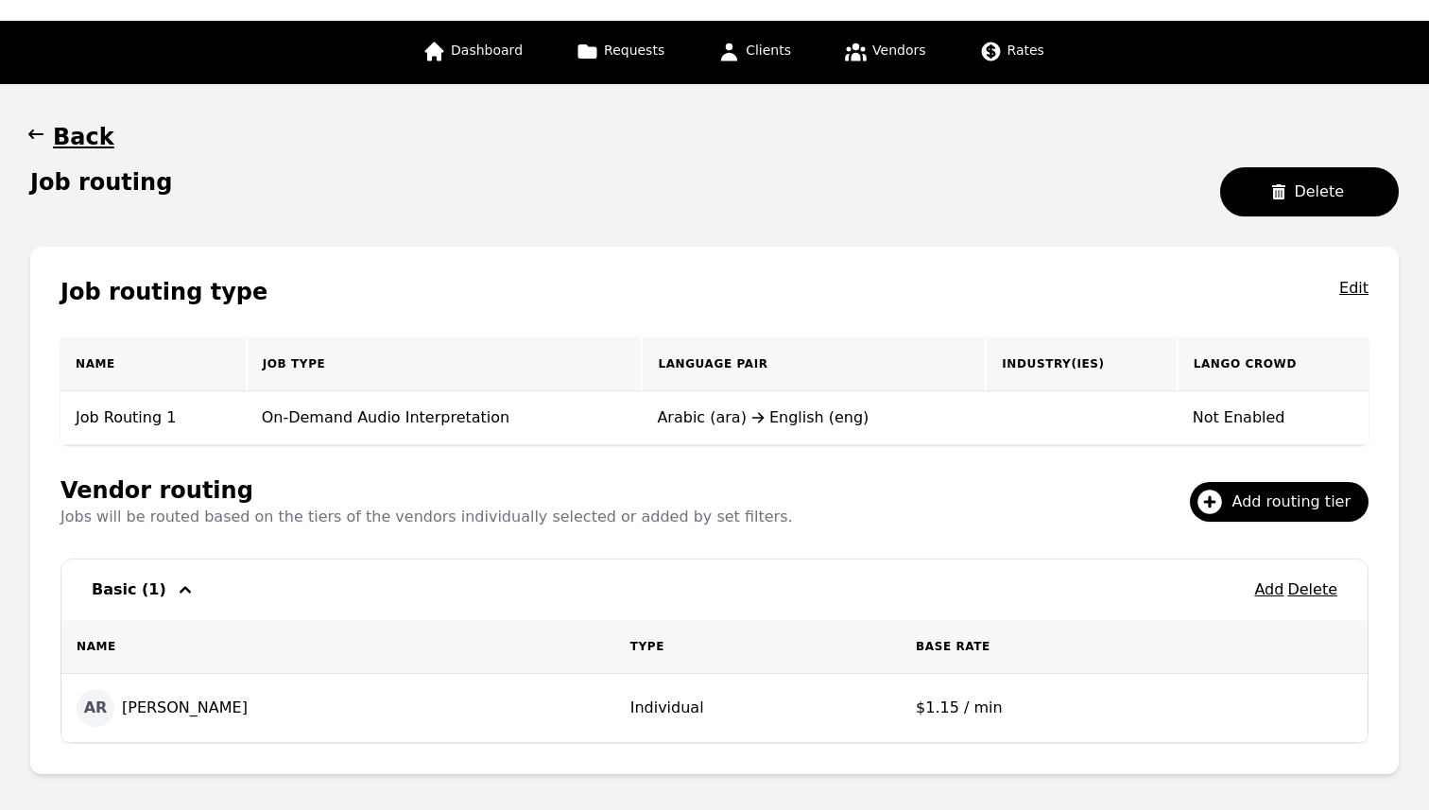
scroll to position [0, 0]
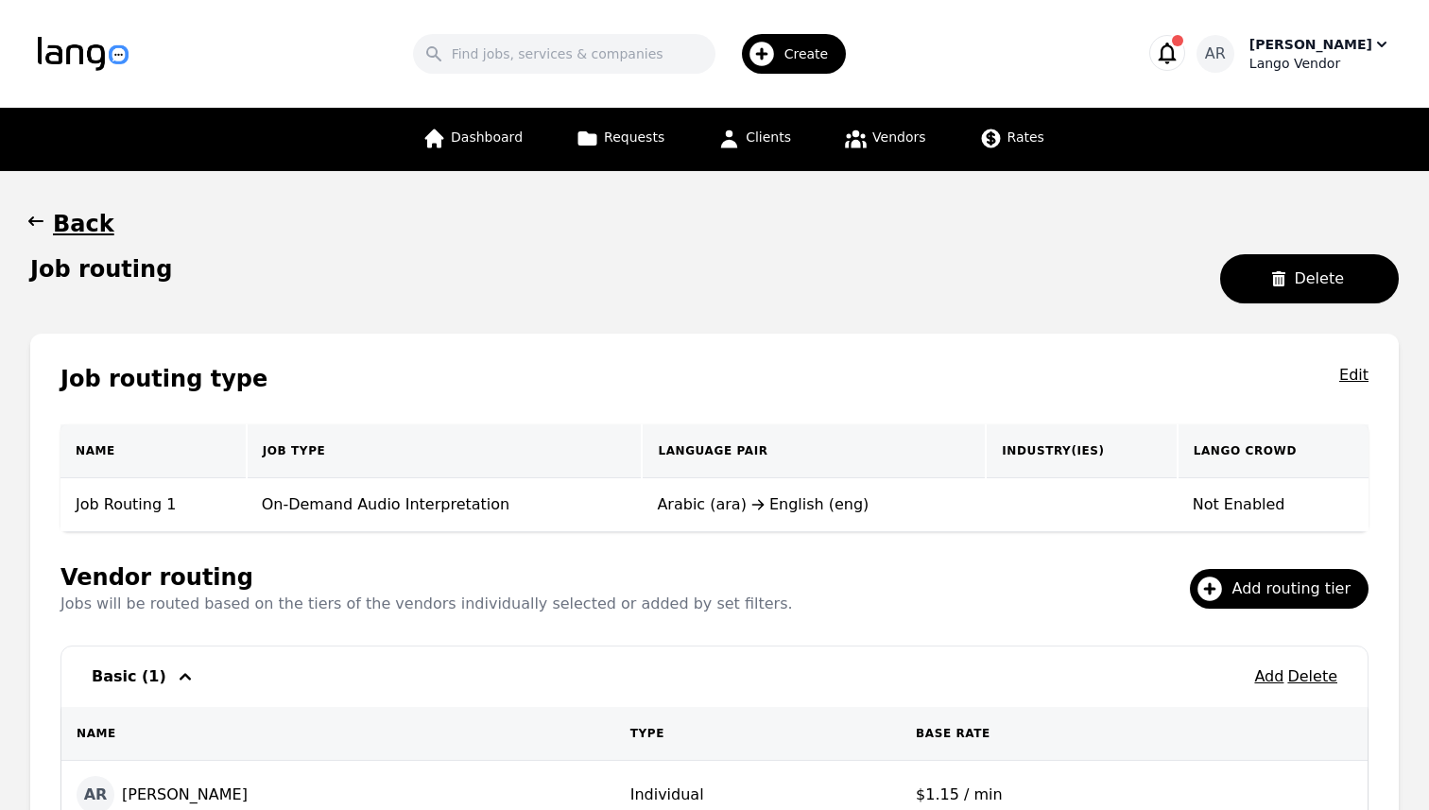
click at [1338, 60] on div "Lango Vendor" at bounding box center [1321, 63] width 142 height 19
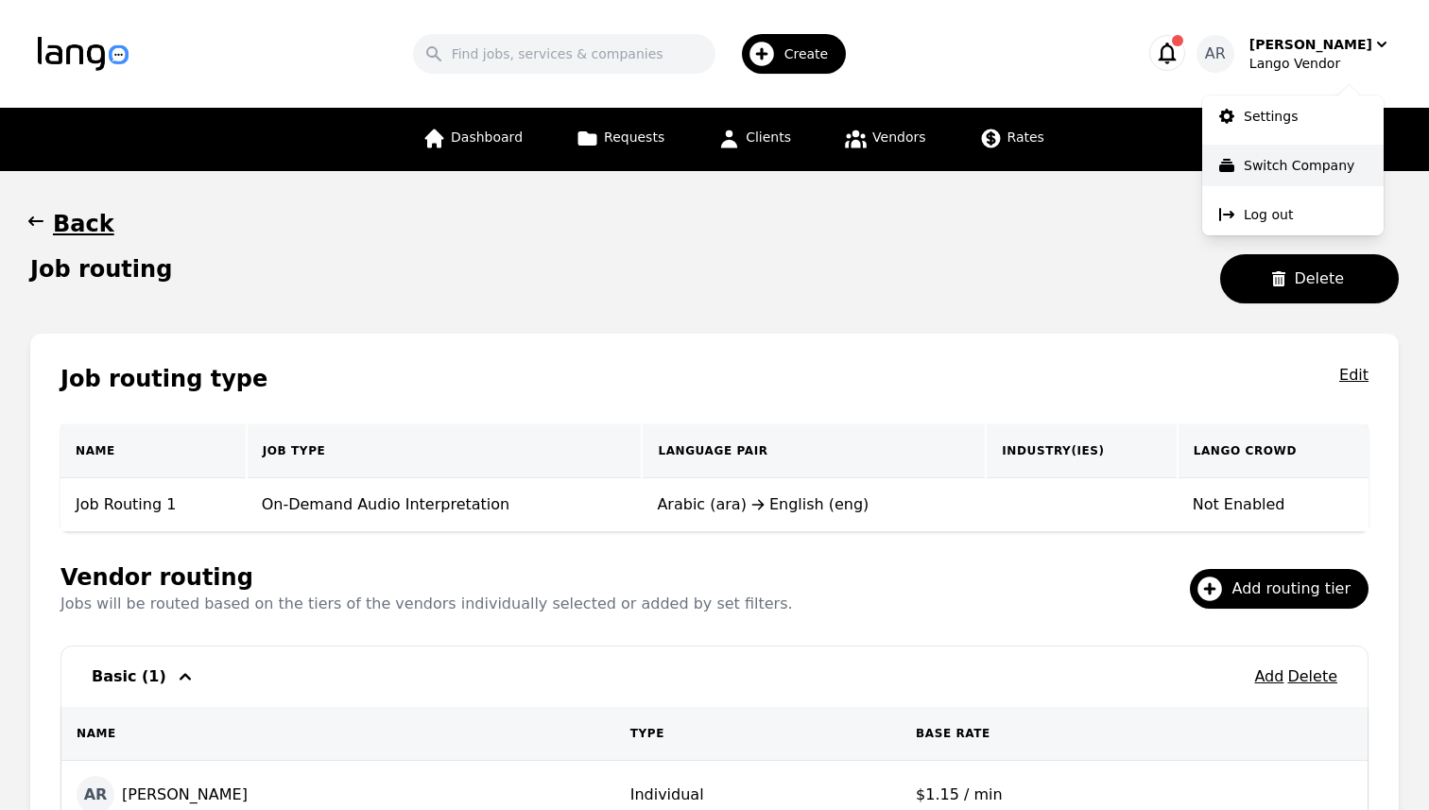
click at [1266, 160] on p "Switch Company" at bounding box center [1299, 165] width 111 height 19
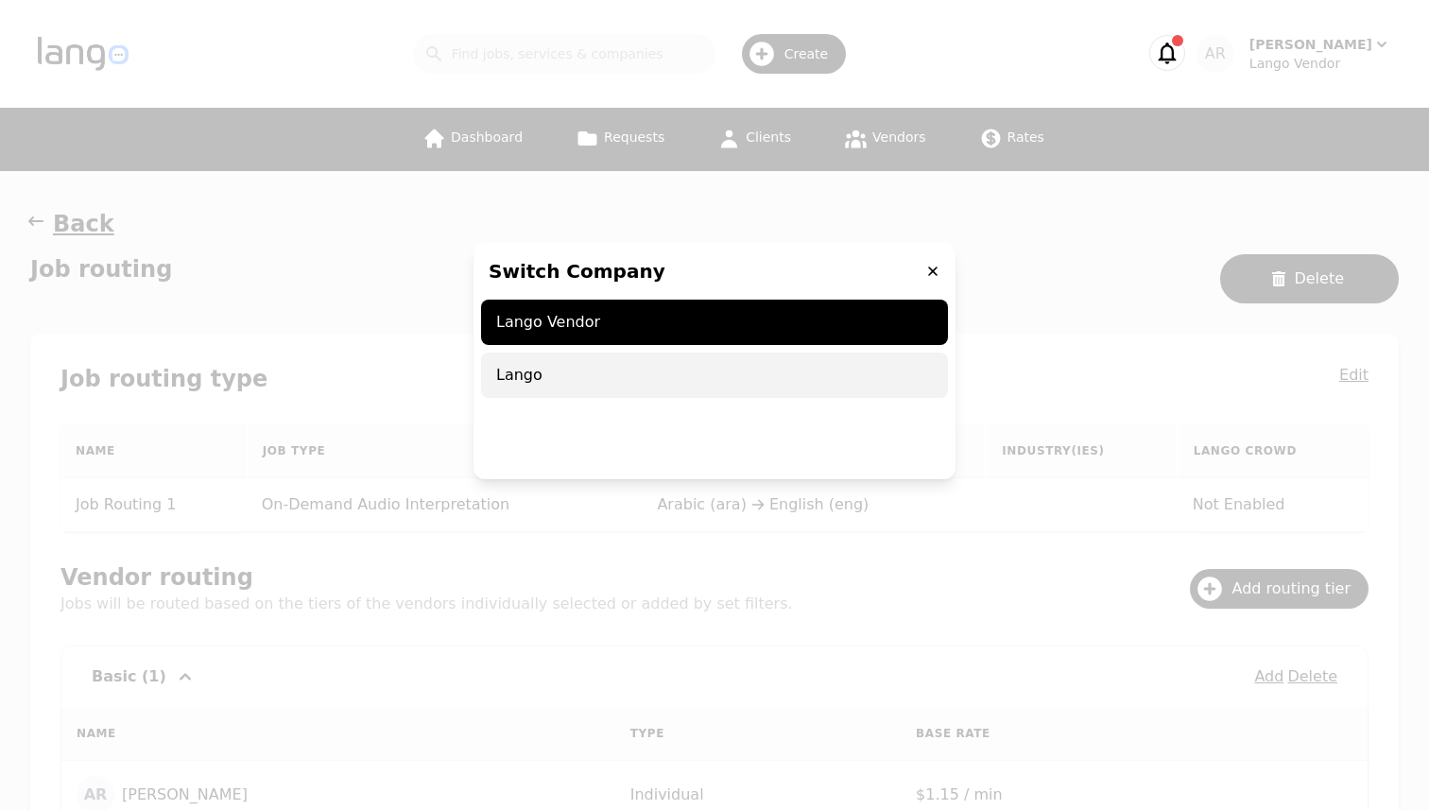
click at [625, 383] on span "Lango" at bounding box center [714, 375] width 467 height 45
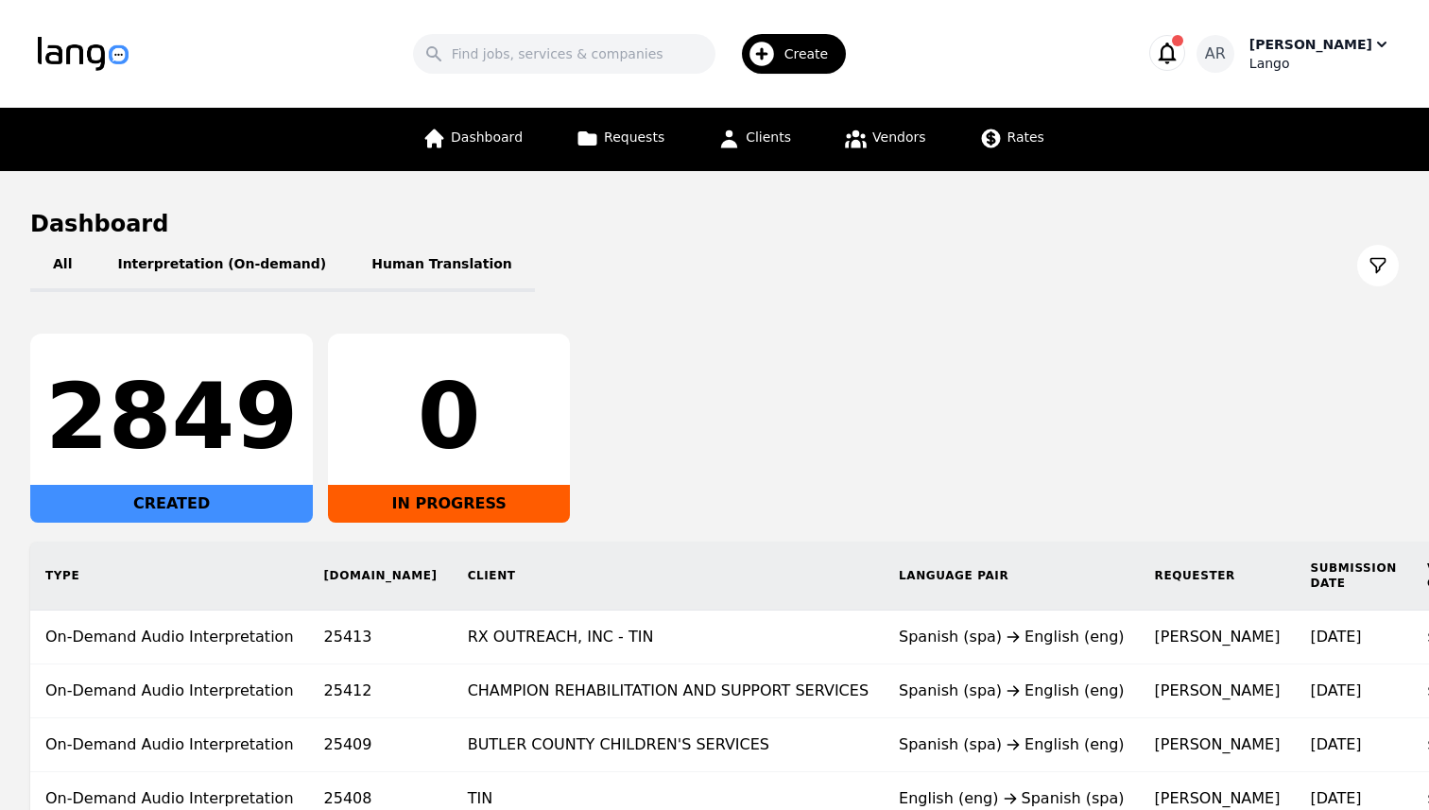
click at [1345, 55] on div "Lango" at bounding box center [1321, 63] width 142 height 19
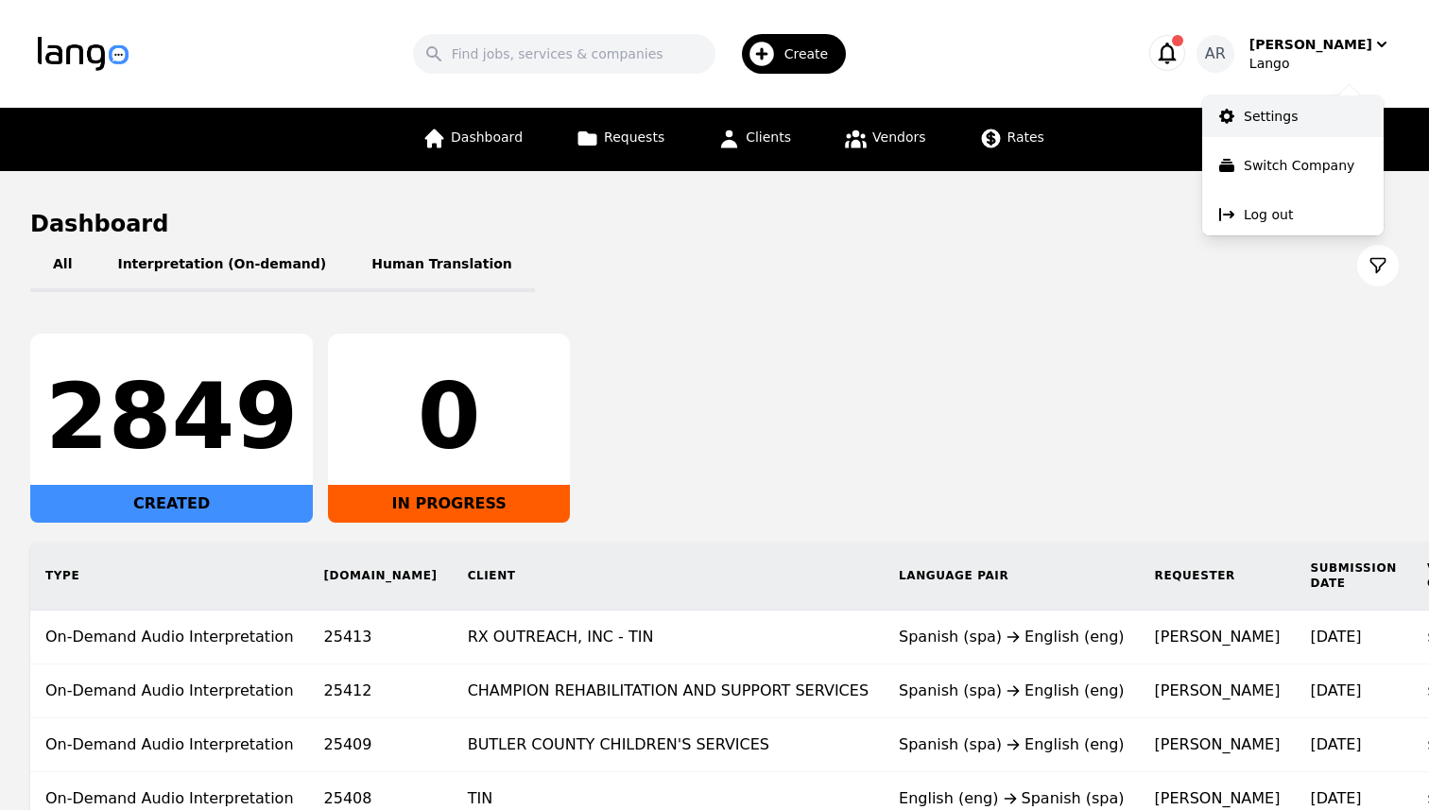
click at [1269, 117] on p "Settings" at bounding box center [1271, 116] width 54 height 19
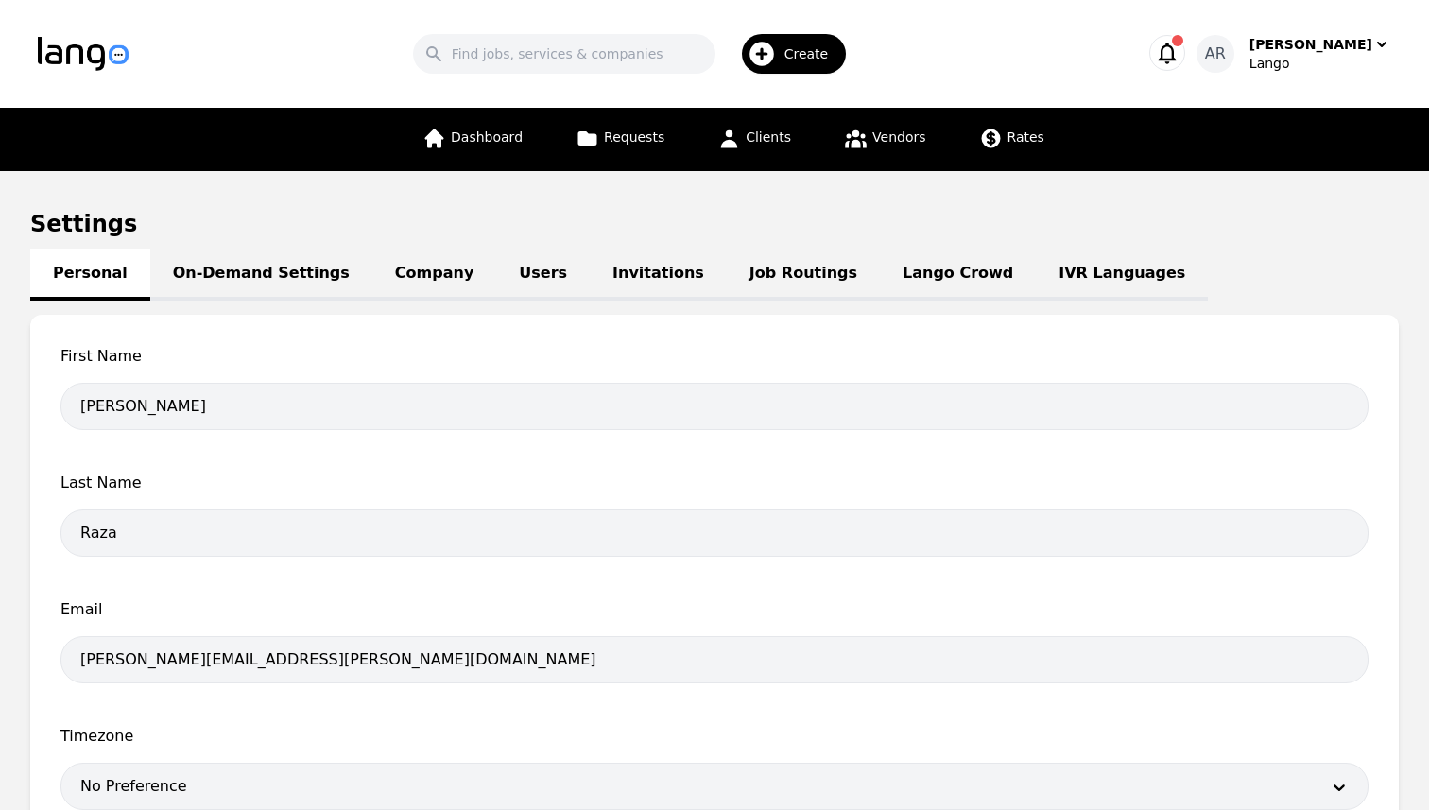
click at [751, 270] on link "Job Routings" at bounding box center [803, 275] width 153 height 52
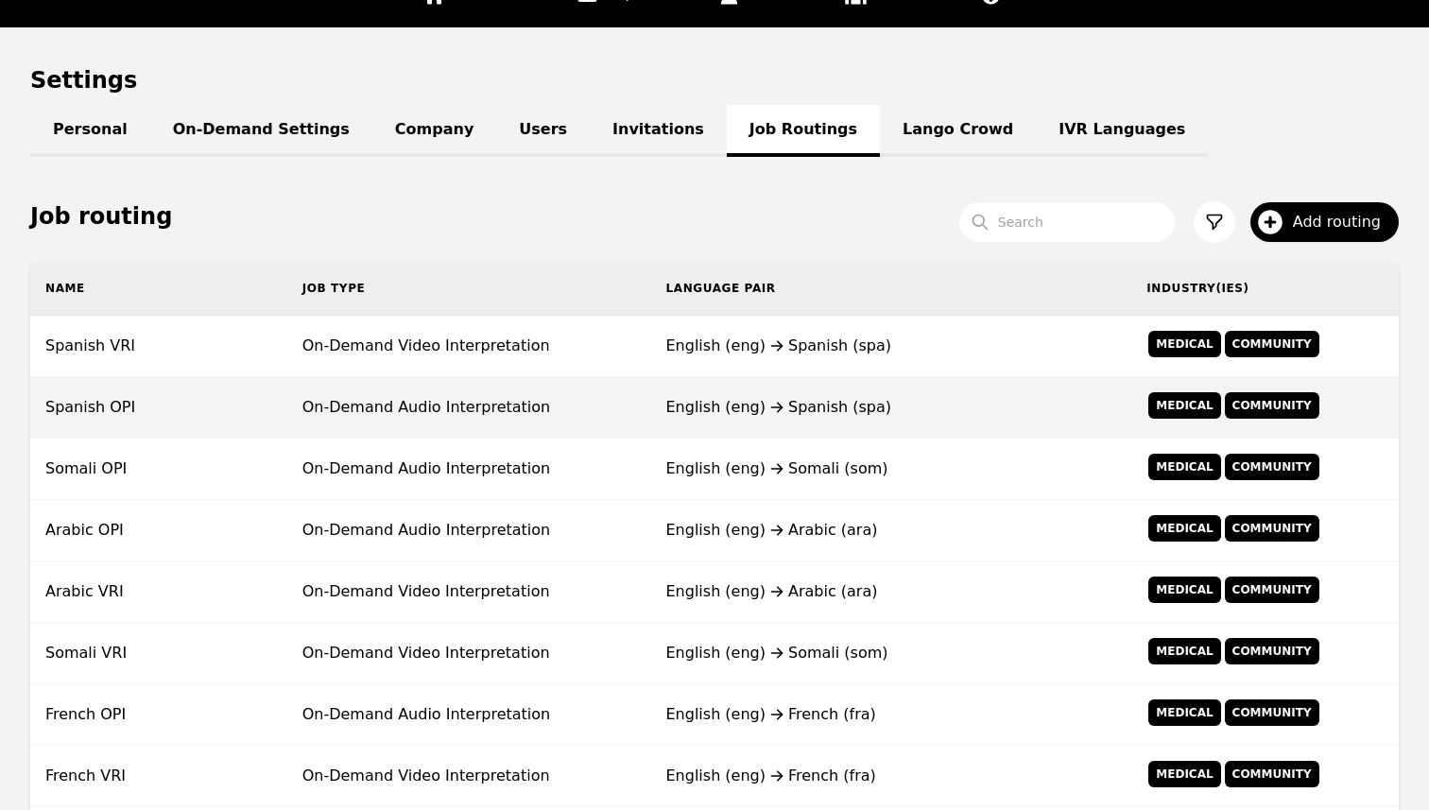
click at [699, 428] on td "English (eng) Spanish (spa)" at bounding box center [891, 407] width 481 height 61
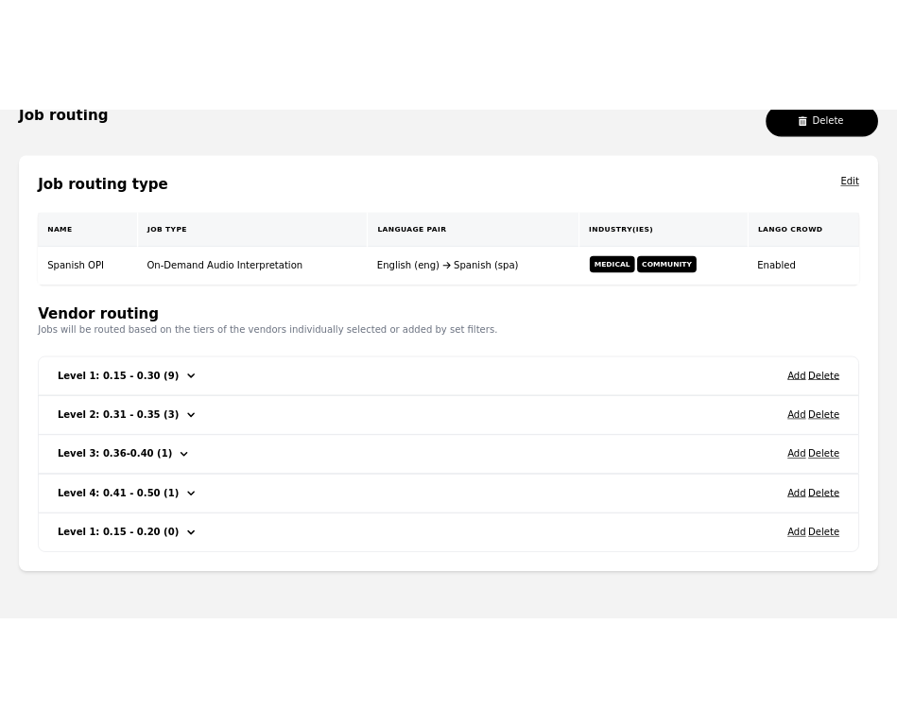
scroll to position [310, 0]
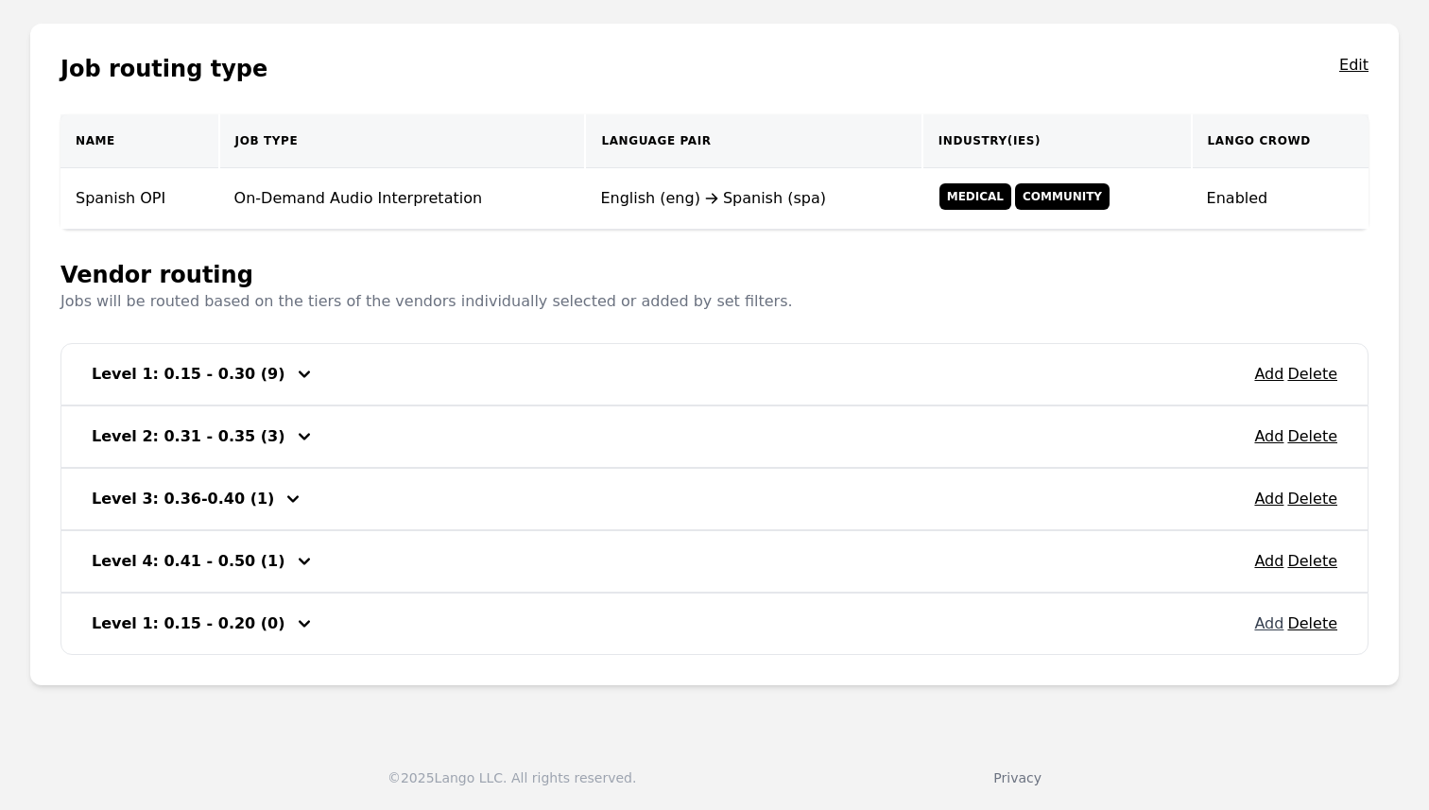
click at [1268, 630] on button "Add" at bounding box center [1268, 624] width 29 height 23
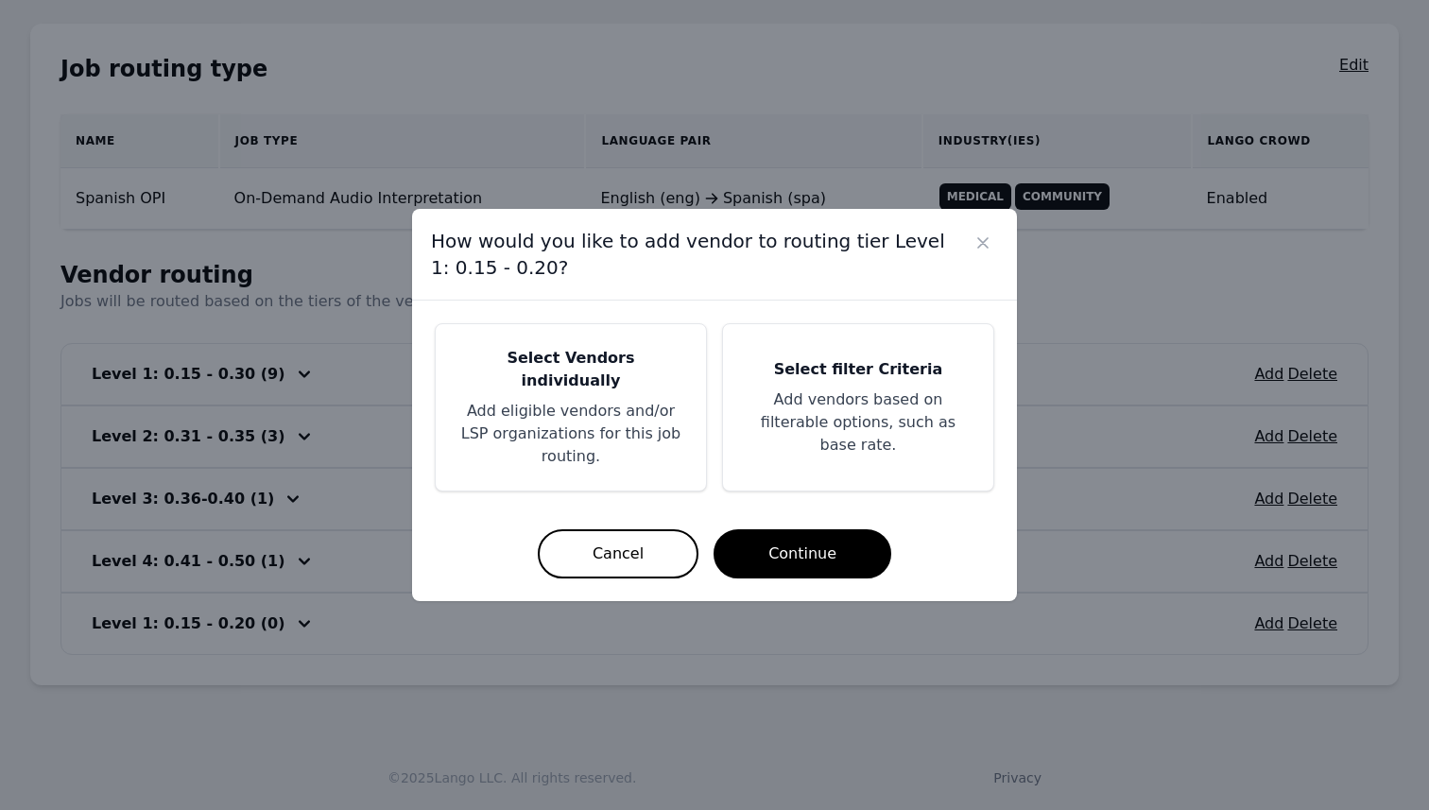
click at [562, 368] on h5 "Select Vendors individually" at bounding box center [570, 369] width 225 height 45
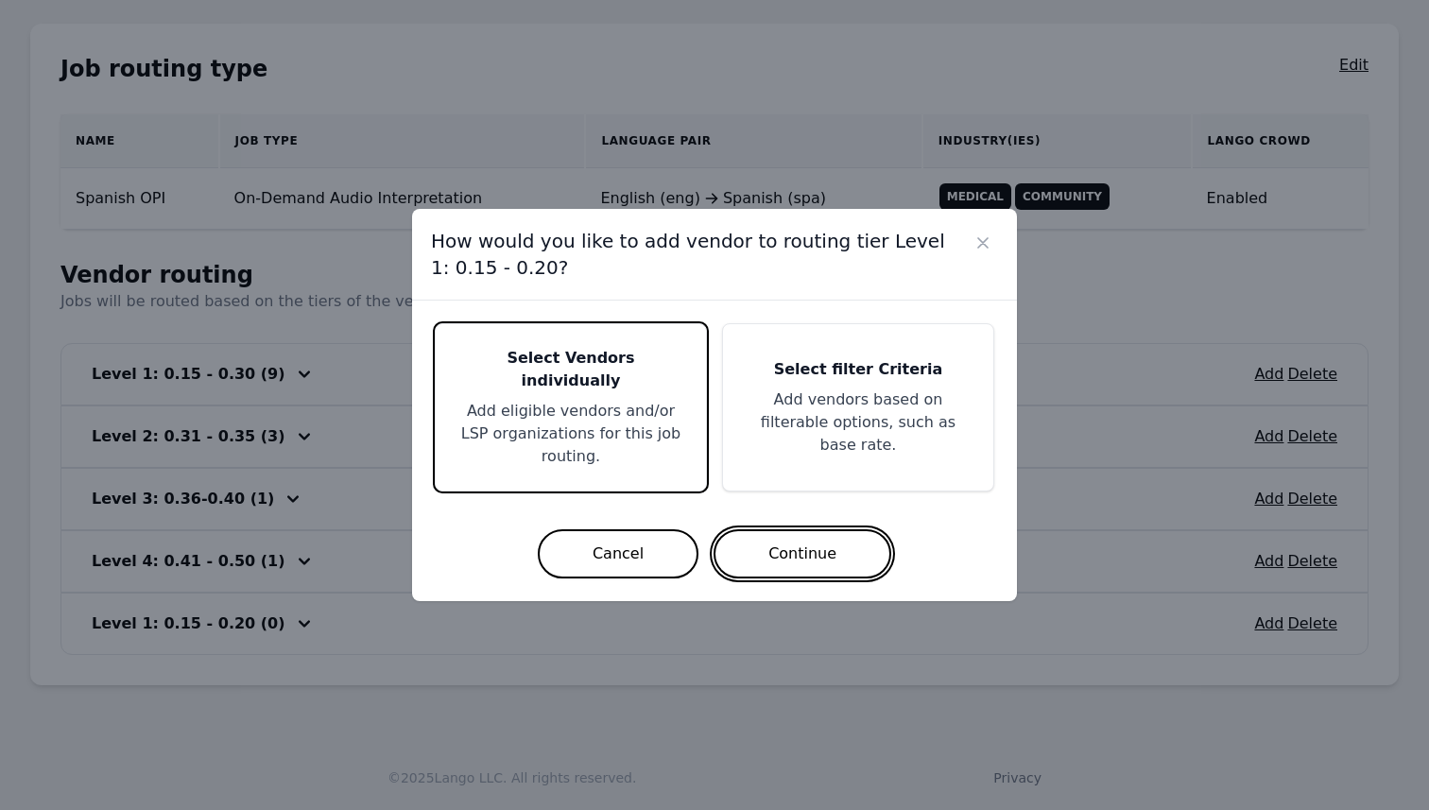
click at [751, 529] on button "Continue" at bounding box center [803, 553] width 178 height 49
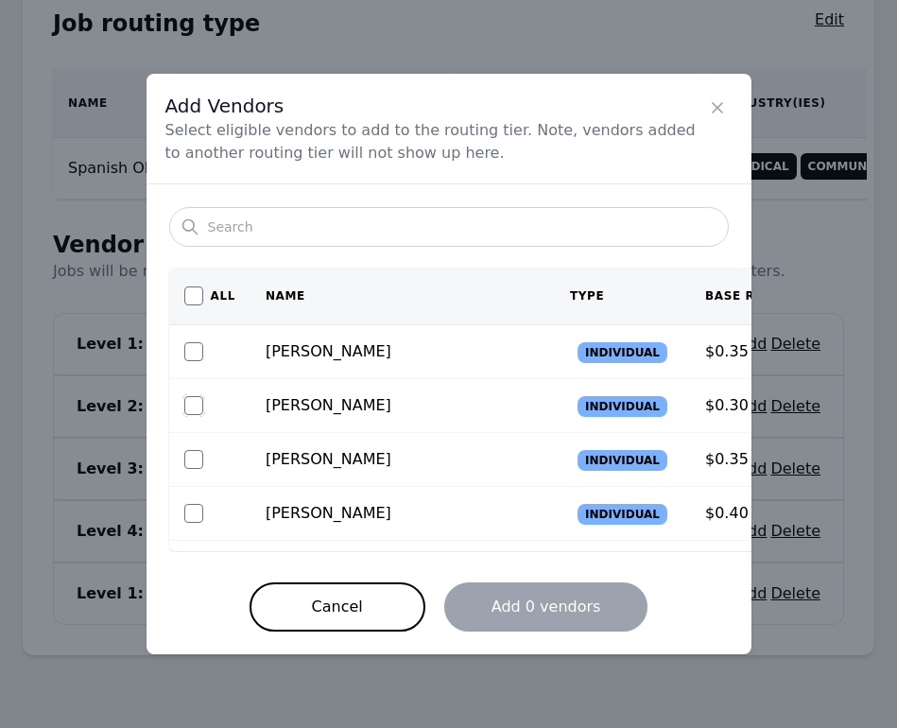
click at [187, 402] on input "checkbox" at bounding box center [193, 405] width 19 height 19
checkbox input "true"
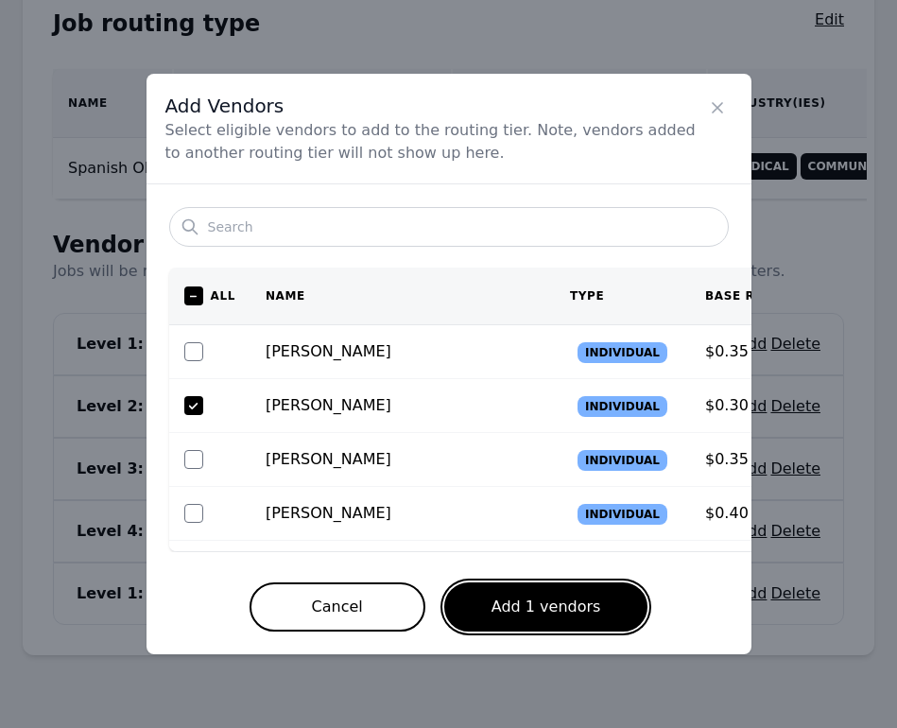
click at [549, 622] on button "Add 1 vendors" at bounding box center [546, 606] width 204 height 49
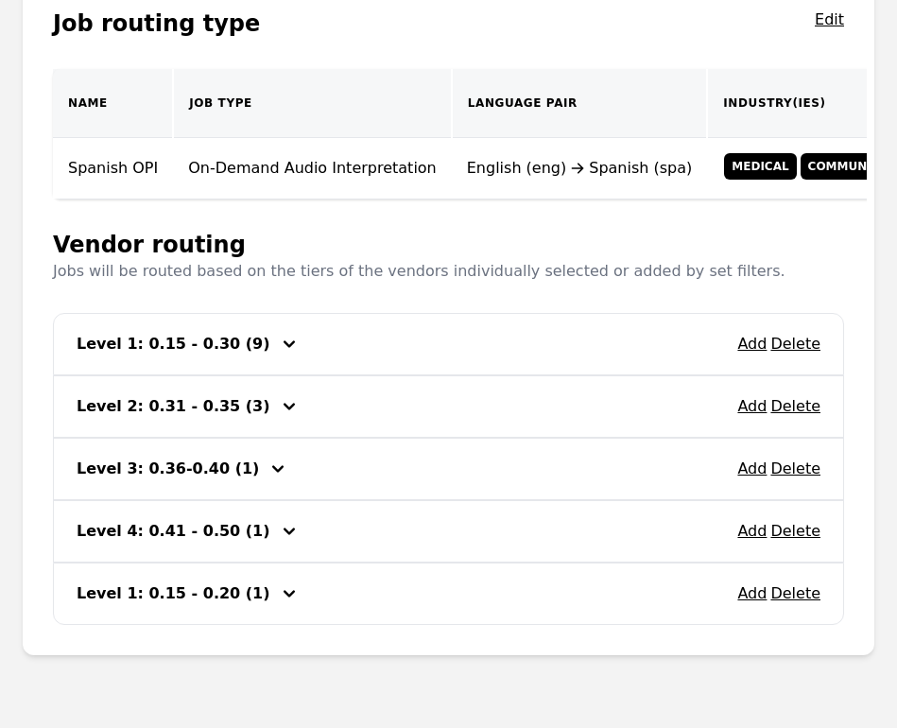
click at [278, 595] on icon "button" at bounding box center [289, 593] width 23 height 23
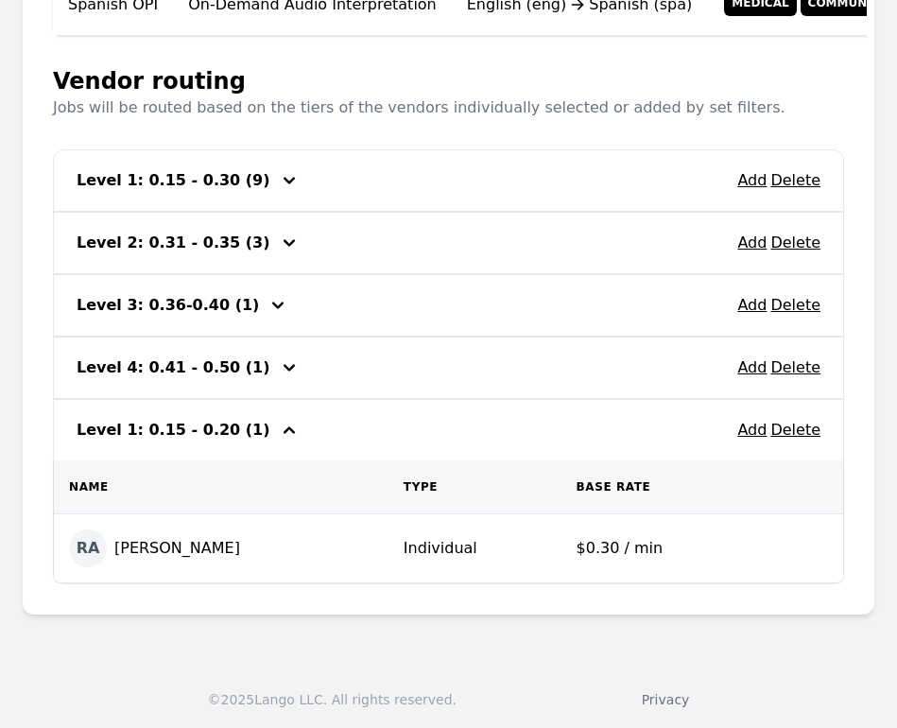
scroll to position [477, 0]
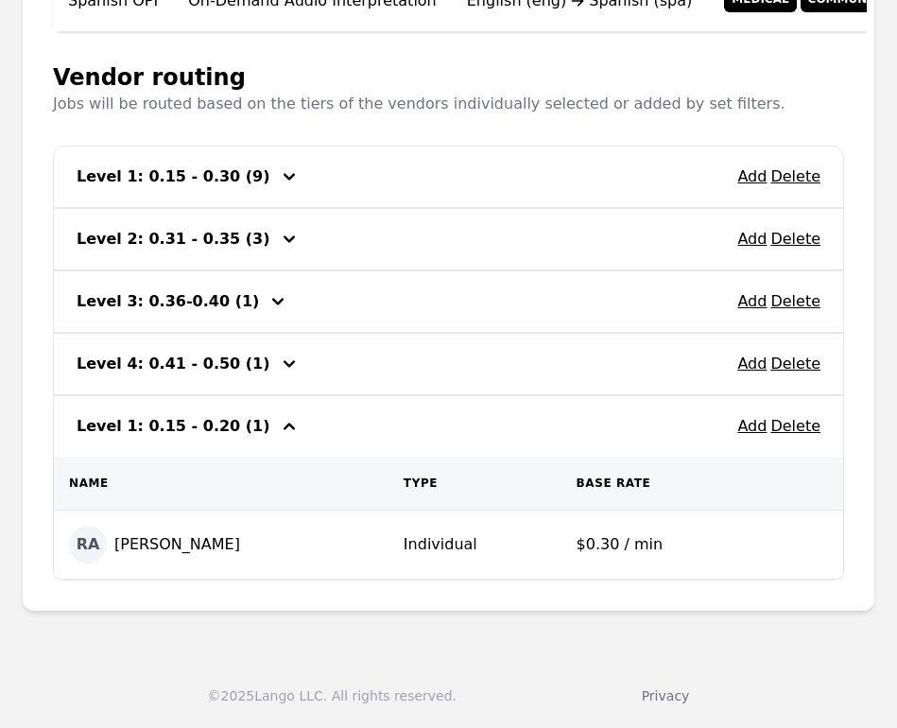
click at [756, 425] on button "Add" at bounding box center [751, 426] width 29 height 23
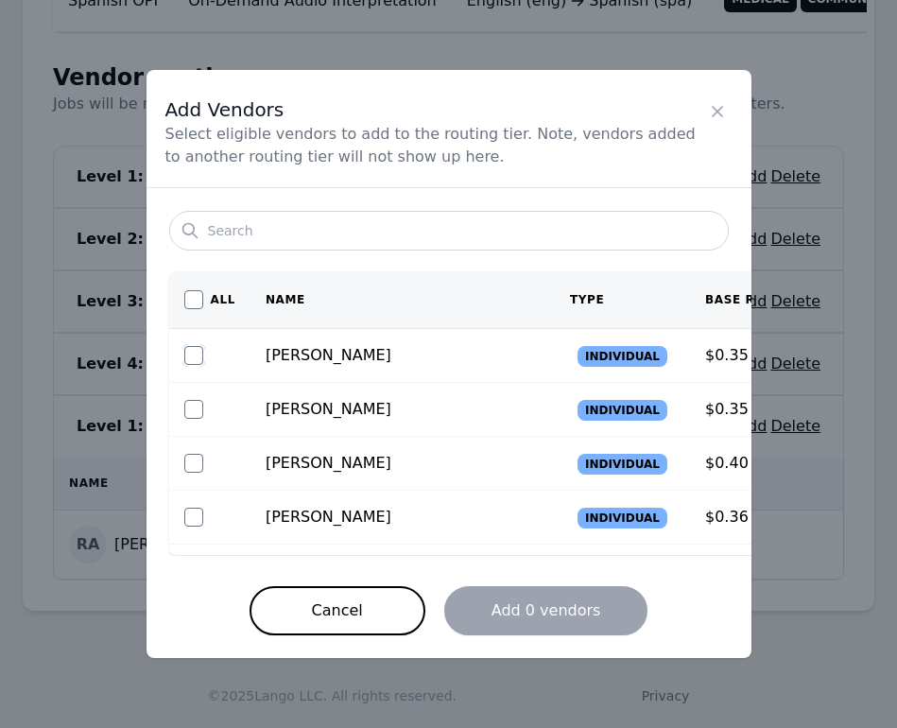
click at [193, 356] on input "checkbox" at bounding box center [193, 355] width 19 height 19
checkbox input "true"
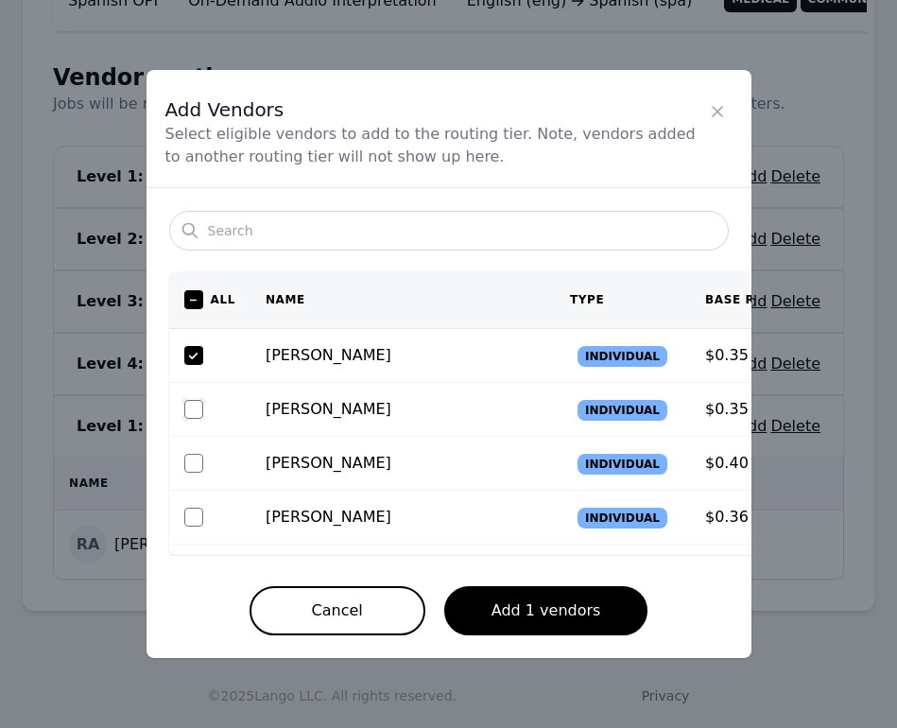
click at [191, 414] on input "checkbox" at bounding box center [193, 409] width 19 height 19
checkbox input "true"
click at [199, 469] on input "checkbox" at bounding box center [193, 463] width 19 height 19
checkbox input "true"
click at [508, 622] on button "Add 3 vendors" at bounding box center [546, 610] width 204 height 49
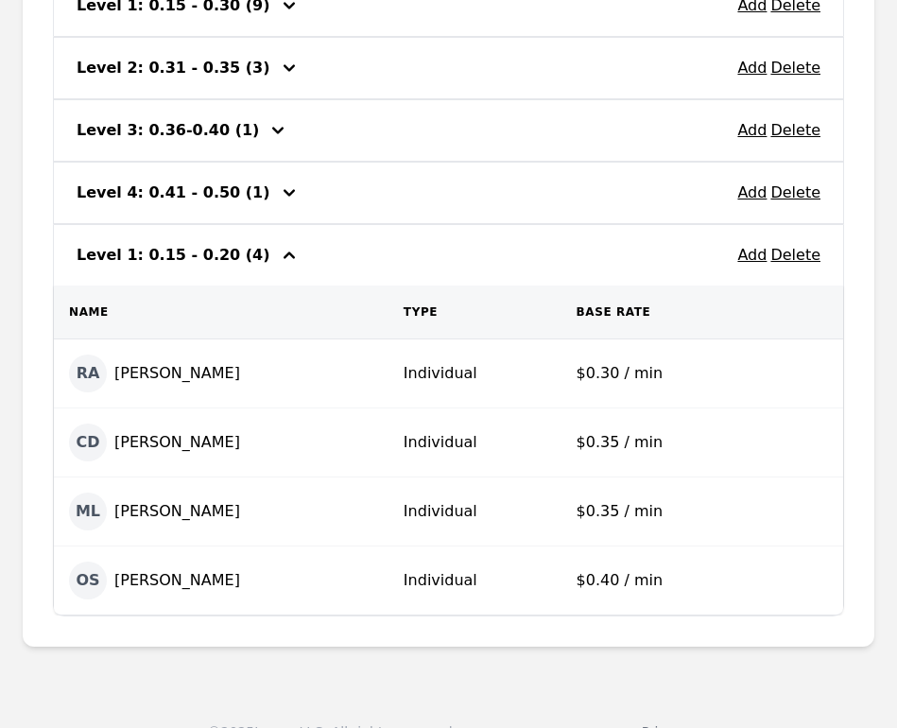
scroll to position [628, 0]
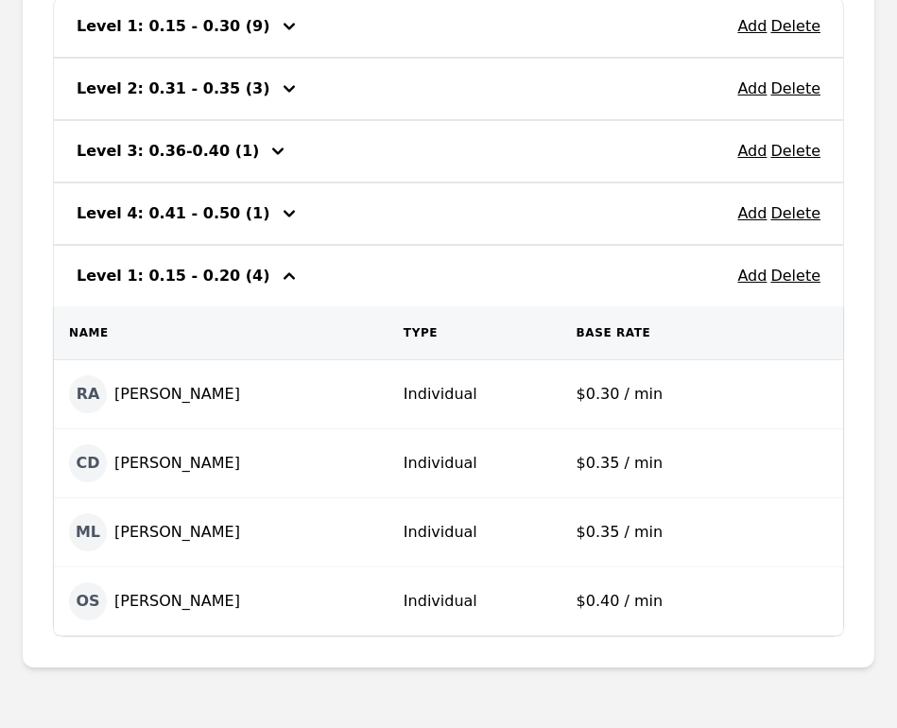
click at [805, 280] on button "Delete" at bounding box center [795, 276] width 50 height 23
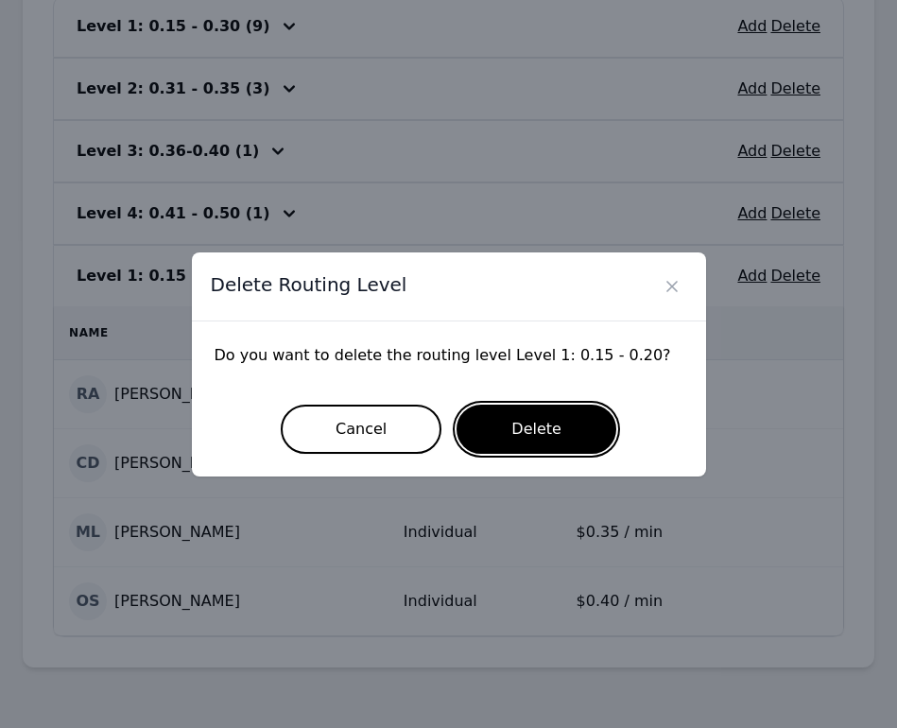
click at [542, 440] on button "Delete" at bounding box center [537, 429] width 160 height 49
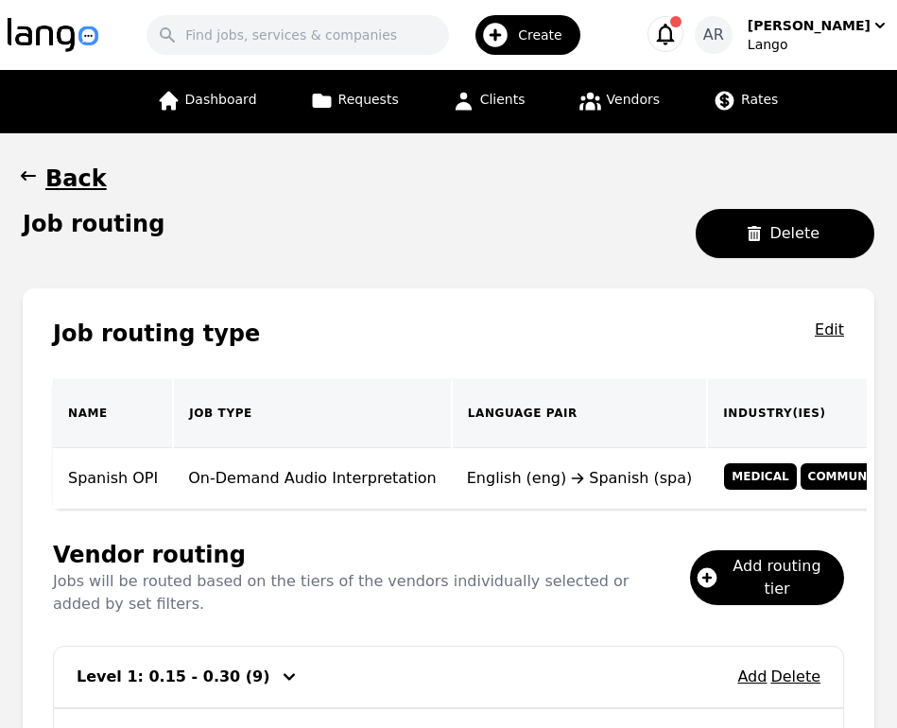
scroll to position [315, 0]
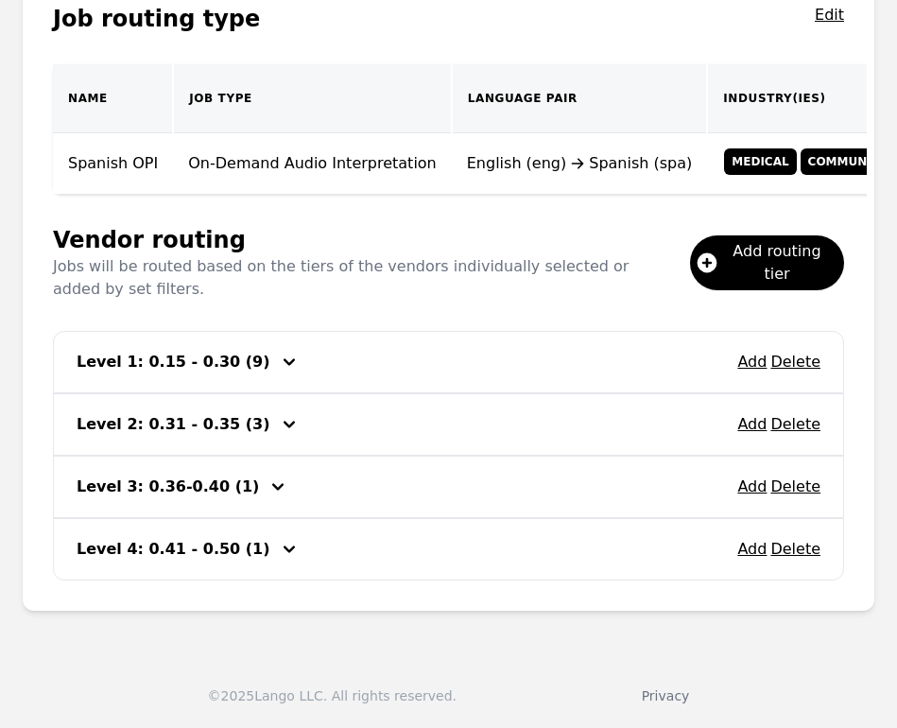
click at [742, 268] on span "Add routing tier" at bounding box center [784, 262] width 112 height 45
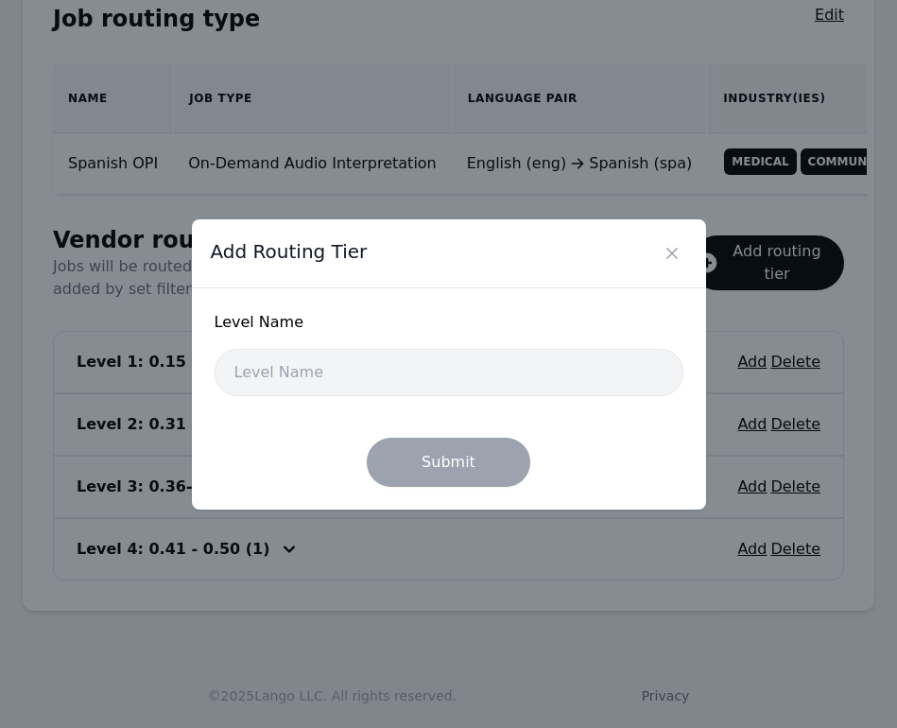
click at [375, 368] on input "text" at bounding box center [449, 372] width 469 height 47
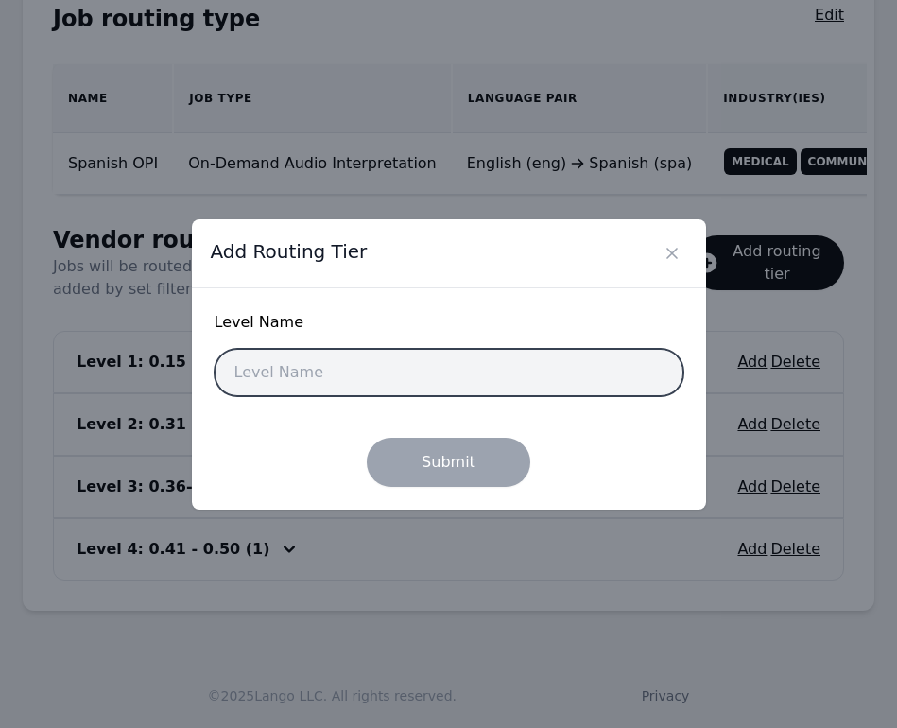
click at [373, 361] on input "text" at bounding box center [449, 372] width 469 height 47
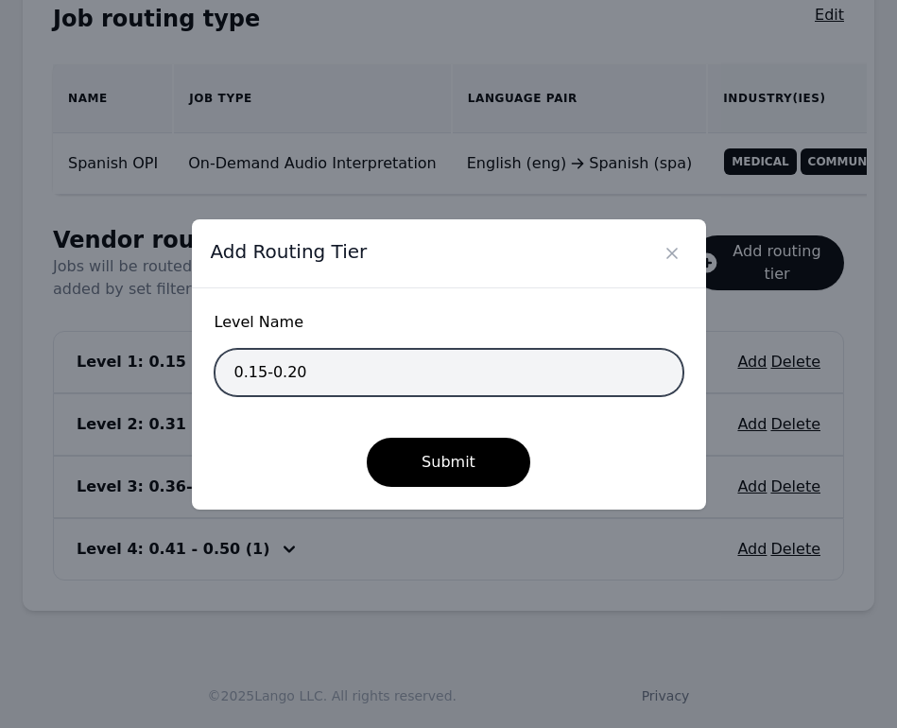
type input "0.15-0.20"
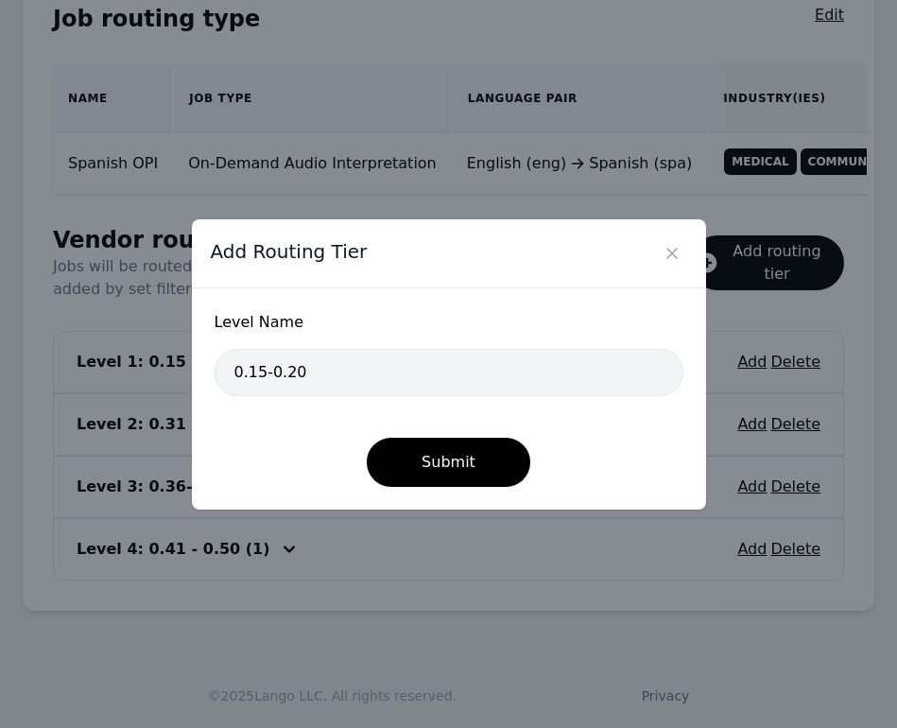
click at [441, 467] on button "Submit" at bounding box center [449, 462] width 164 height 49
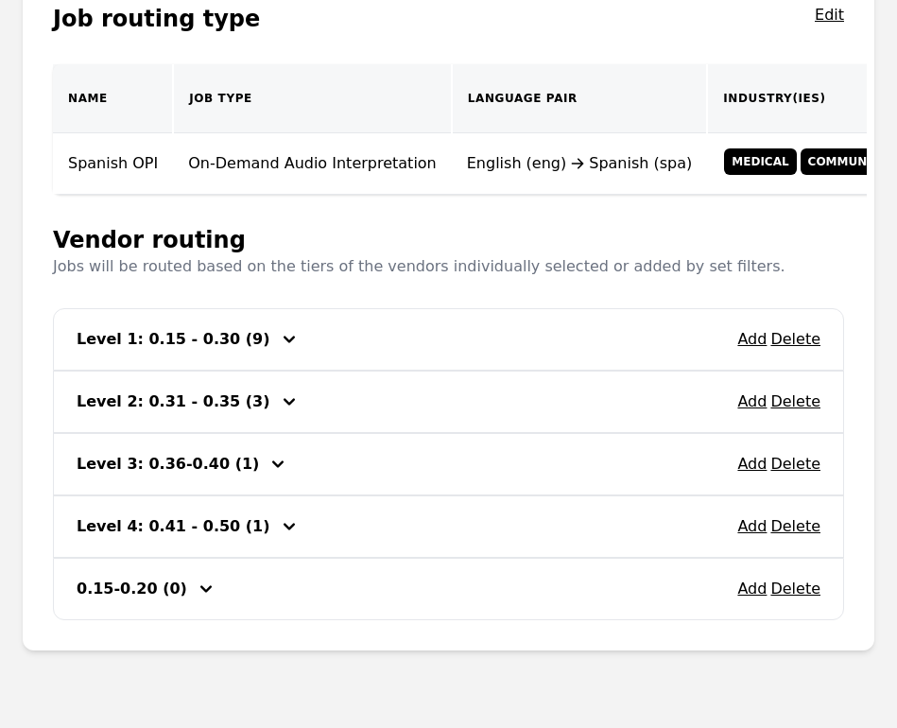
click at [803, 589] on button "Delete" at bounding box center [795, 589] width 50 height 23
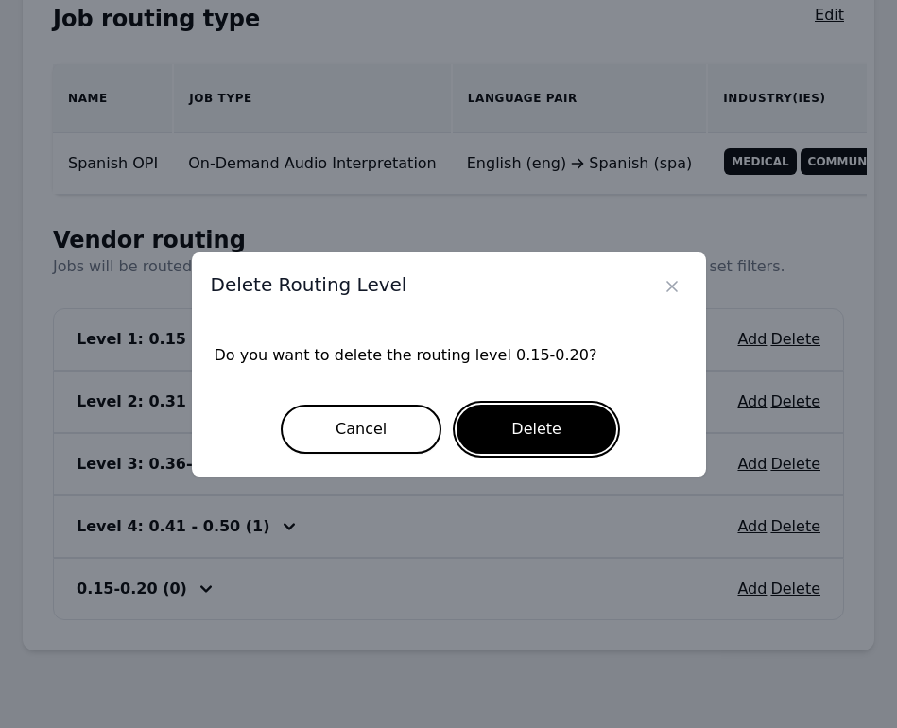
click at [521, 434] on button "Delete" at bounding box center [537, 429] width 160 height 49
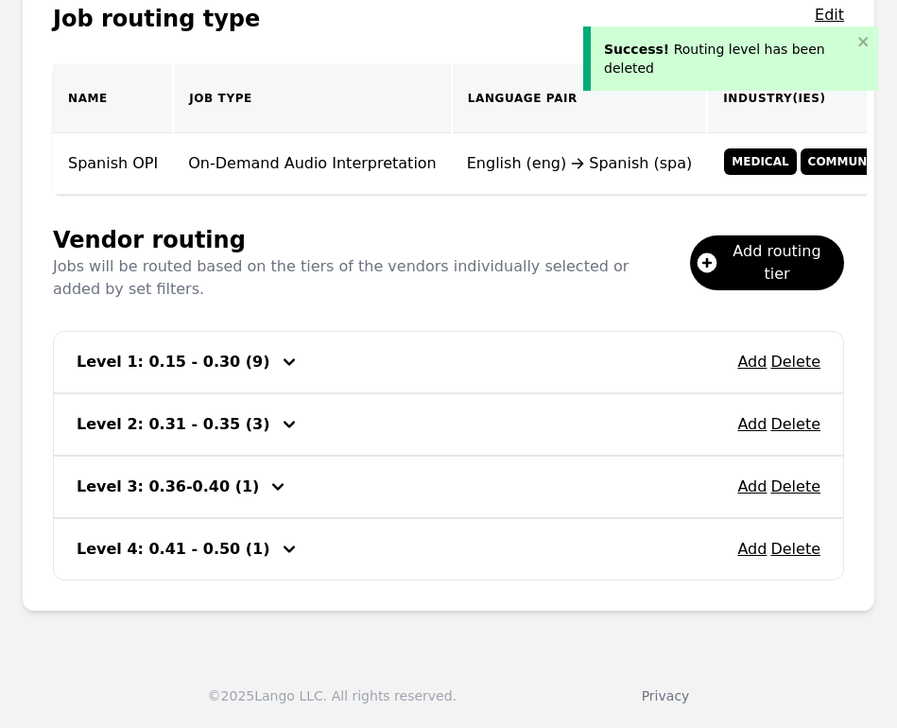
scroll to position [0, 0]
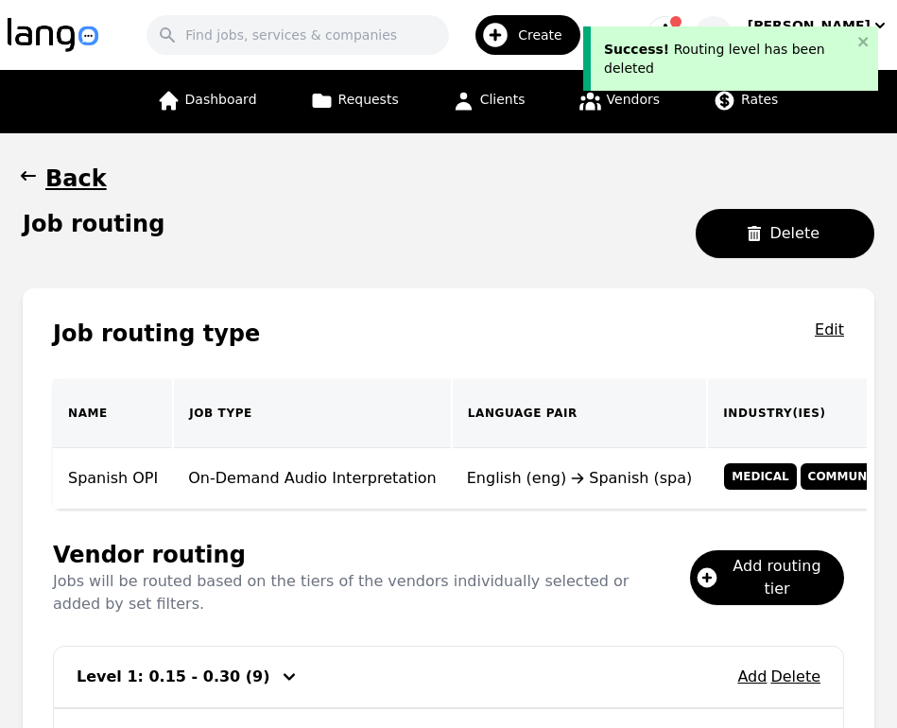
click at [790, 66] on div "Success! Routing level has been deleted" at bounding box center [728, 59] width 248 height 38
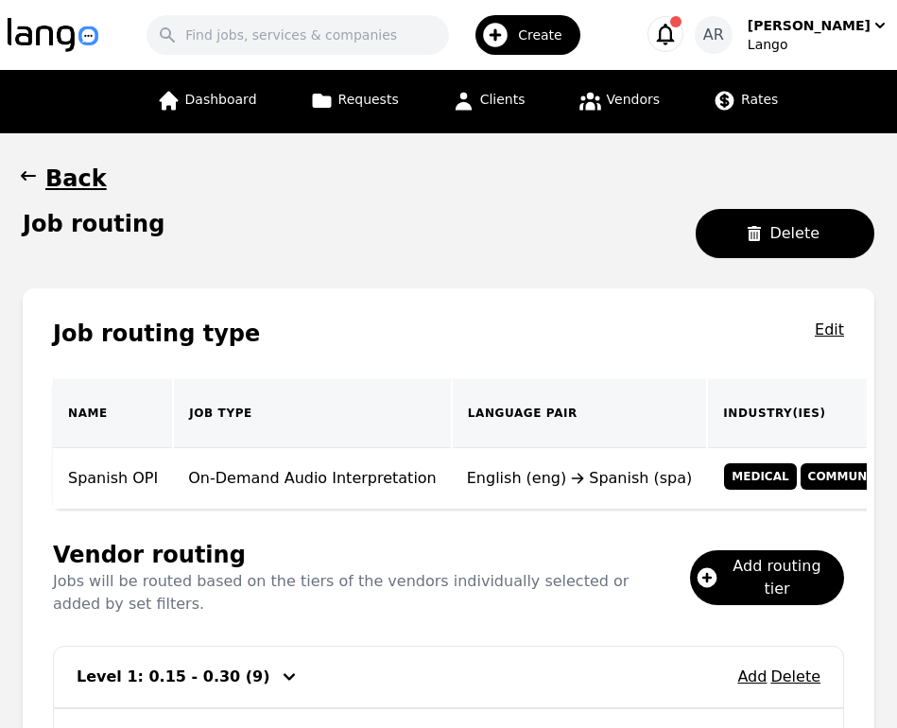
click at [837, 20] on div "Success! Routing level has been deleted" at bounding box center [730, 54] width 302 height 79
click at [830, 42] on div "Lango" at bounding box center [819, 44] width 142 height 19
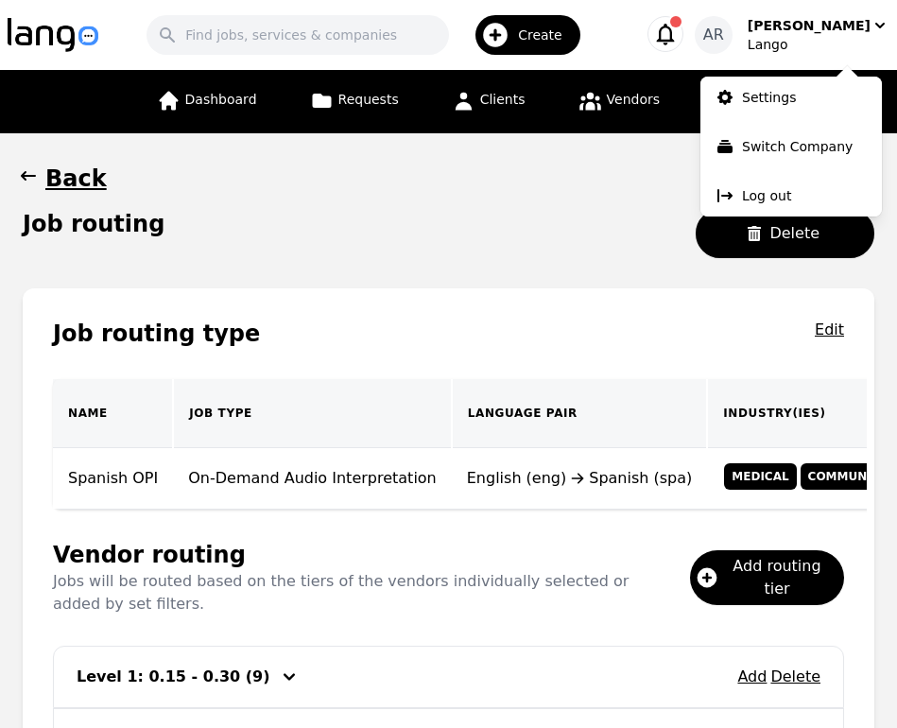
click at [794, 92] on link "Settings" at bounding box center [790, 98] width 181 height 42
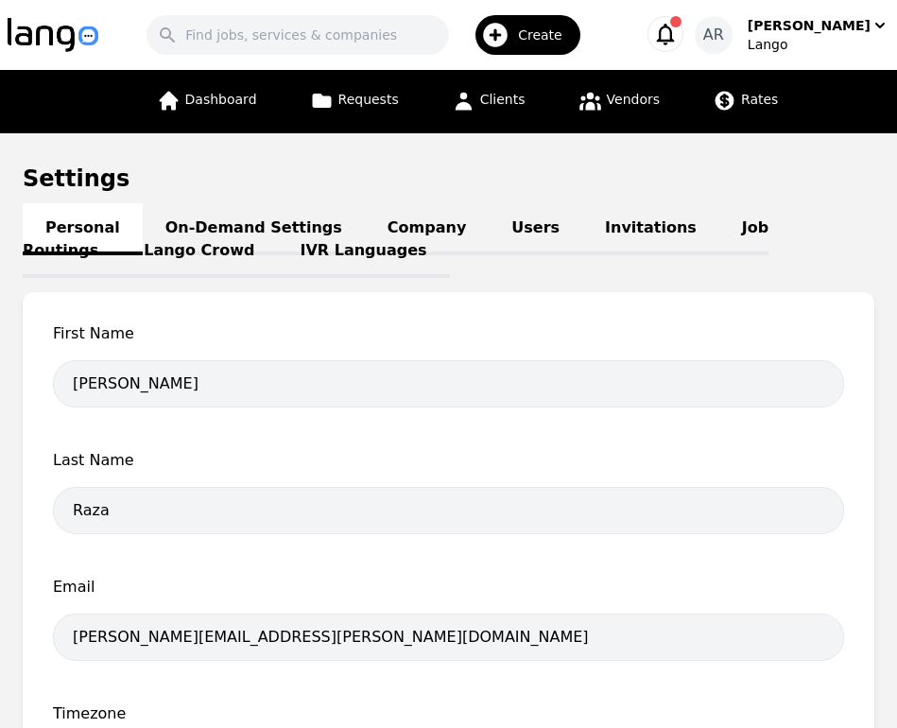
click at [699, 226] on link "Job Routings" at bounding box center [396, 240] width 746 height 75
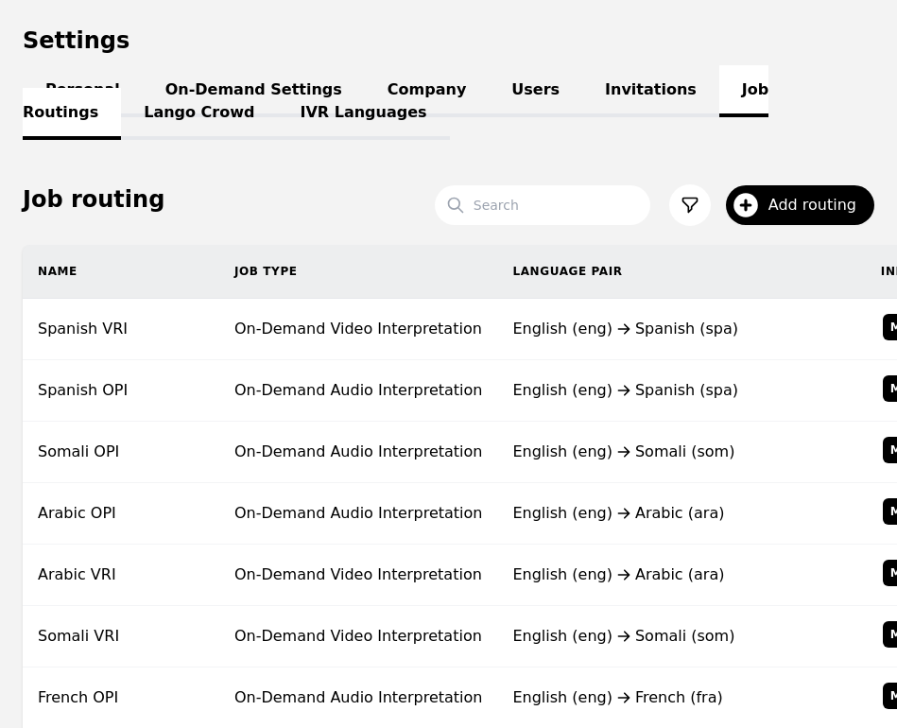
scroll to position [146, 0]
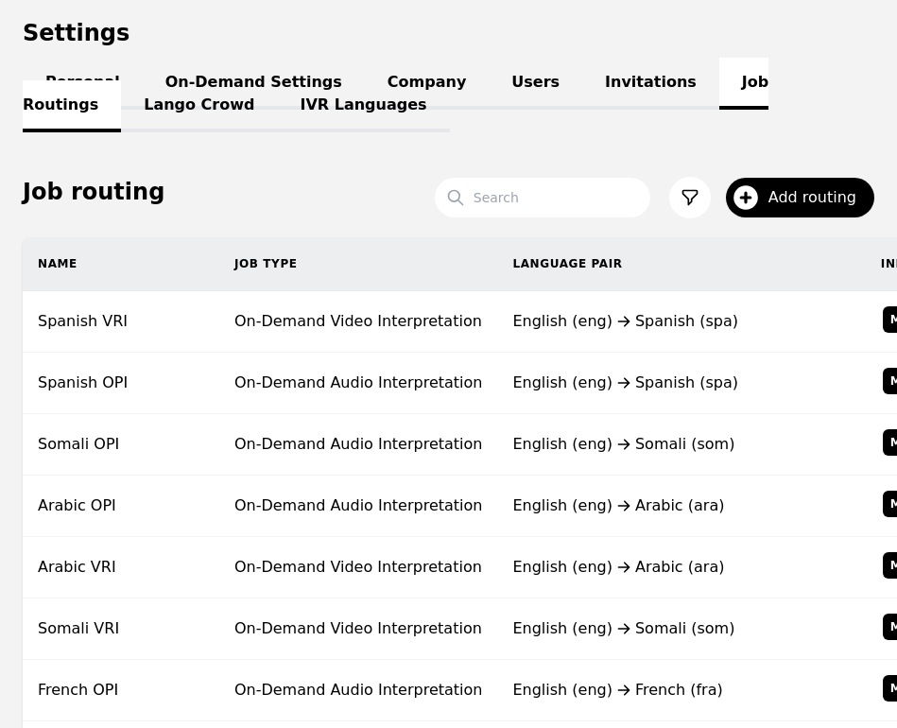
click at [512, 440] on div "English (eng) [DEMOGRAPHIC_DATA] (som)" at bounding box center [680, 444] width 337 height 23
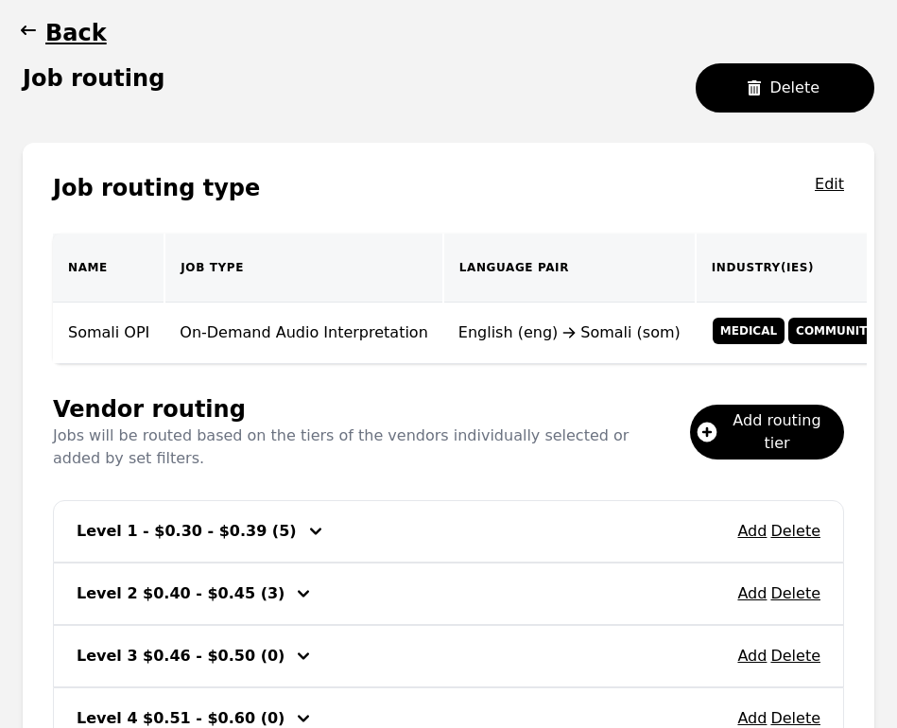
scroll to position [315, 0]
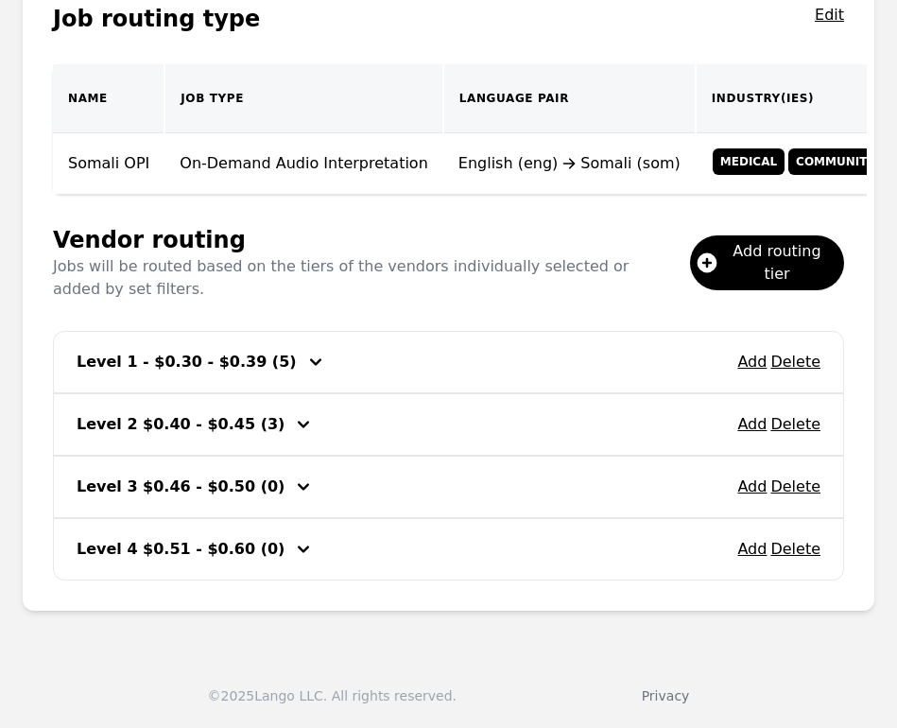
click at [743, 268] on span "Add routing tier" at bounding box center [784, 262] width 112 height 45
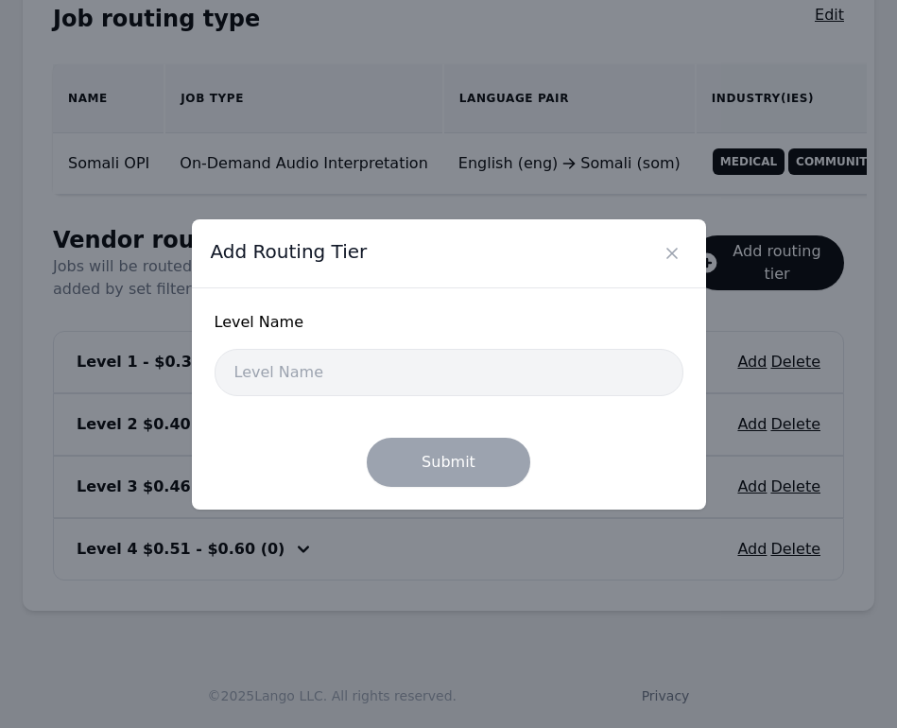
click at [453, 378] on input "text" at bounding box center [449, 372] width 469 height 47
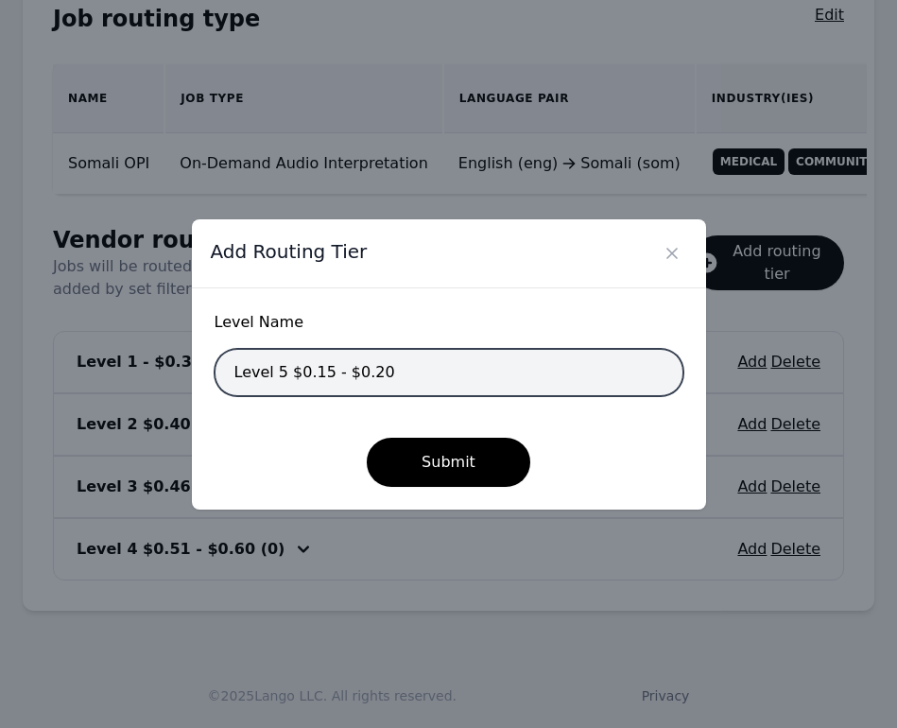
type input "Level 5 $0.15 - $0.20"
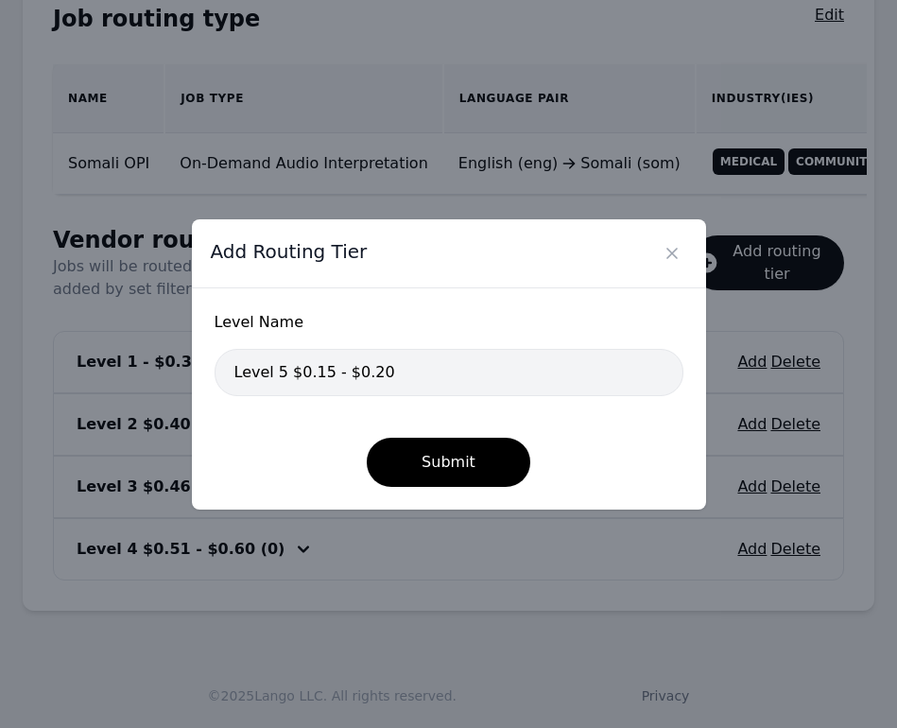
click at [467, 458] on button "Submit" at bounding box center [449, 462] width 164 height 49
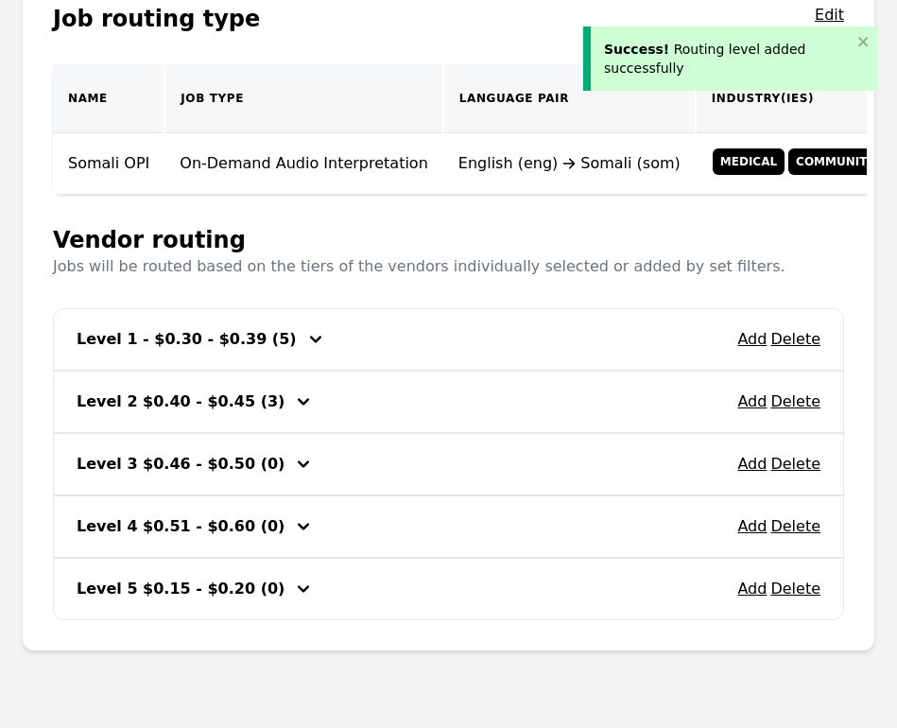
click at [753, 586] on button "Add" at bounding box center [751, 589] width 29 height 23
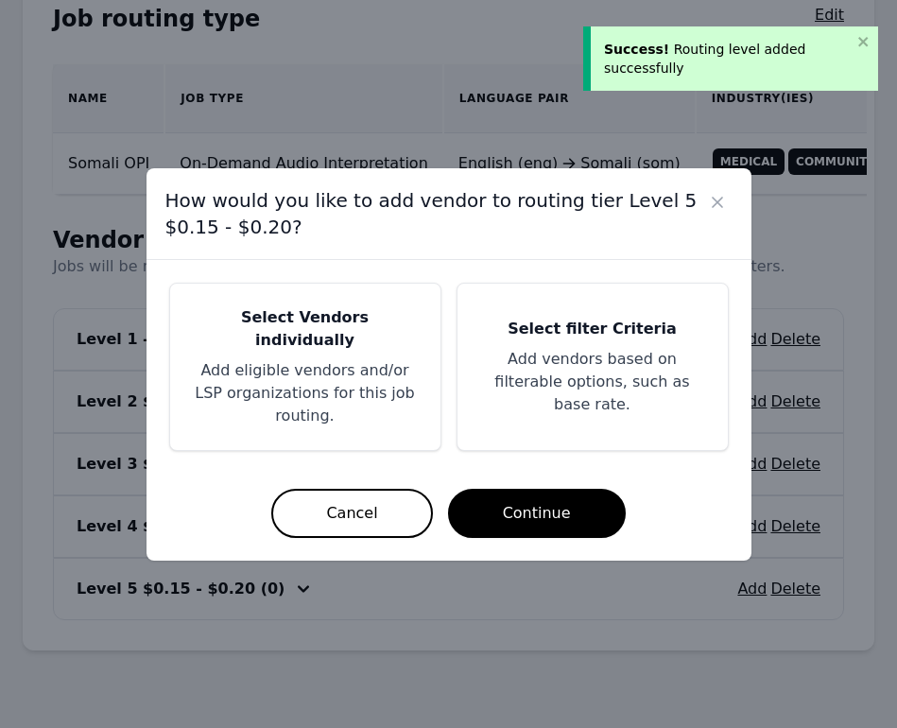
click at [343, 373] on p "Add eligible vendors and/or LSP organizations for this job routing." at bounding box center [305, 393] width 225 height 68
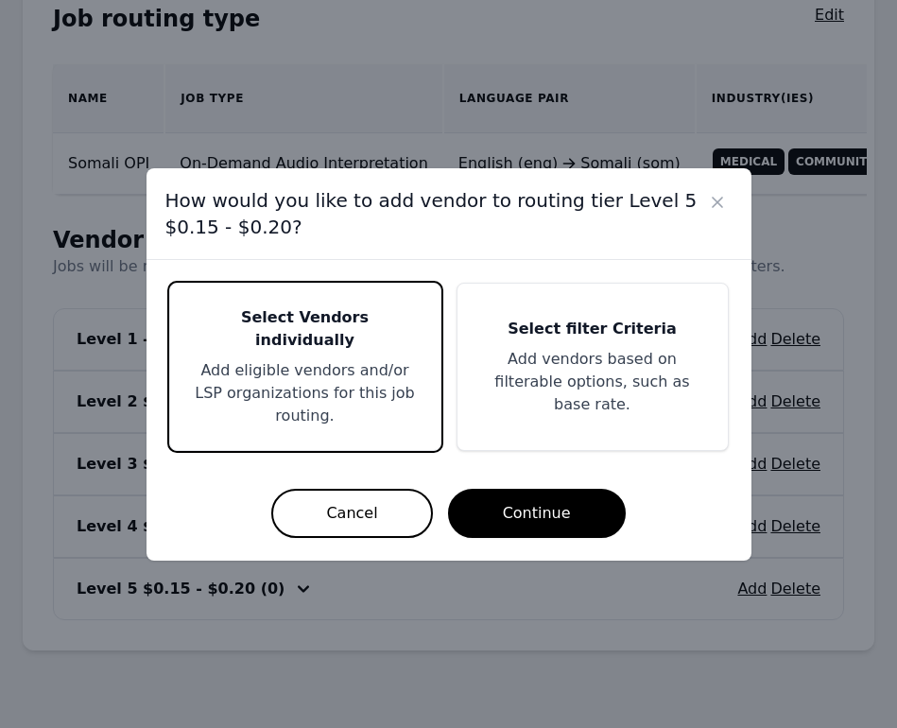
click at [567, 503] on button "Continue" at bounding box center [537, 513] width 178 height 49
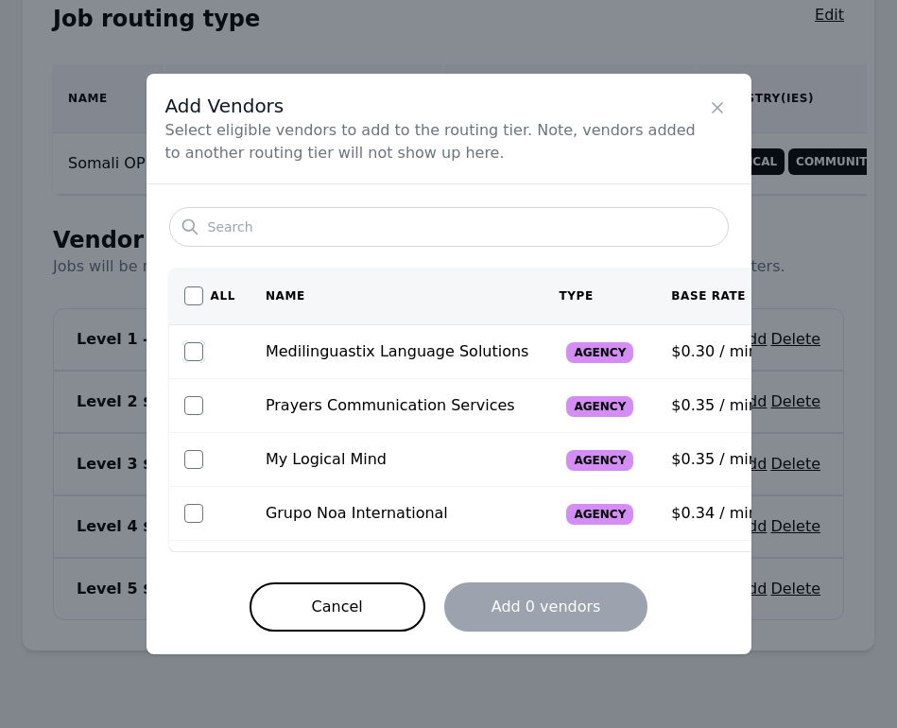
click at [197, 350] on input "checkbox" at bounding box center [193, 351] width 19 height 19
checkbox input "true"
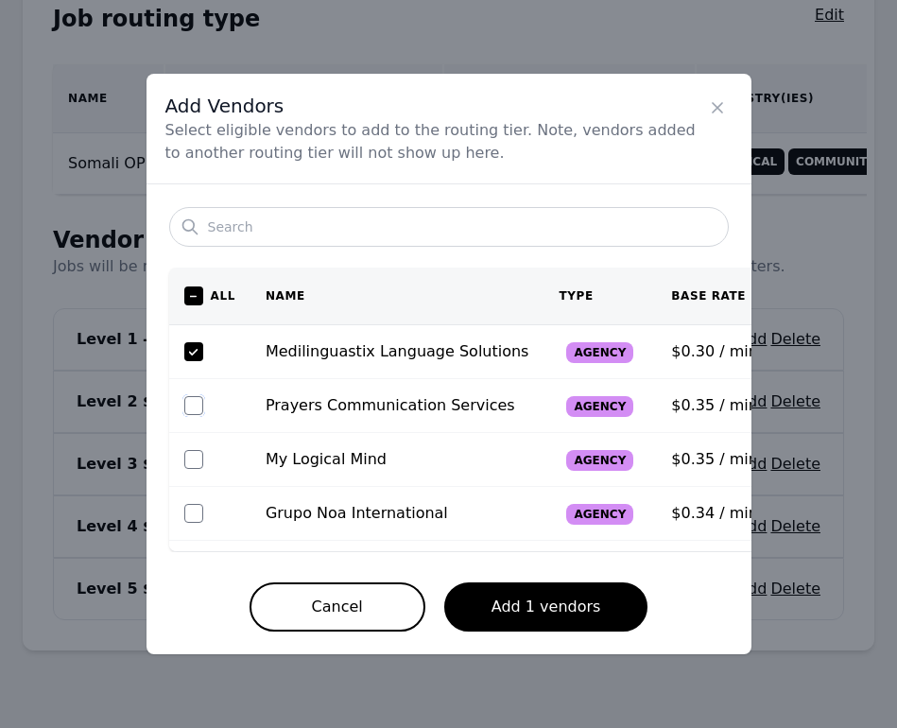
click at [191, 409] on input "checkbox" at bounding box center [193, 405] width 19 height 19
checkbox input "true"
click at [198, 302] on input "checkbox" at bounding box center [193, 295] width 19 height 19
checkbox input "true"
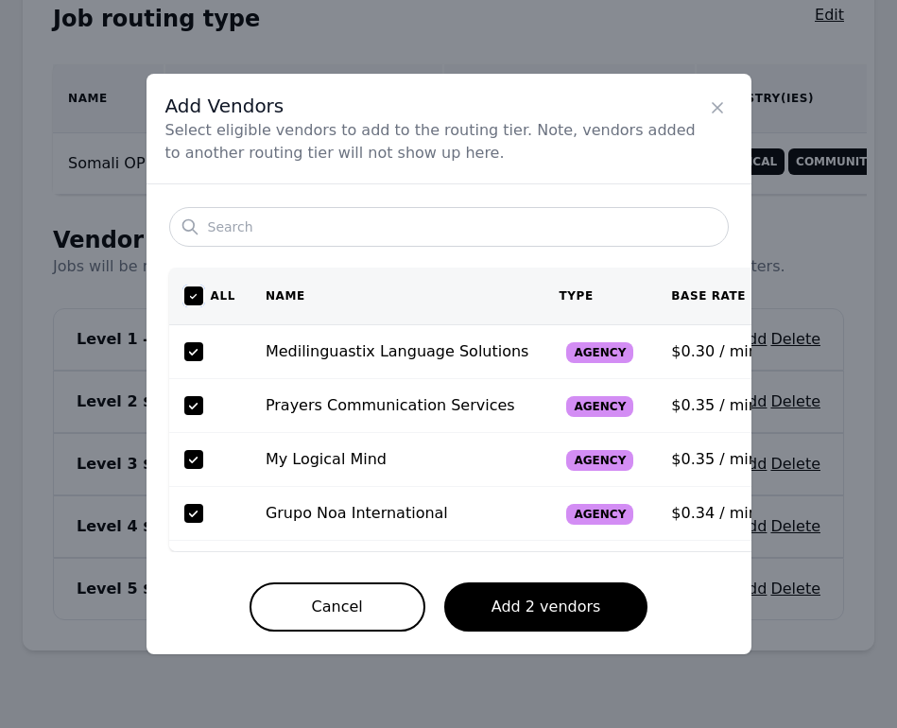
checkbox input "true"
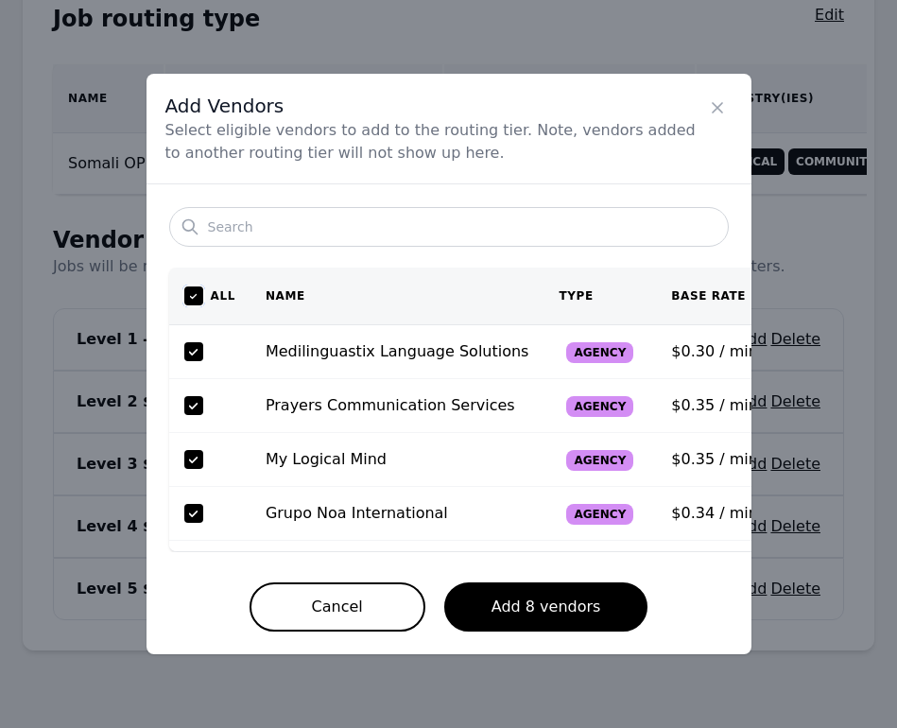
click at [198, 302] on input "checkbox" at bounding box center [193, 295] width 19 height 19
checkbox input "false"
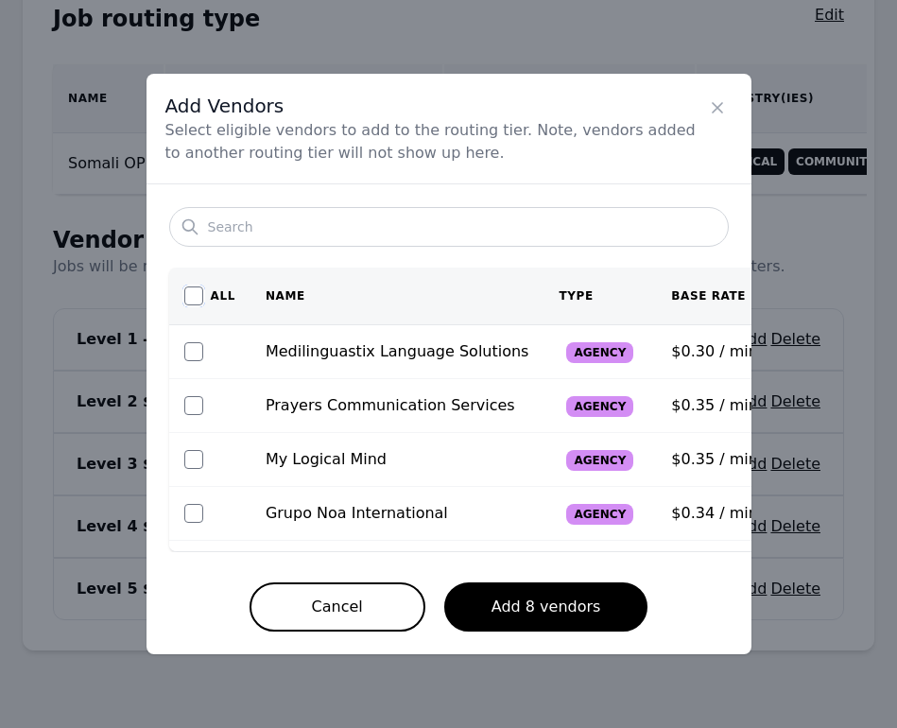
checkbox input "false"
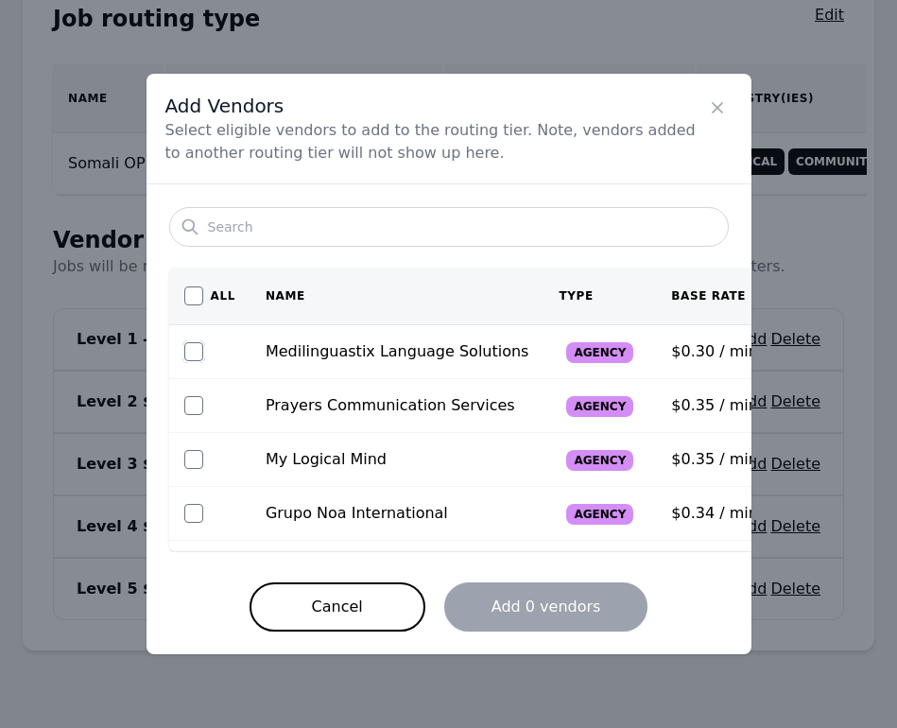
click at [187, 354] on input "checkbox" at bounding box center [193, 351] width 19 height 19
checkbox input "true"
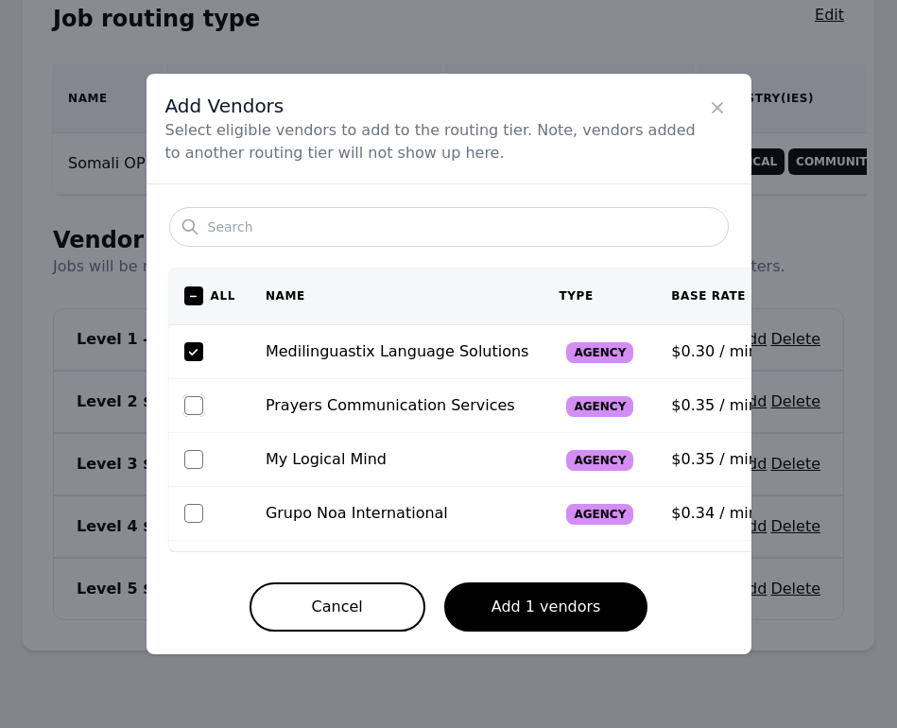
click at [190, 397] on input "checkbox" at bounding box center [193, 405] width 19 height 19
checkbox input "true"
click at [190, 464] on input "checkbox" at bounding box center [193, 459] width 19 height 19
checkbox input "true"
click at [565, 613] on button "Add 3 vendors" at bounding box center [546, 606] width 204 height 49
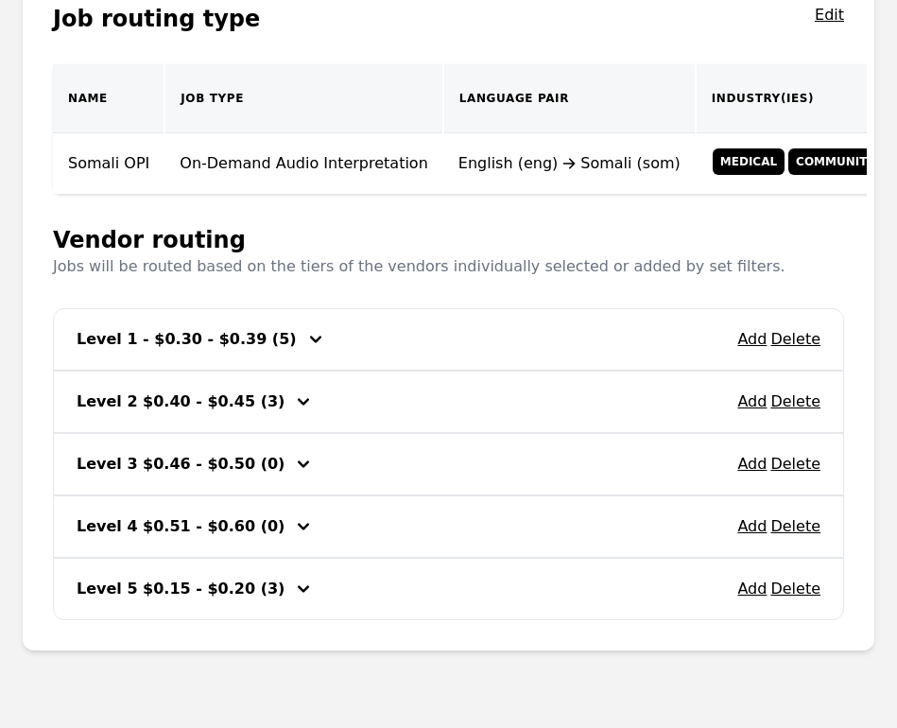
scroll to position [354, 0]
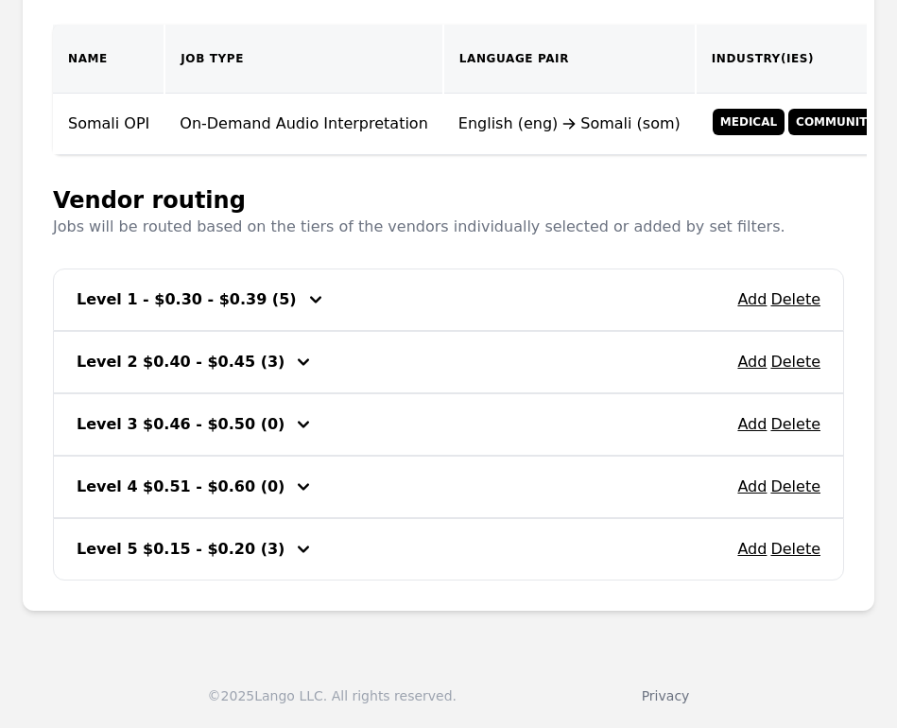
click at [799, 552] on button "Delete" at bounding box center [795, 549] width 50 height 23
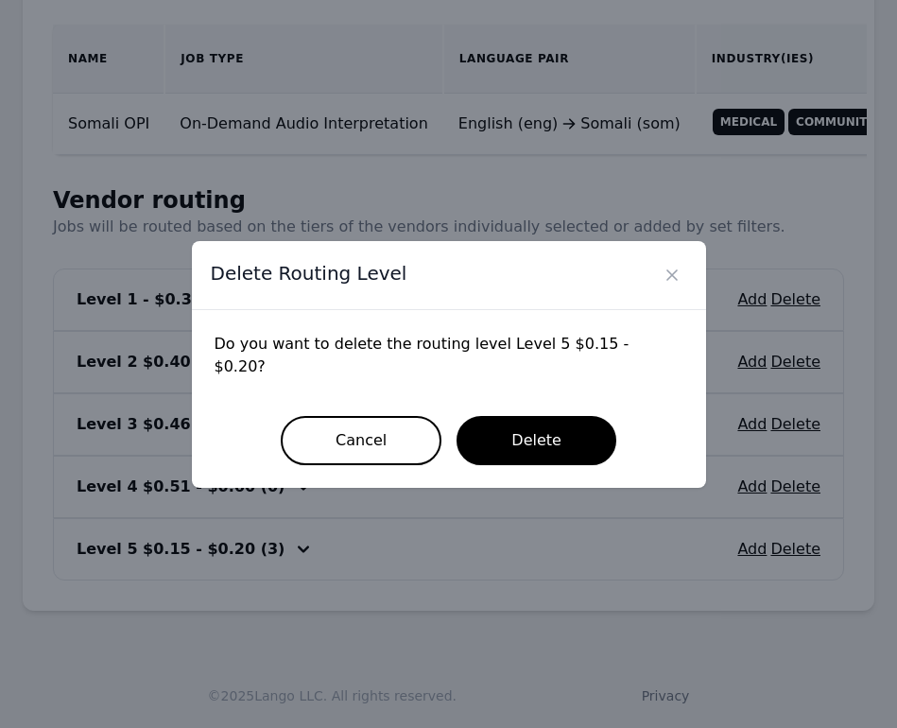
click at [551, 437] on button "Delete" at bounding box center [537, 440] width 160 height 49
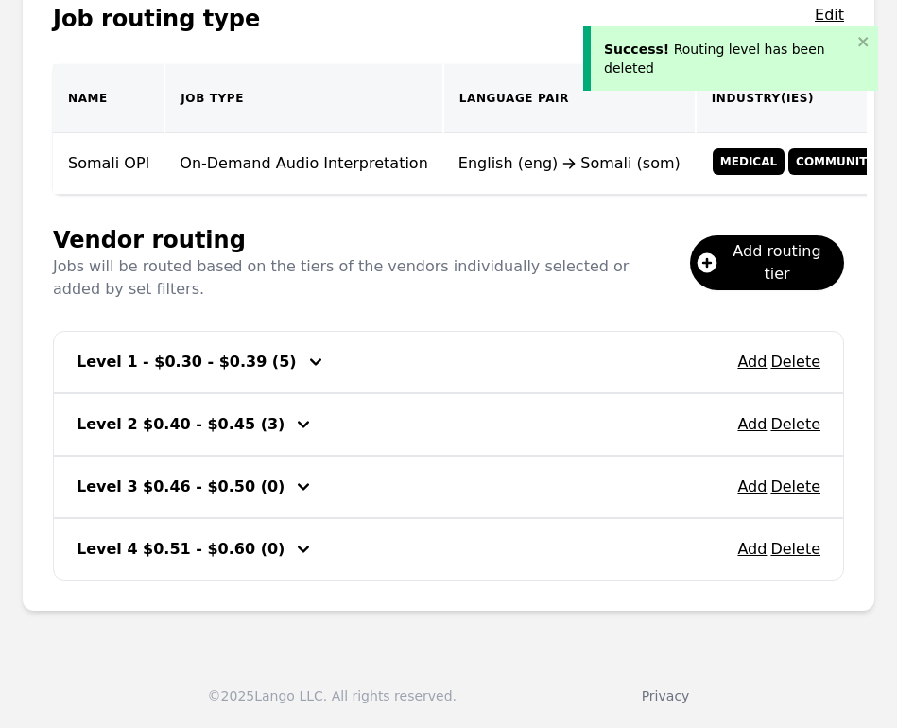
scroll to position [0, 0]
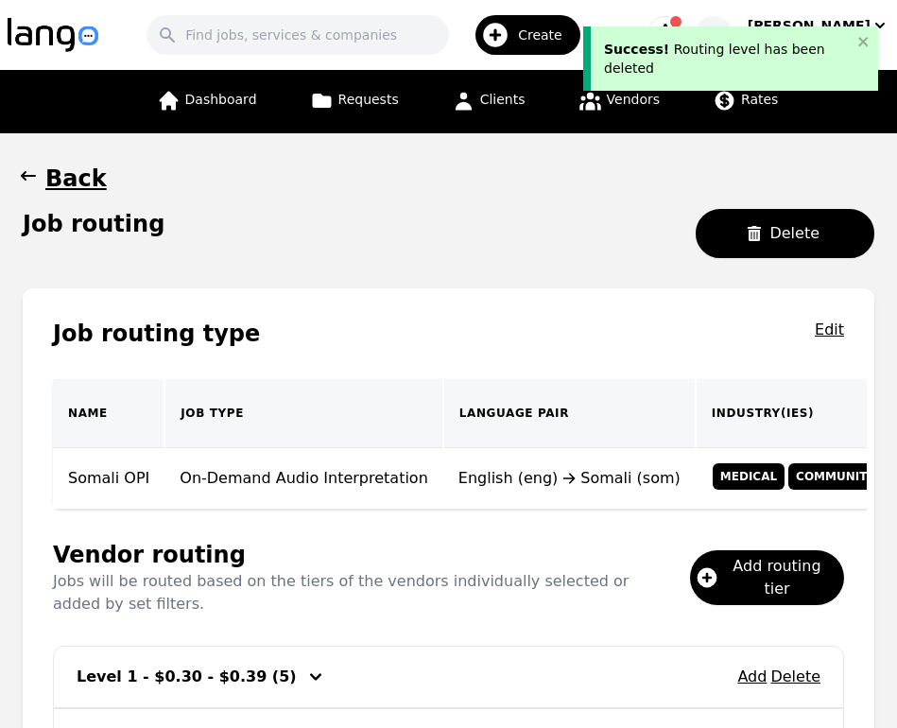
click at [761, 52] on div "Success! Routing level has been deleted" at bounding box center [728, 59] width 248 height 38
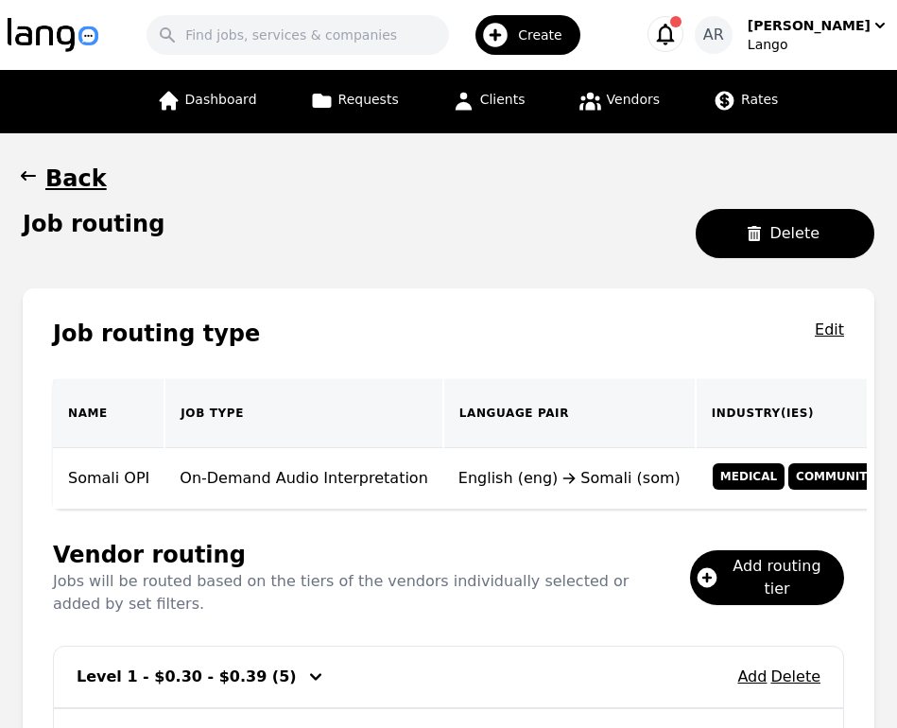
scroll to position [315, 0]
